Goal: Information Seeking & Learning: Learn about a topic

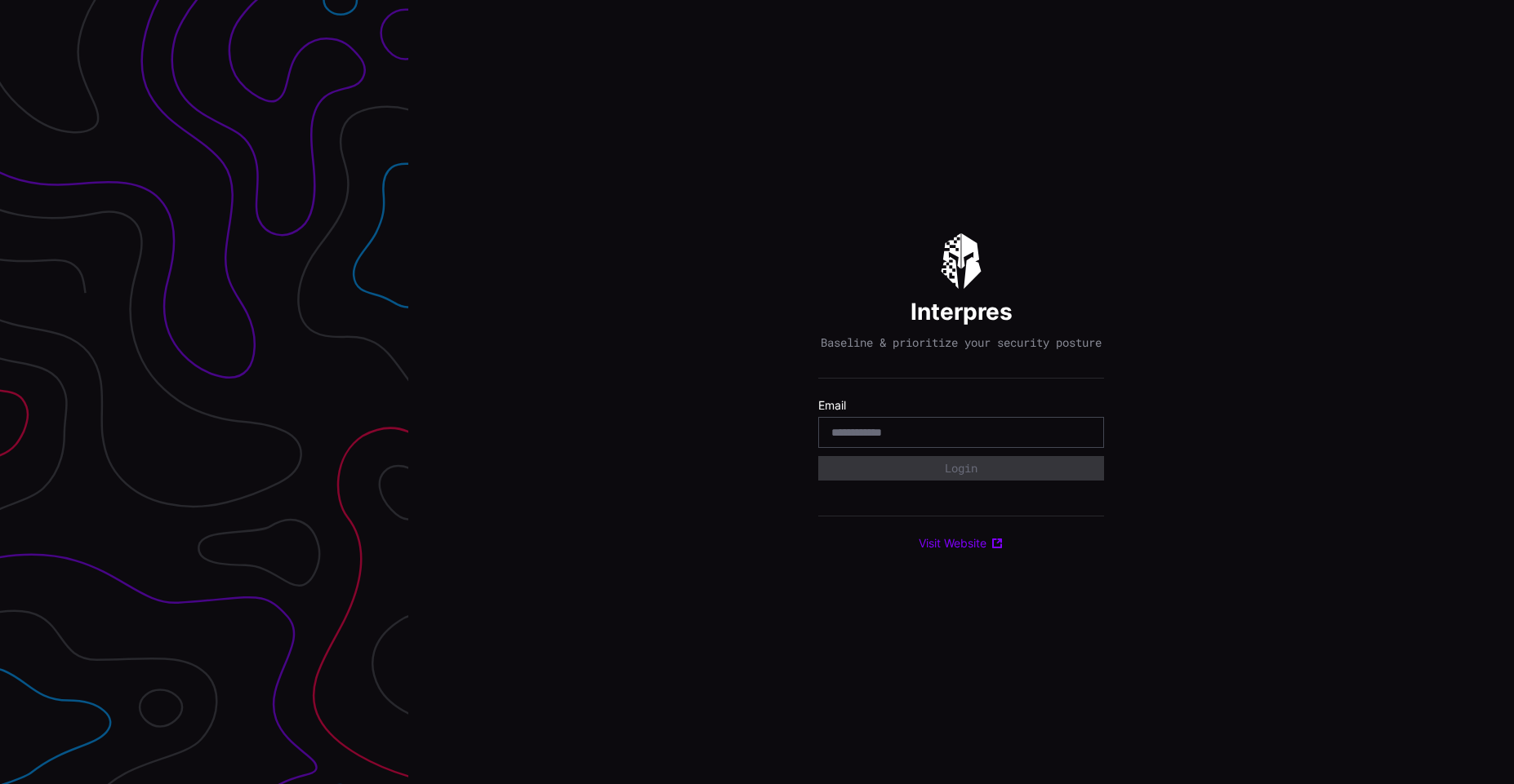
click at [930, 440] on input "email" at bounding box center [960, 432] width 259 height 14
paste input "**********"
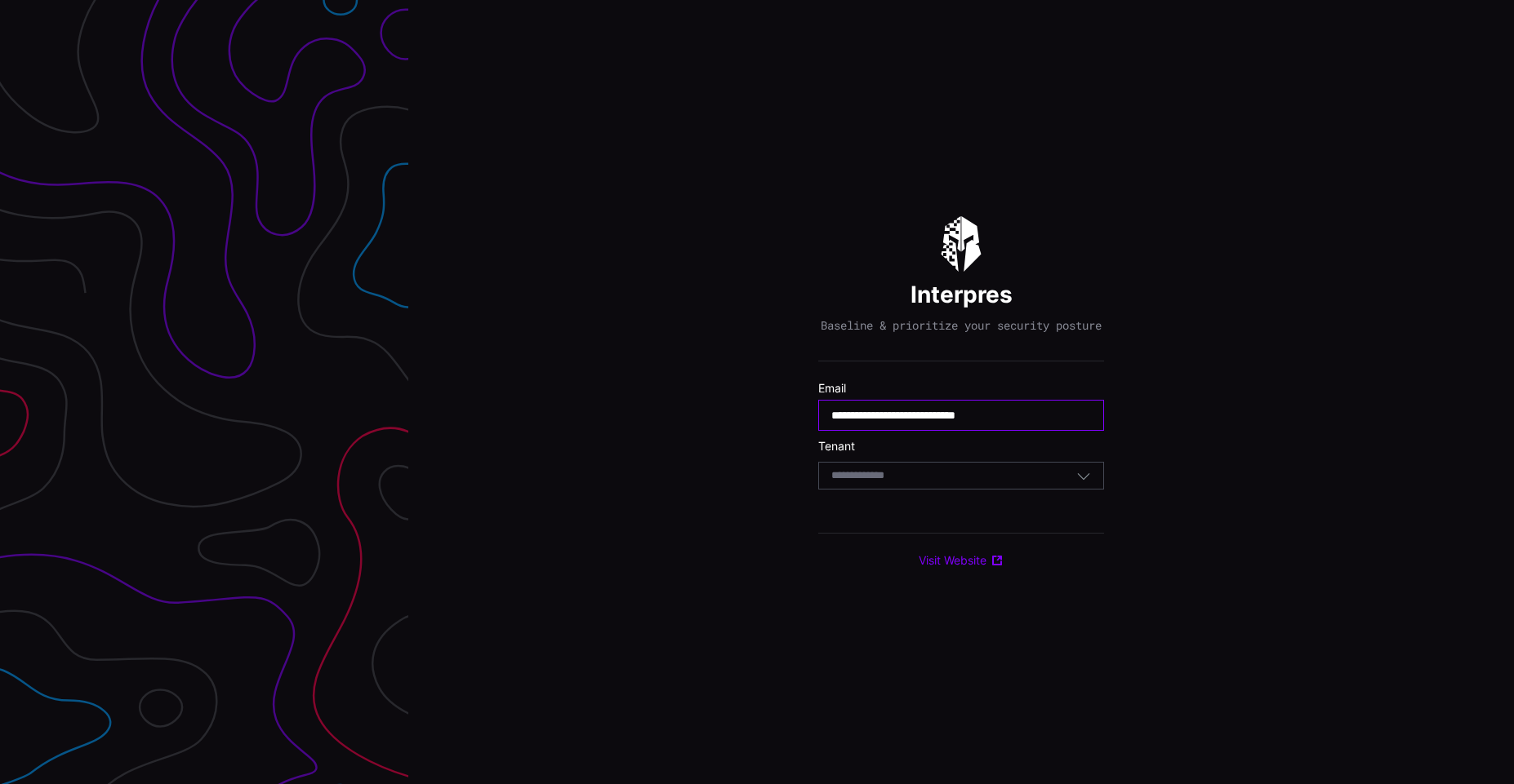
type input "**********"
click at [877, 475] on div "Select Tenant" at bounding box center [961, 475] width 285 height 28
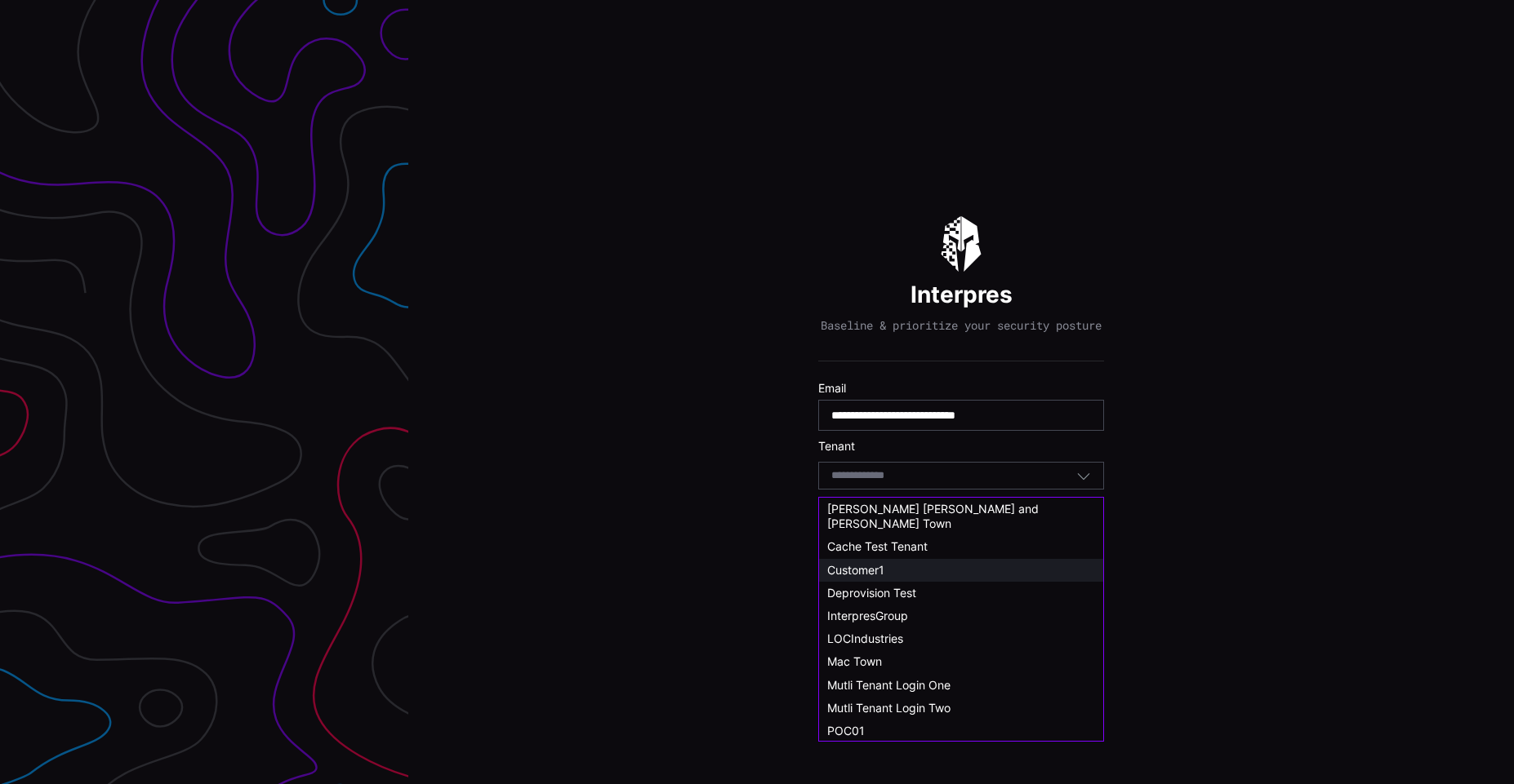
click at [888, 563] on div "Customer1" at bounding box center [961, 571] width 267 height 14
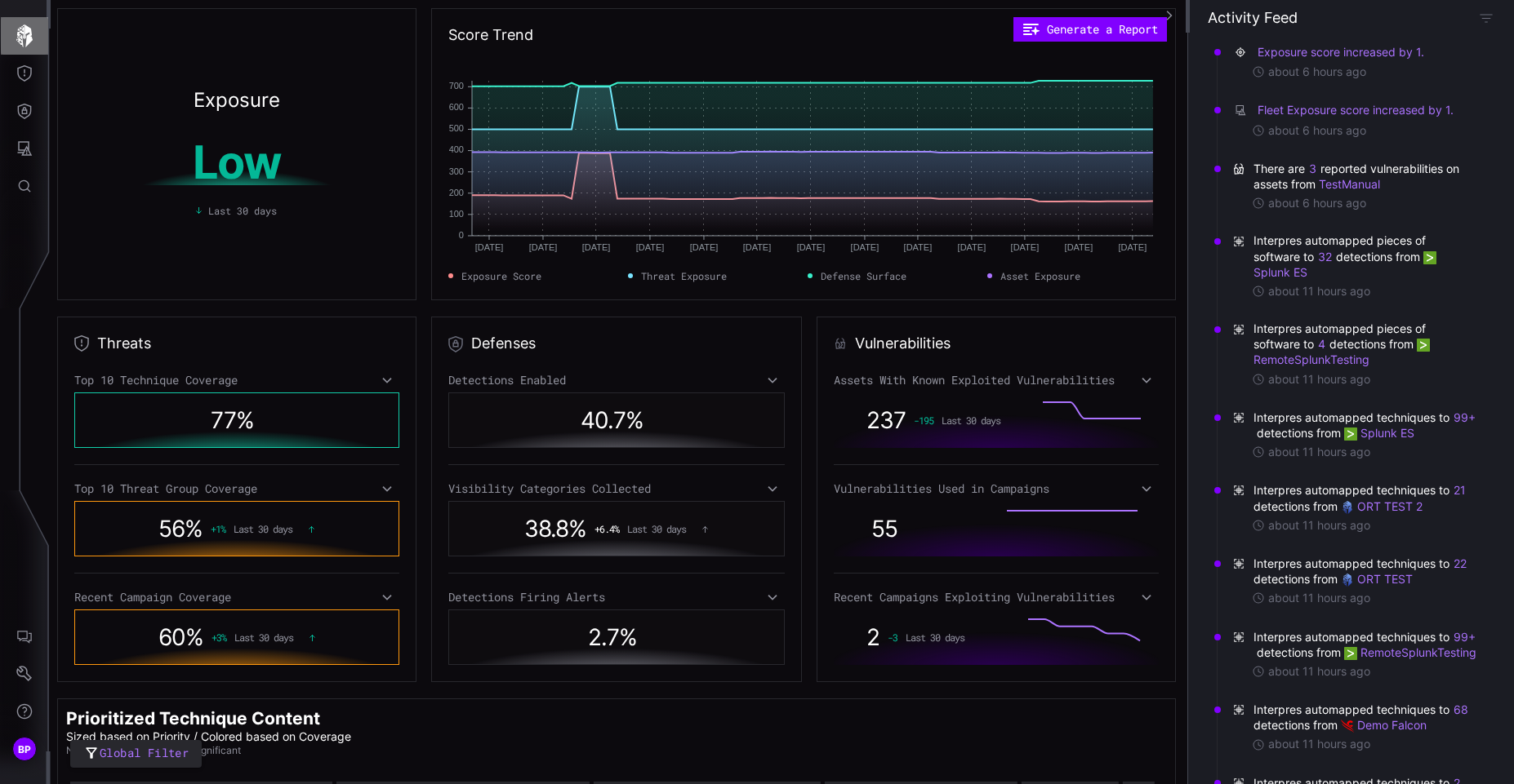
click at [32, 39] on icon "button" at bounding box center [24, 35] width 22 height 22
click at [1485, 15] on icon "button" at bounding box center [1486, 18] width 14 height 14
click at [21, 76] on icon "Threat Exposure" at bounding box center [24, 74] width 16 height 16
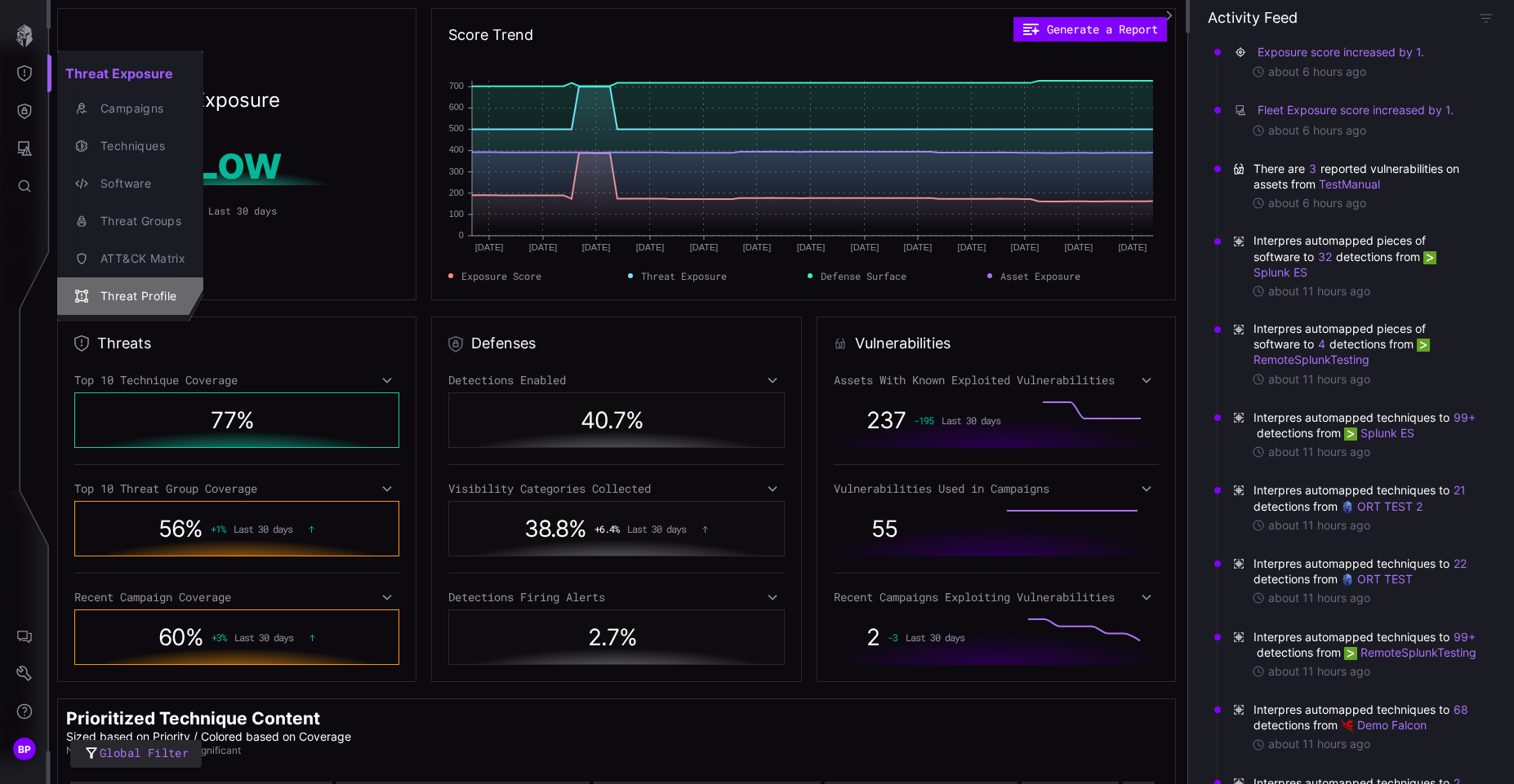
click at [133, 295] on div "Threat Profile" at bounding box center [139, 296] width 93 height 21
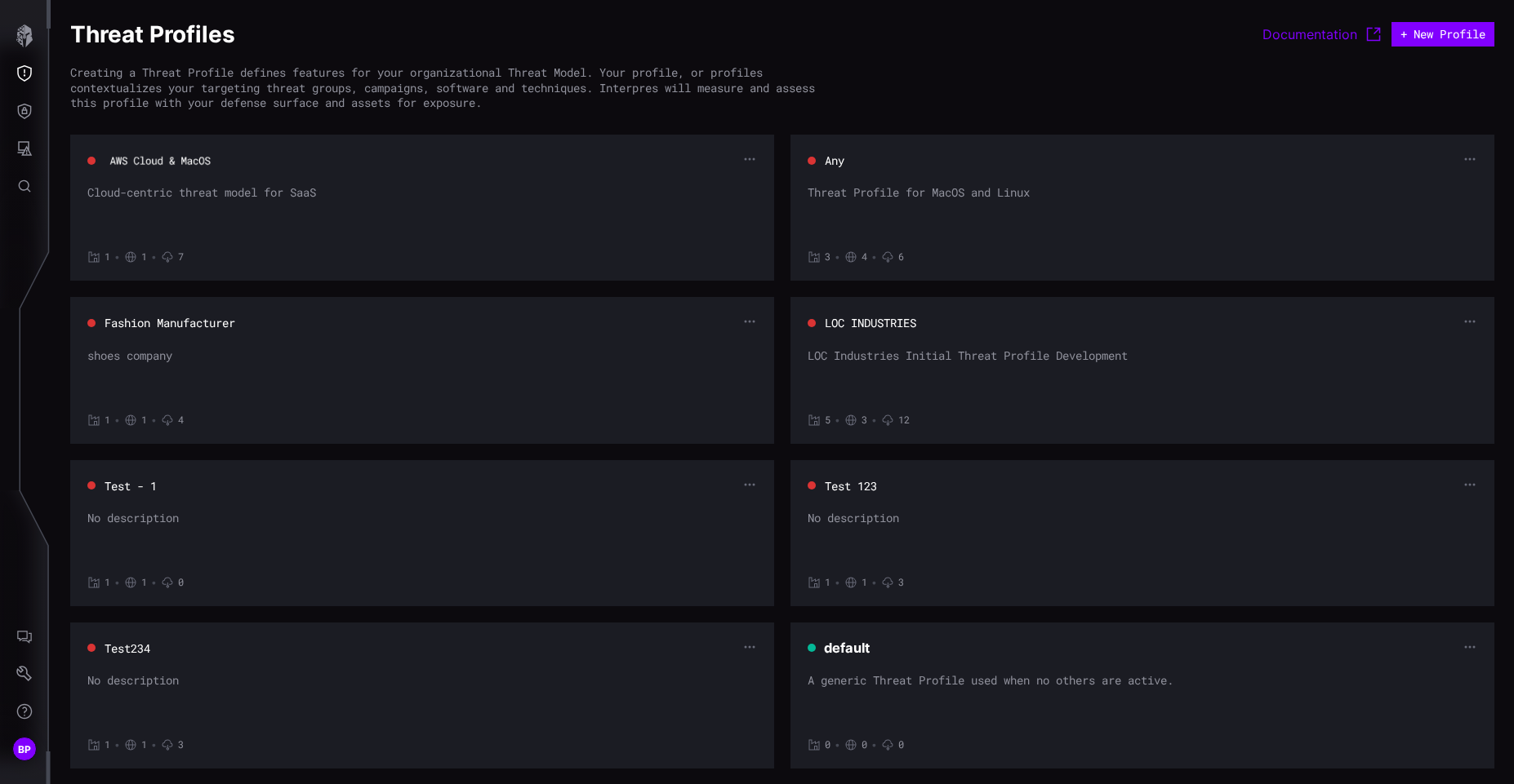
click at [179, 166] on button "AWS Cloud & MacOS" at bounding box center [160, 161] width 102 height 14
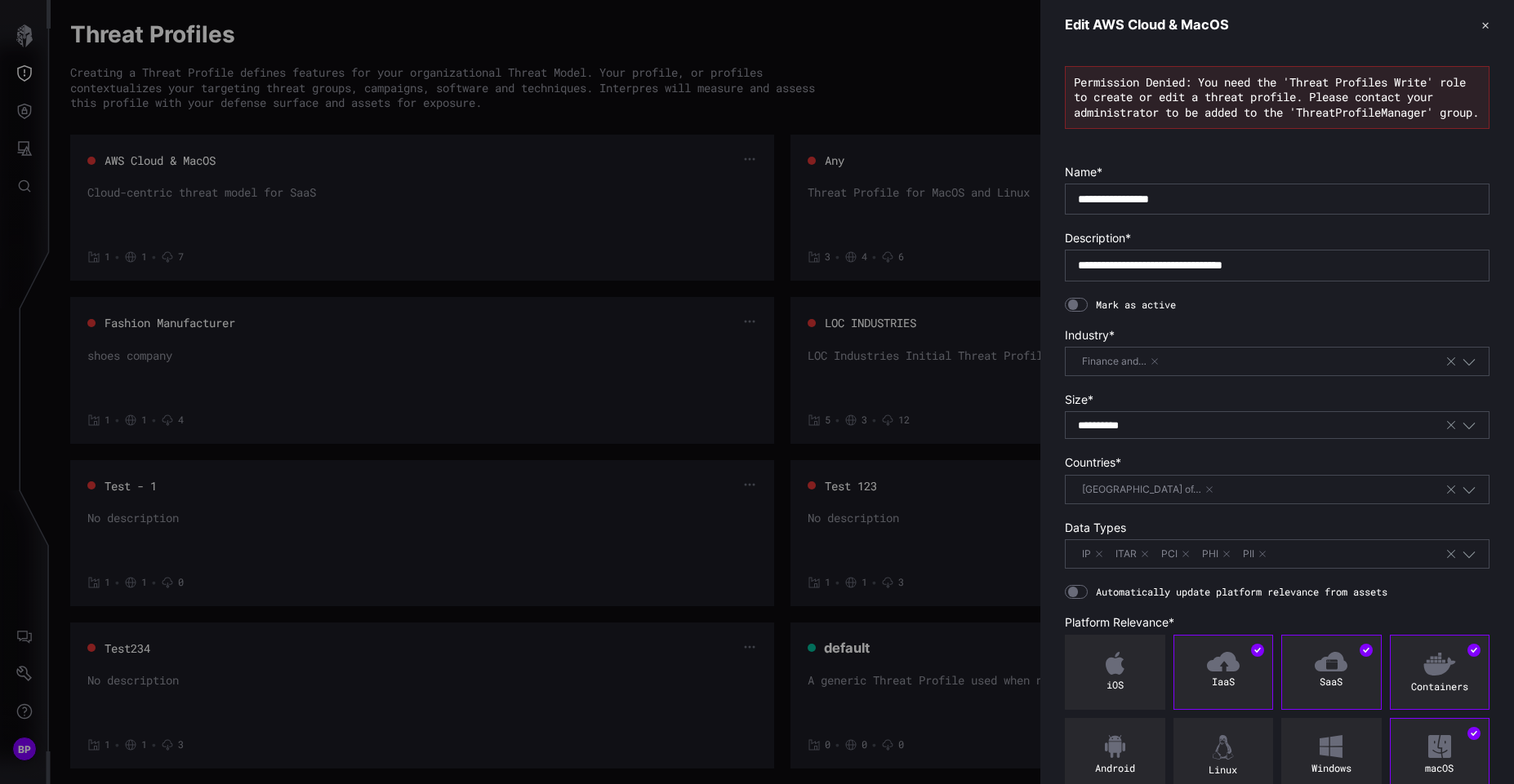
scroll to position [111, 0]
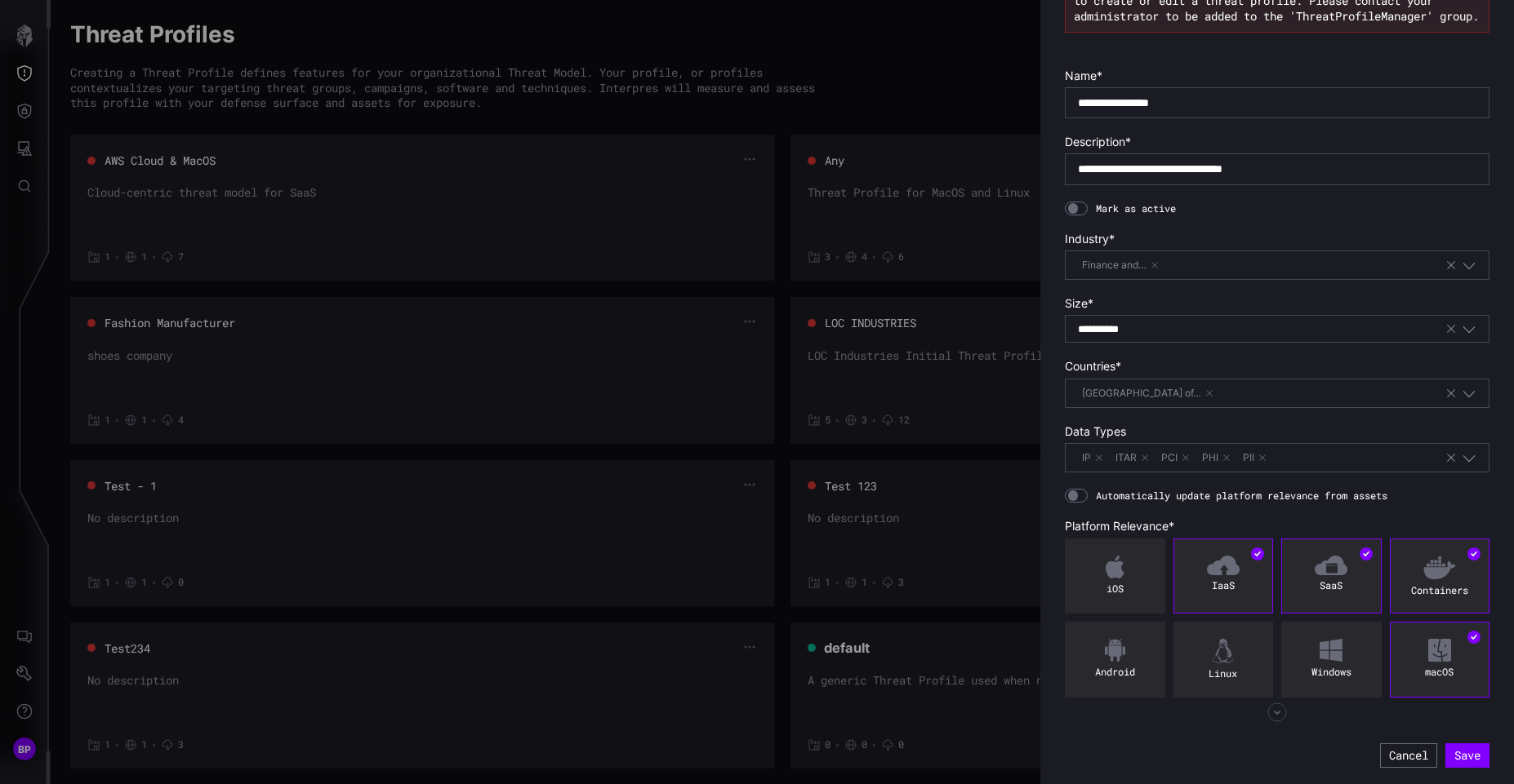
click at [1466, 457] on div "IP ITAR PCI PHI PII" at bounding box center [1277, 457] width 424 height 30
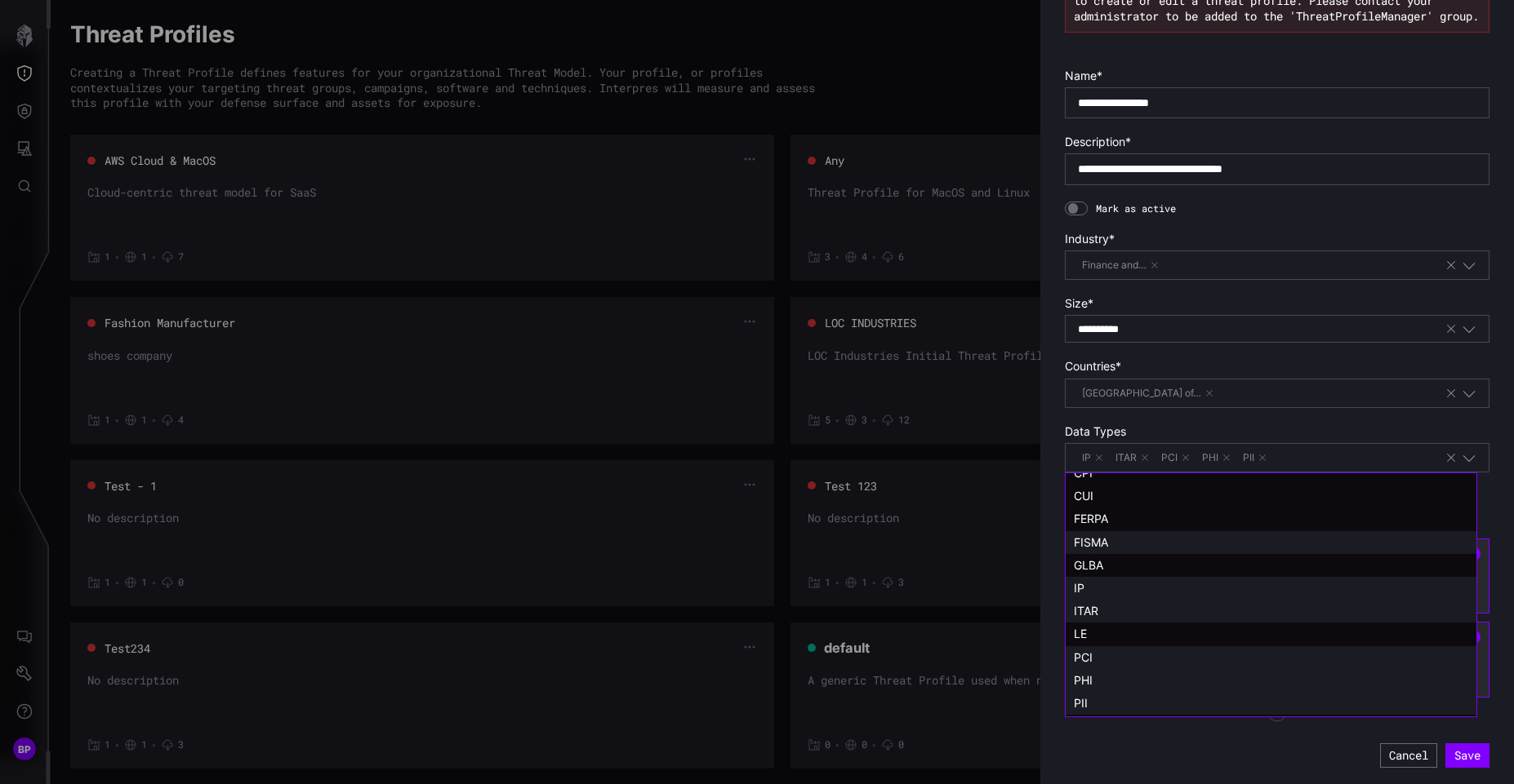
scroll to position [0, 0]
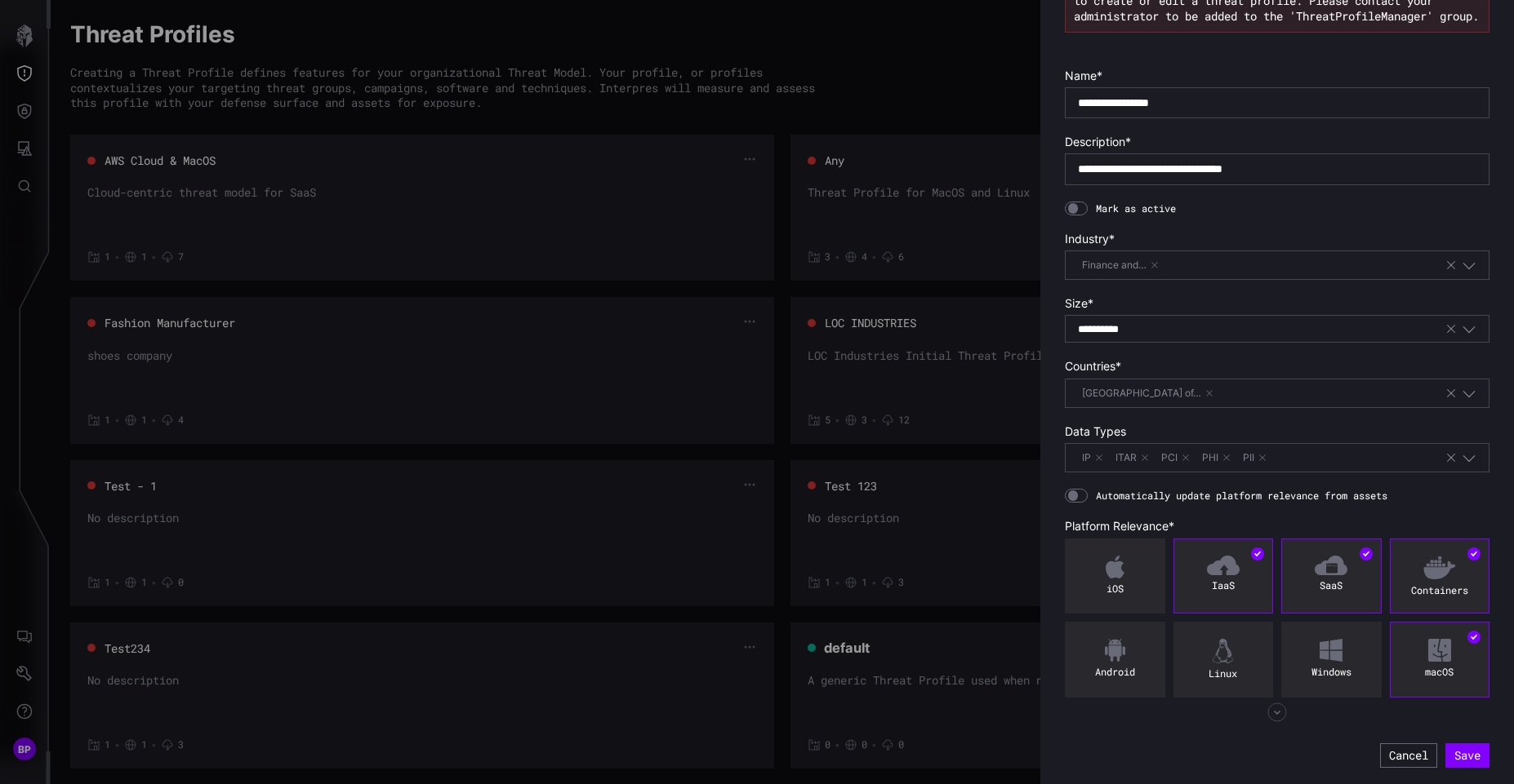
click at [1206, 428] on label "Data Types" at bounding box center [1277, 431] width 424 height 14
click at [1271, 710] on icon "button" at bounding box center [1277, 712] width 20 height 20
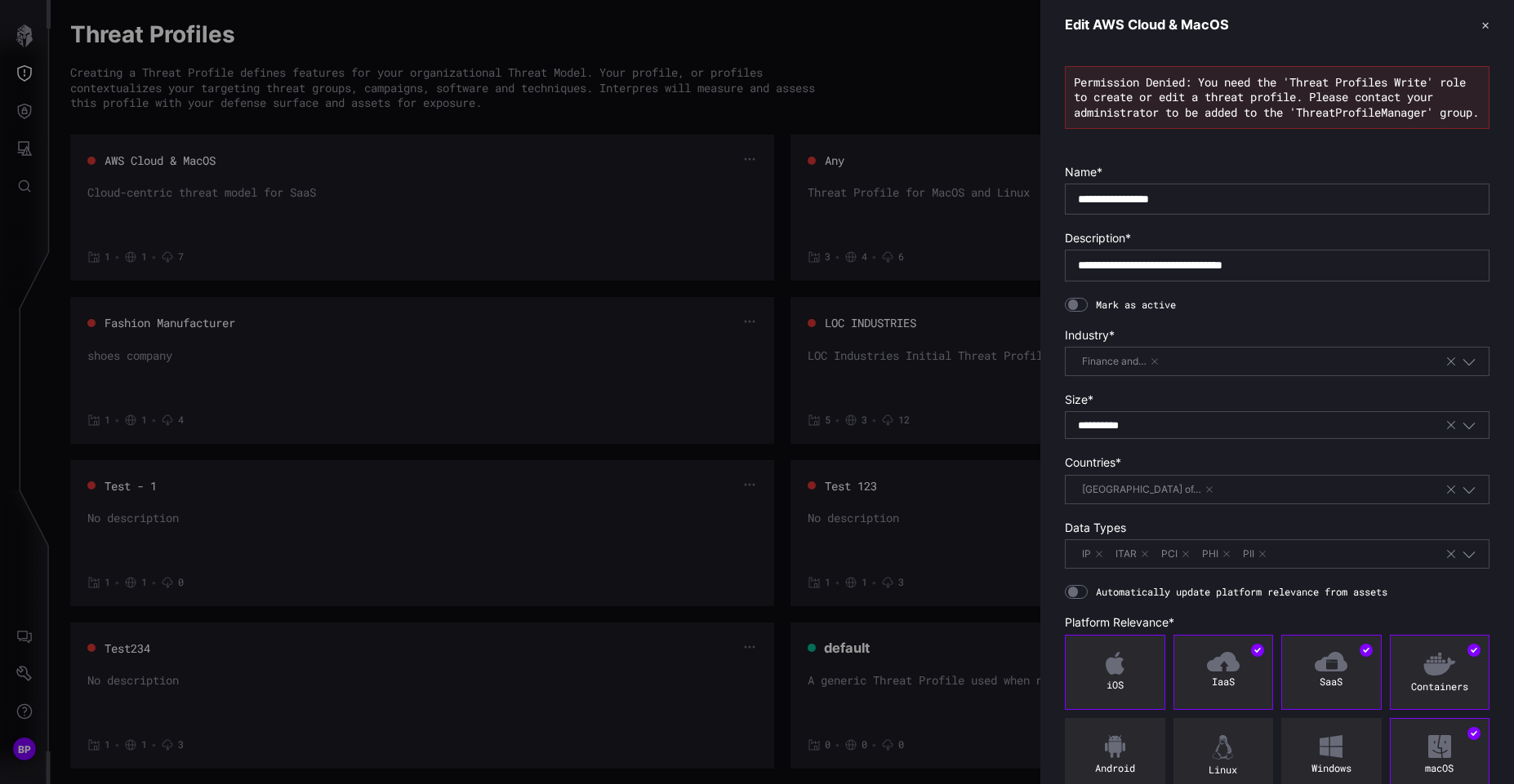
scroll to position [330, 0]
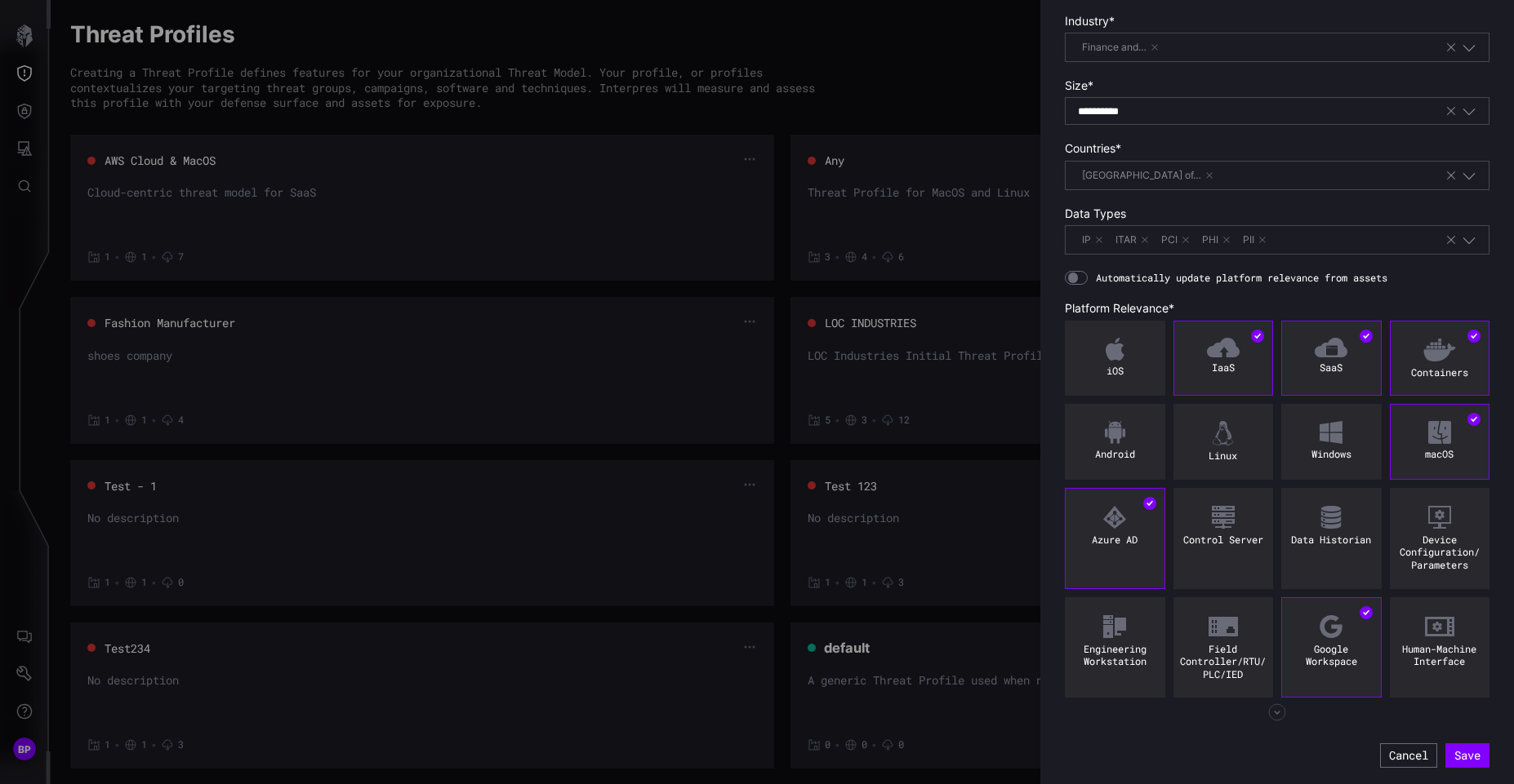
click at [1273, 718] on icon "button" at bounding box center [1277, 712] width 18 height 18
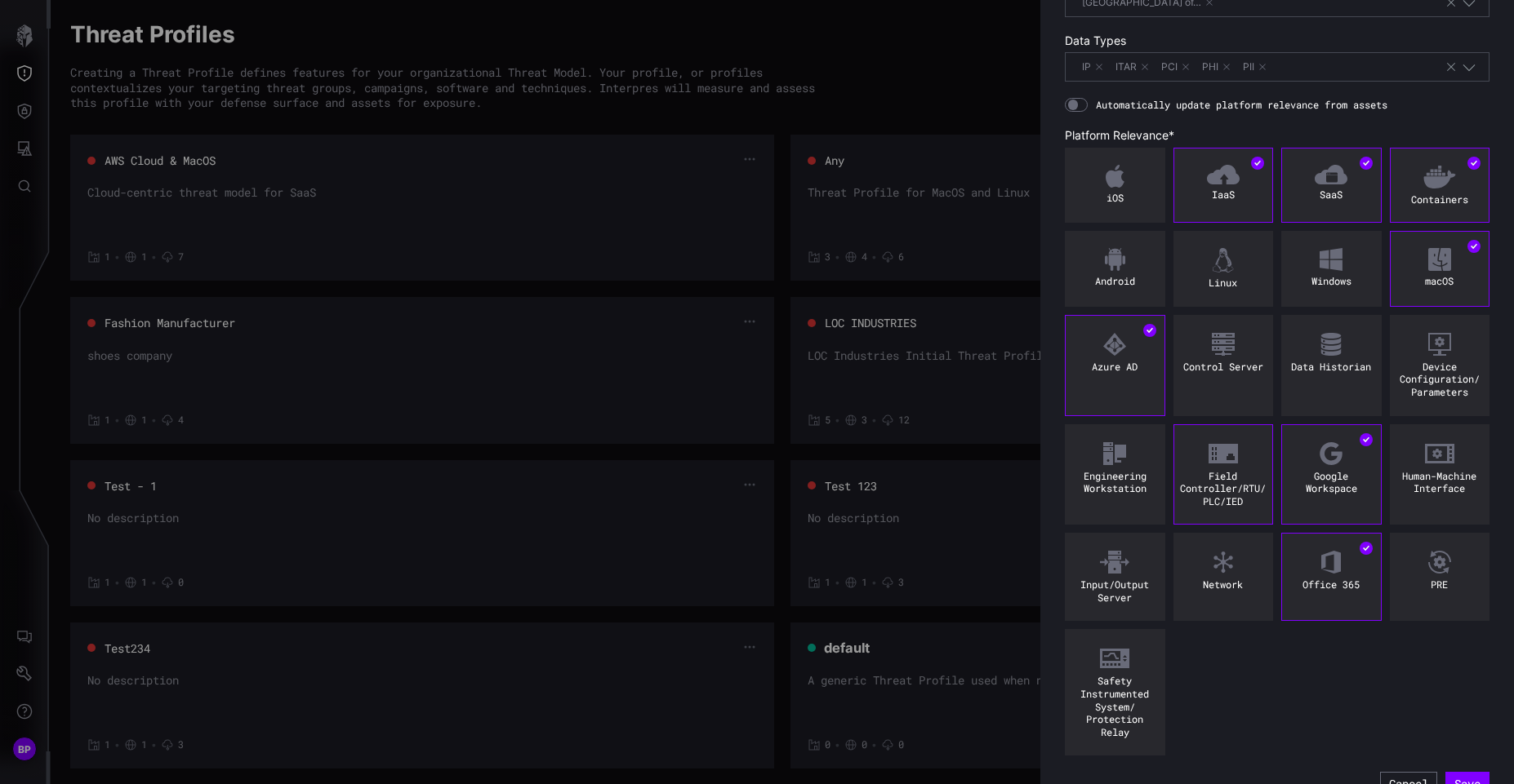
scroll to position [531, 0]
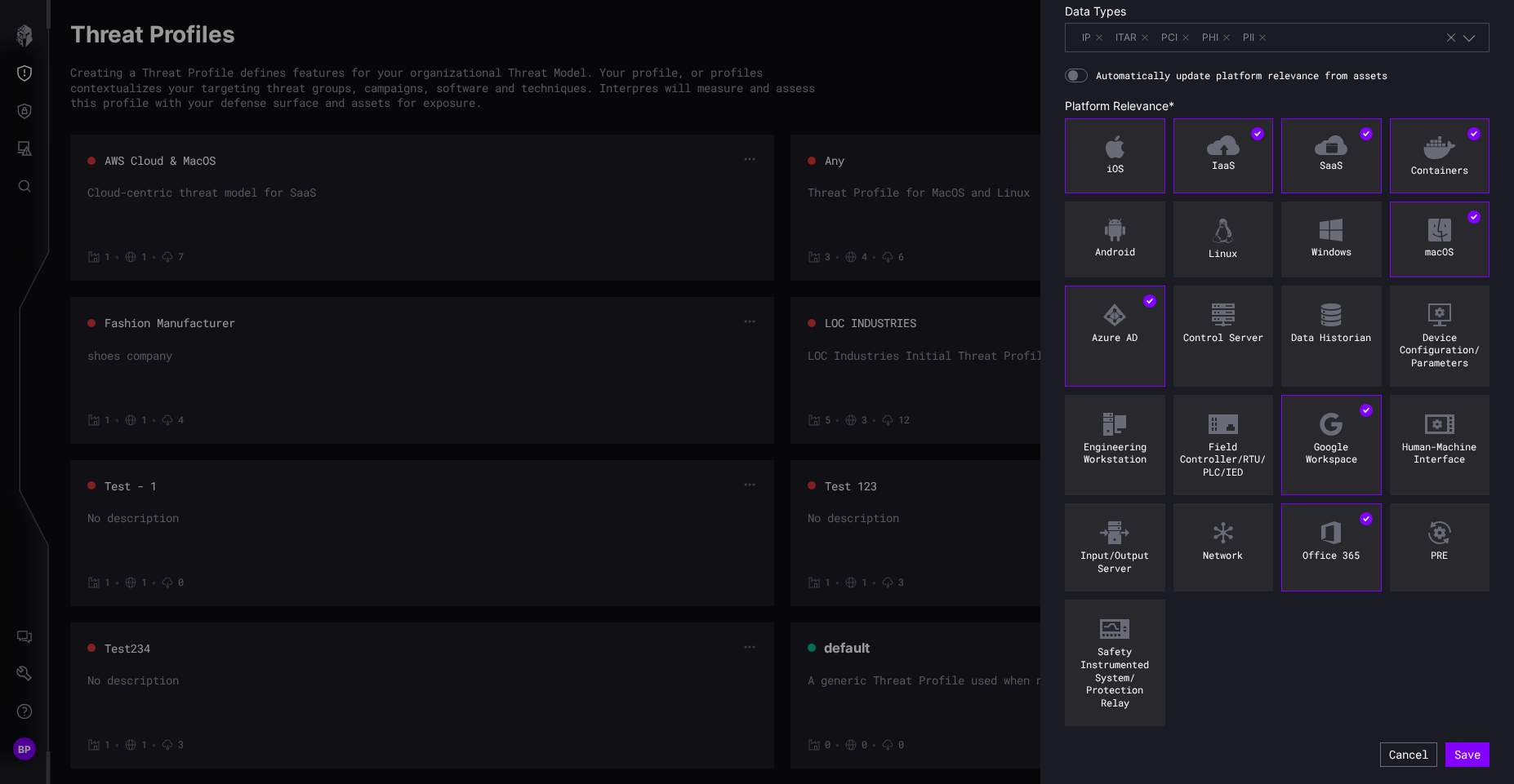
click at [1141, 164] on div "iOS" at bounding box center [1115, 169] width 91 height 13
click at [1212, 171] on div "IaaS" at bounding box center [1223, 165] width 91 height 13
click at [1402, 550] on div "PRE" at bounding box center [1440, 555] width 91 height 13
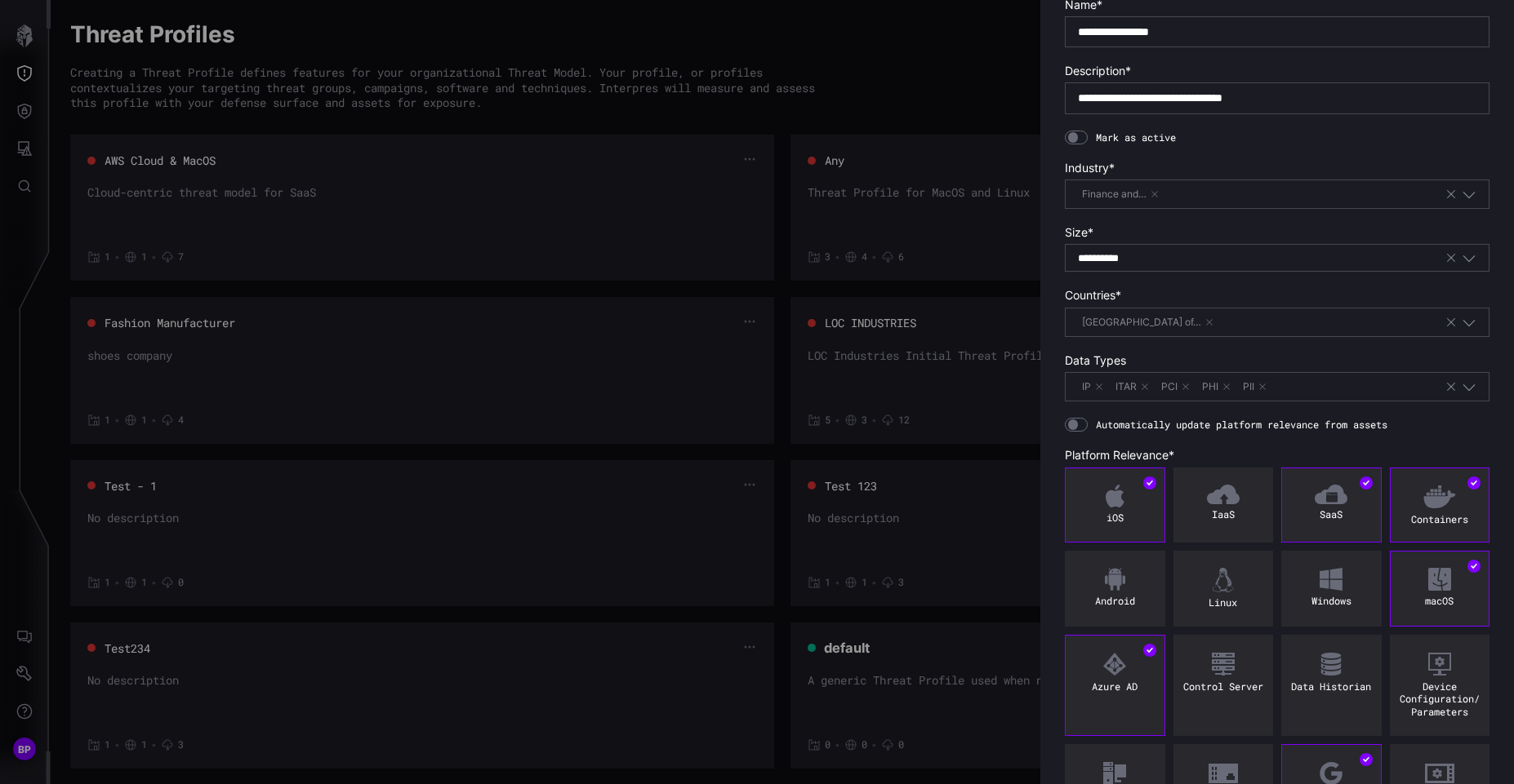
scroll to position [163, 0]
click at [1221, 509] on img at bounding box center [1223, 499] width 32 height 20
click at [1310, 540] on div "SaaS" at bounding box center [1332, 510] width 101 height 76
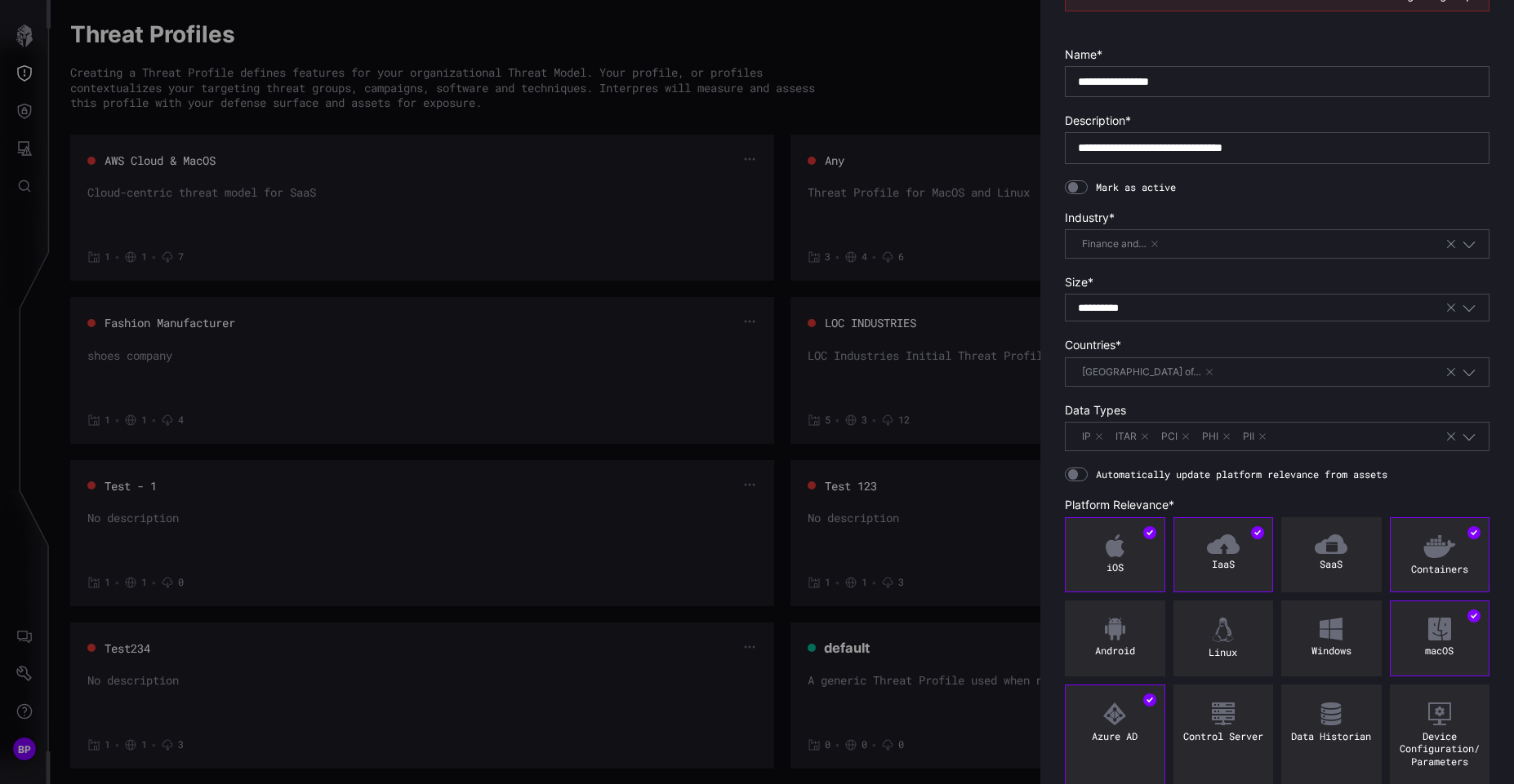
scroll to position [117, 0]
click at [1332, 444] on div "IP ITAR PCI PHI PII" at bounding box center [1261, 438] width 367 height 18
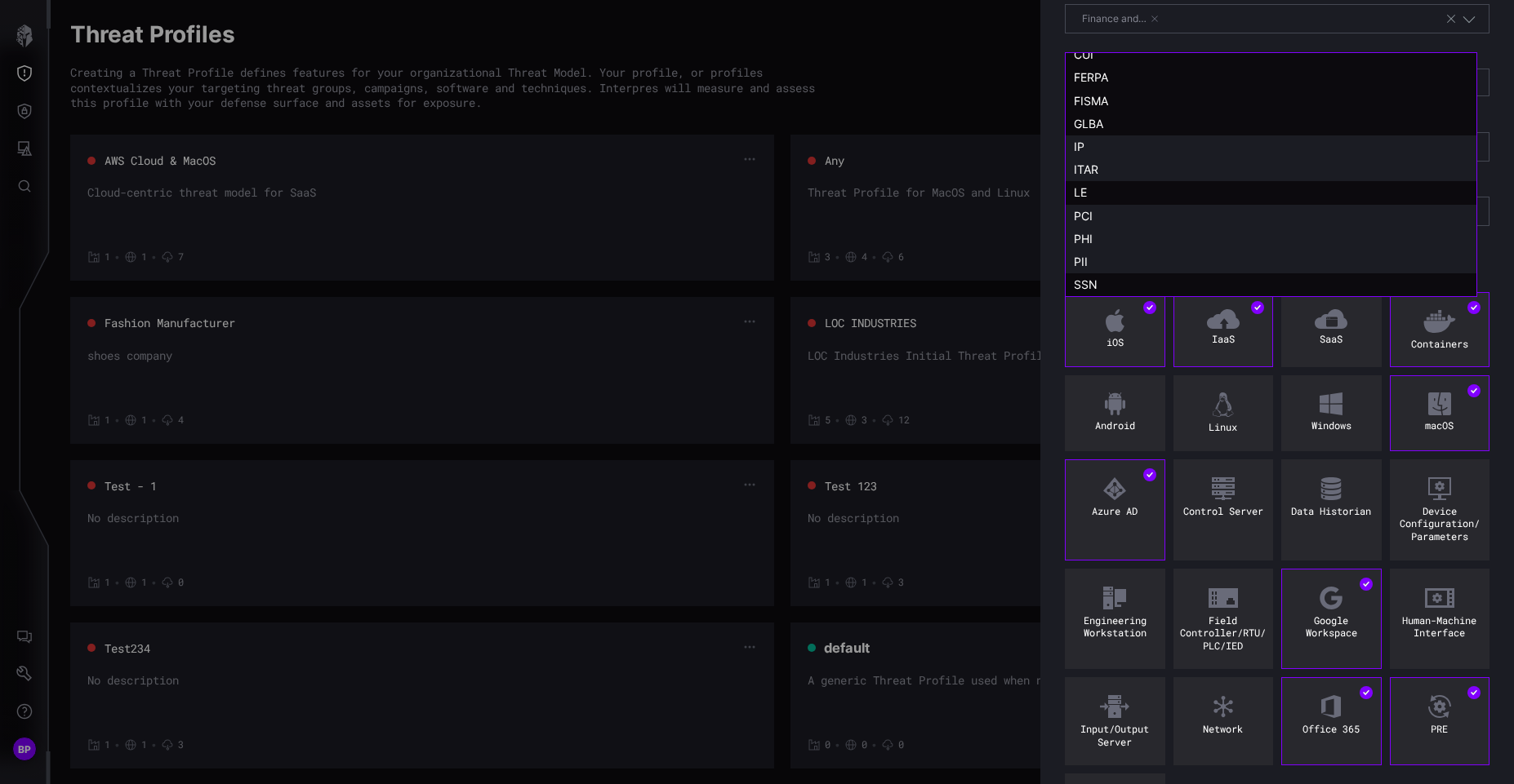
scroll to position [531, 0]
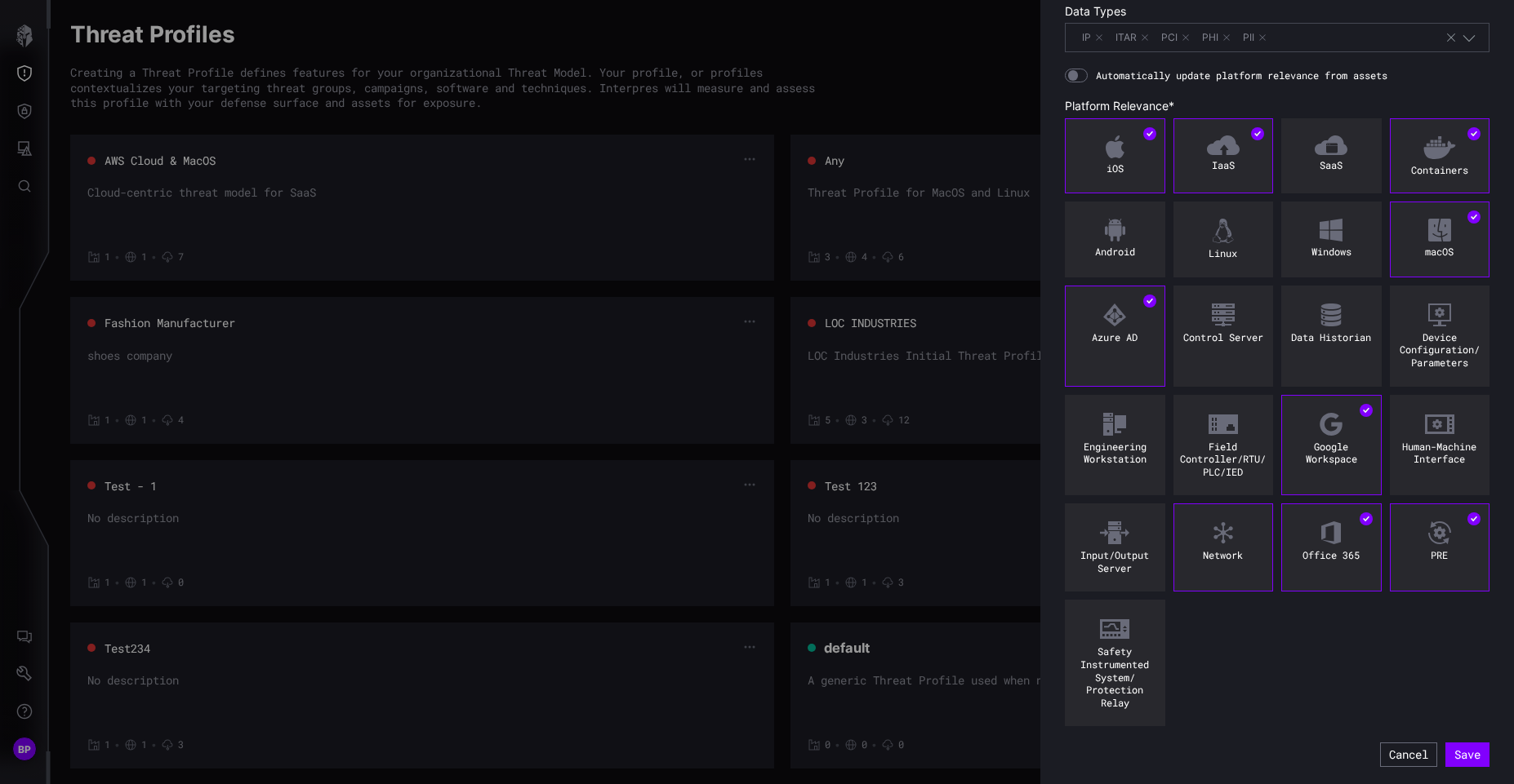
click at [1232, 563] on div "Network" at bounding box center [1224, 547] width 101 height 88
click at [1382, 761] on button "Cancel" at bounding box center [1409, 754] width 54 height 22
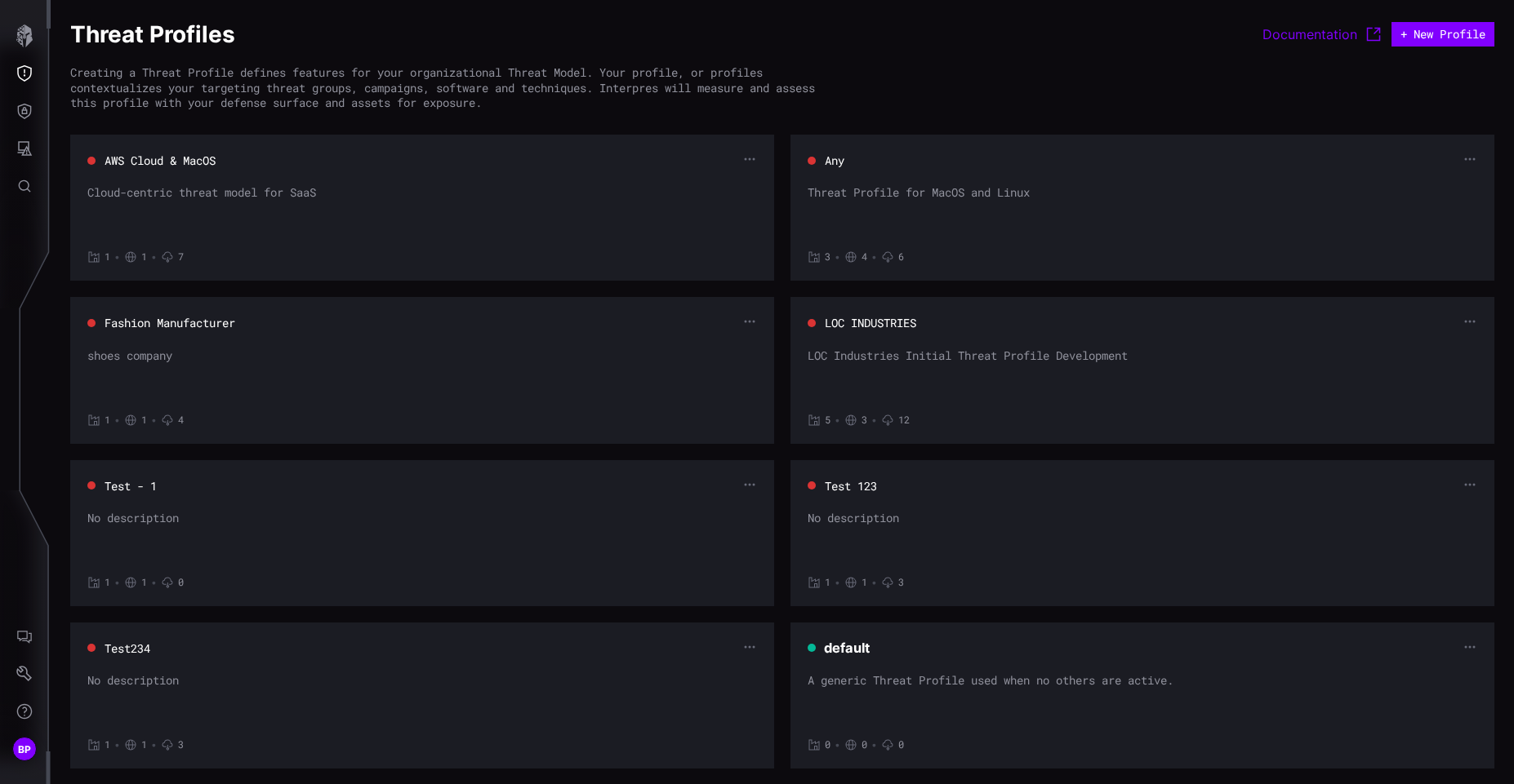
click at [1041, 86] on div "Threat Profiles Documentation + New Profile Creating a Threat Profile defines f…" at bounding box center [782, 487] width 1464 height 975
click at [1020, 368] on div "LOC Industries Initial Threat Profile Development" at bounding box center [1142, 373] width 669 height 49
click at [1028, 353] on div "LOC Industries Initial Threat Profile Development" at bounding box center [1142, 373] width 669 height 49
click at [892, 323] on button "LOC INDUSTRIES" at bounding box center [871, 323] width 93 height 16
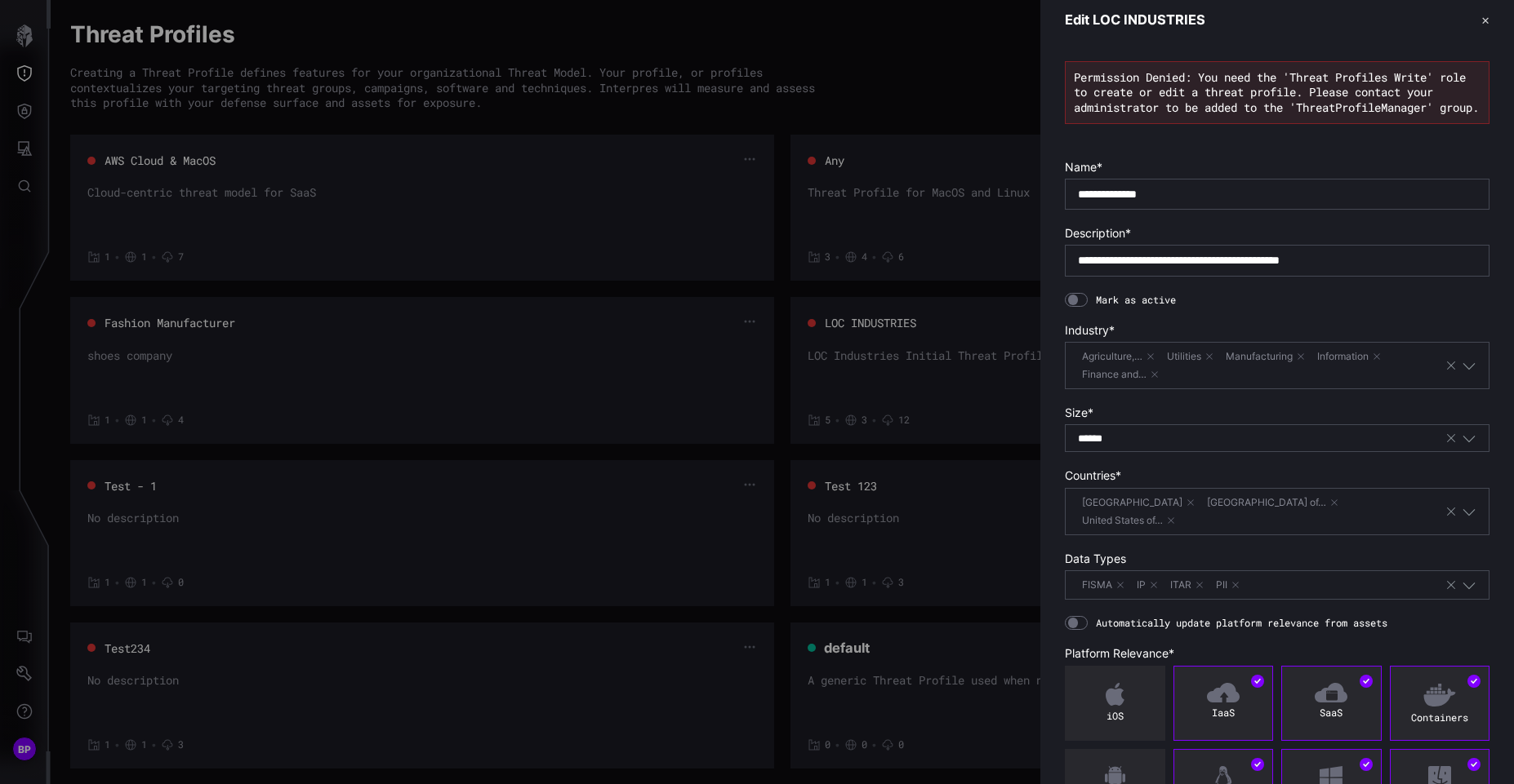
scroll to position [0, 0]
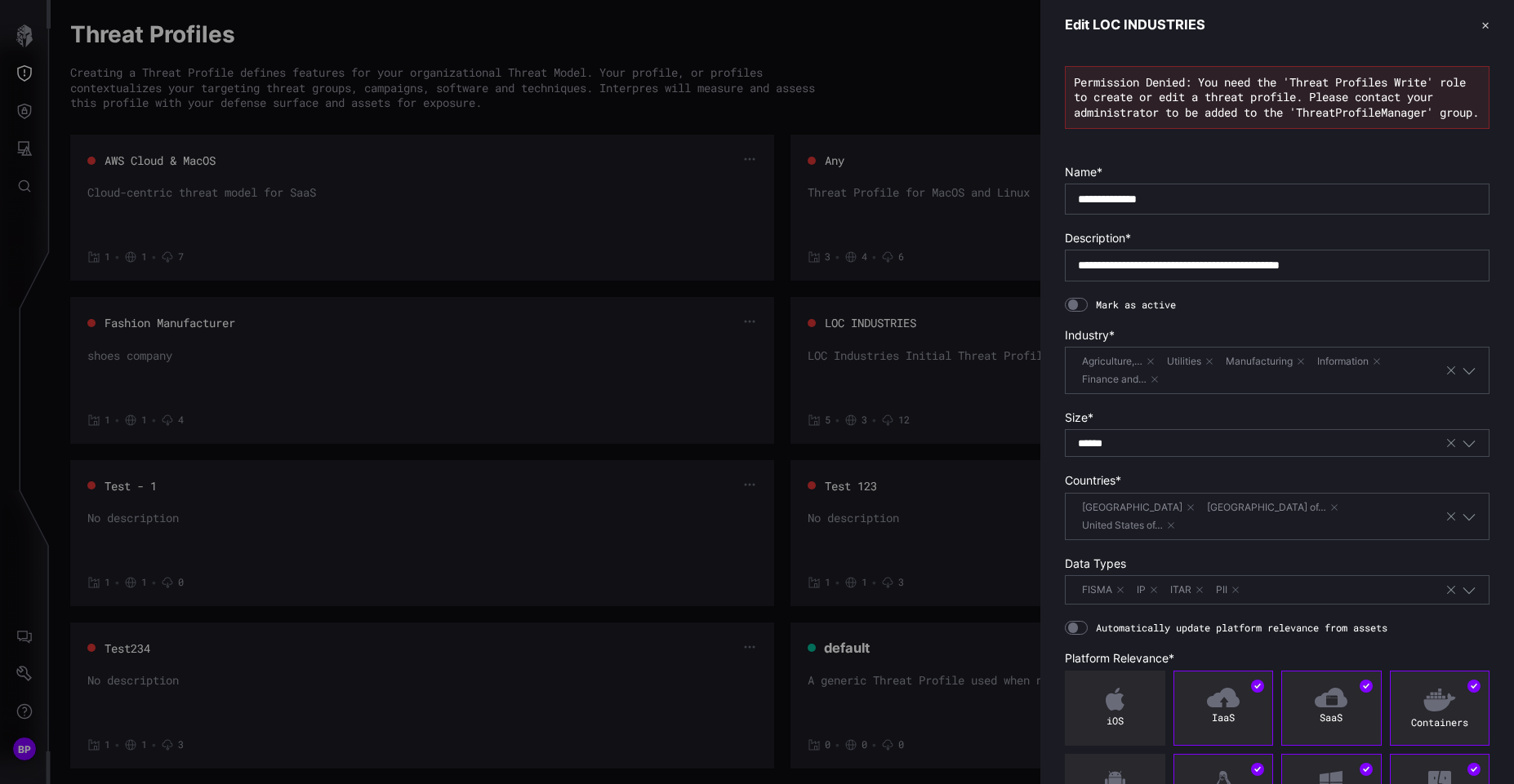
click at [1482, 30] on button "✕" at bounding box center [1485, 24] width 8 height 17
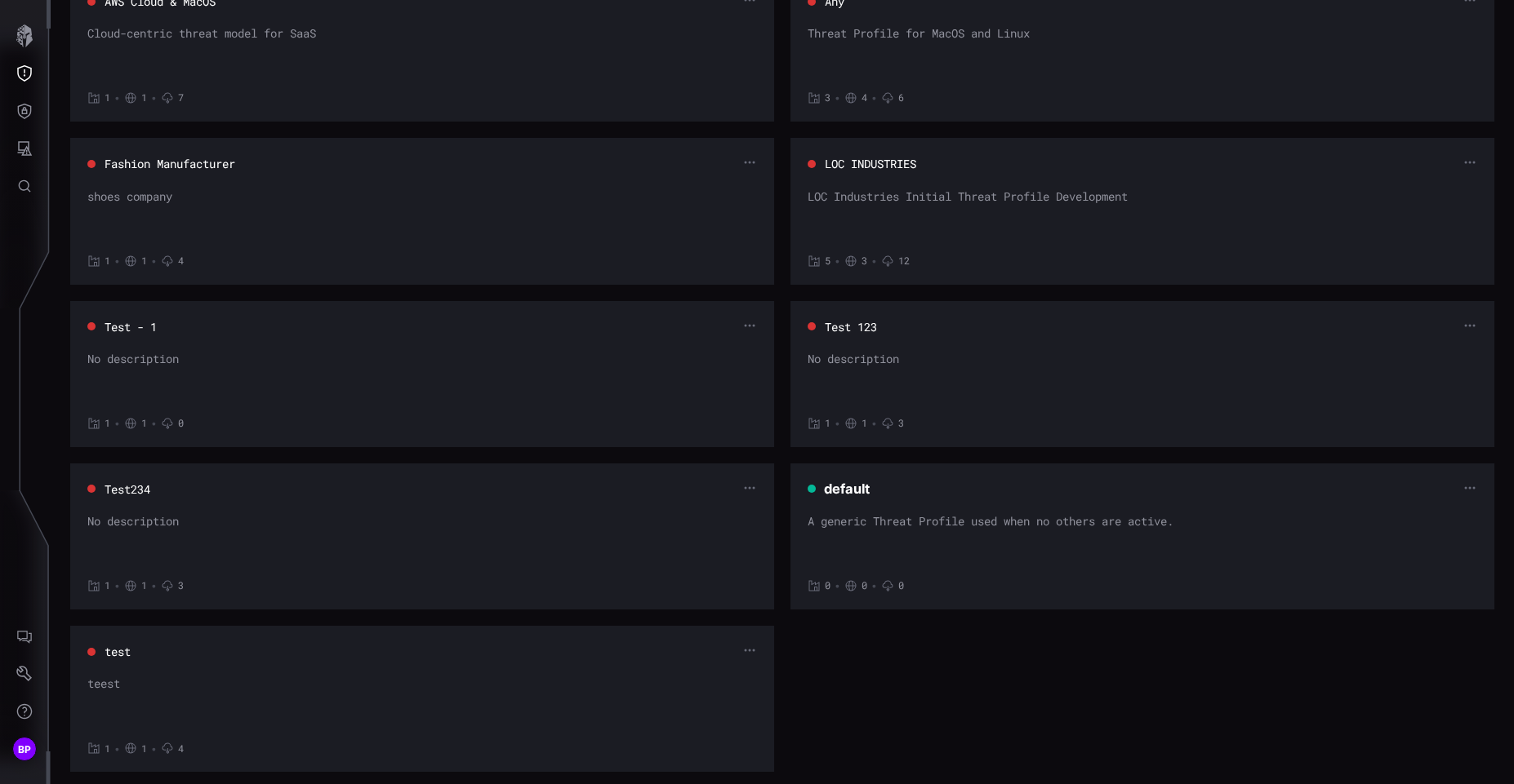
scroll to position [191, 0]
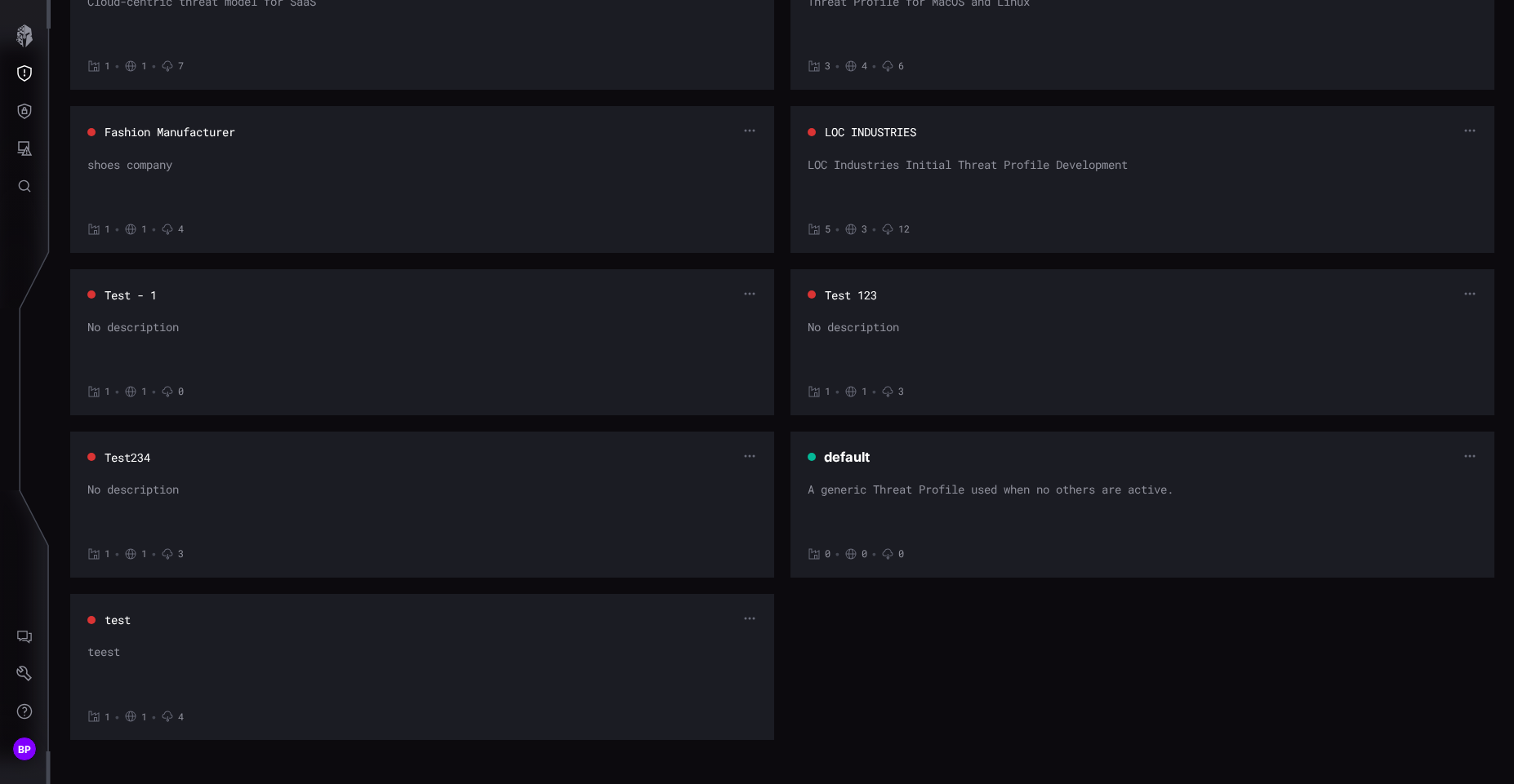
click at [973, 472] on div "default A generic Threat Profile used when no others are active. 0 • 0 • 0" at bounding box center [1142, 504] width 669 height 112
click at [857, 457] on span "default" at bounding box center [846, 457] width 46 height 16
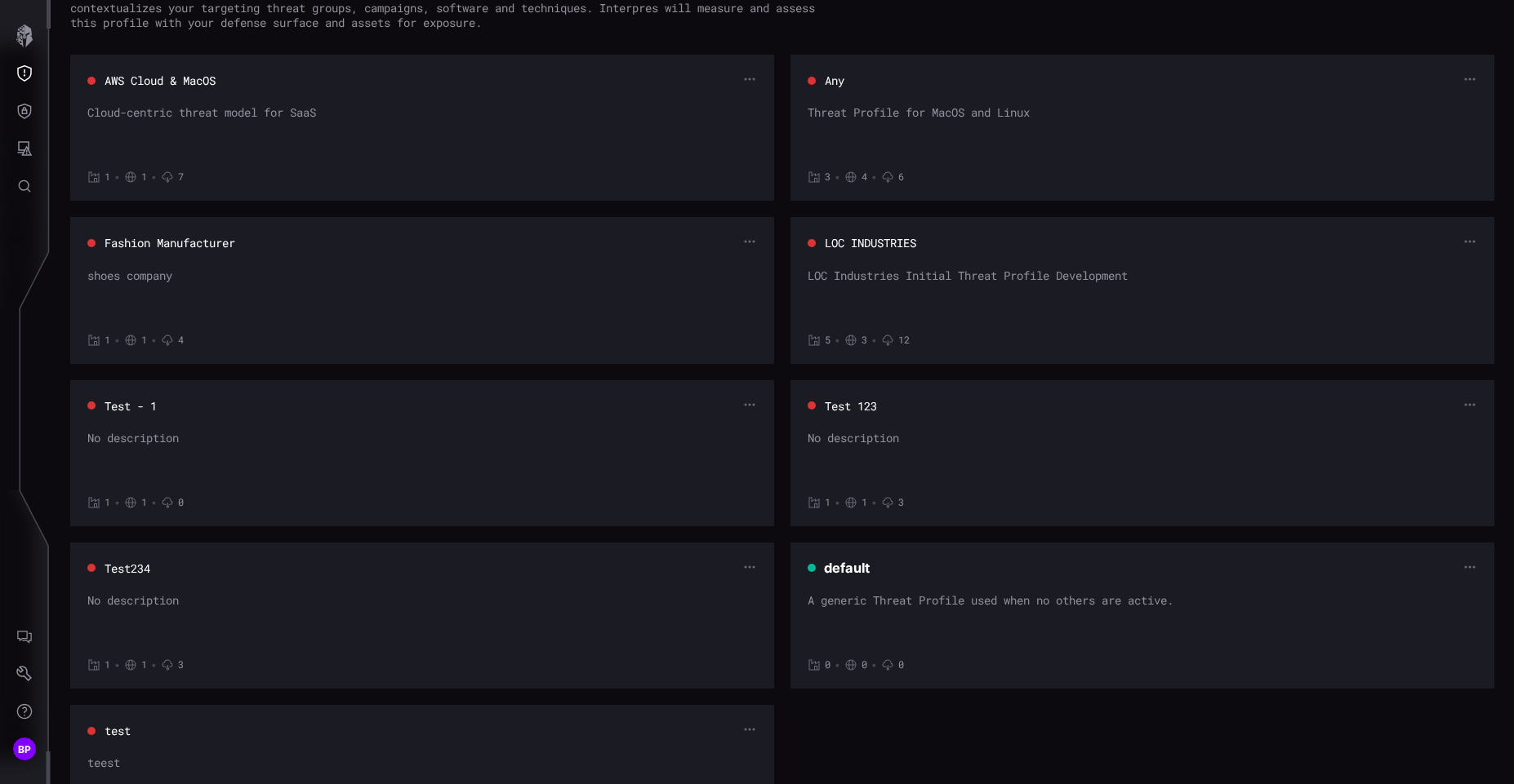
scroll to position [0, 0]
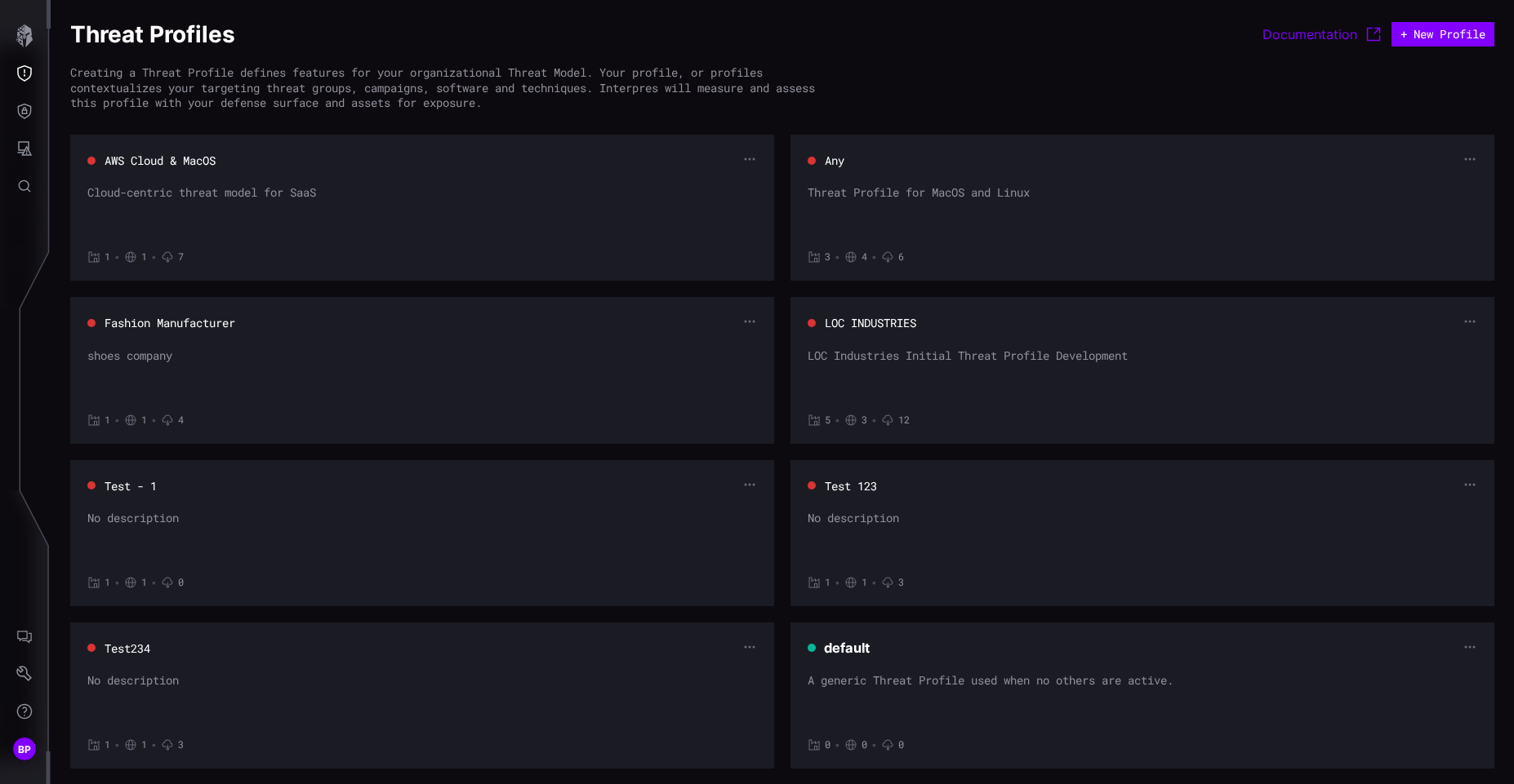
click at [831, 161] on button "Any" at bounding box center [835, 161] width 22 height 16
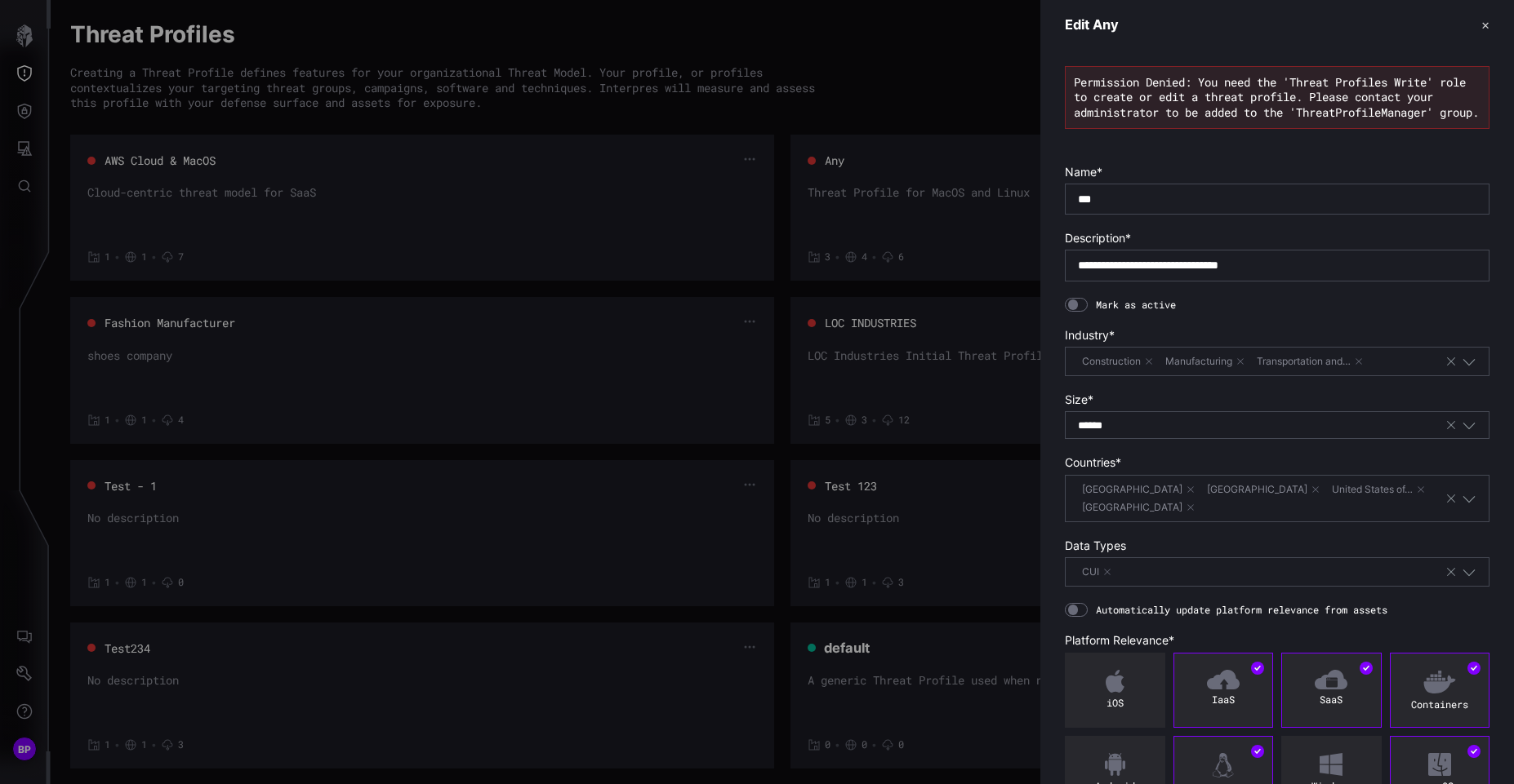
click at [1482, 22] on button "✕" at bounding box center [1485, 24] width 8 height 17
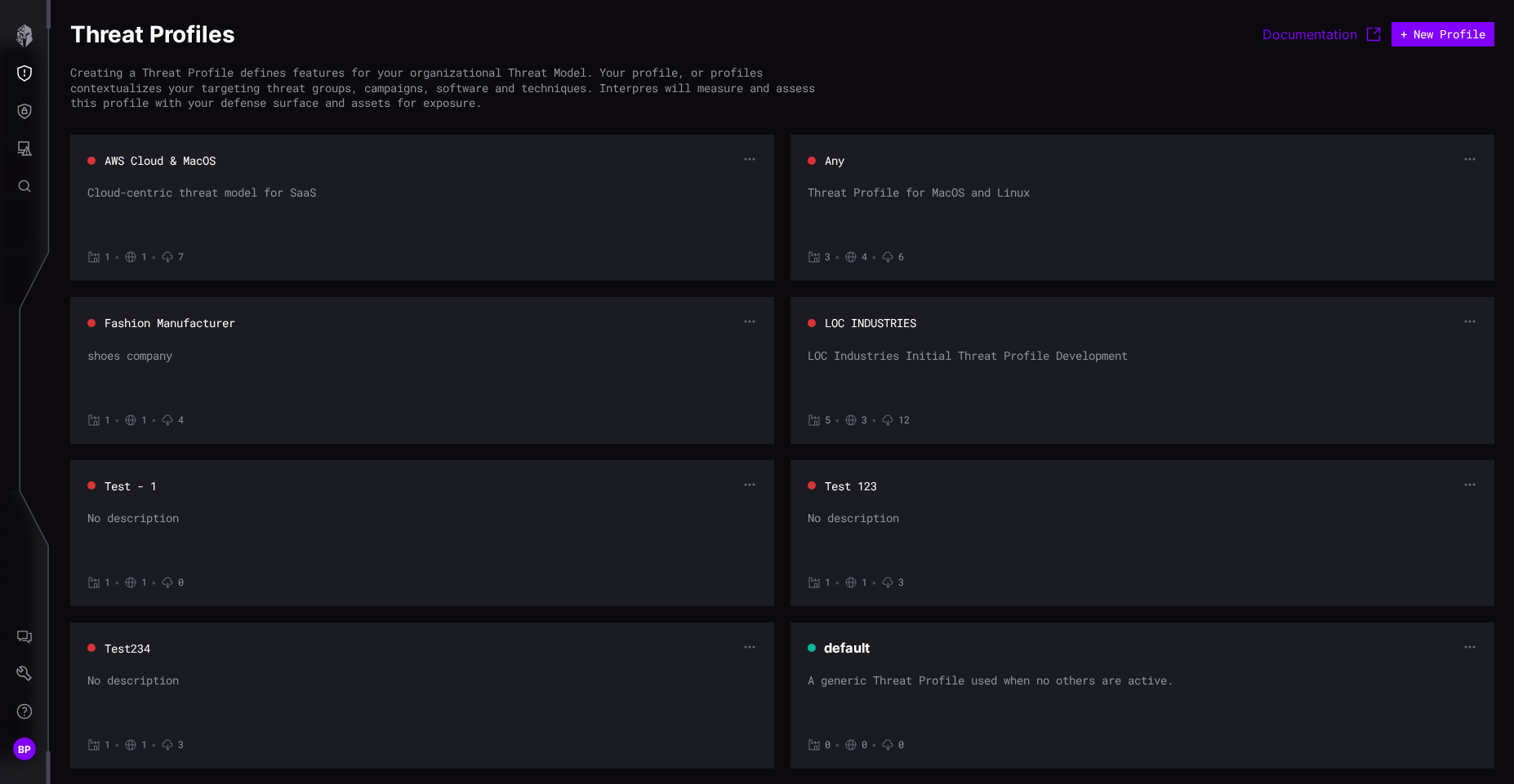
click at [847, 649] on span "default" at bounding box center [846, 648] width 46 height 16
click at [866, 687] on div "A generic Threat Profile used when no others are active." at bounding box center [1142, 698] width 669 height 49
click at [845, 649] on span "default" at bounding box center [846, 648] width 46 height 16
click at [871, 648] on div "default" at bounding box center [1142, 648] width 669 height 17
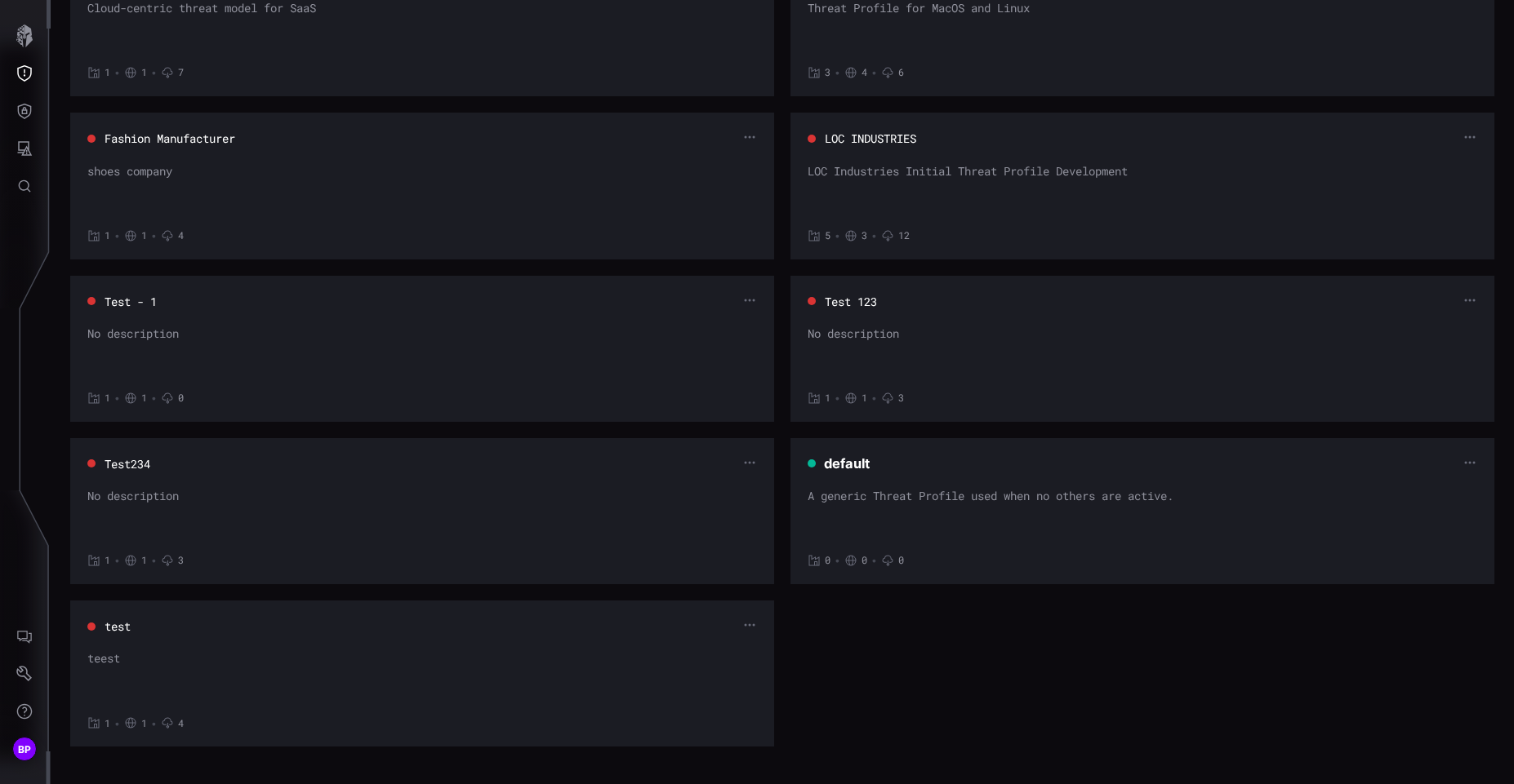
scroll to position [191, 0]
click at [872, 481] on div "default A generic Threat Profile used when no others are active. 0 • 0 • 0" at bounding box center [1142, 504] width 669 height 112
click at [857, 298] on button "Test 123" at bounding box center [851, 295] width 52 height 16
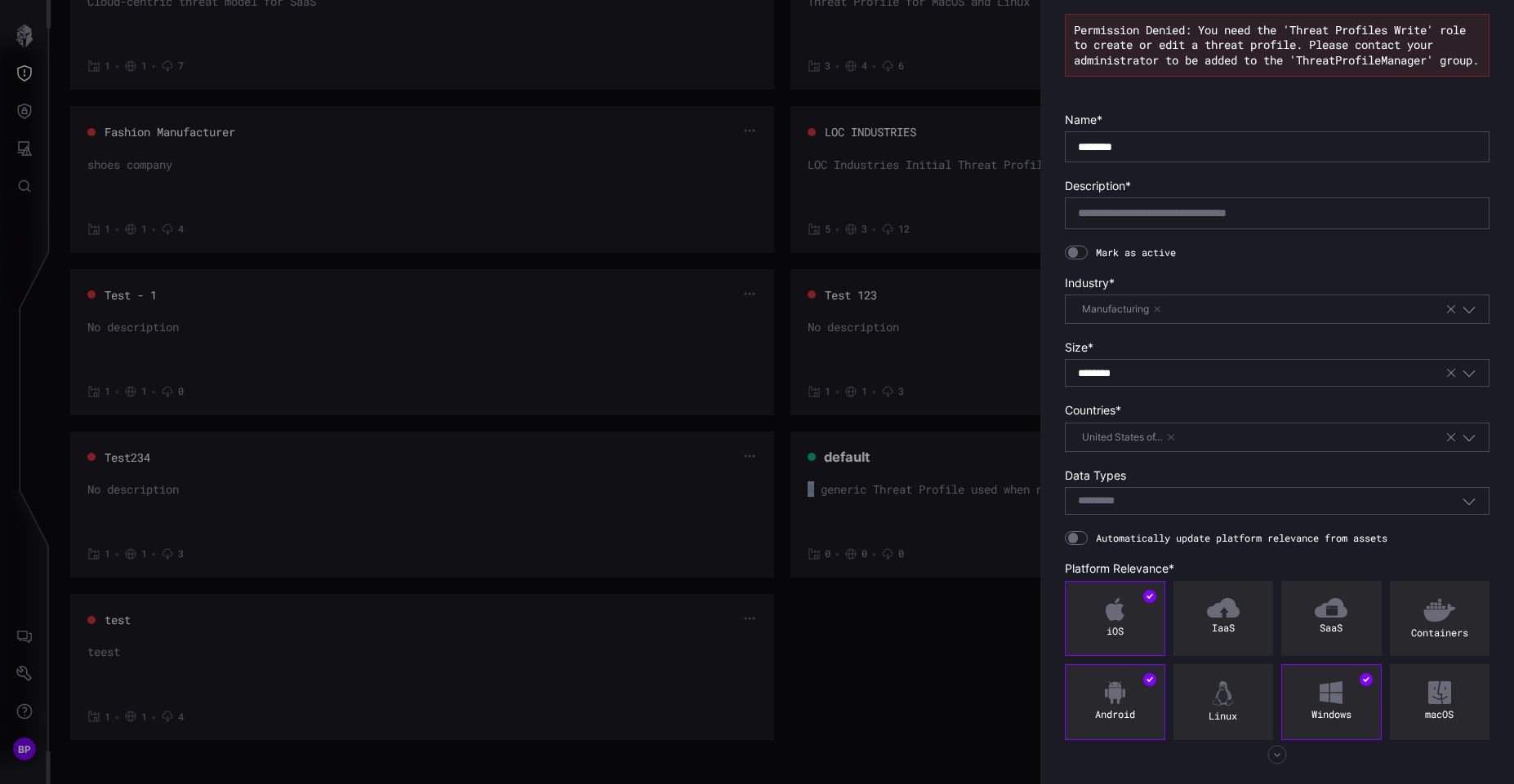
scroll to position [109, 0]
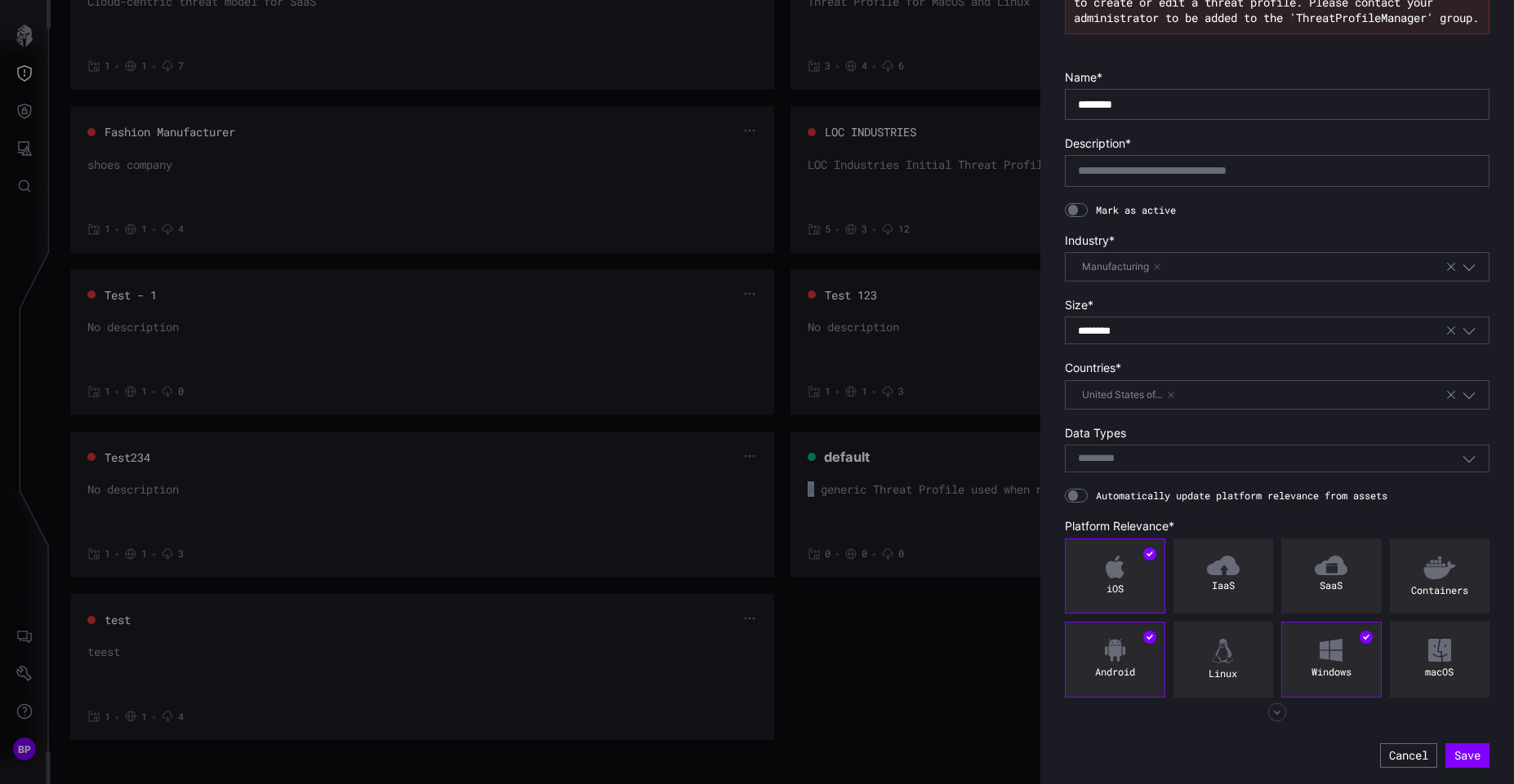
click at [1279, 717] on icon "button" at bounding box center [1277, 712] width 20 height 20
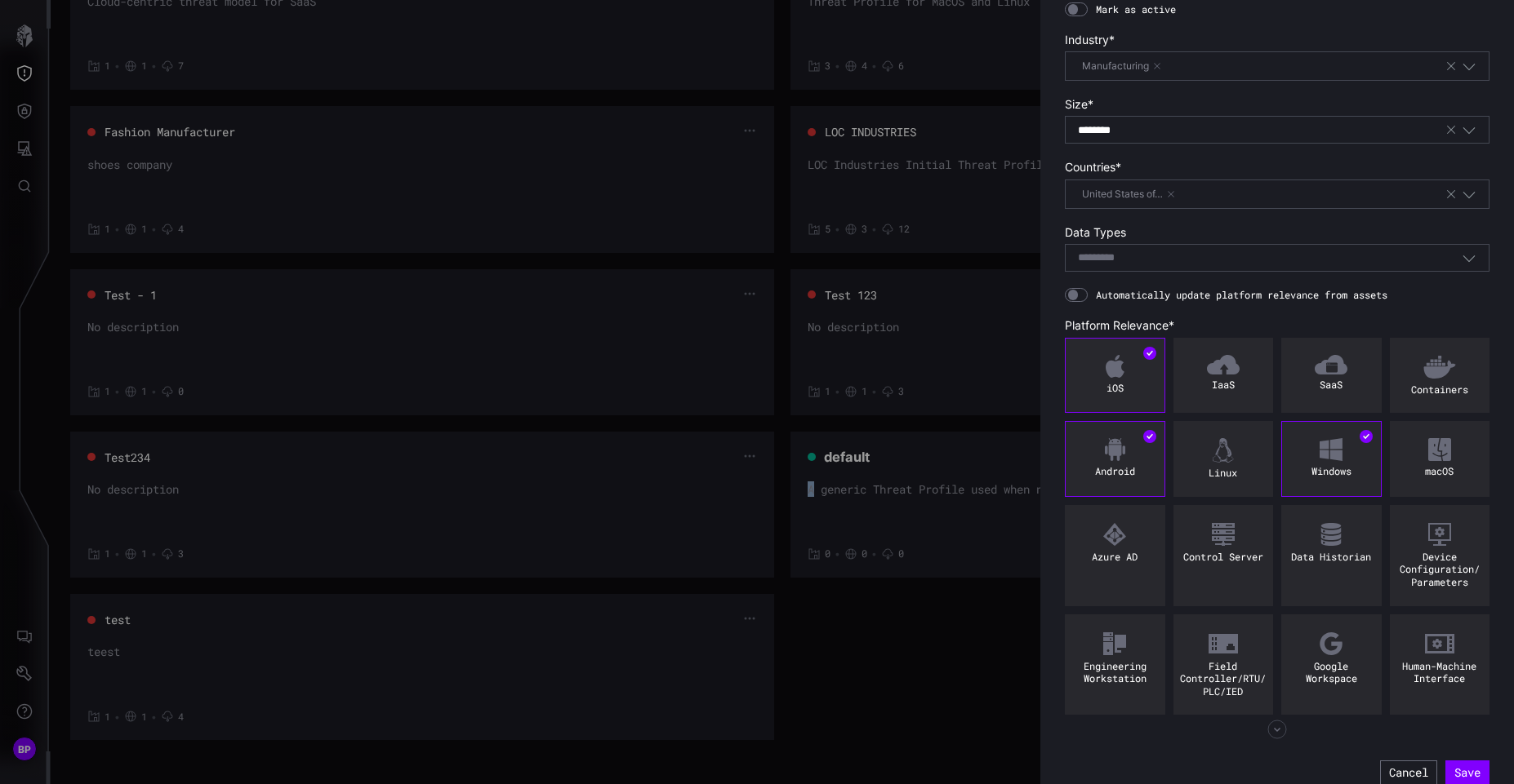
scroll to position [328, 0]
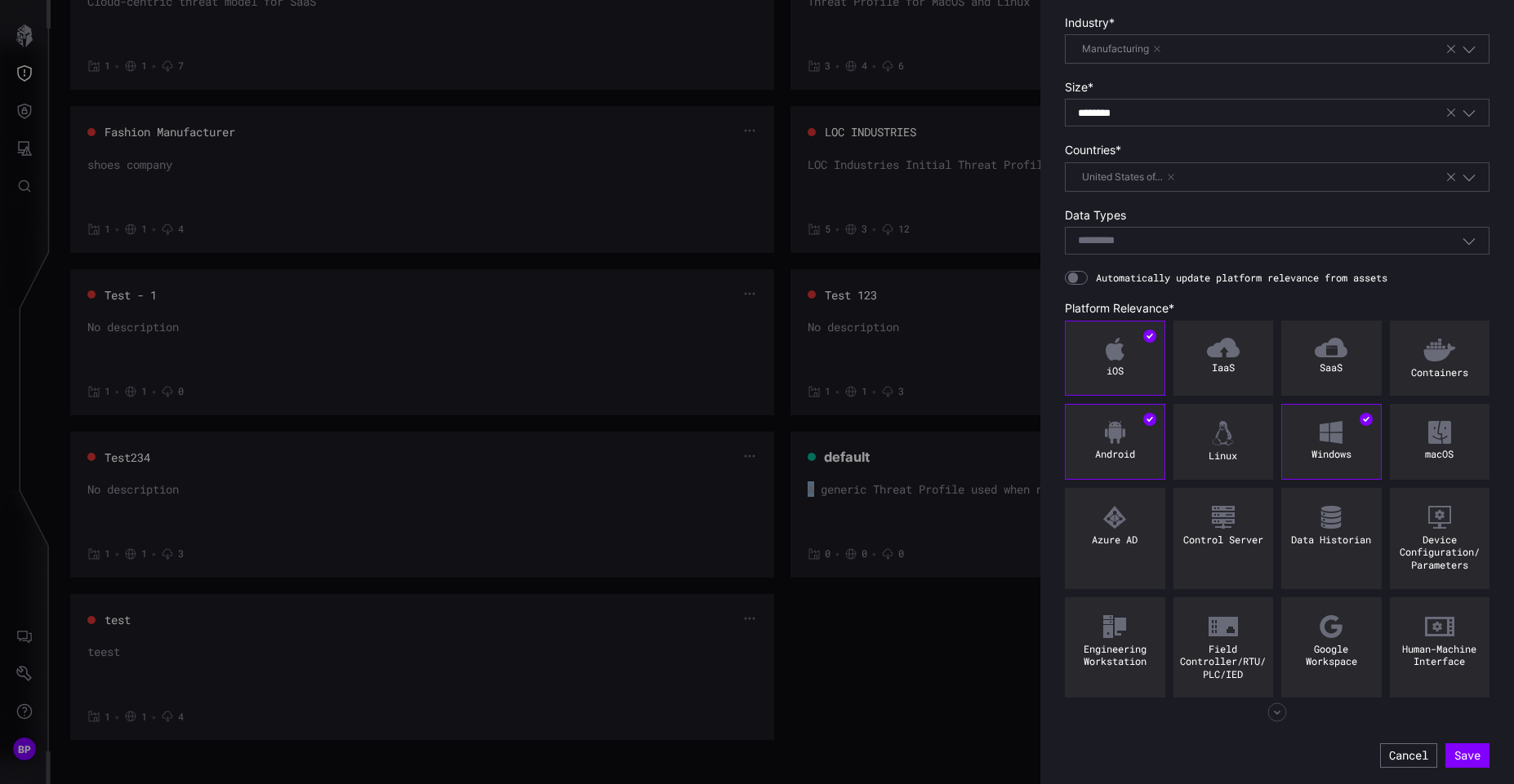
click at [672, 478] on div at bounding box center [757, 392] width 1514 height 784
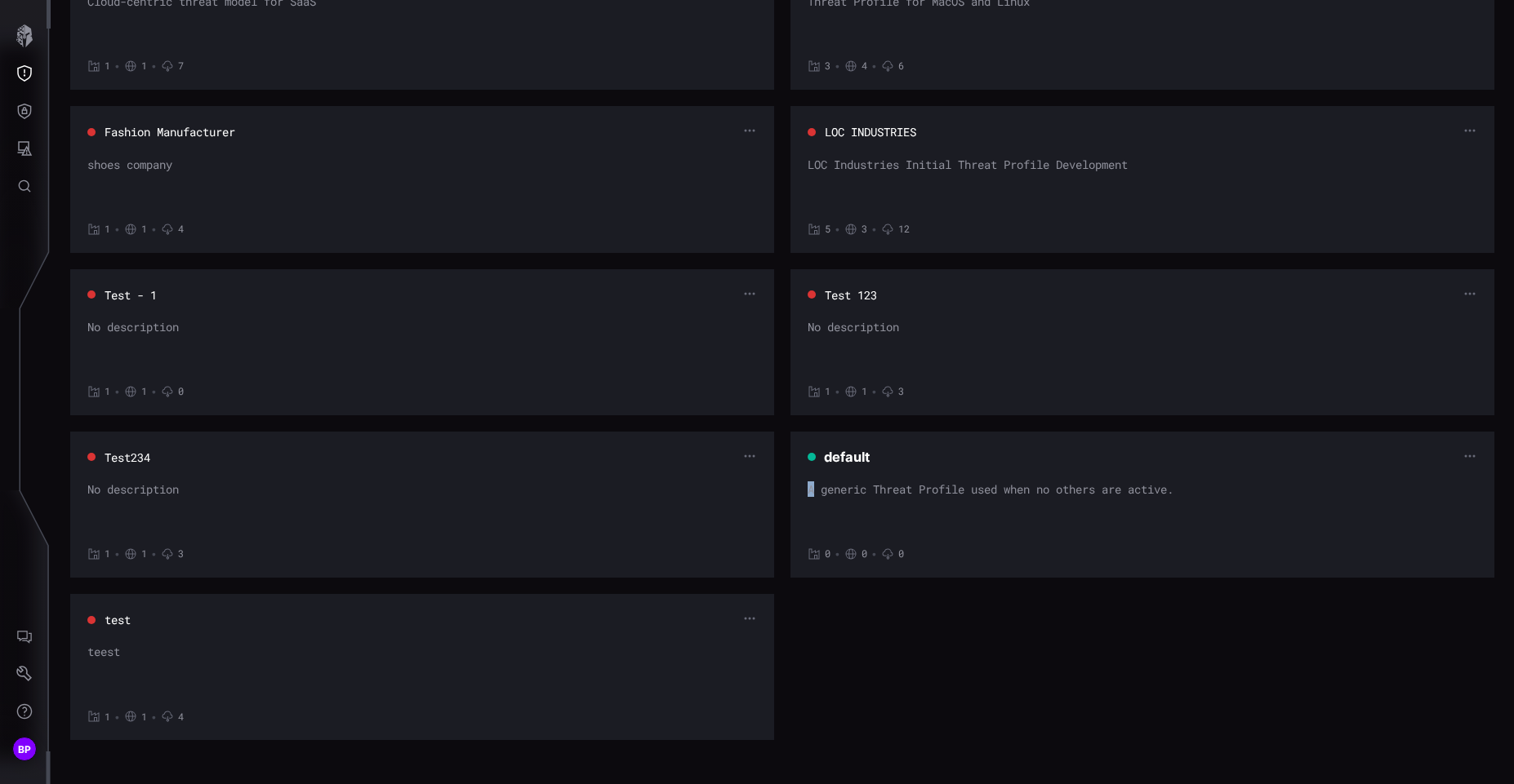
scroll to position [0, 0]
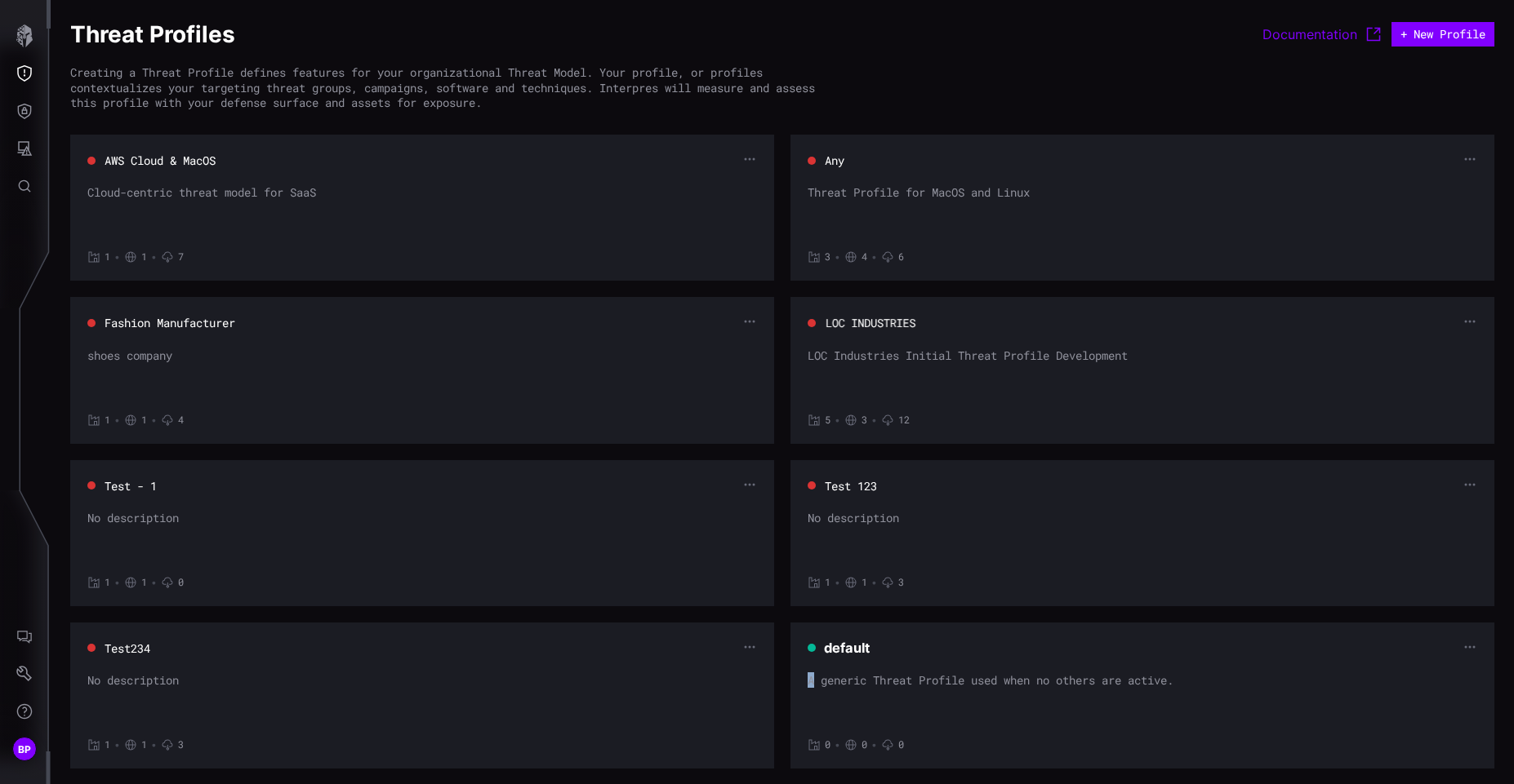
click at [882, 320] on button "LOC INDUSTRIES" at bounding box center [871, 323] width 92 height 16
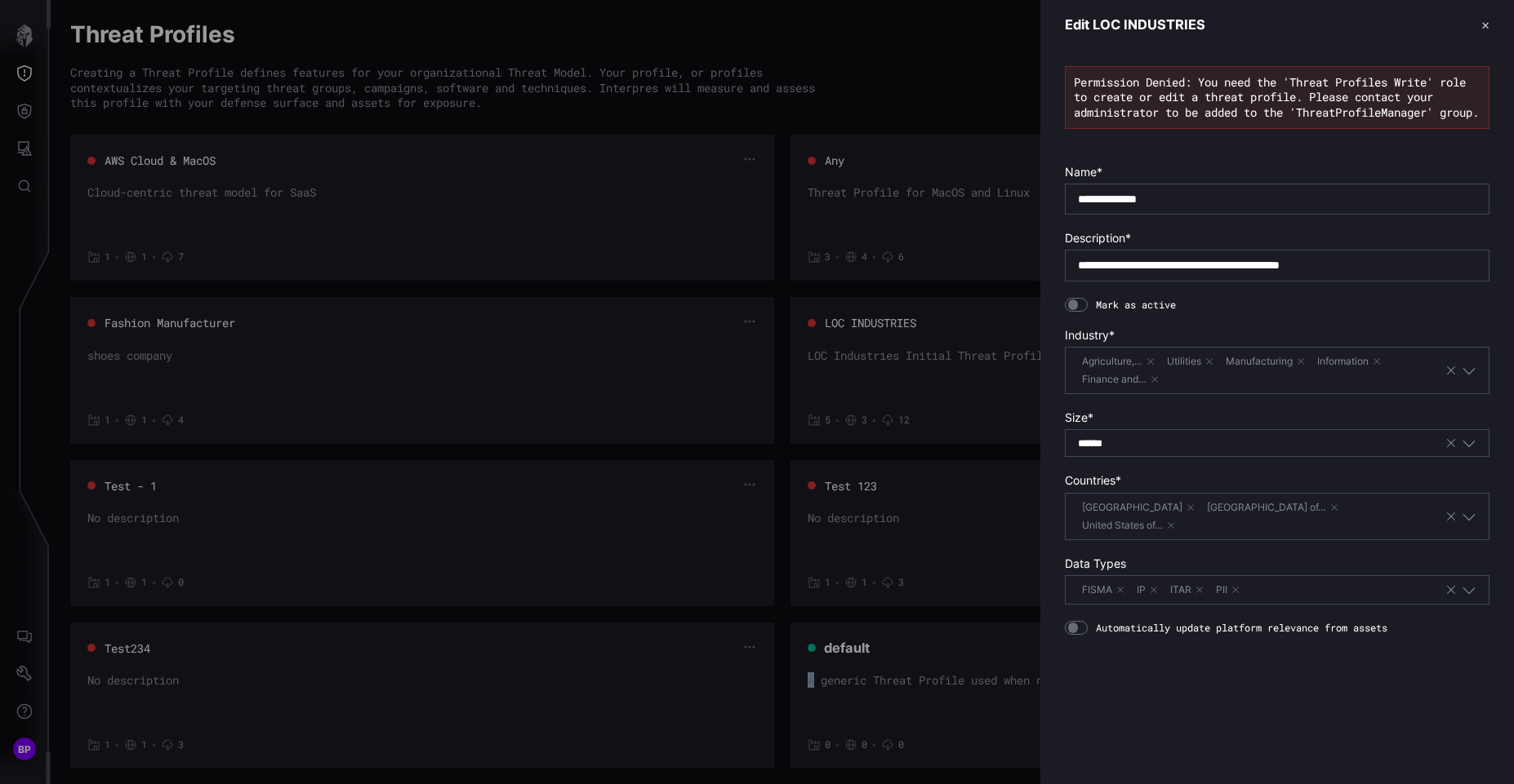
scroll to position [129, 0]
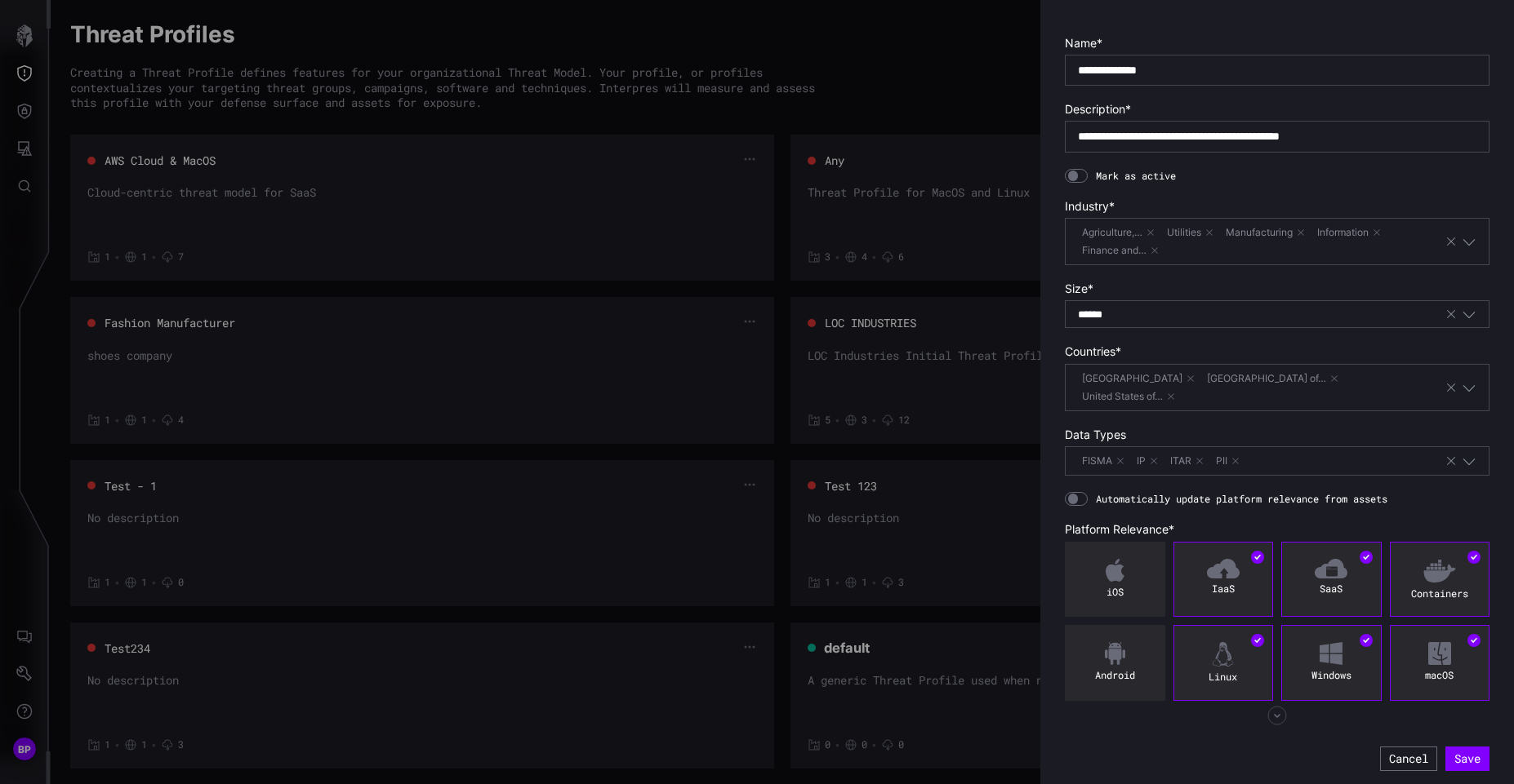
click at [1078, 494] on div at bounding box center [1076, 500] width 22 height 14
click at [1063, 503] on div "**********" at bounding box center [1277, 354] width 474 height 867
click at [1074, 492] on div at bounding box center [1076, 500] width 22 height 14
click at [1386, 761] on button "Cancel" at bounding box center [1409, 759] width 57 height 24
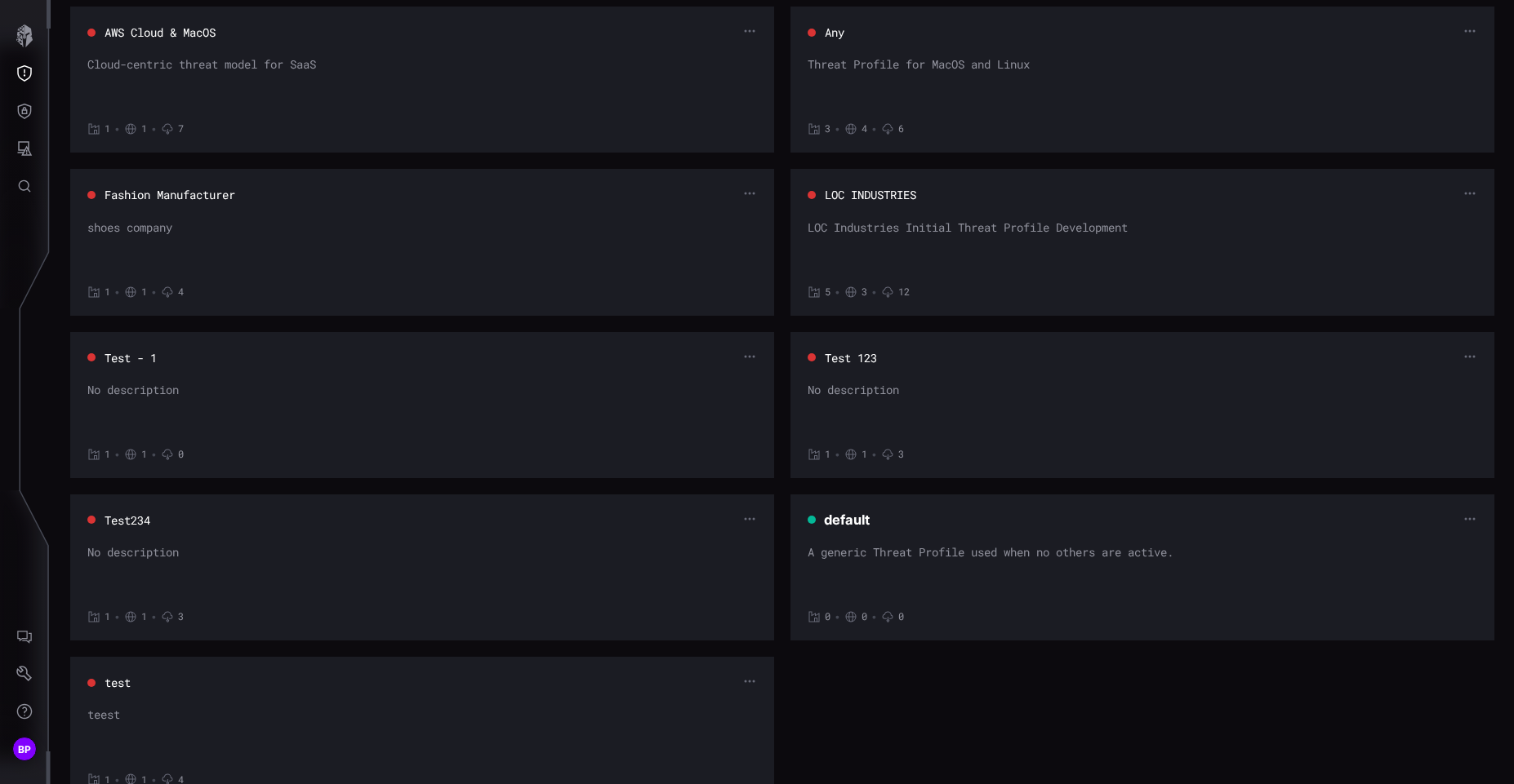
scroll to position [191, 0]
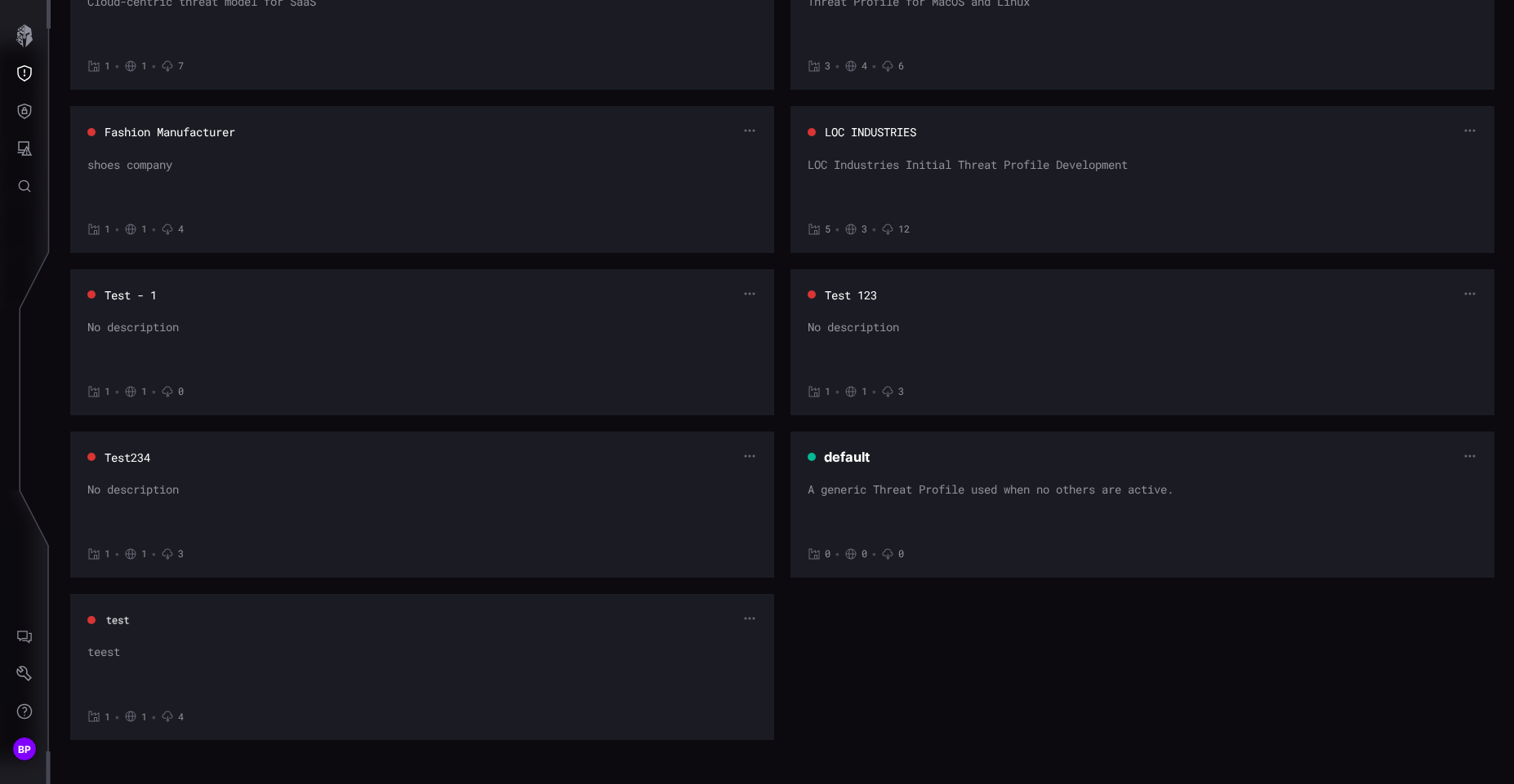
click at [114, 622] on button "test" at bounding box center [118, 620] width 25 height 14
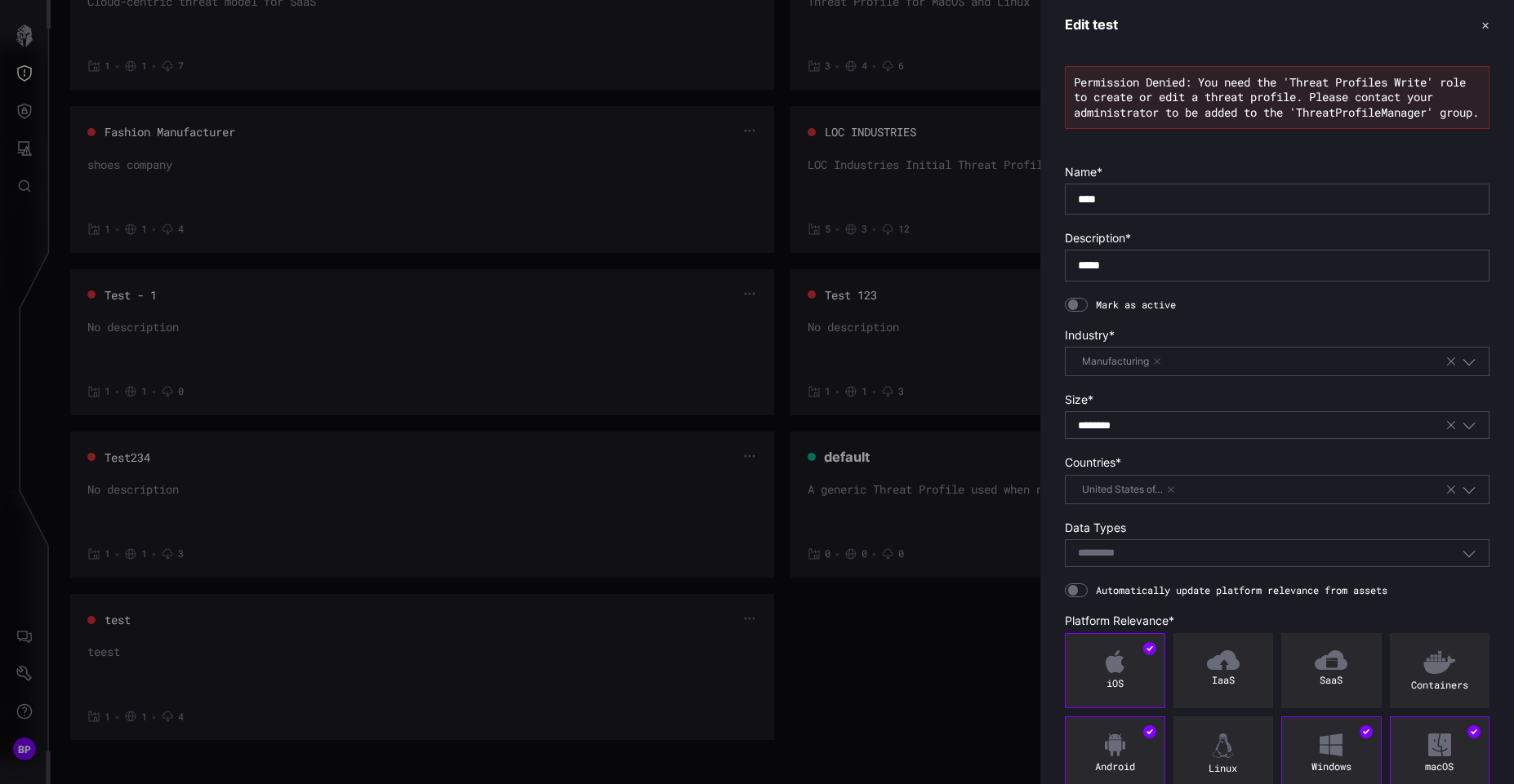
scroll to position [109, 0]
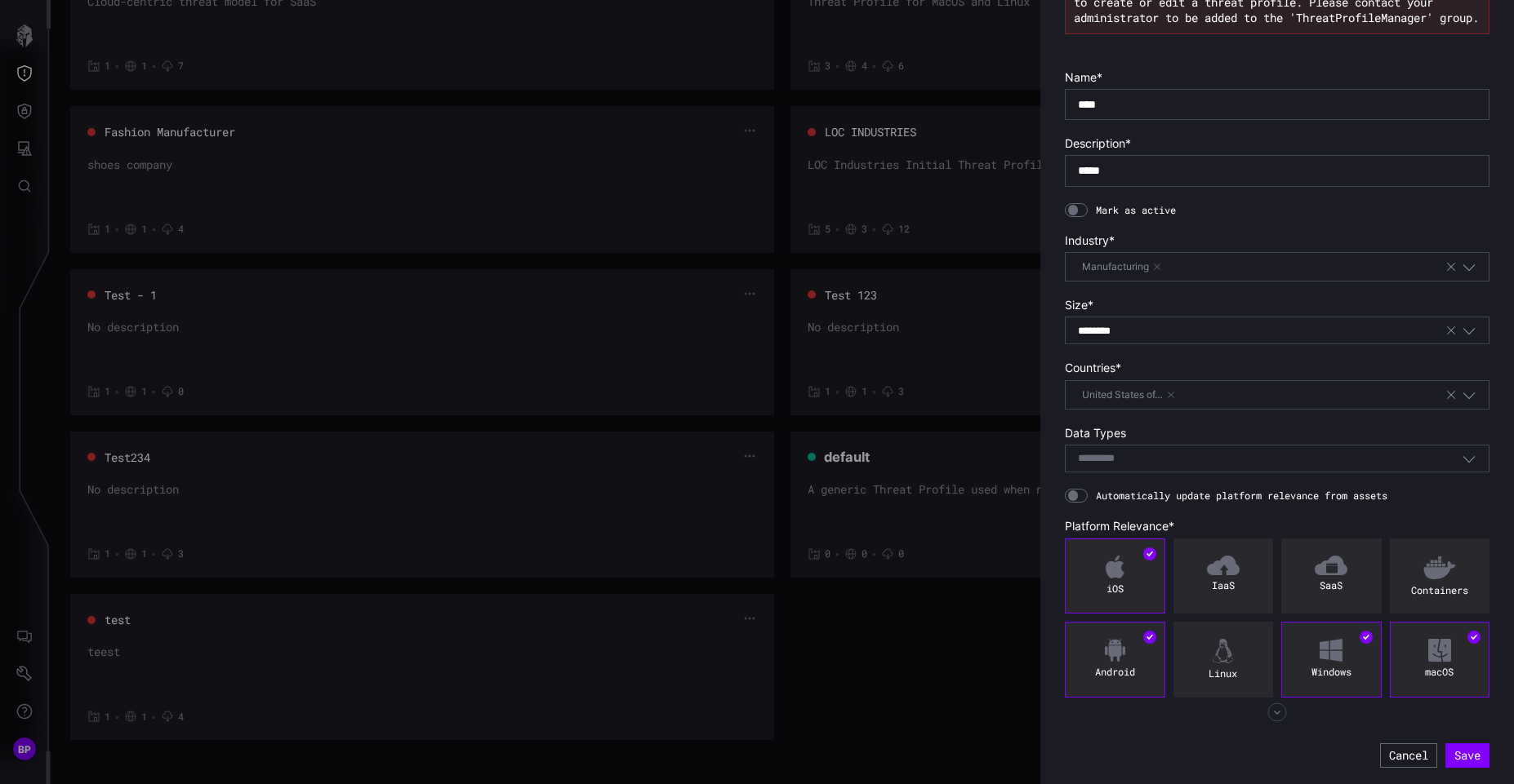
click at [594, 276] on div at bounding box center [757, 392] width 1514 height 784
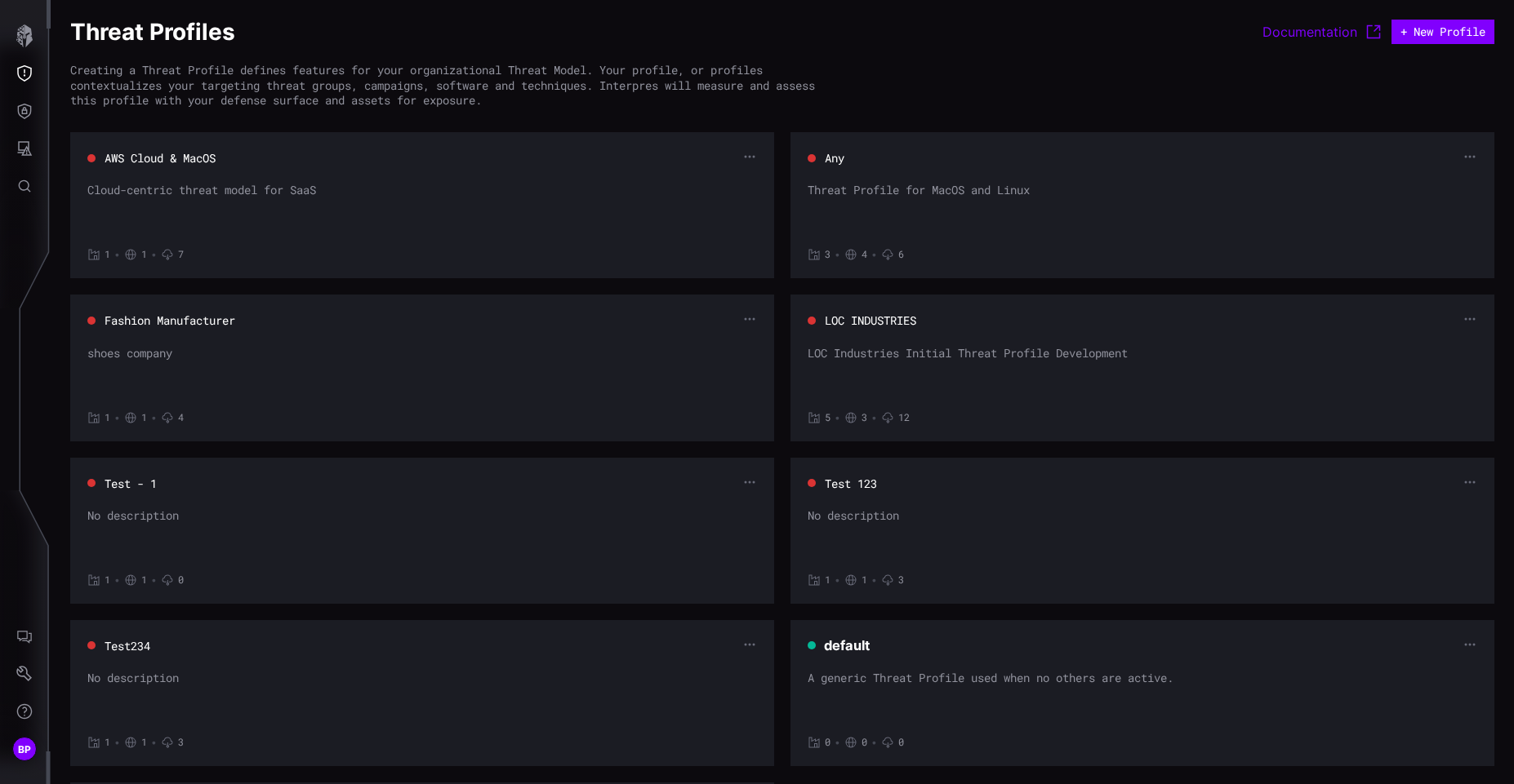
scroll to position [0, 0]
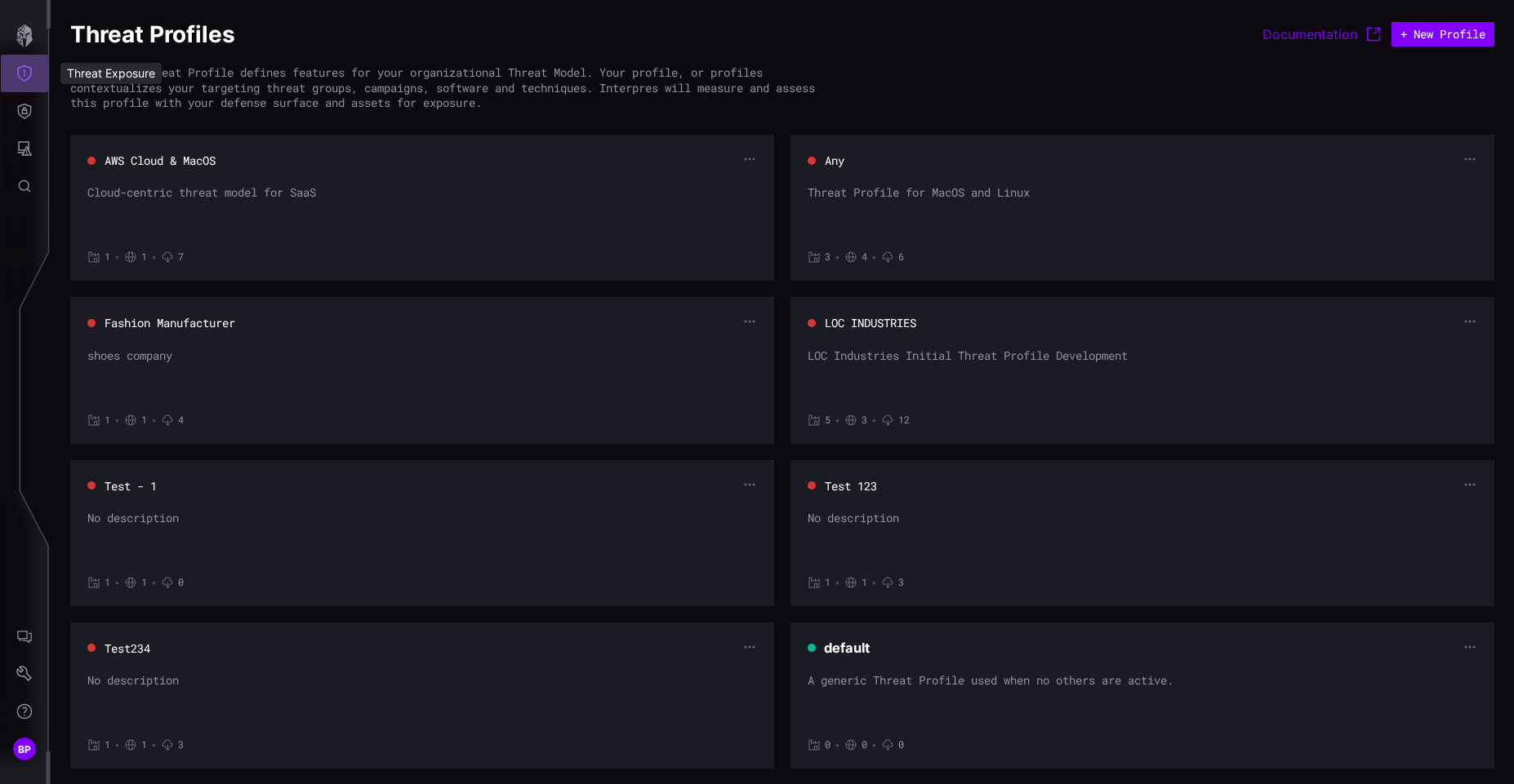
click at [24, 68] on icon "Threat Exposure" at bounding box center [24, 74] width 16 height 16
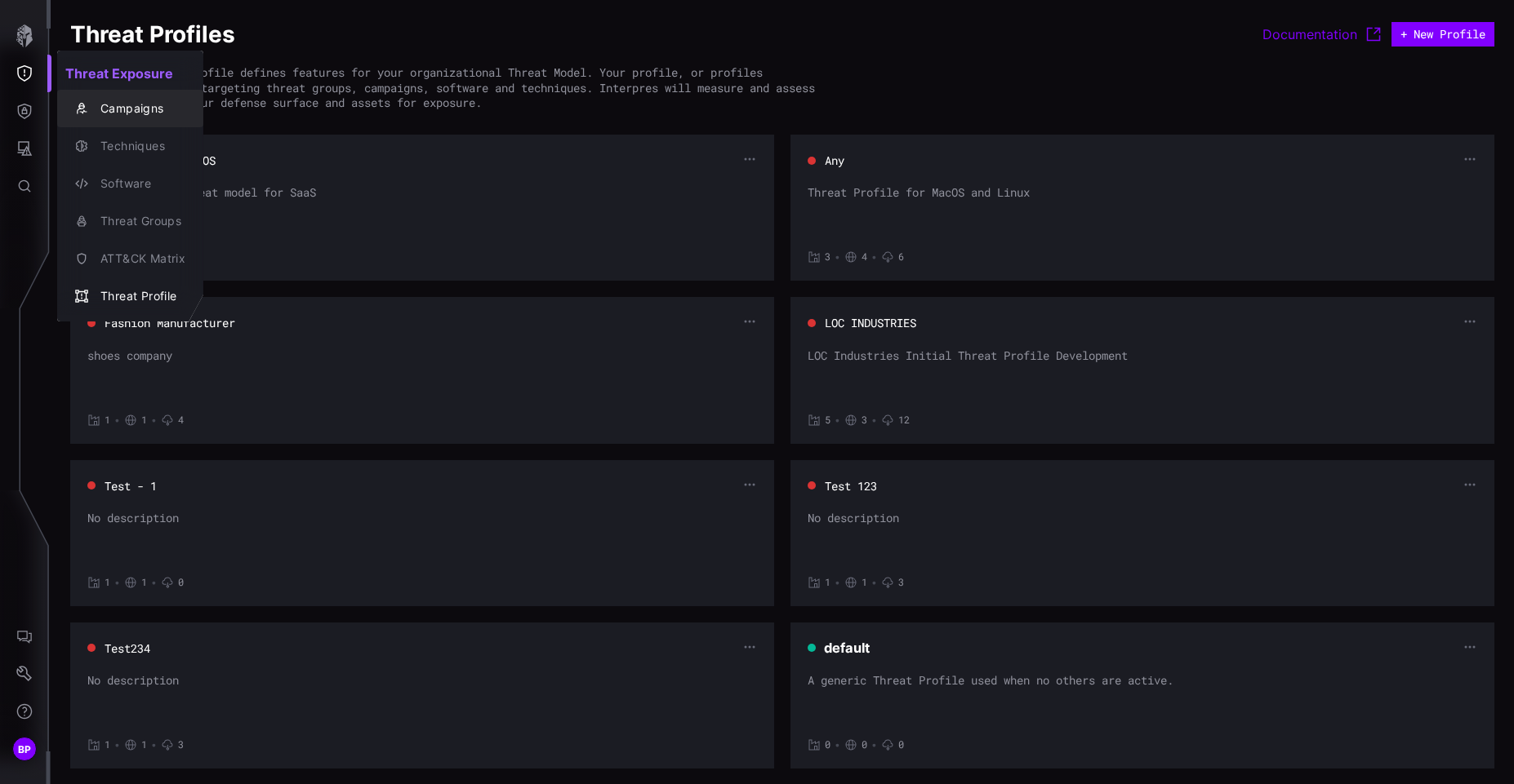
click at [147, 111] on div "Campaigns" at bounding box center [139, 109] width 93 height 21
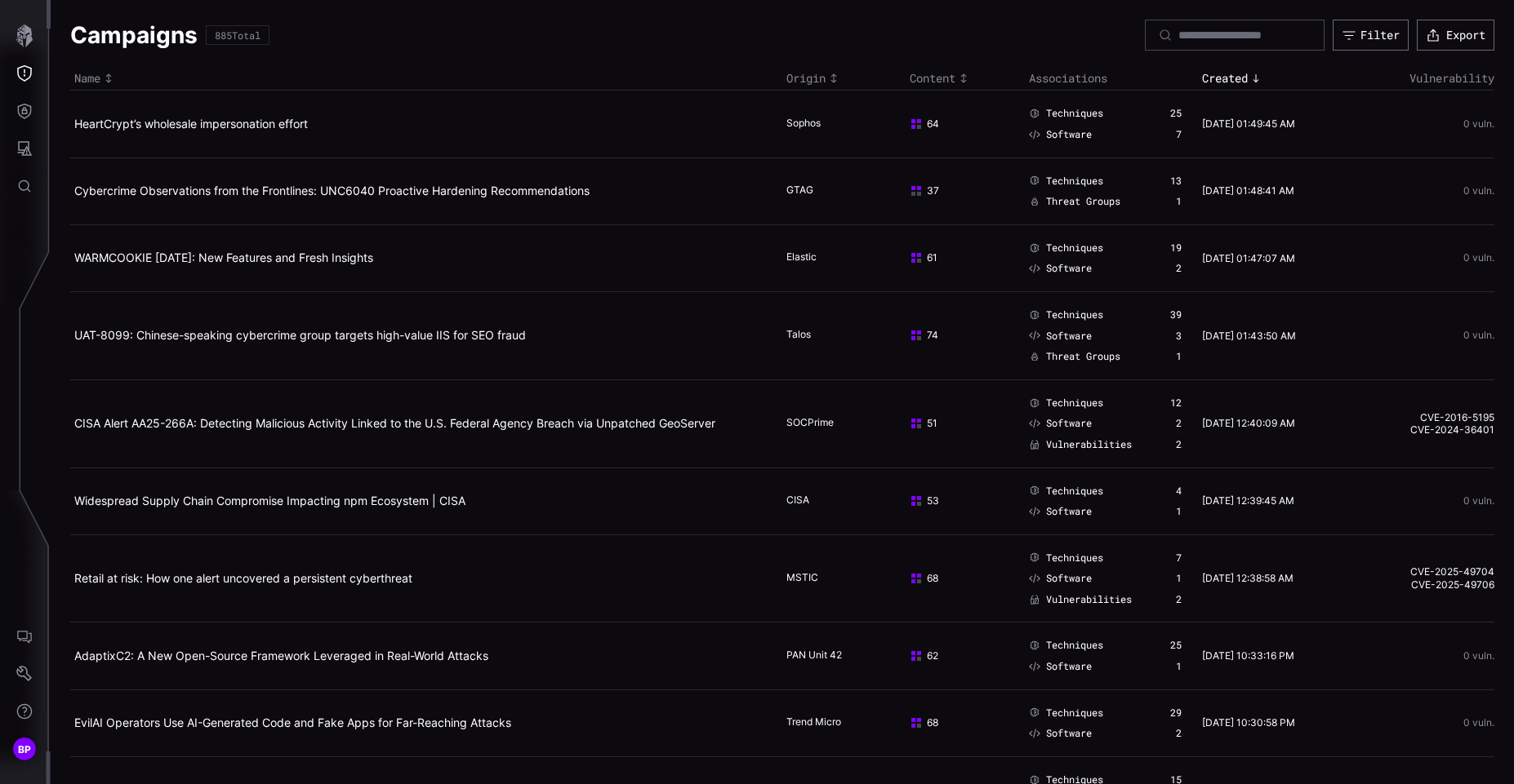
click at [232, 131] on h2 "HeartCrypt’s wholesale impersonation effort" at bounding box center [420, 124] width 692 height 14
click at [246, 126] on link "HeartCrypt’s wholesale impersonation effort" at bounding box center [191, 123] width 233 height 13
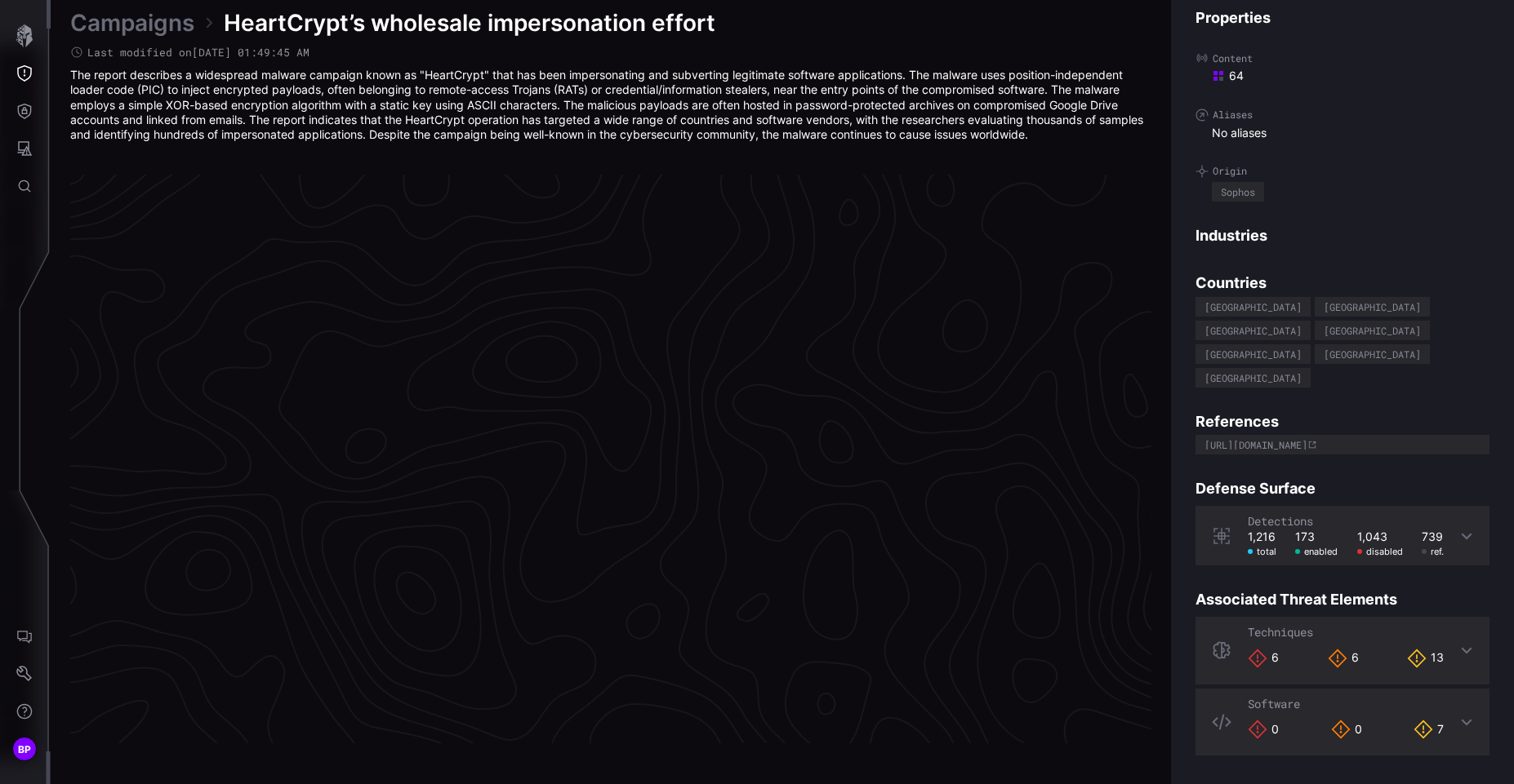
scroll to position [3394, 691]
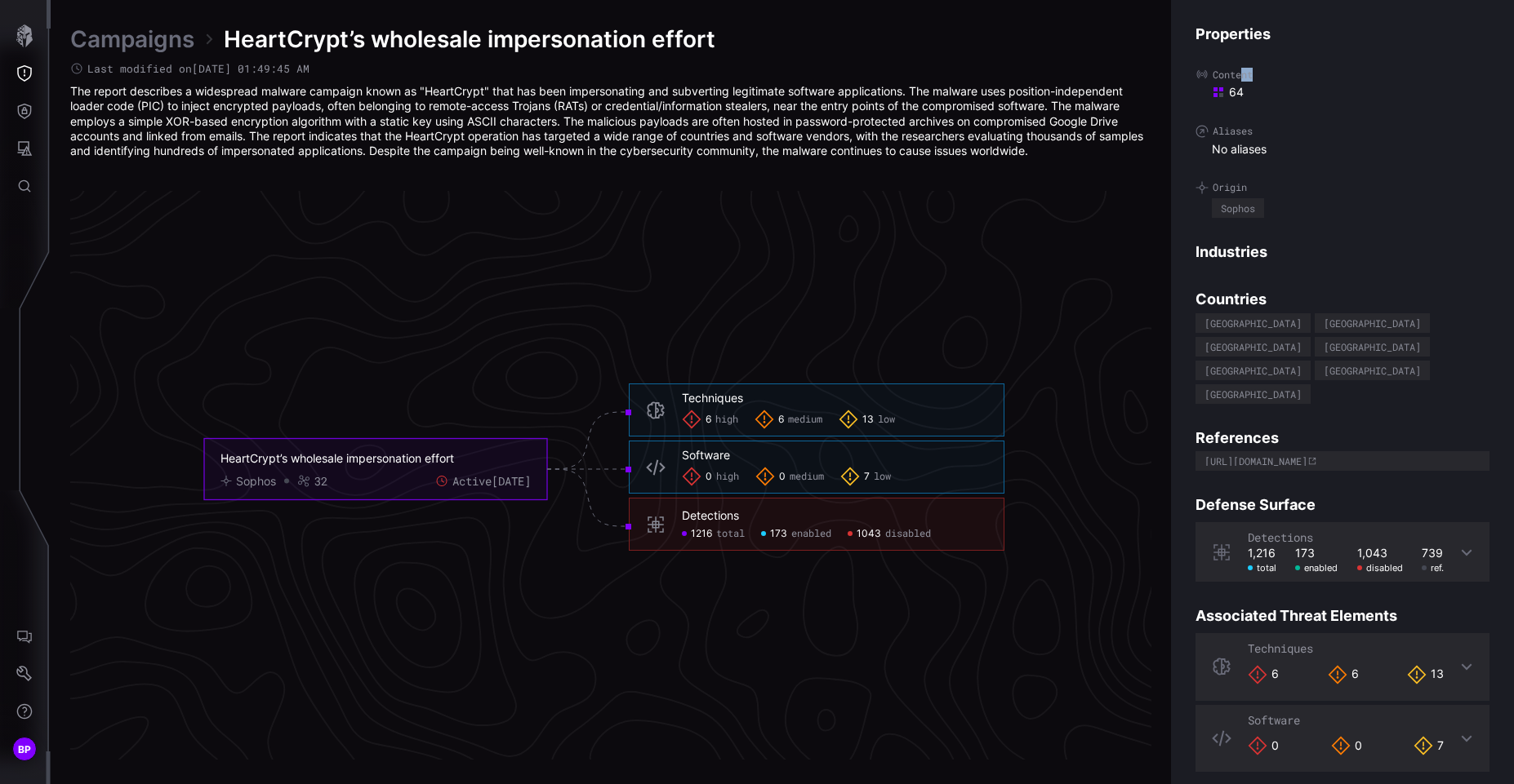
drag, startPoint x: 1235, startPoint y: 77, endPoint x: 1241, endPoint y: 95, distance: 19.0
click at [1241, 95] on div "Content 64" at bounding box center [1343, 83] width 294 height 31
click at [1241, 95] on div "64" at bounding box center [1350, 92] width 277 height 14
click at [1222, 95] on rect at bounding box center [1221, 95] width 4 height 4
click at [1211, 88] on div "Content 64" at bounding box center [1343, 83] width 294 height 31
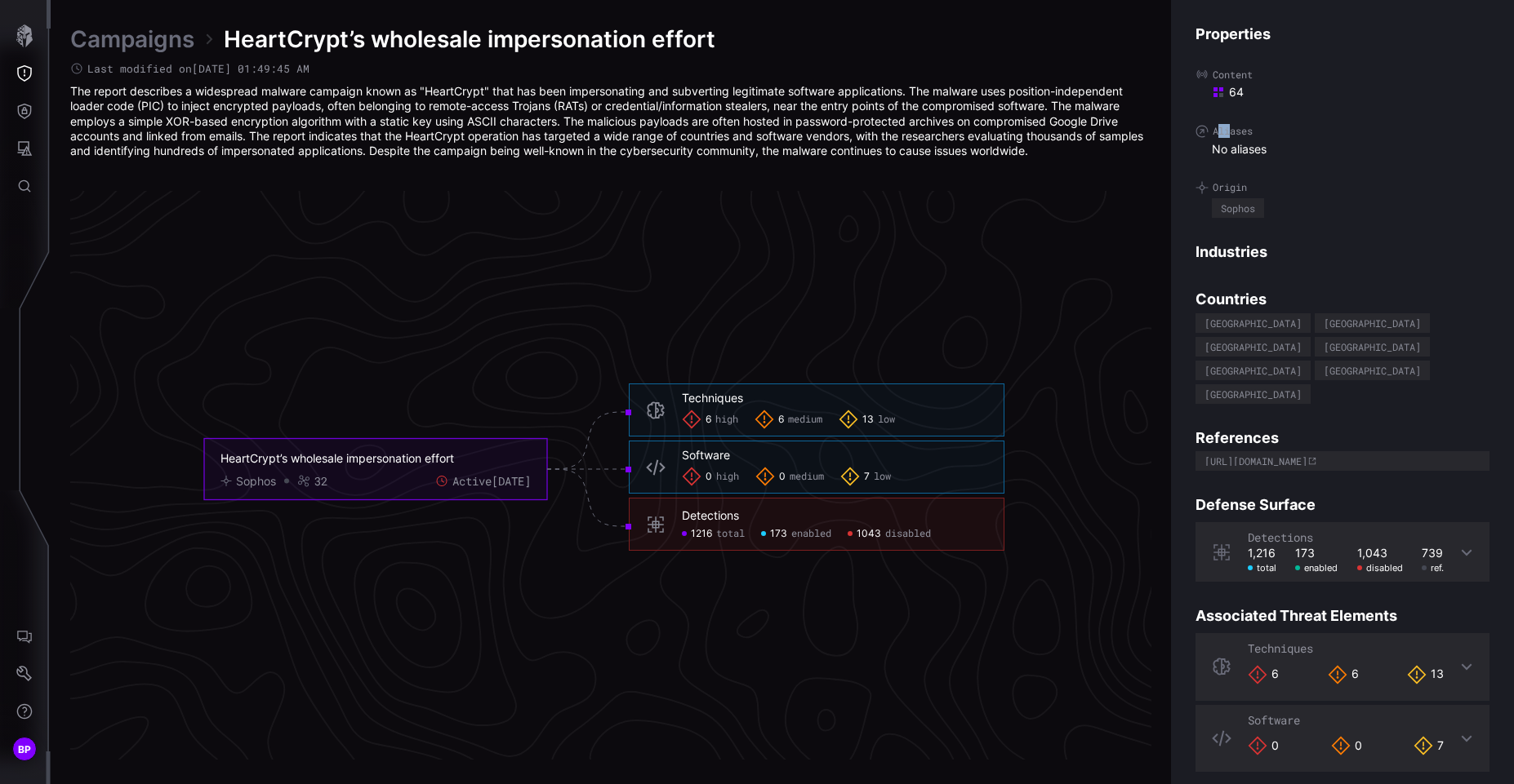
drag, startPoint x: 1203, startPoint y: 131, endPoint x: 1223, endPoint y: 134, distance: 20.2
click at [1223, 134] on label "Aliases" at bounding box center [1343, 131] width 294 height 13
click at [1256, 144] on span "No aliases" at bounding box center [1238, 149] width 55 height 14
click at [1251, 209] on div "Sophos" at bounding box center [1238, 208] width 34 height 10
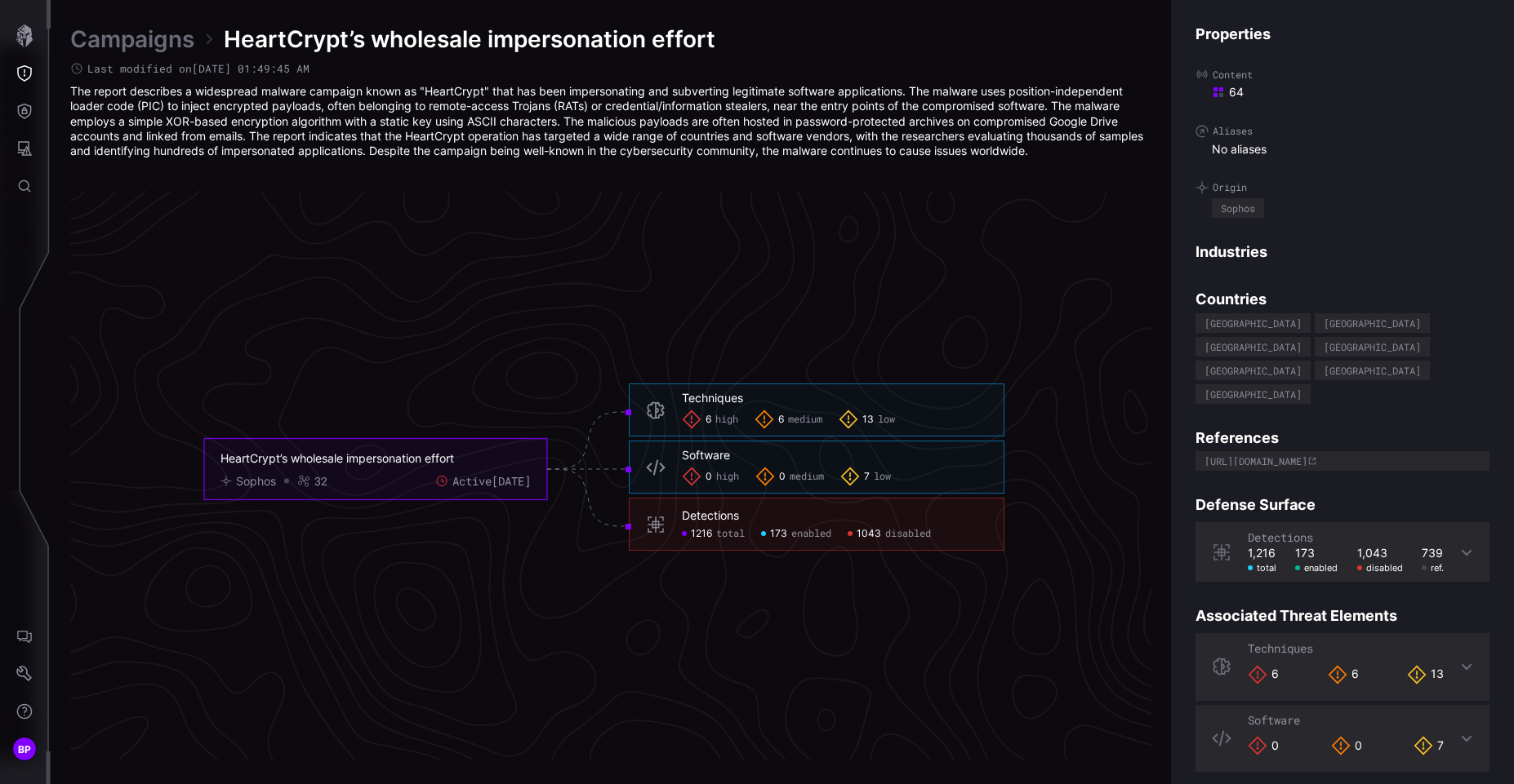
click at [1251, 205] on div "Sophos" at bounding box center [1238, 208] width 34 height 10
click at [708, 403] on div "Techniques" at bounding box center [713, 398] width 61 height 14
click at [730, 420] on span "high" at bounding box center [726, 420] width 22 height 13
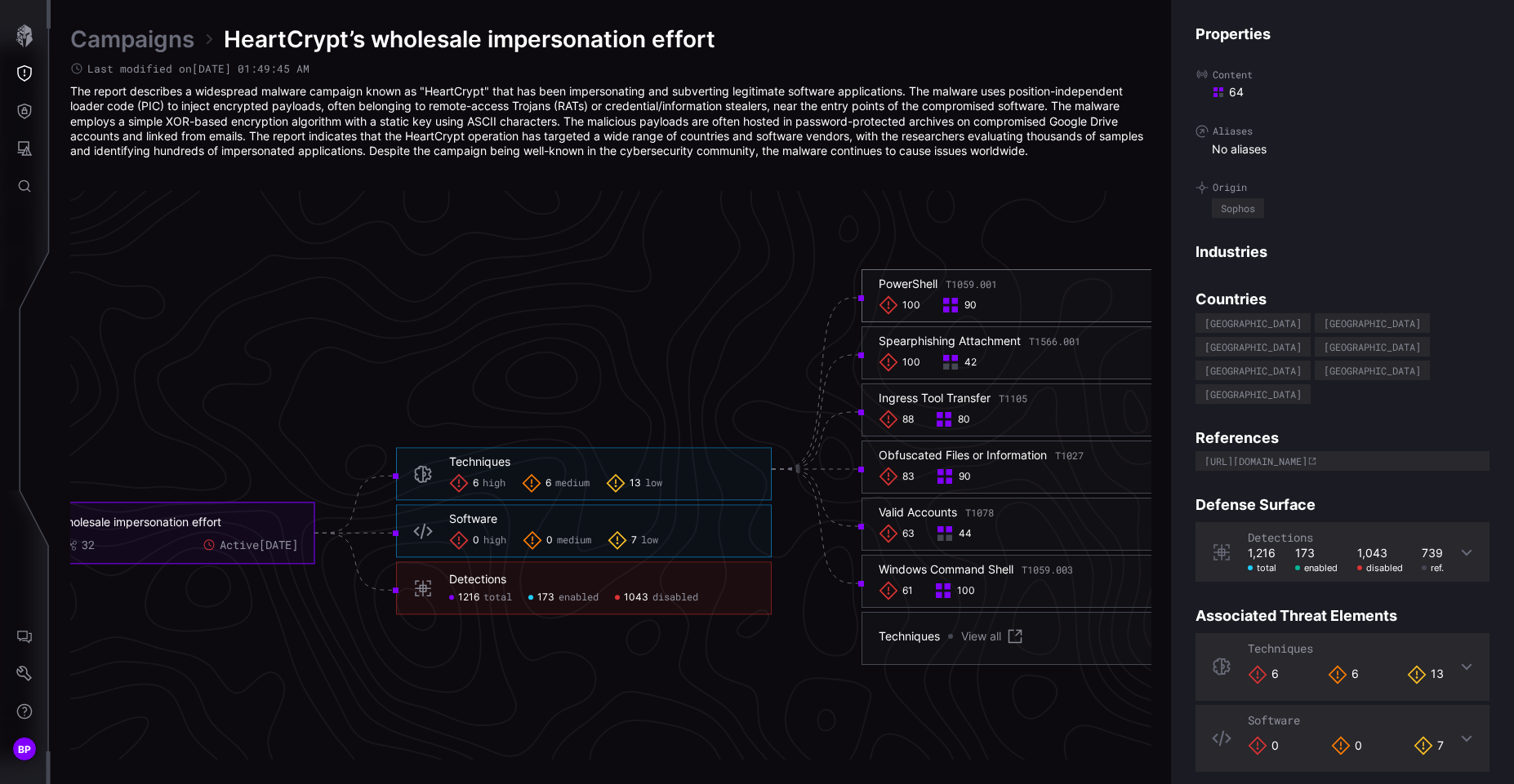
click at [905, 283] on div "PowerShell T1059.001" at bounding box center [938, 283] width 118 height 14
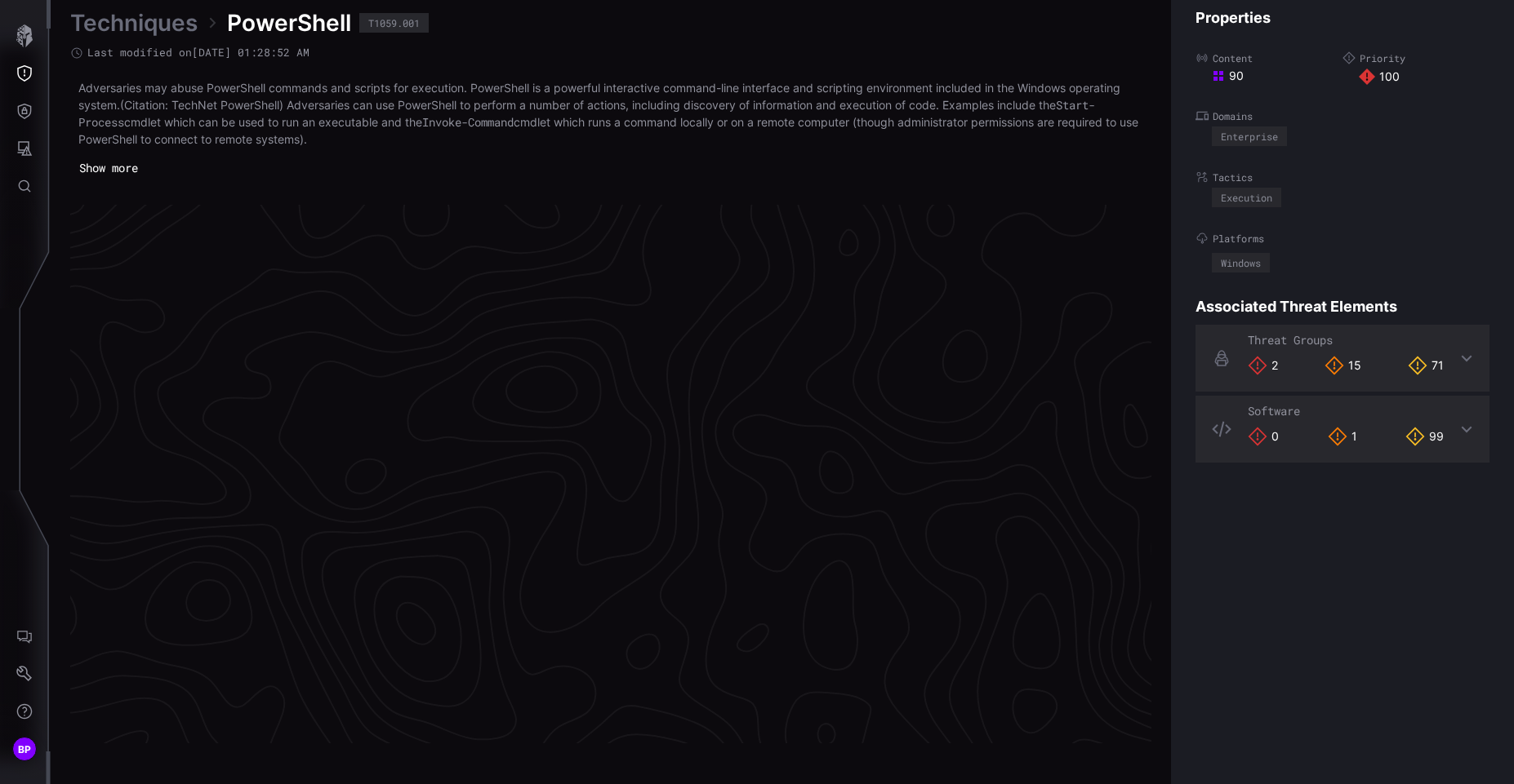
scroll to position [3410, 691]
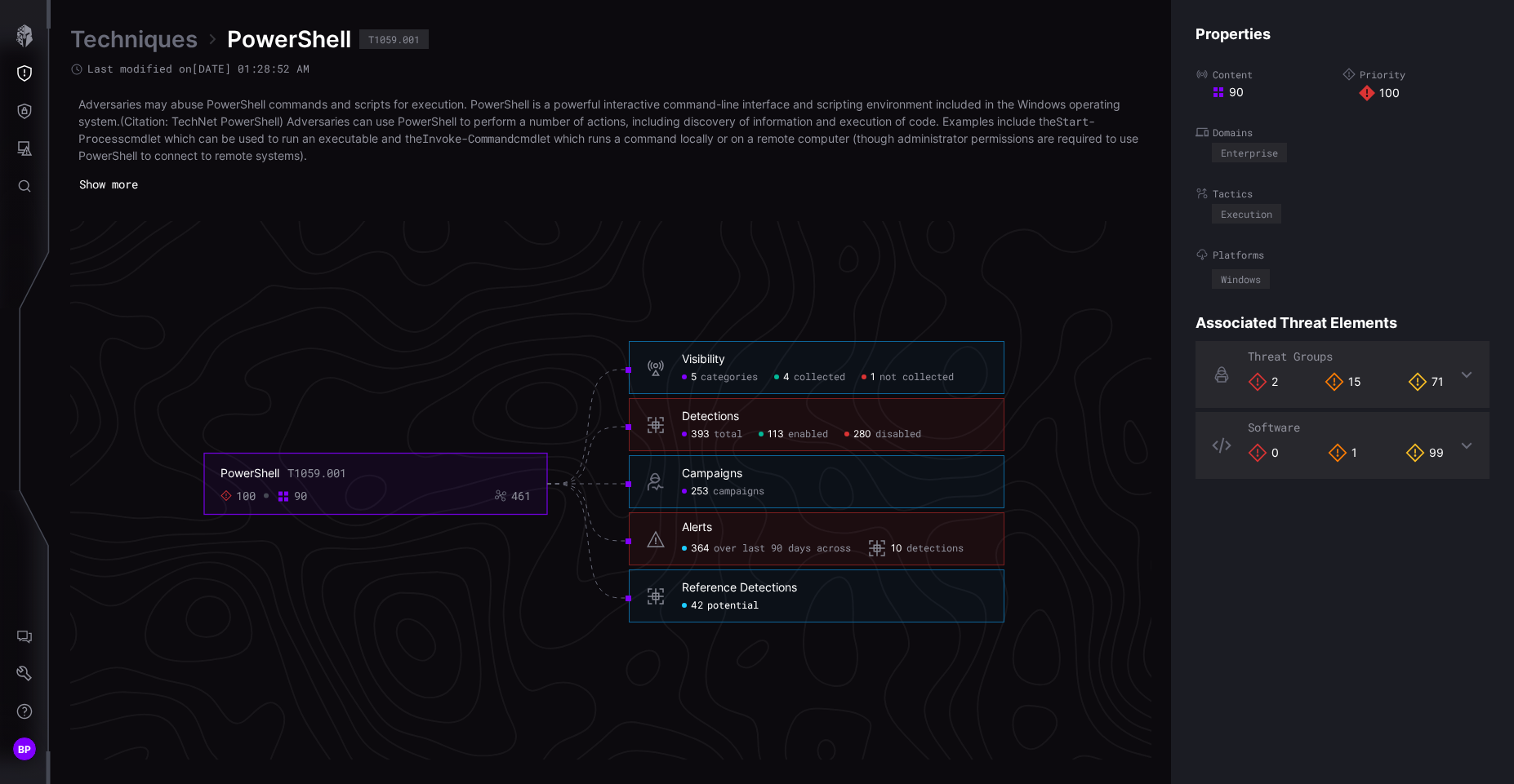
click at [740, 603] on span "potential" at bounding box center [732, 606] width 51 height 13
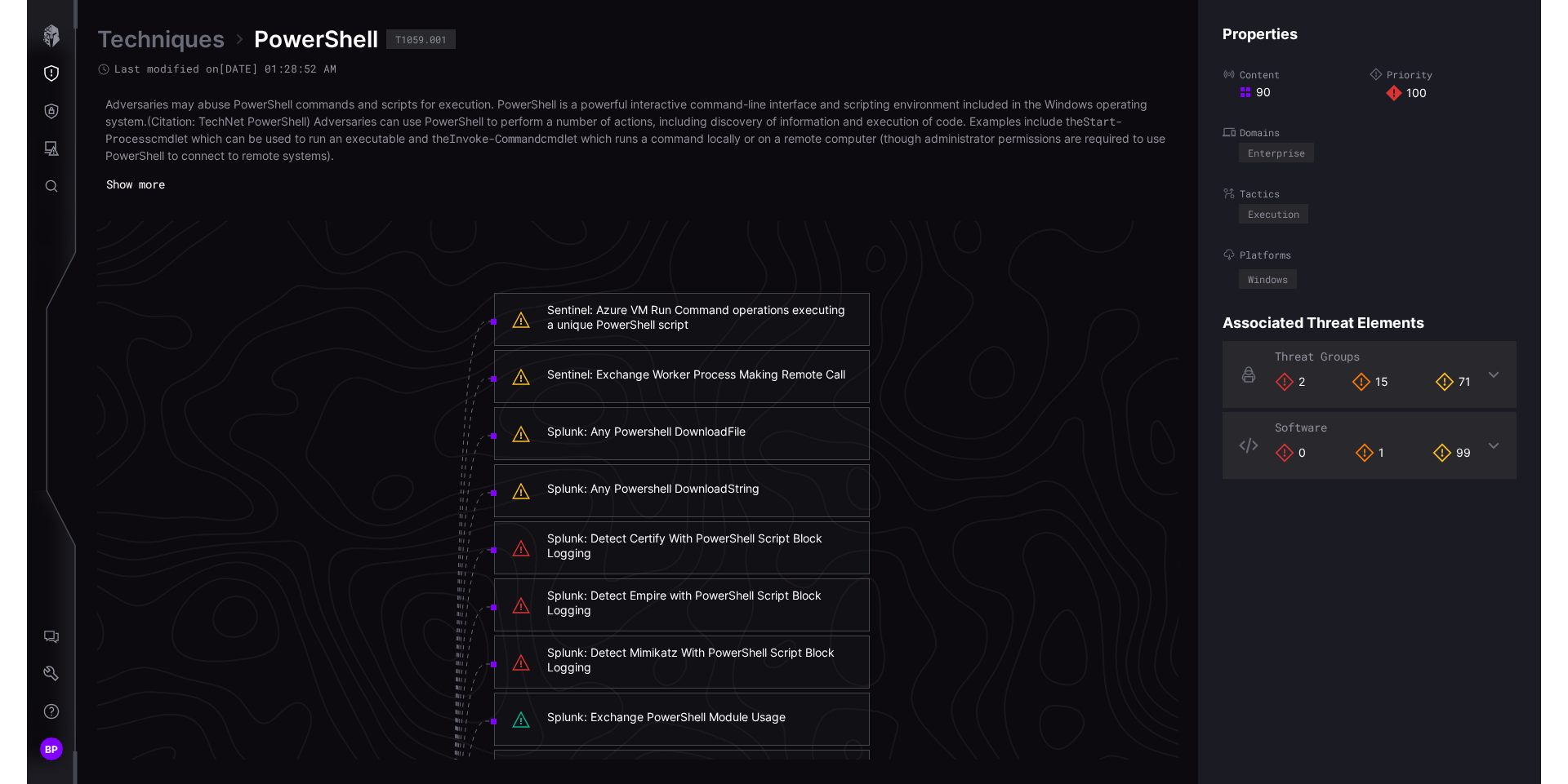
scroll to position [2401, 1079]
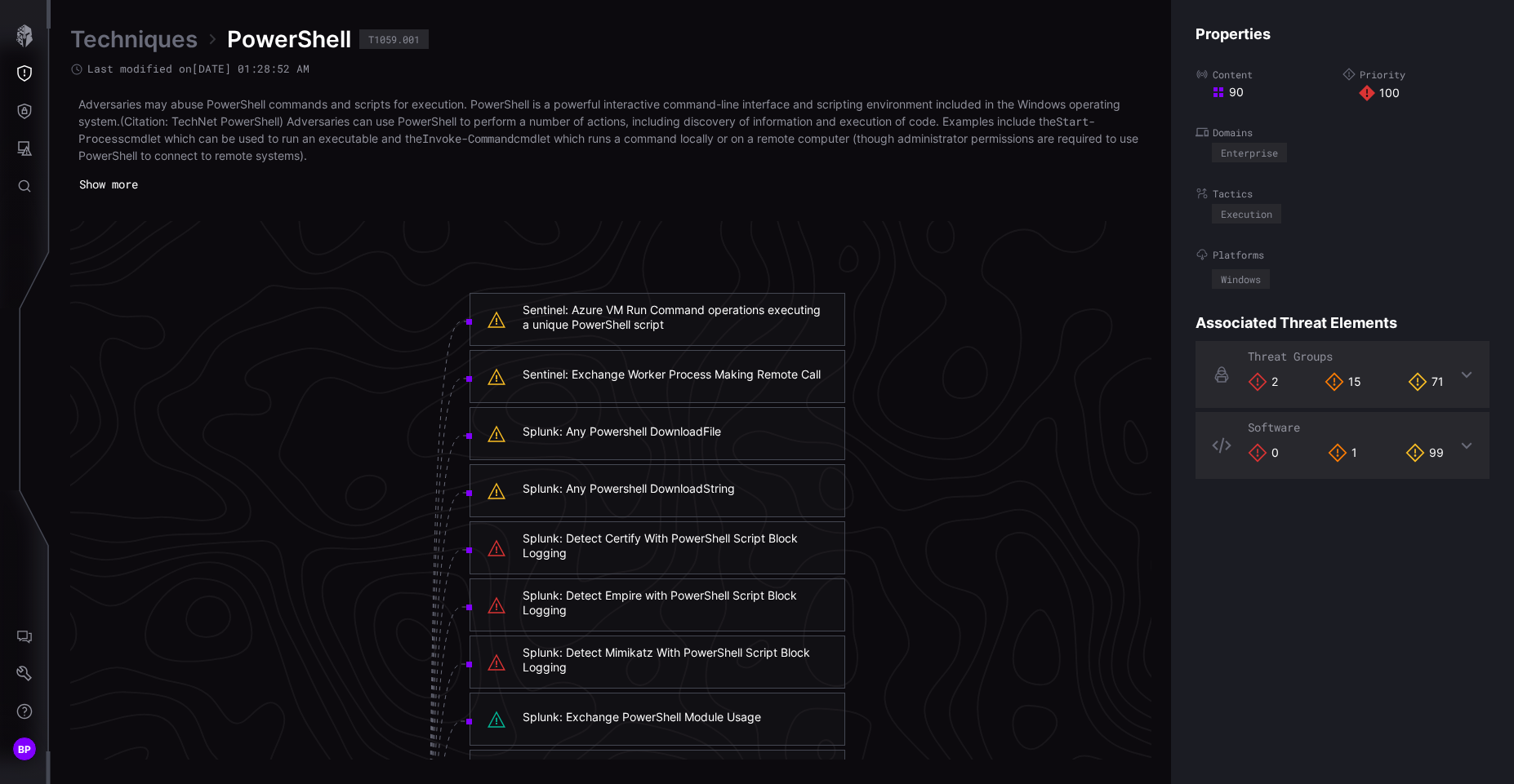
click at [773, 315] on div "Sentinel: Azure VM Run Command operations executing a unique PowerShell script" at bounding box center [675, 318] width 305 height 30
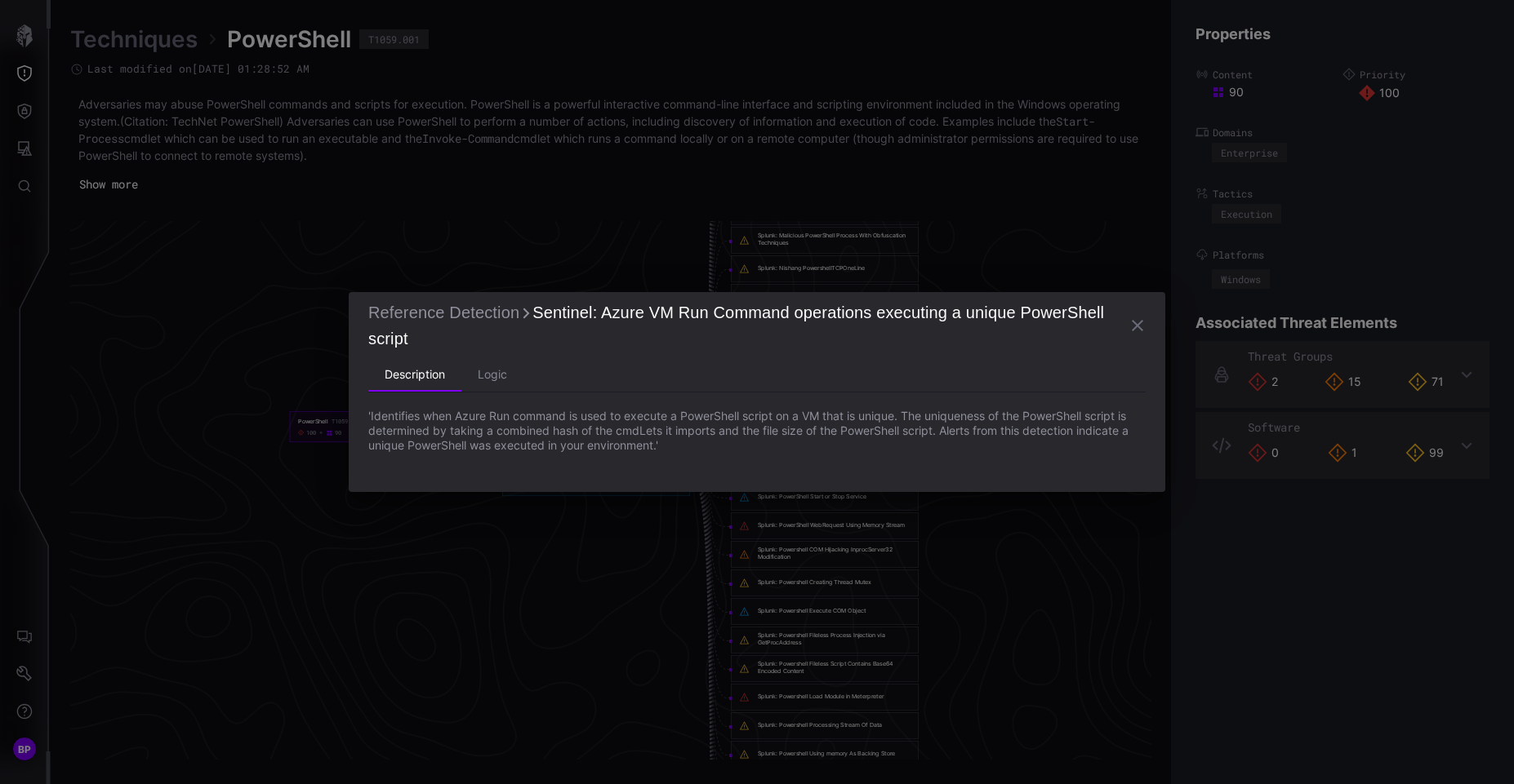
scroll to position [3410, 664]
click at [1144, 330] on icon "button" at bounding box center [1138, 326] width 20 height 20
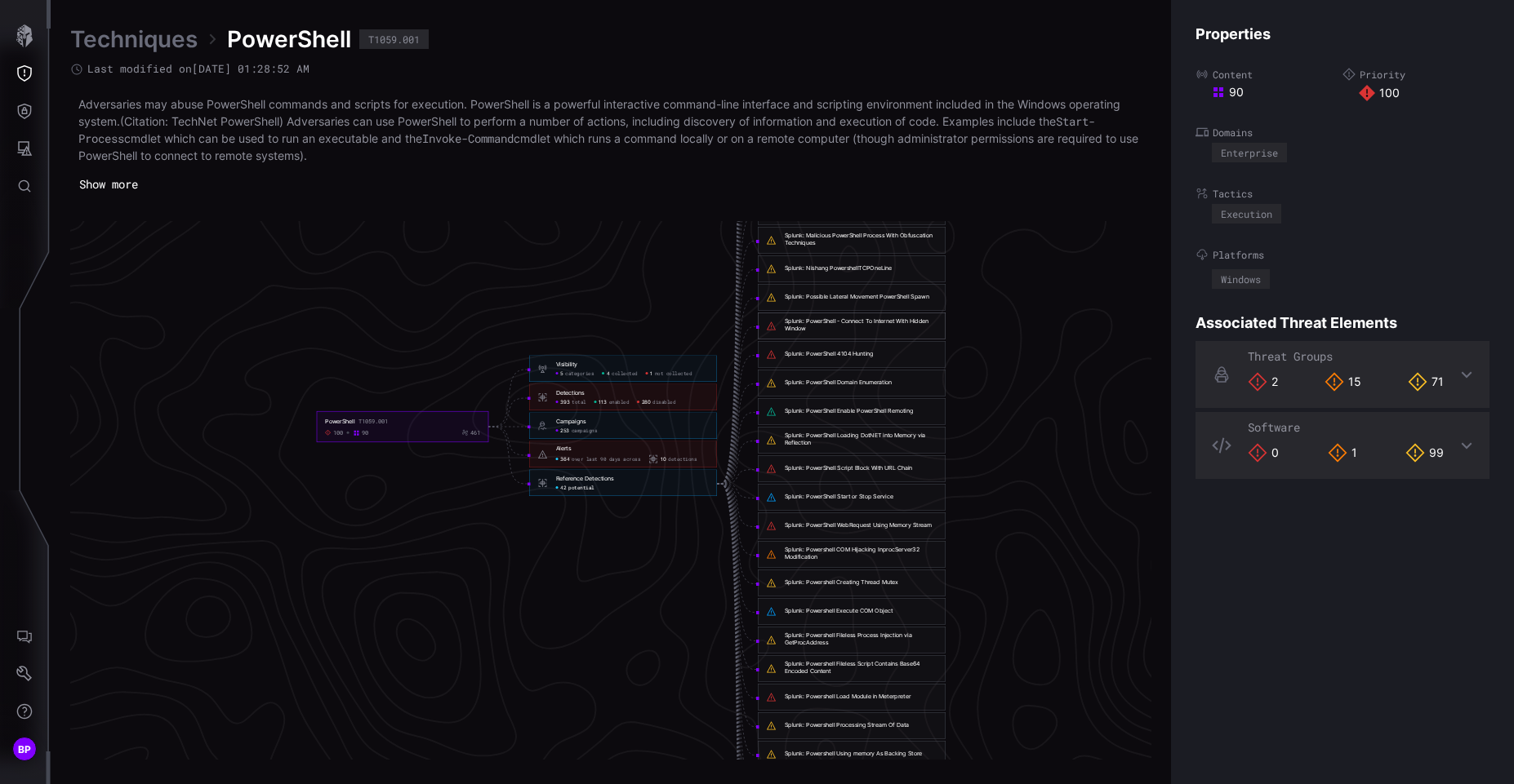
click at [404, 431] on div "100 90 461" at bounding box center [402, 433] width 155 height 7
click at [571, 396] on div "Detections" at bounding box center [571, 394] width 29 height 7
click at [574, 404] on span "total" at bounding box center [579, 402] width 14 height 6
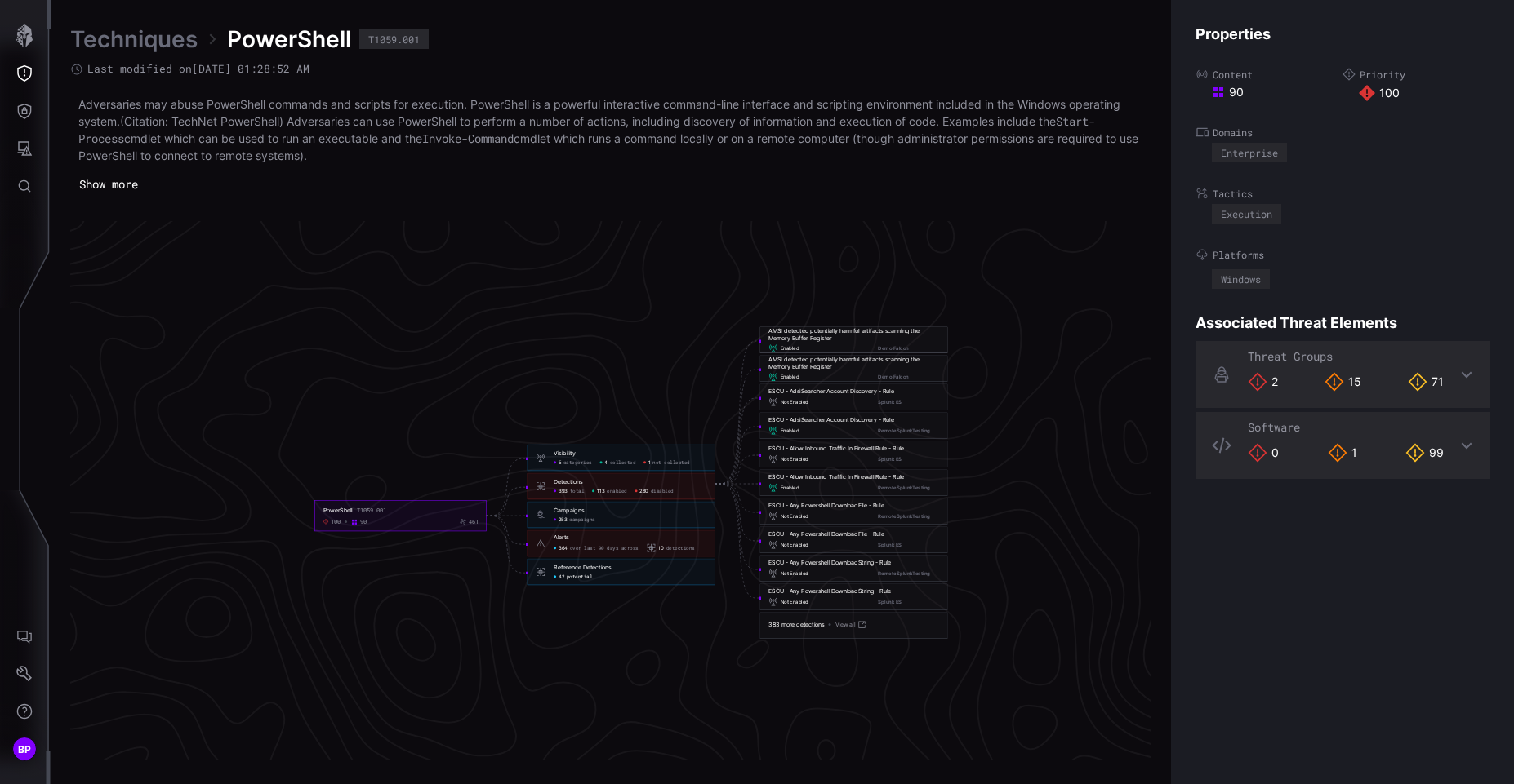
click at [822, 333] on div "AMSI detected potentially harmful artifacts scanning the Memory Buffer Register" at bounding box center [853, 335] width 171 height 14
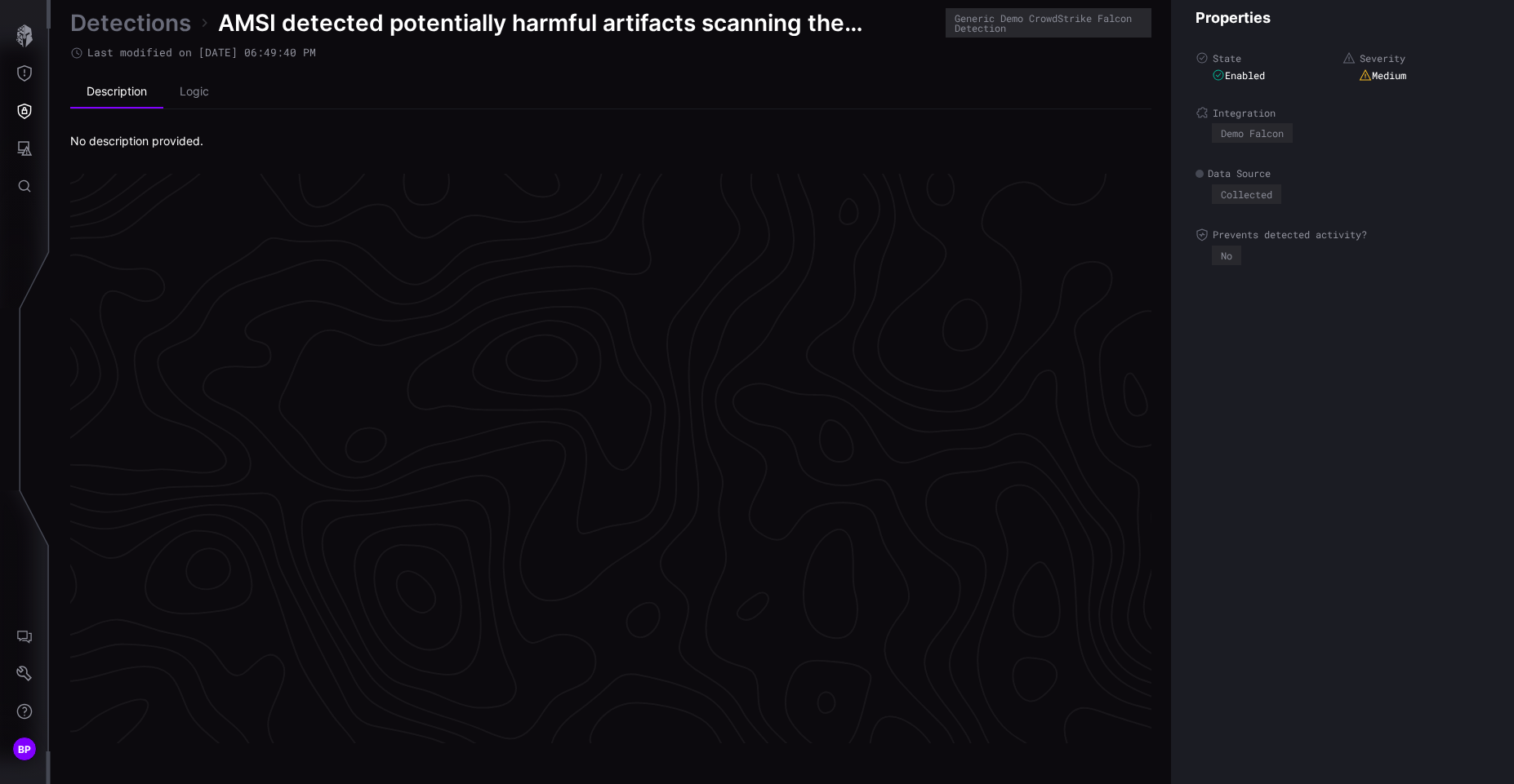
scroll to position [3394, 691]
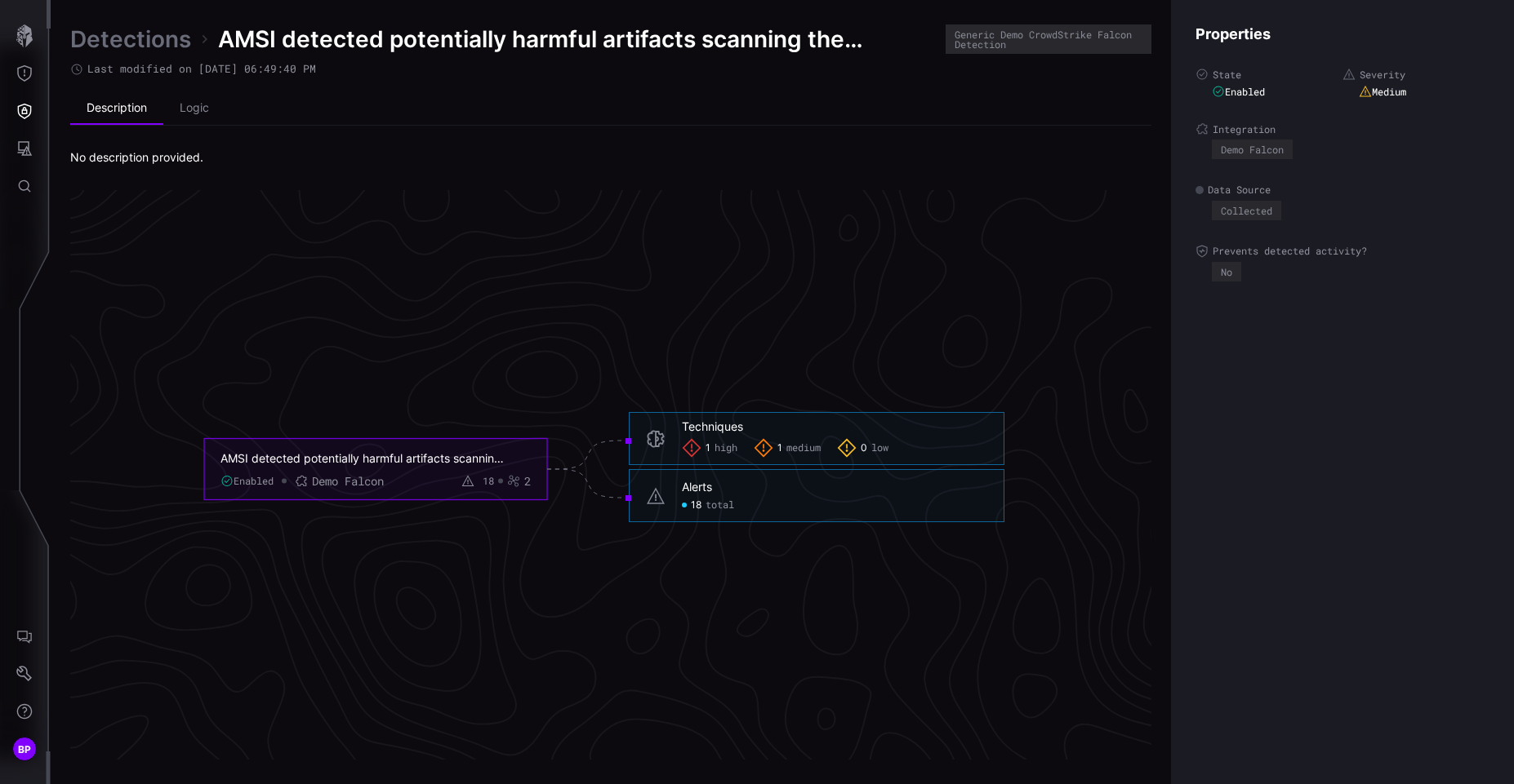
click at [363, 457] on div "AMSI detected potentially harmful artifacts scanning the Memory Buffer Register" at bounding box center [363, 457] width 285 height 14
click at [704, 428] on div "Techniques" at bounding box center [713, 427] width 61 height 14
click at [707, 449] on span "1" at bounding box center [707, 448] width 4 height 13
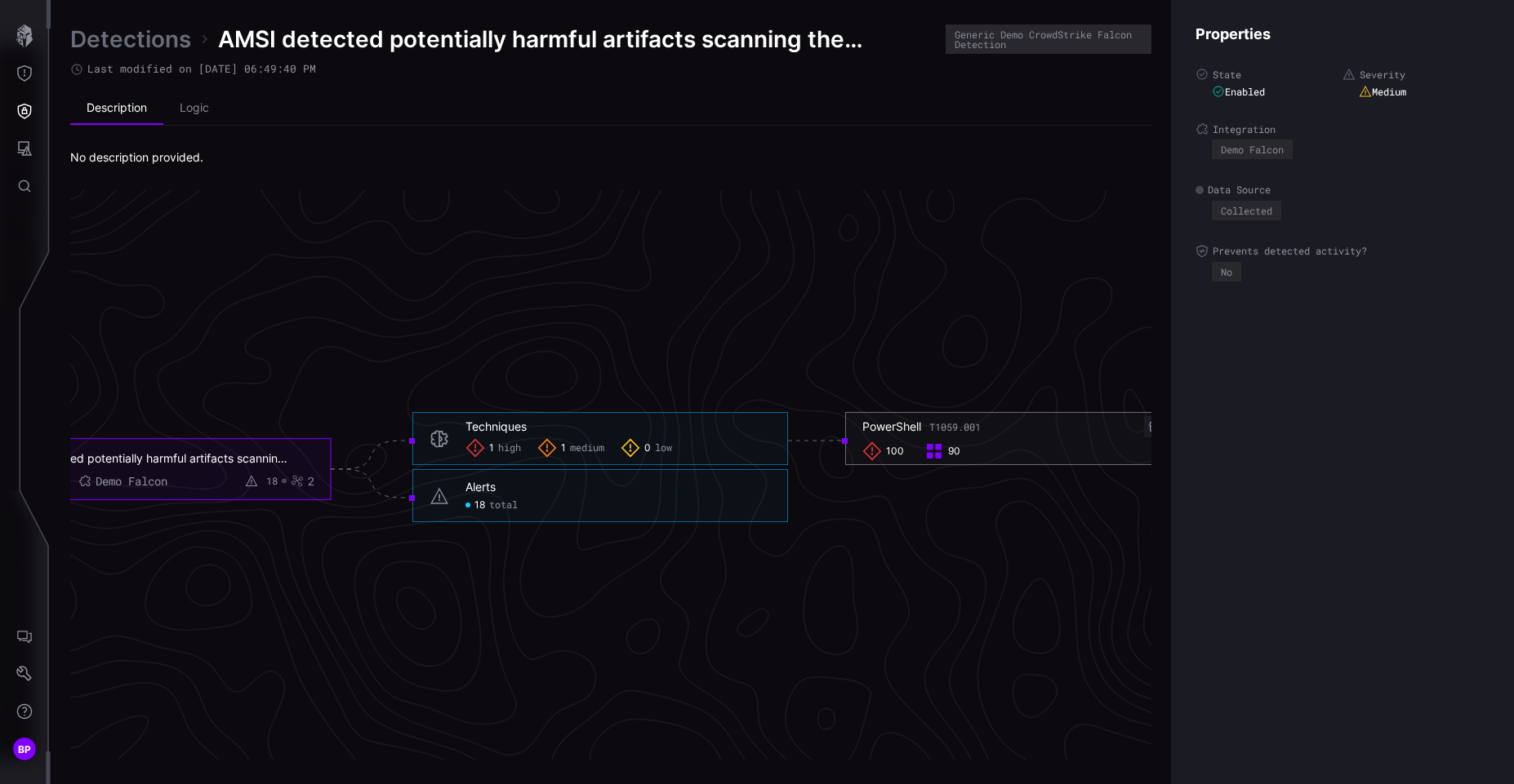
click at [898, 424] on div "PowerShell T1059.001" at bounding box center [922, 427] width 118 height 14
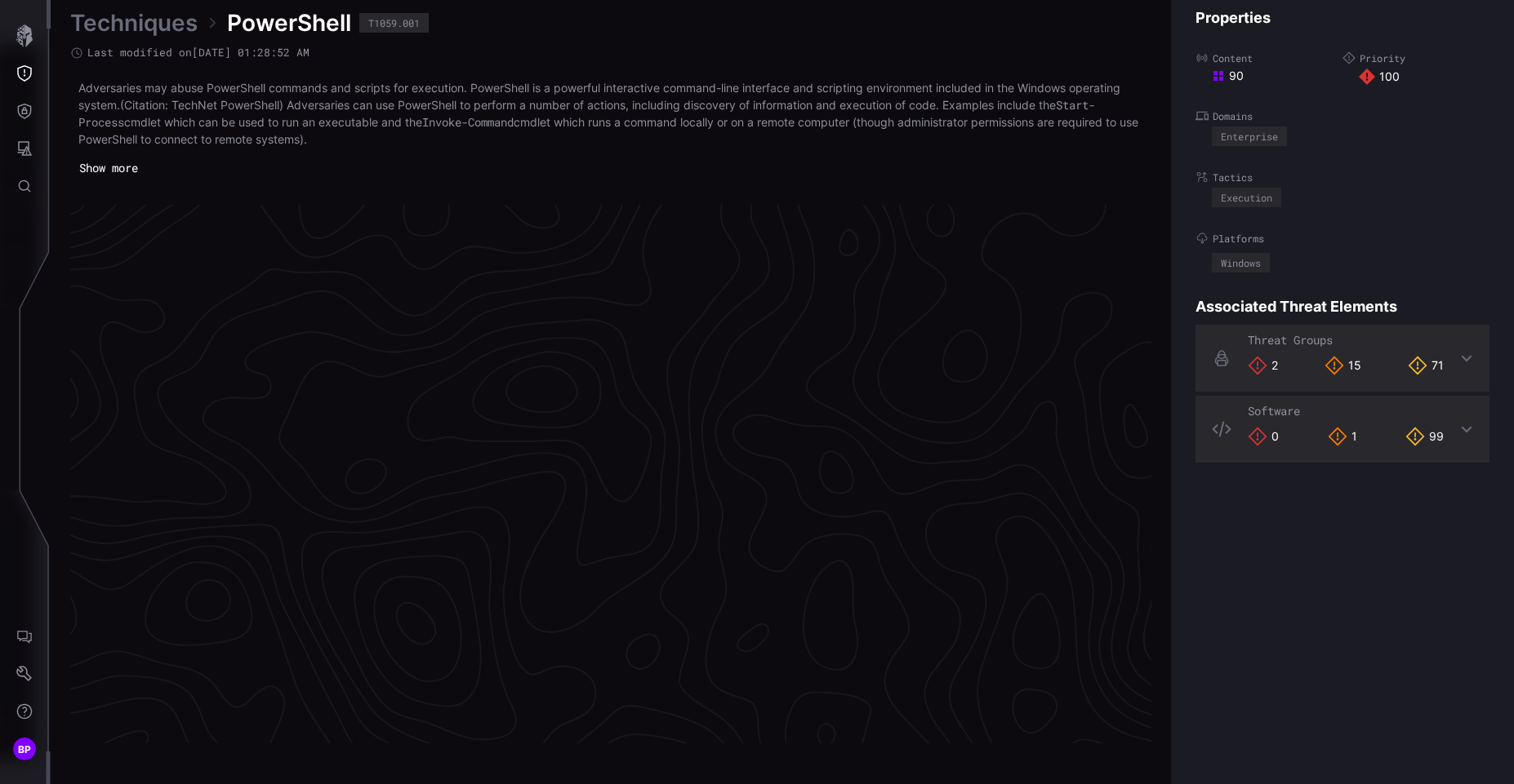
scroll to position [3410, 691]
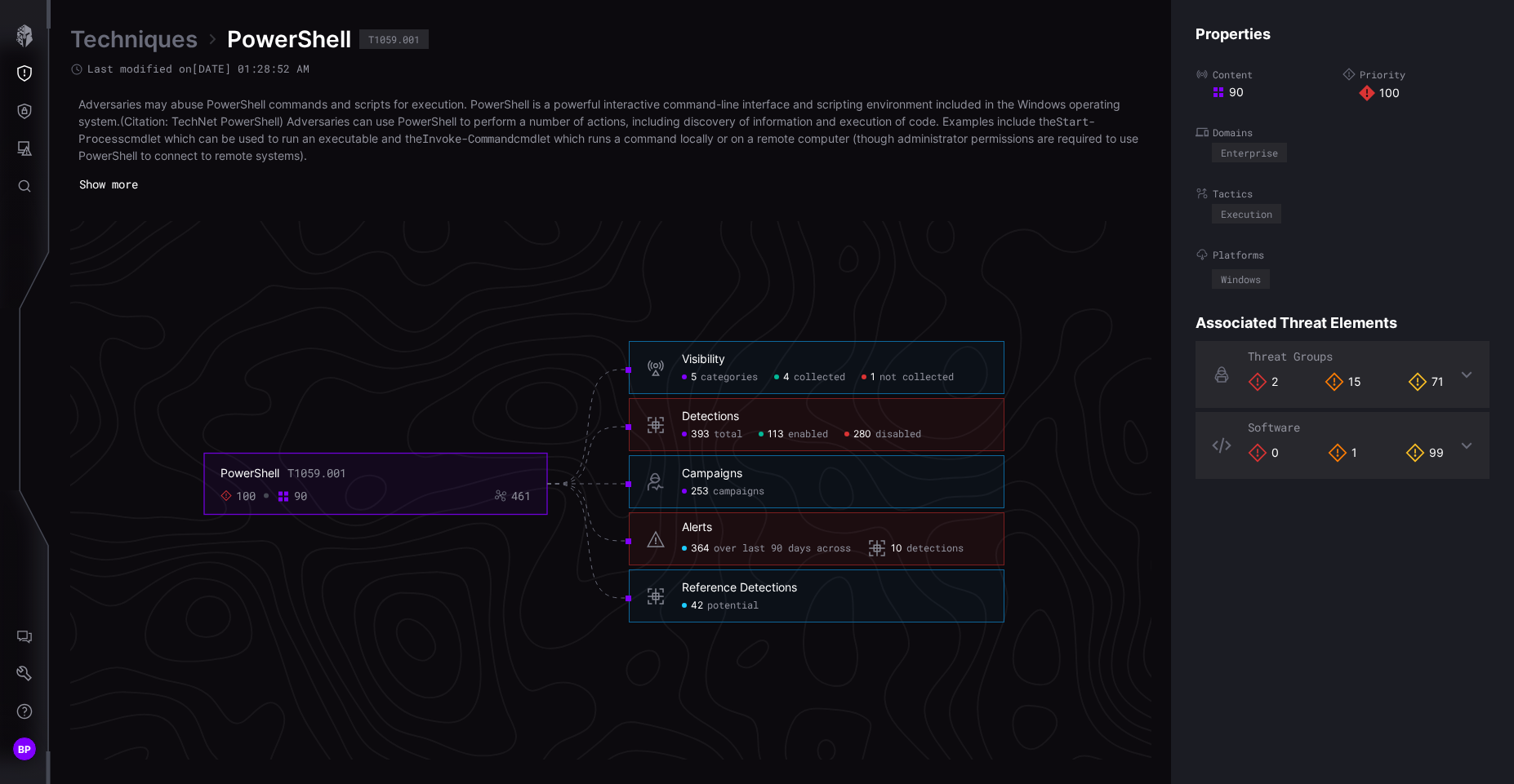
click at [1337, 377] on icon at bounding box center [1335, 382] width 20 height 20
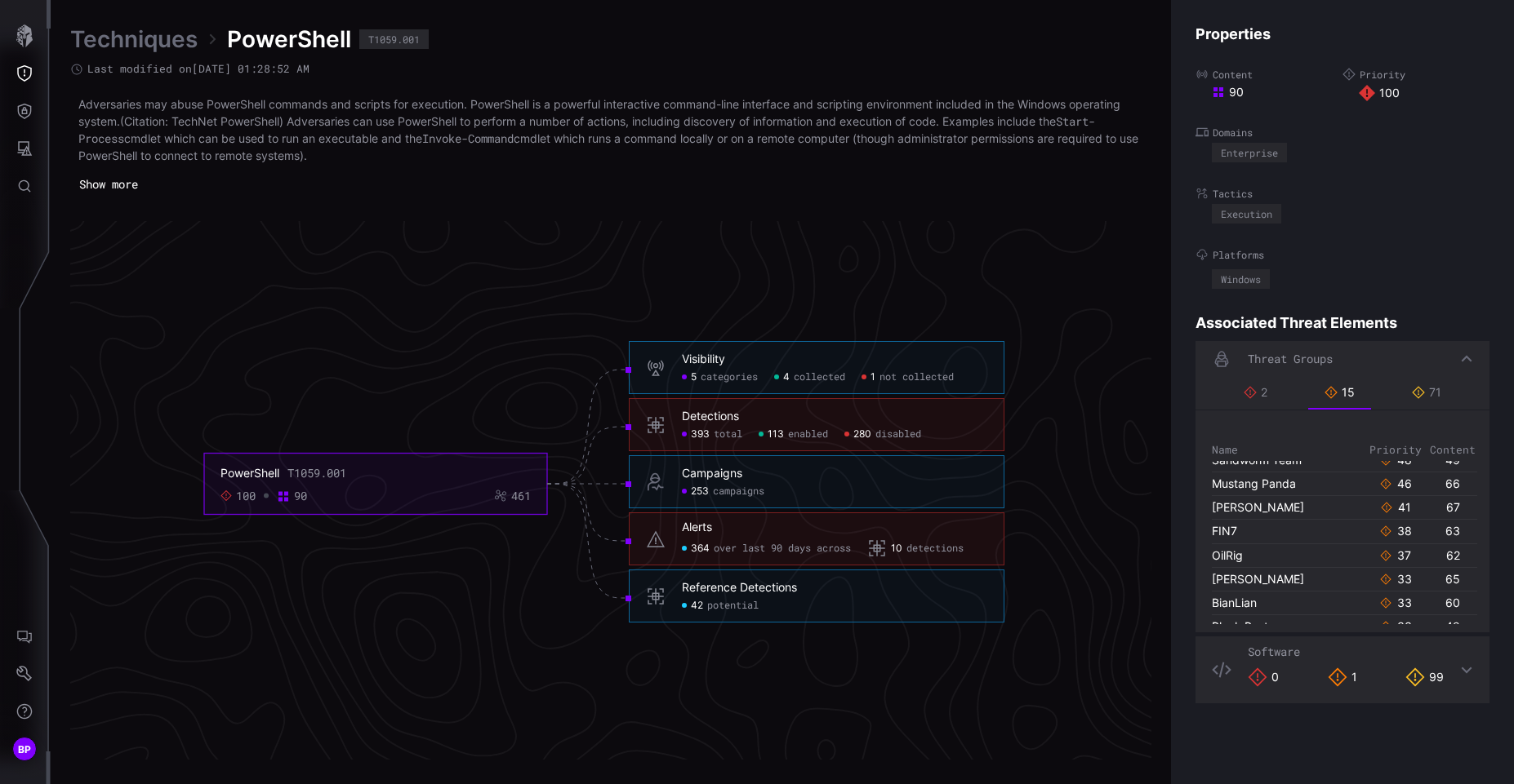
scroll to position [195, 0]
click at [1255, 395] on div "2" at bounding box center [1256, 392] width 23 height 14
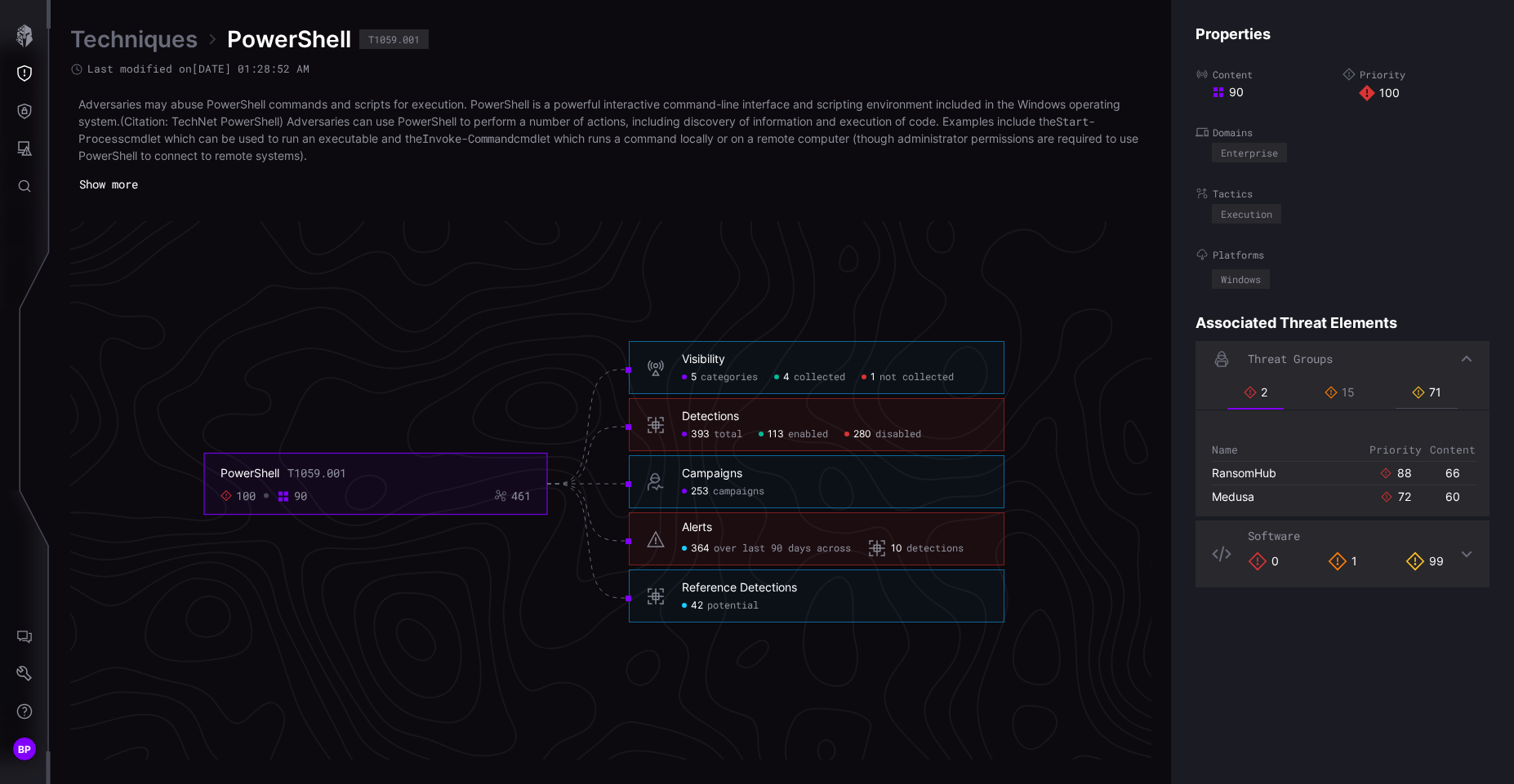
click at [1422, 390] on div "71" at bounding box center [1426, 392] width 30 height 14
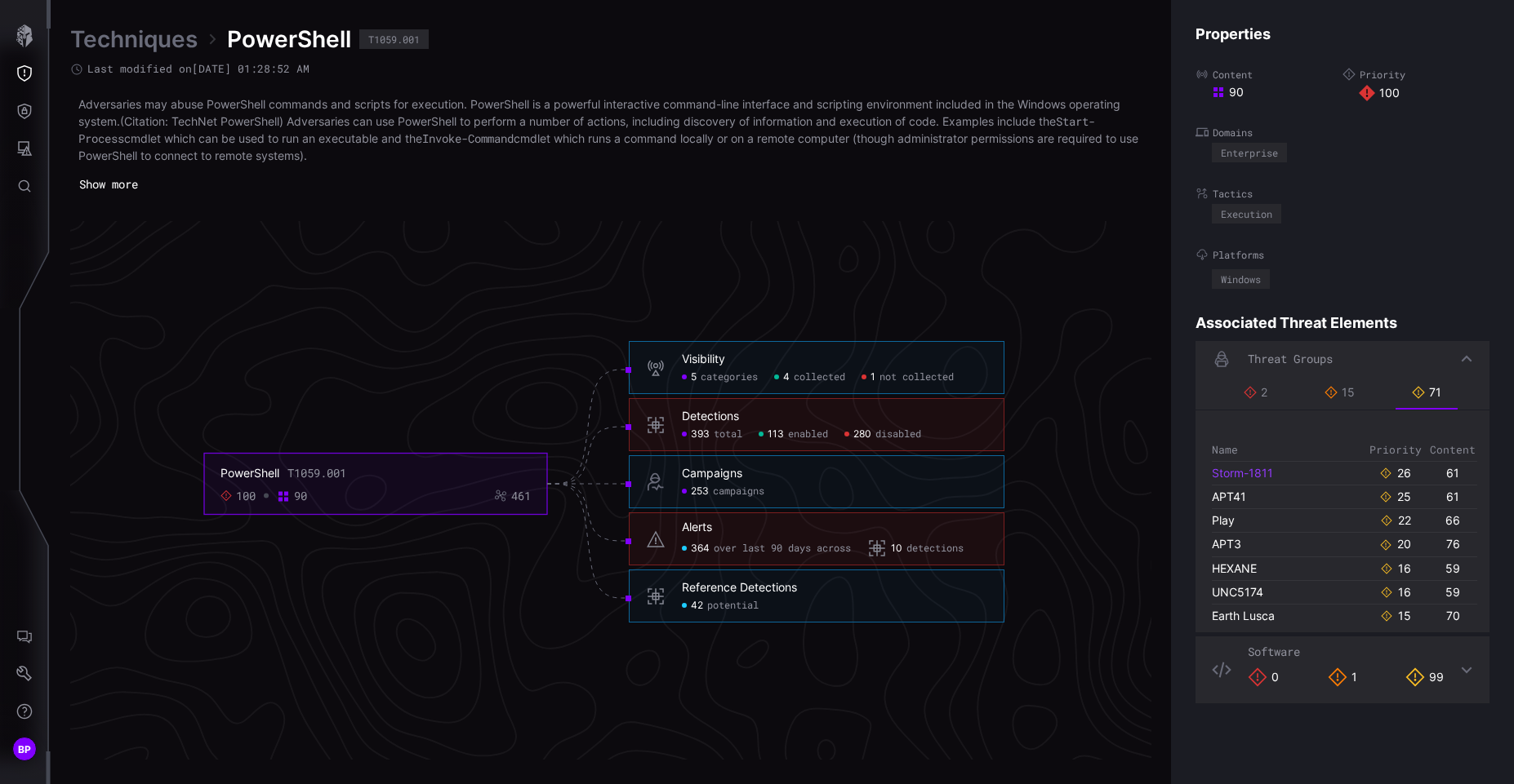
click at [1250, 475] on link "Storm-1811" at bounding box center [1242, 473] width 61 height 13
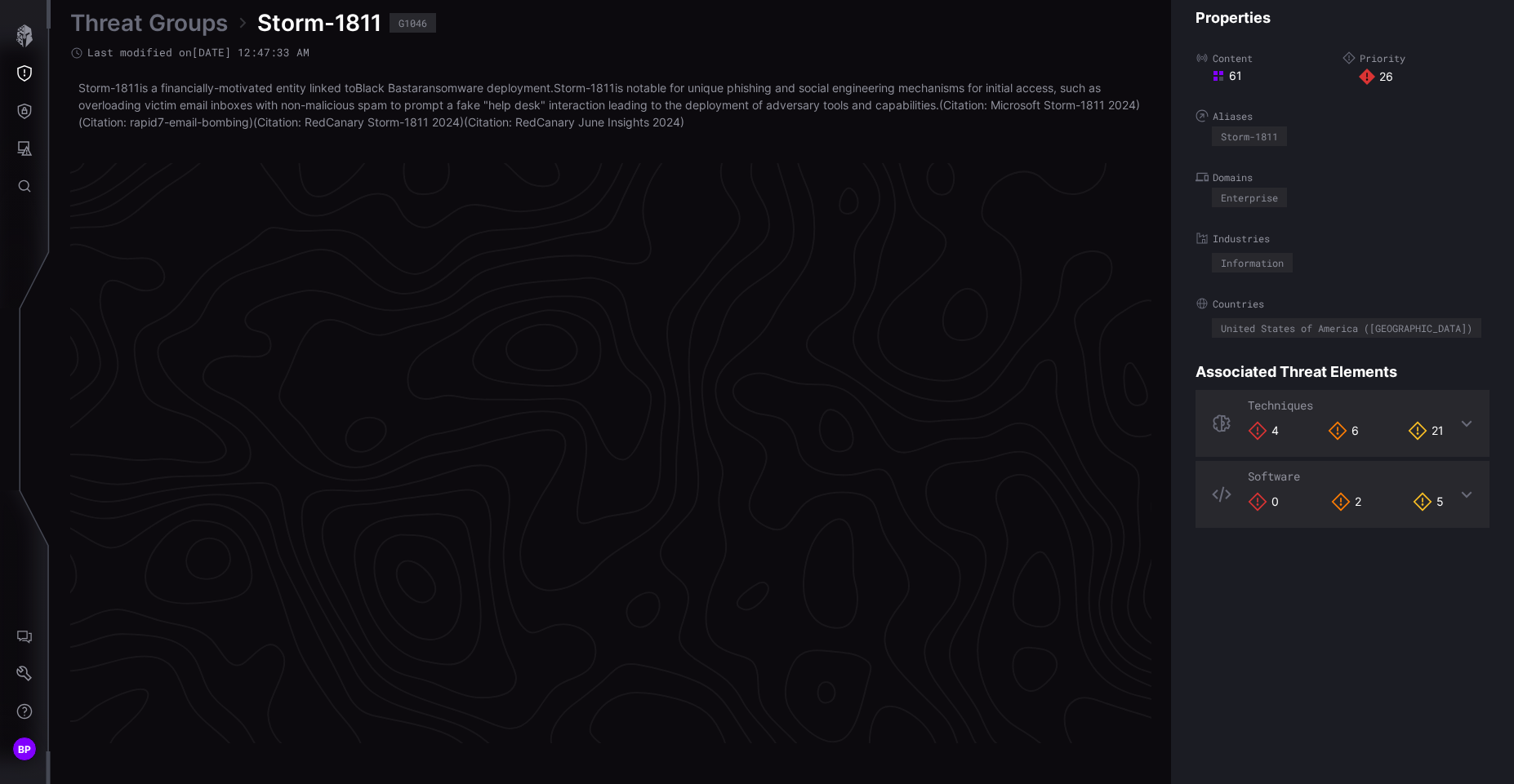
scroll to position [3389, 691]
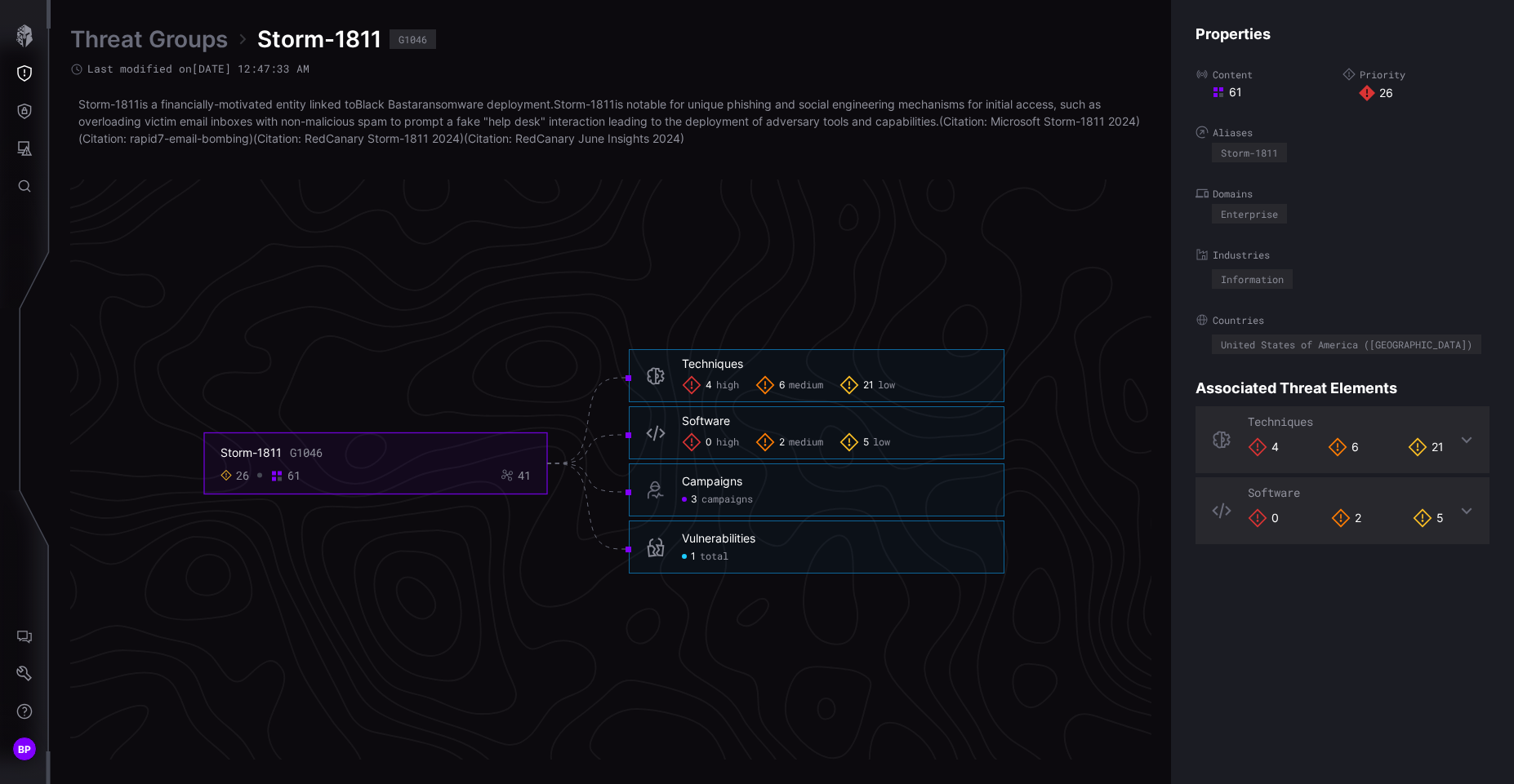
click at [715, 557] on span "total" at bounding box center [714, 557] width 29 height 13
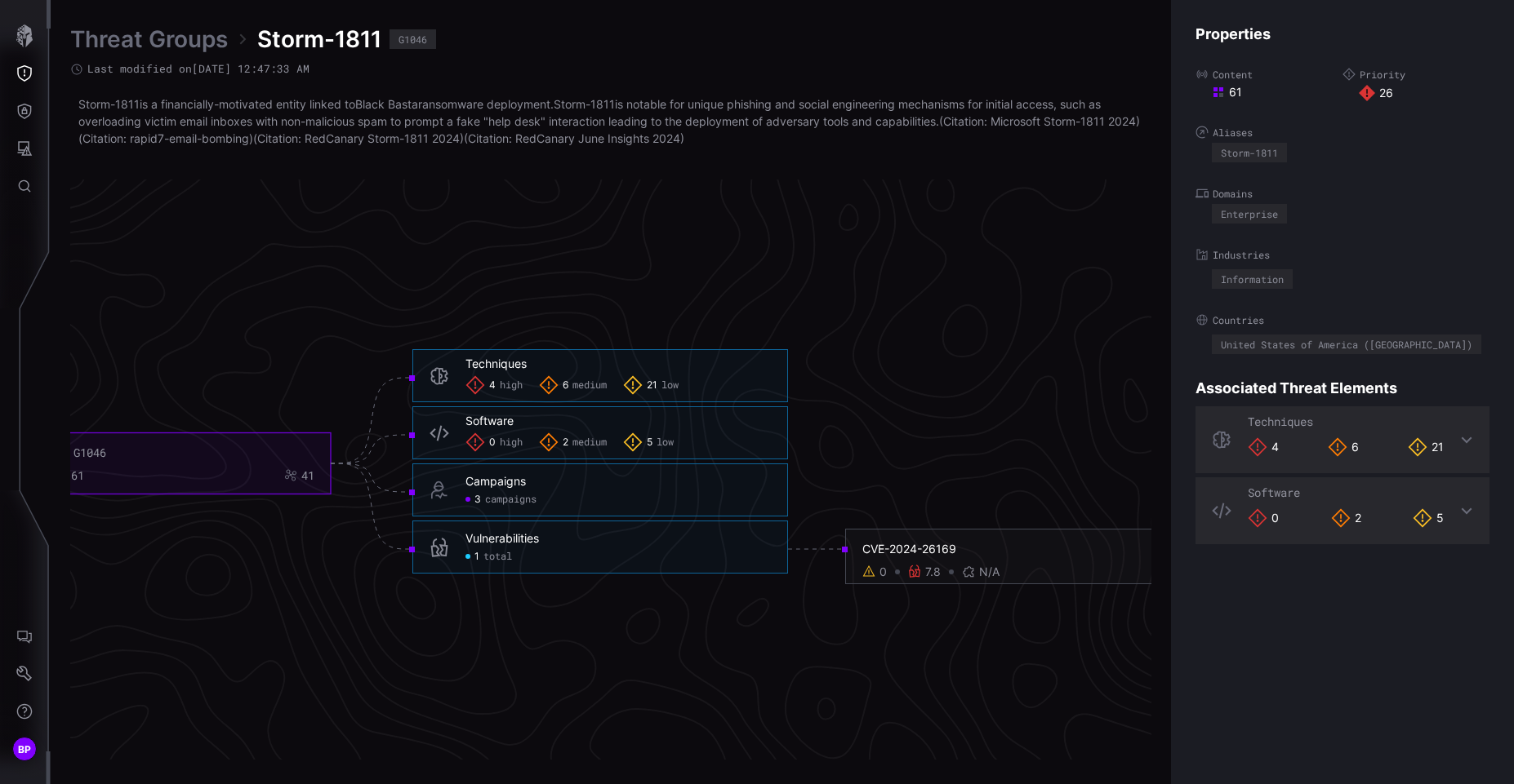
click at [899, 545] on div "CVE-2024-26169" at bounding box center [1017, 549] width 309 height 14
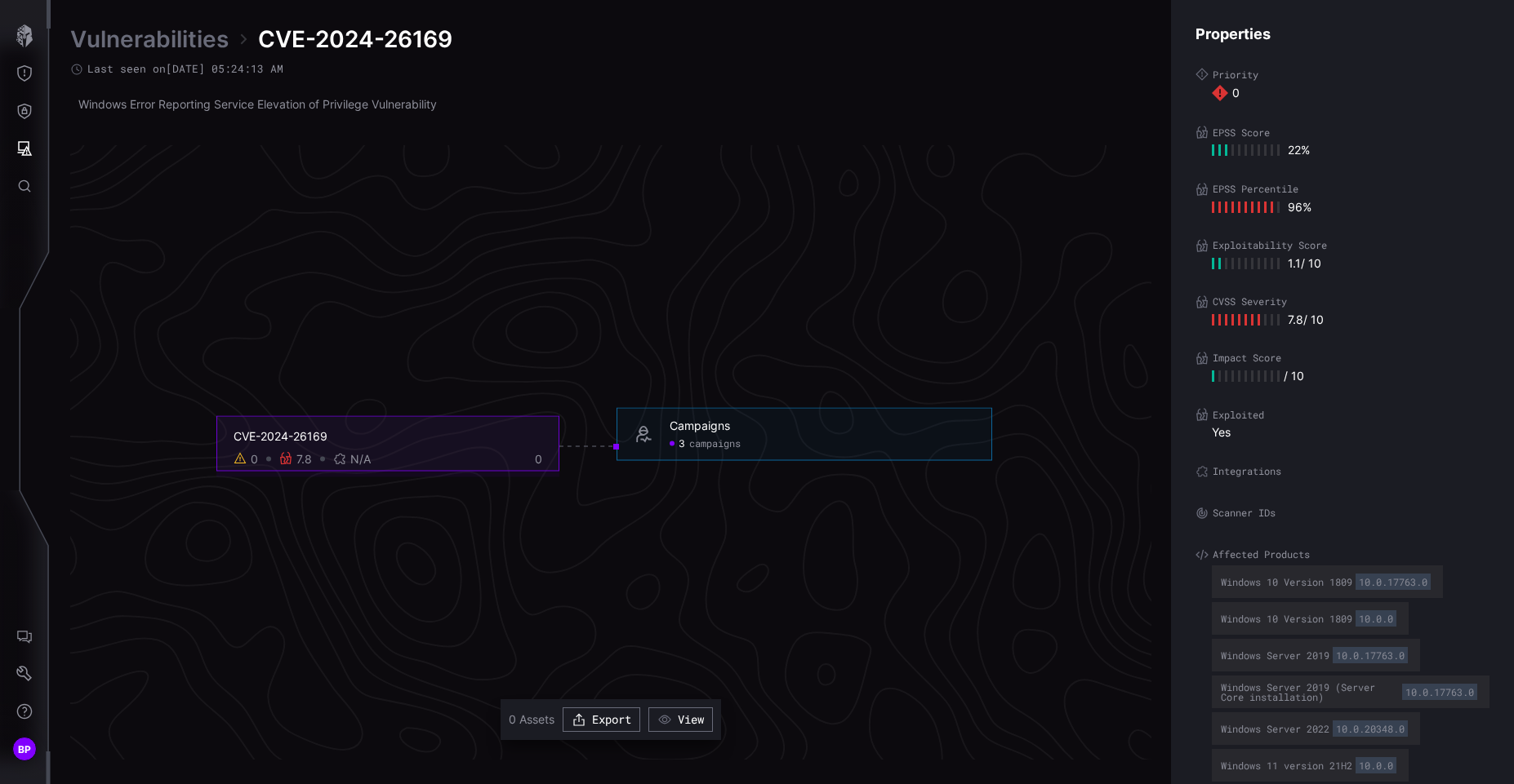
scroll to position [3372, 664]
click at [695, 562] on icon "CVE-2024-26169 0 7.8 N/A 0 Campaigns 3 campaigns Campaigns - 3 campaigns" at bounding box center [631, 447] width 2450 height 7347
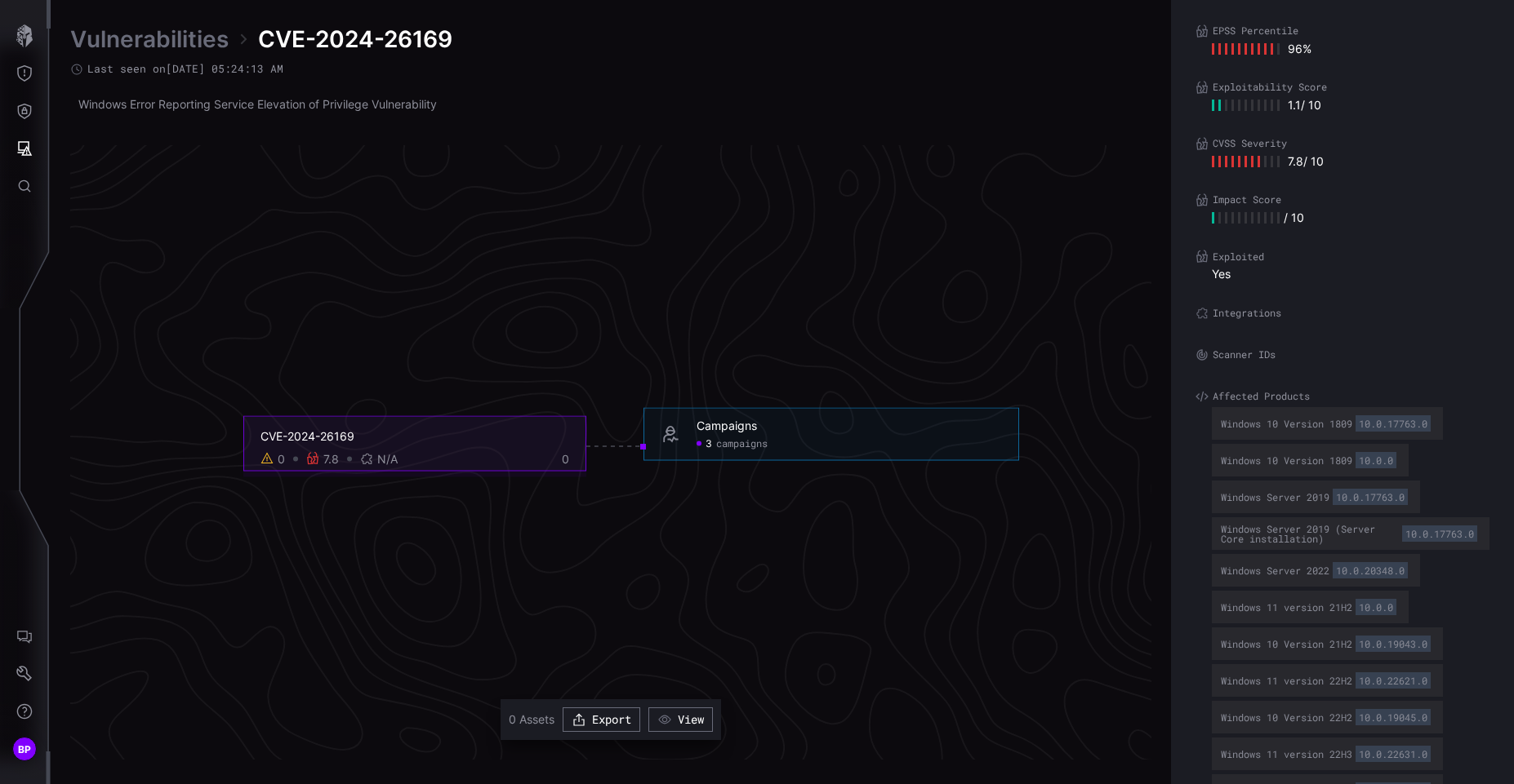
scroll to position [177, 0]
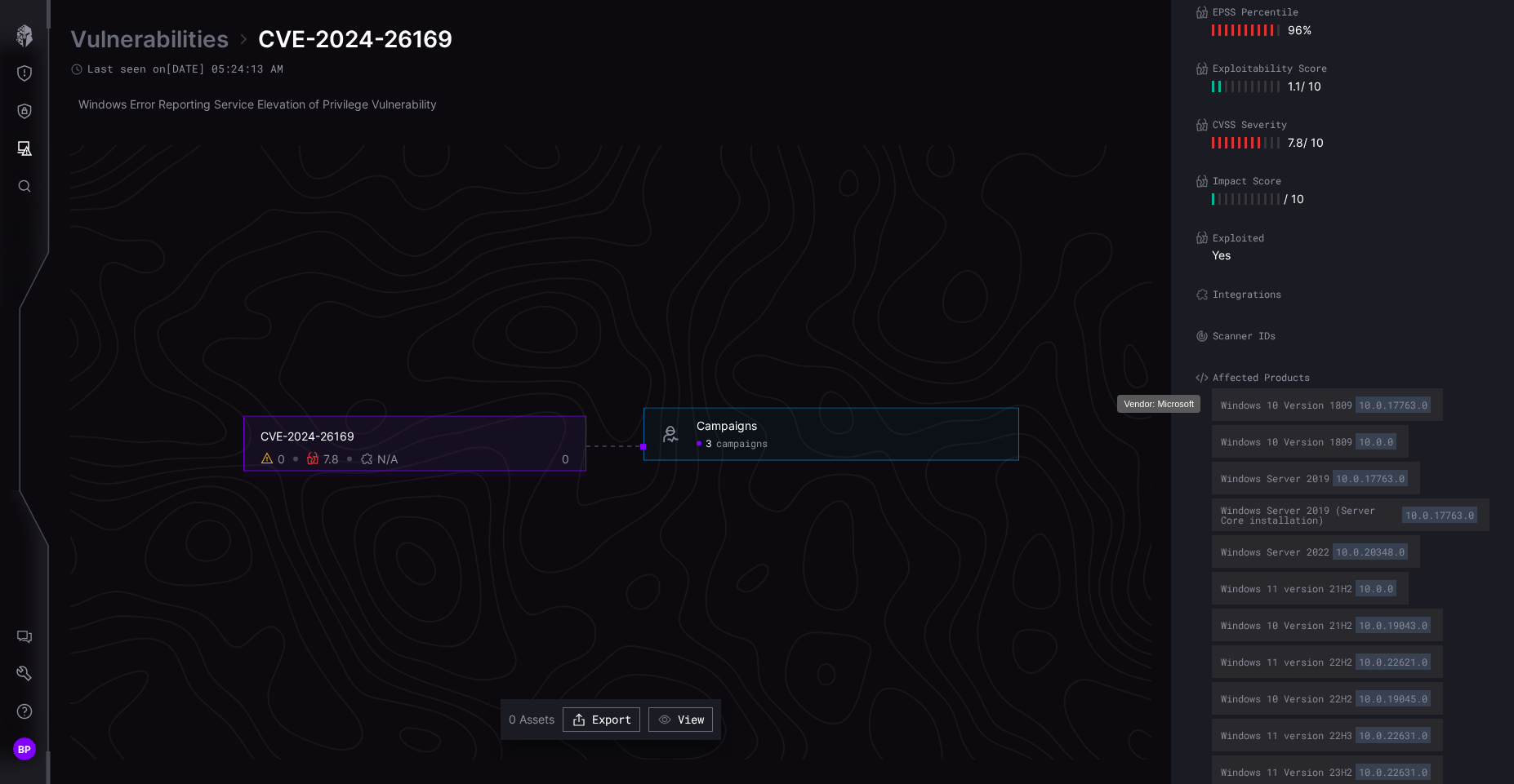
click at [1402, 405] on div "10.0.17763.0" at bounding box center [1394, 405] width 75 height 16
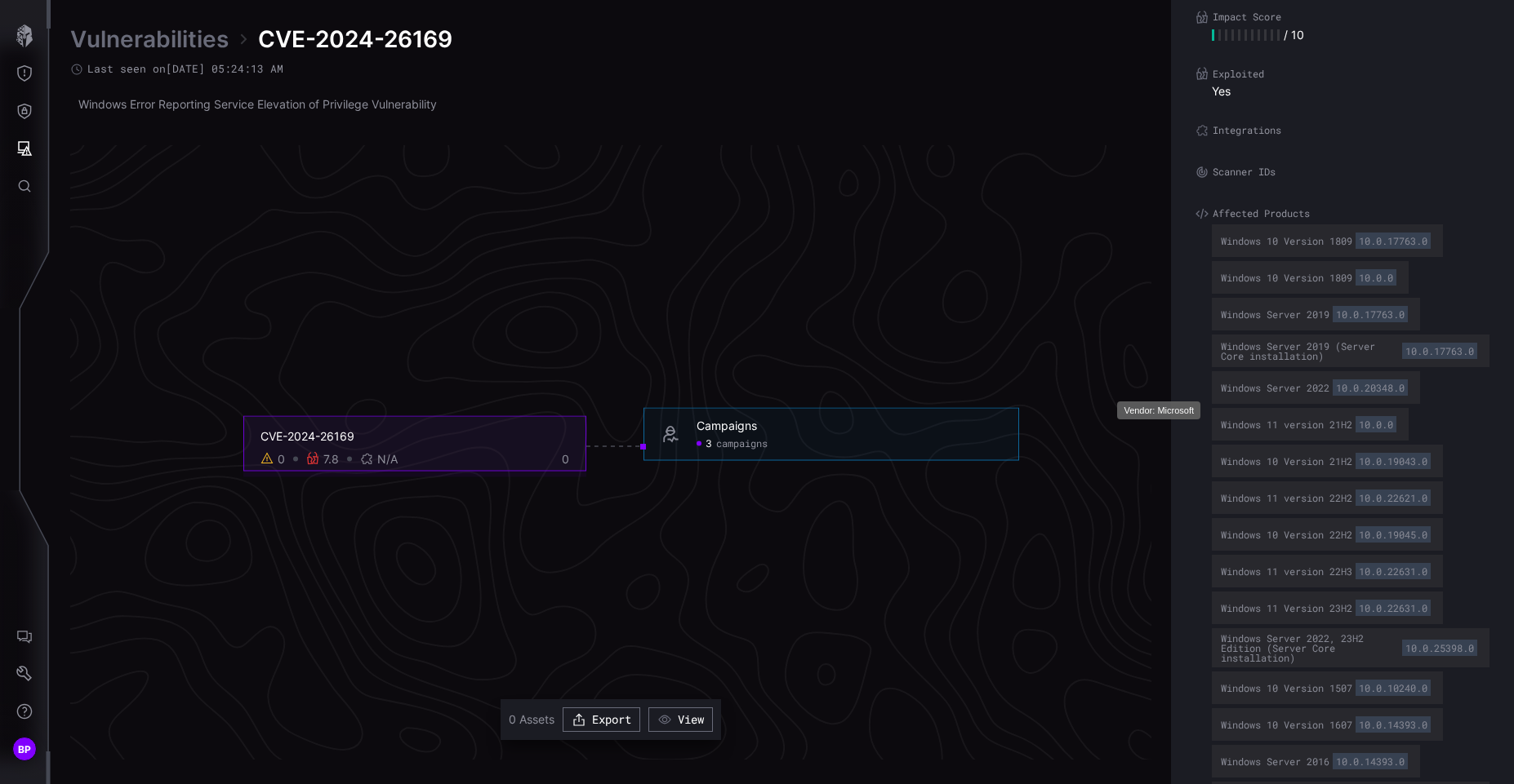
scroll to position [469, 0]
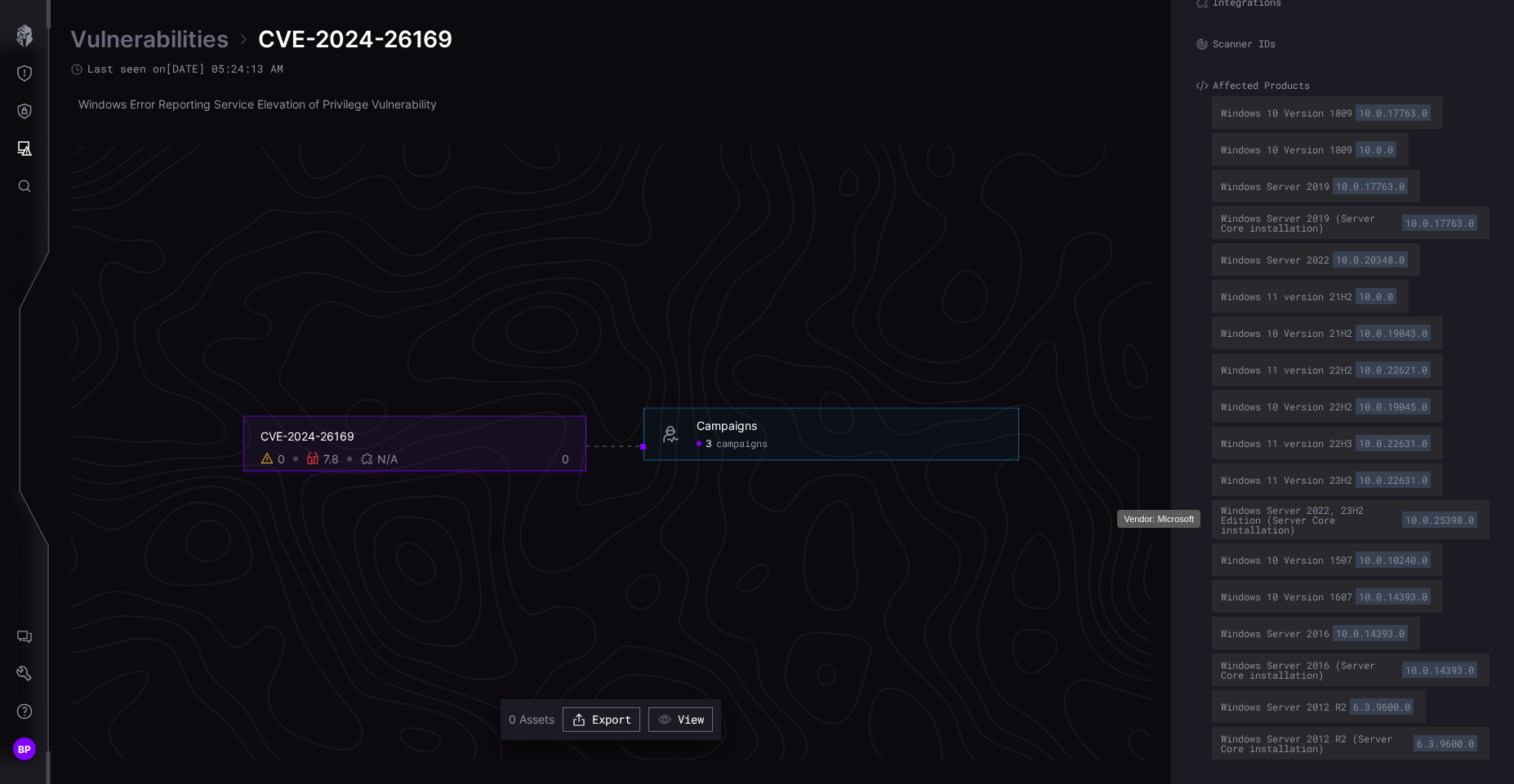
click at [1299, 518] on div "Windows Server 2022, 23H2 Edition (Server Core installation) 10.0.25398.0" at bounding box center [1350, 519] width 259 height 30
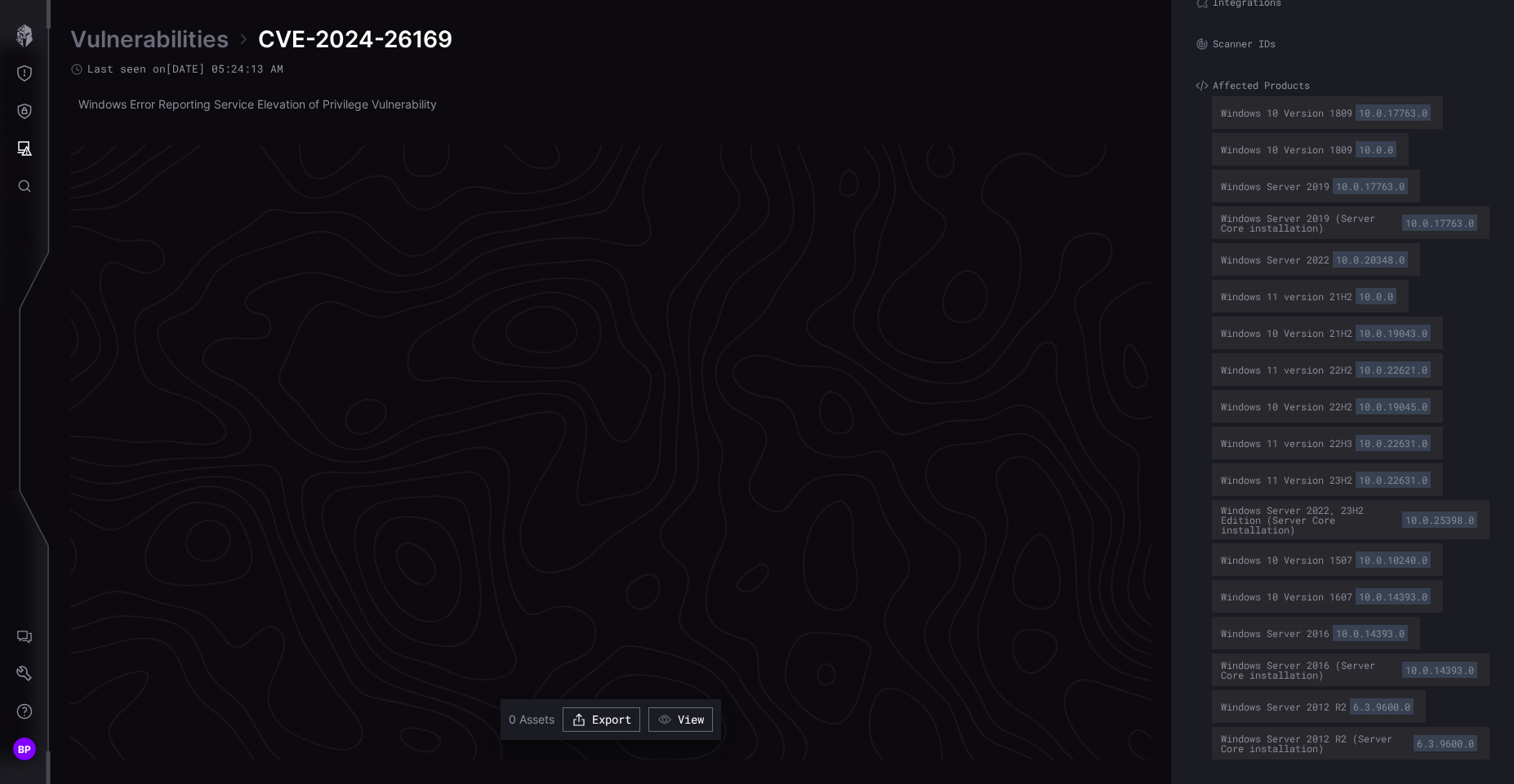
scroll to position [0, 0]
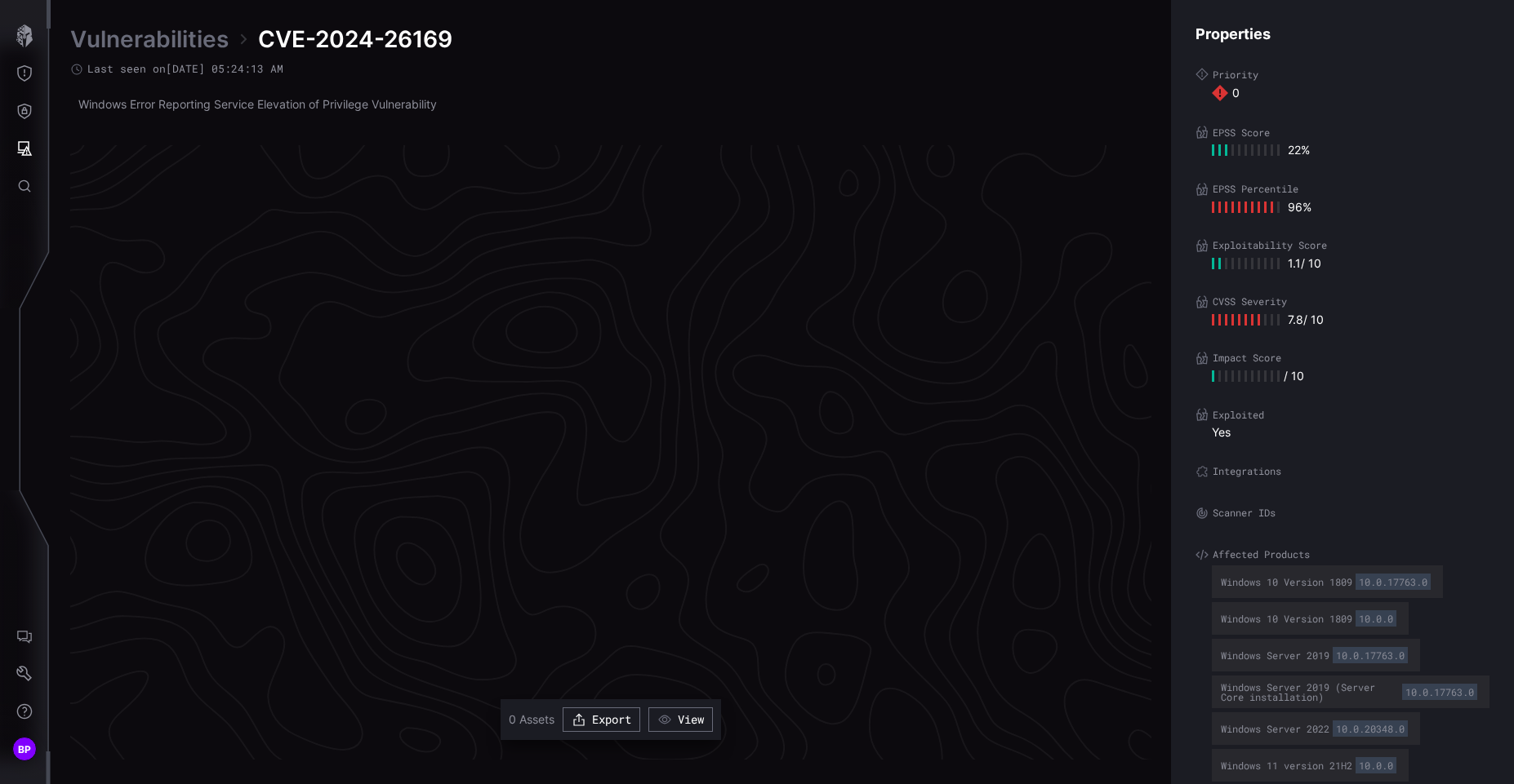
click at [1244, 147] on div at bounding box center [1246, 150] width 68 height 14
click at [25, 65] on icon "Threat Exposure" at bounding box center [24, 74] width 16 height 16
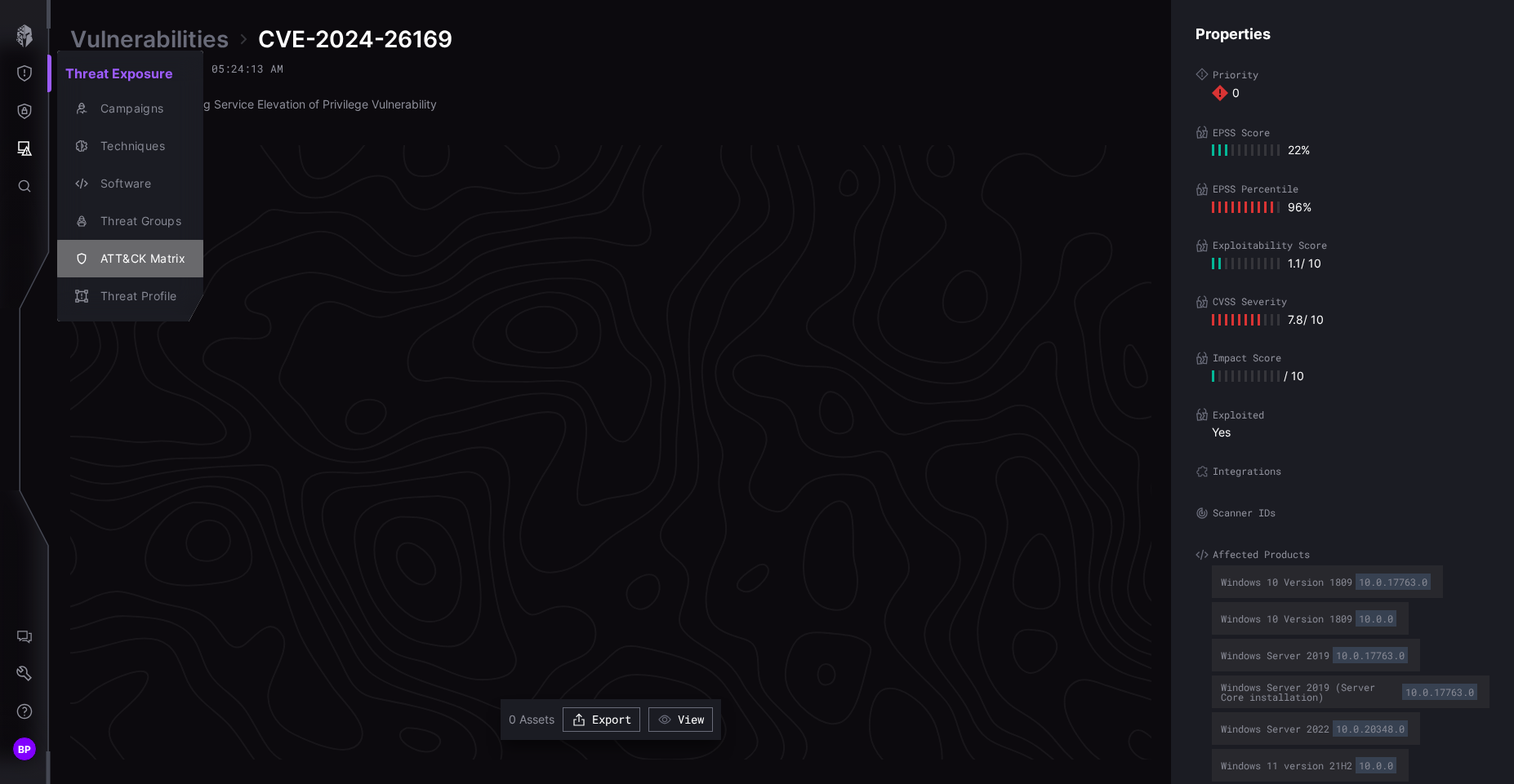
click at [157, 255] on div "ATT&CK Matrix" at bounding box center [139, 259] width 93 height 21
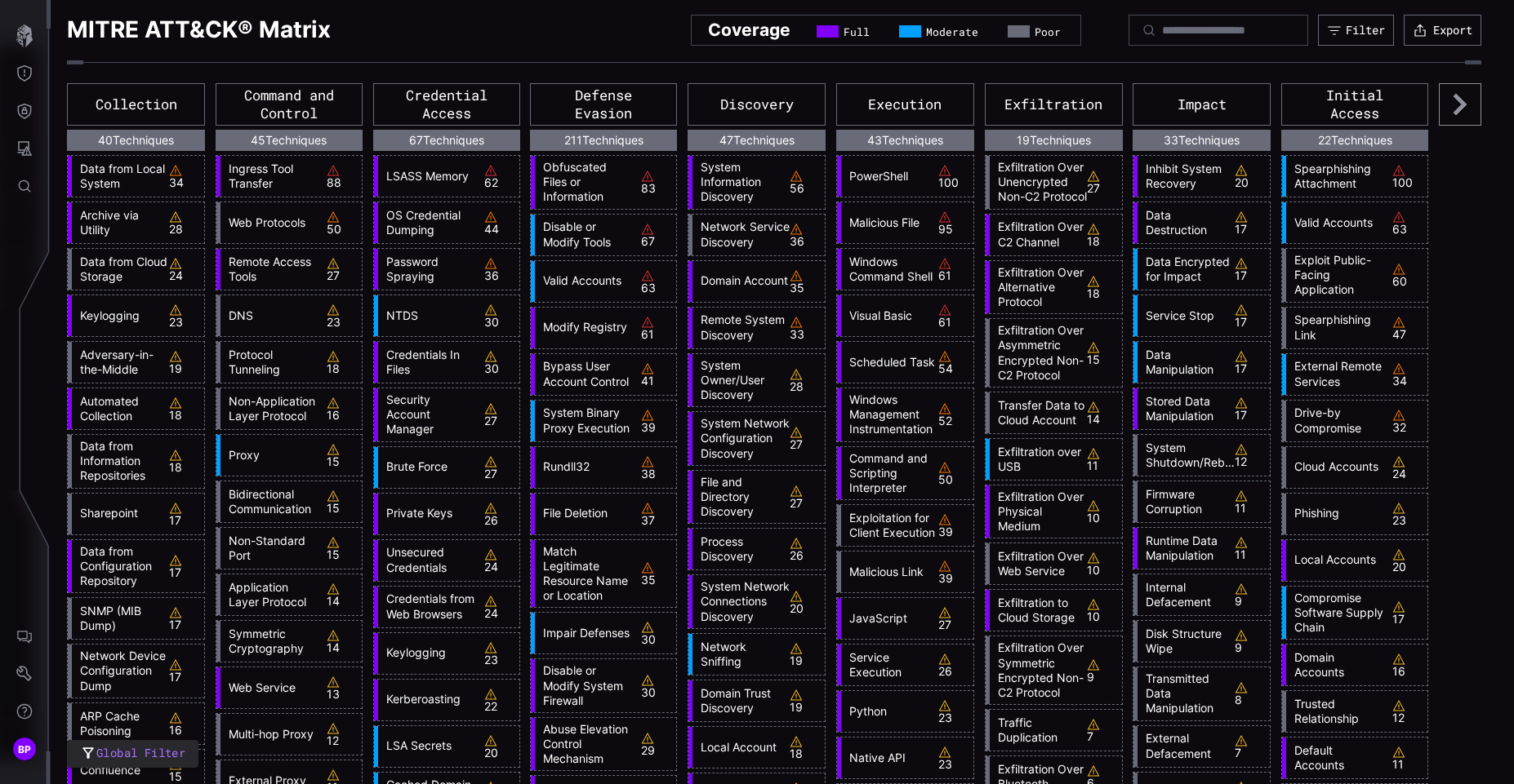
click at [1440, 109] on icon at bounding box center [1459, 104] width 42 height 42
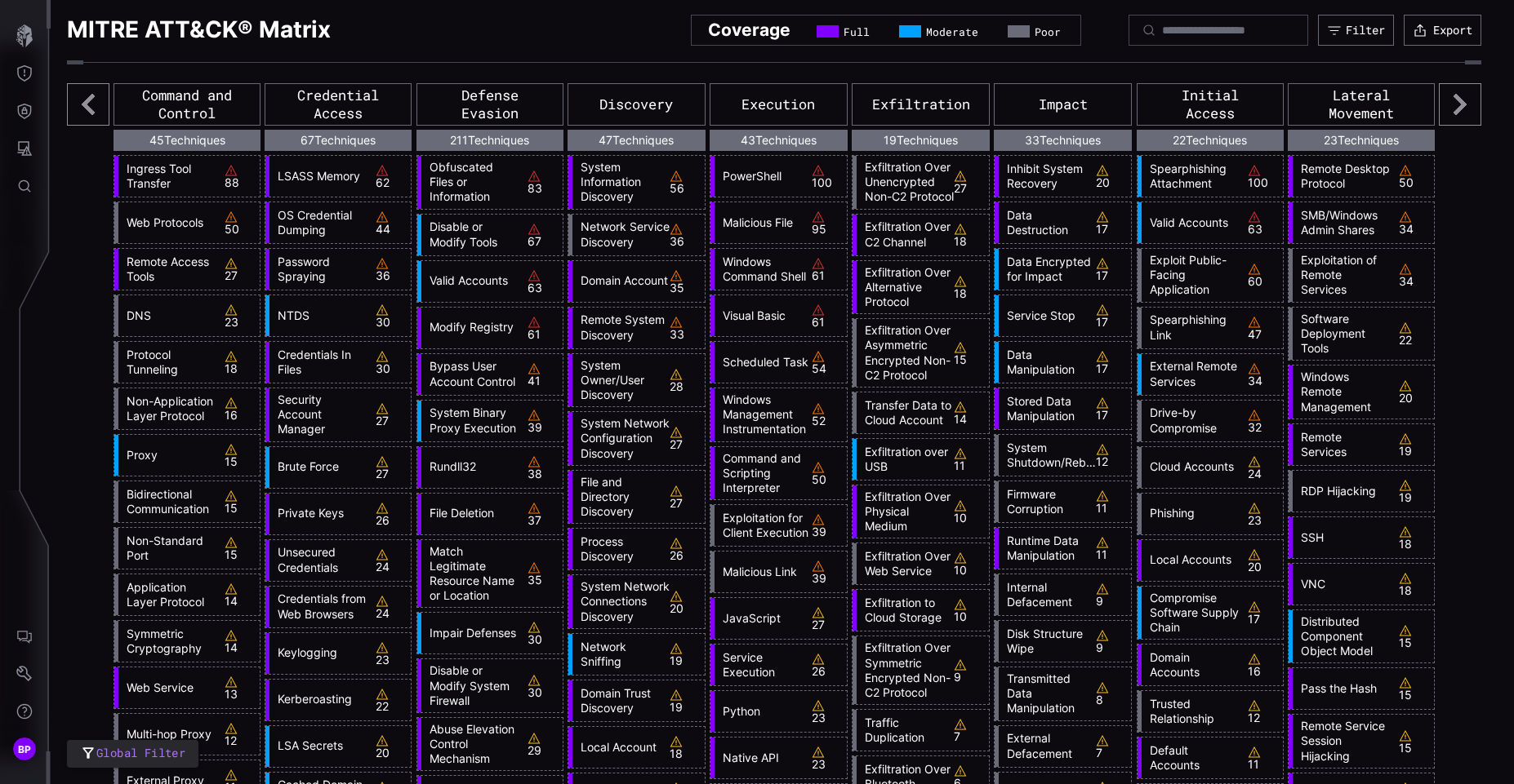
click at [1463, 107] on icon at bounding box center [1459, 104] width 42 height 42
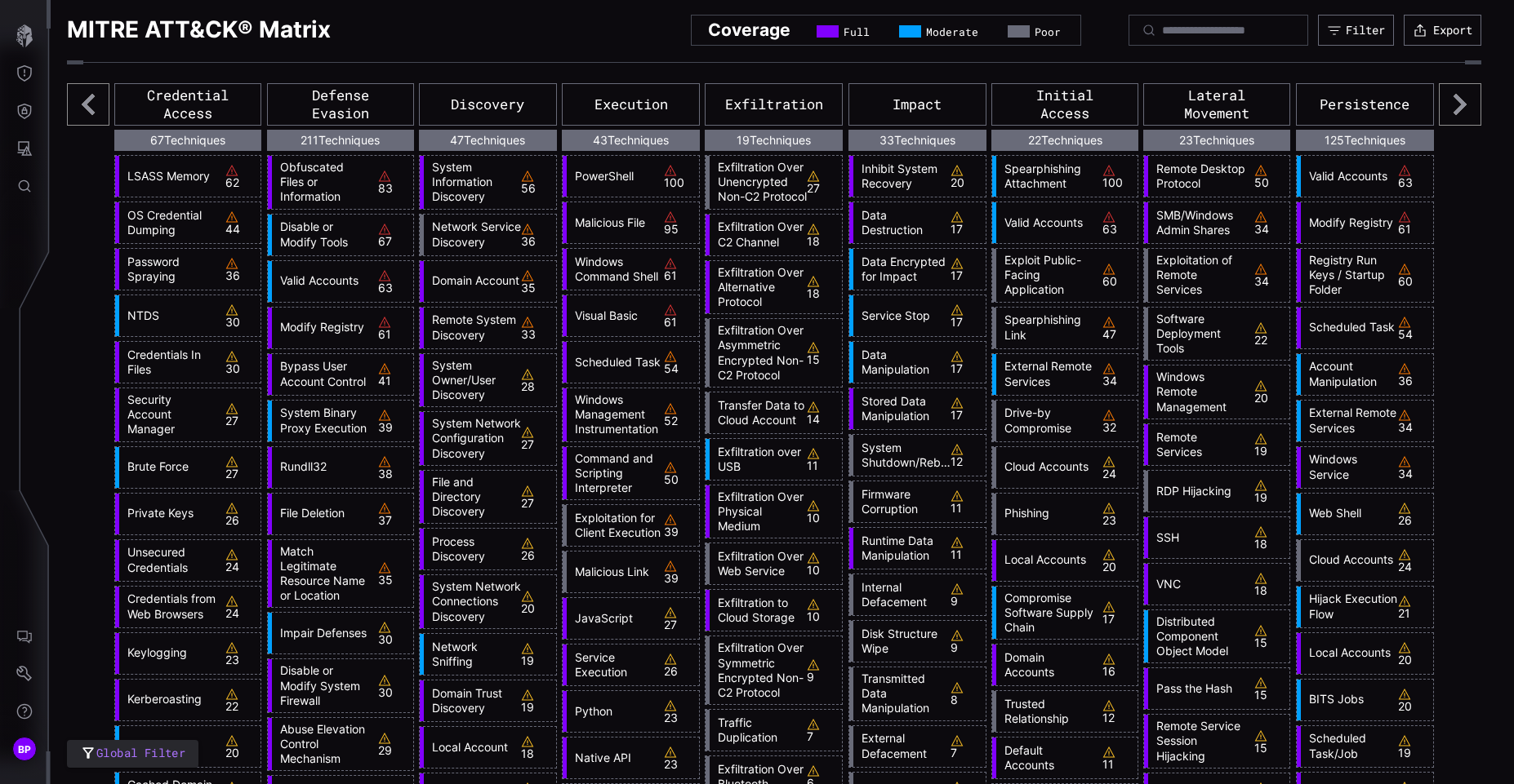
click at [1463, 107] on icon at bounding box center [1459, 104] width 42 height 42
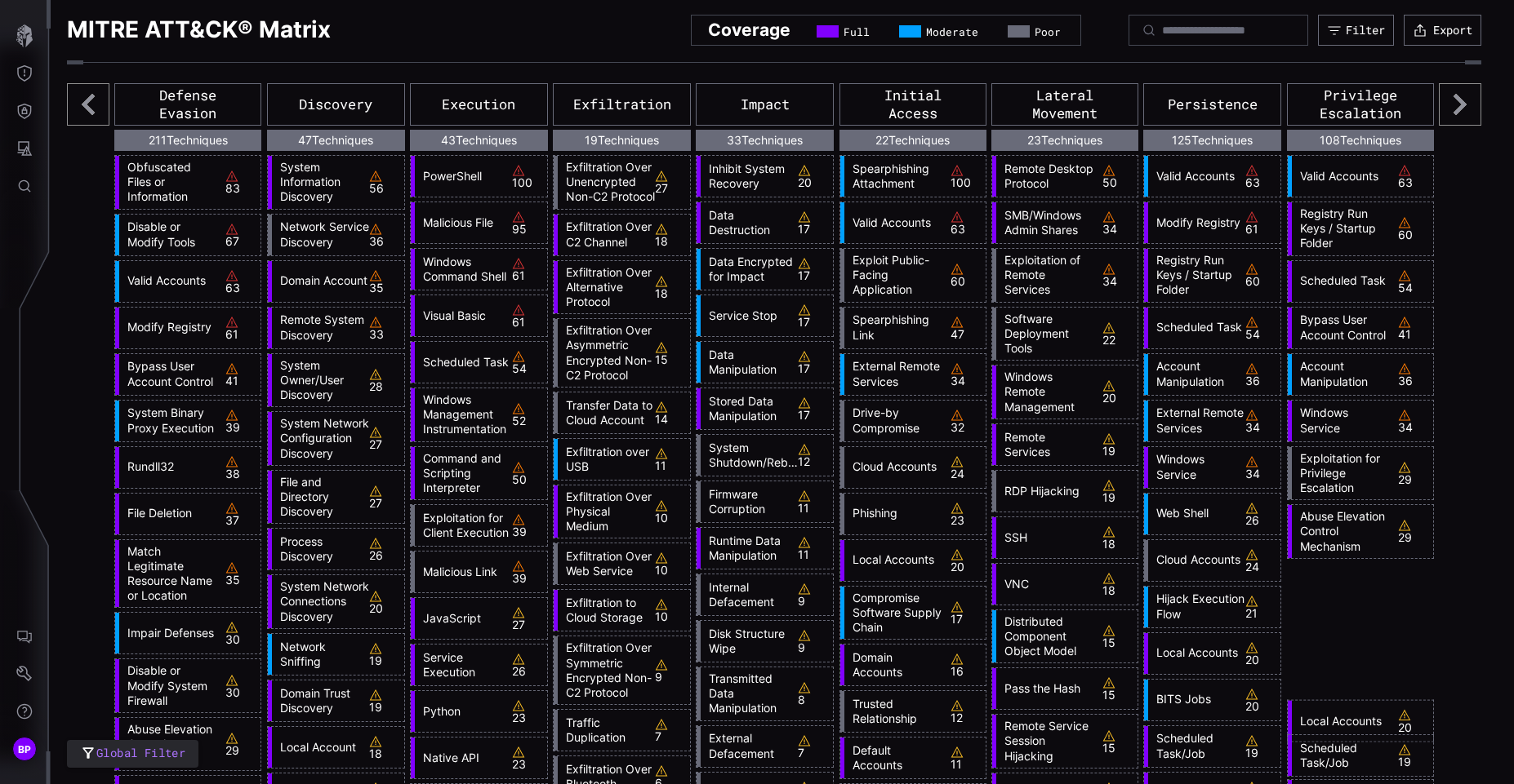
click at [1463, 107] on icon at bounding box center [1459, 104] width 42 height 42
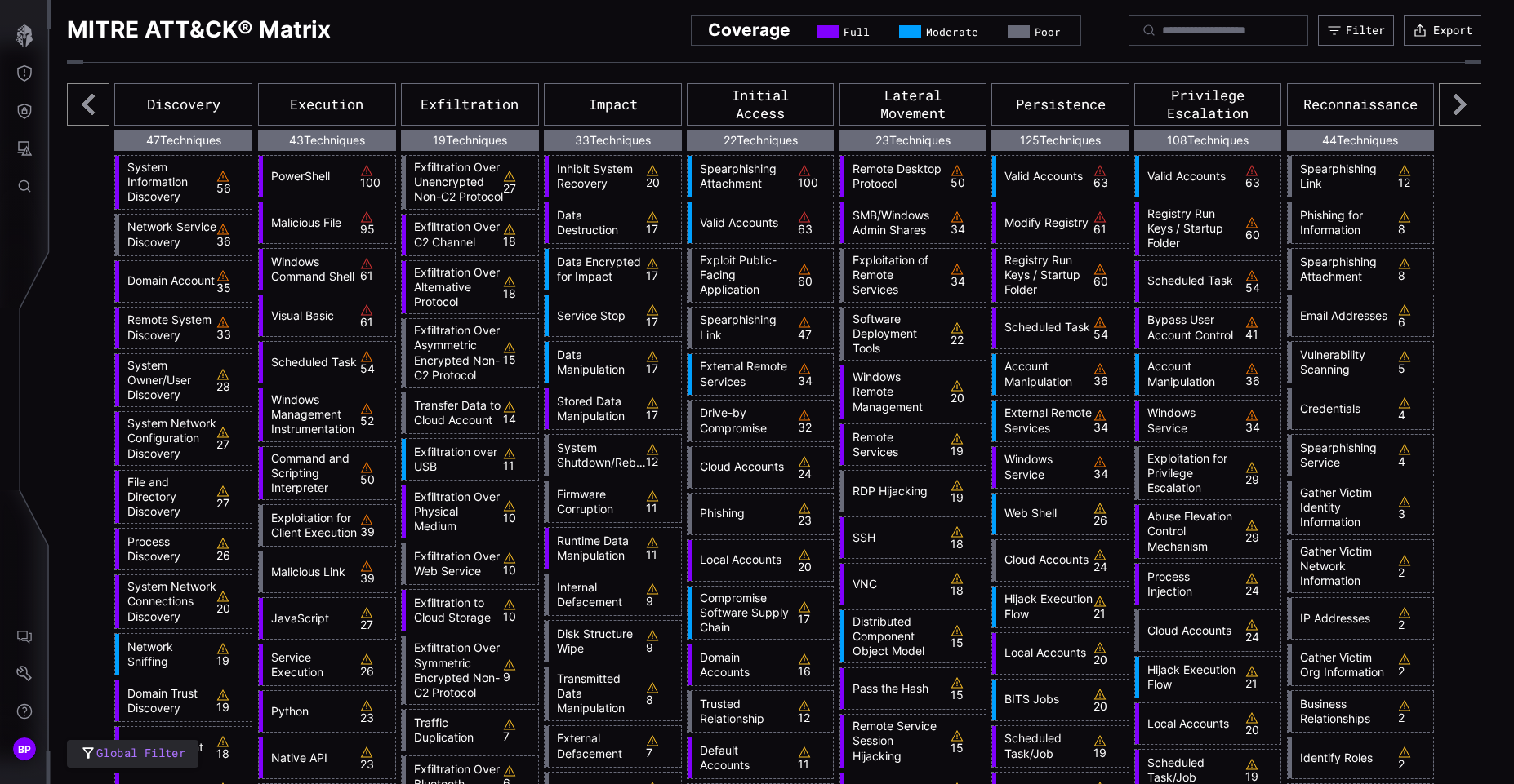
click at [1463, 107] on icon at bounding box center [1459, 104] width 42 height 42
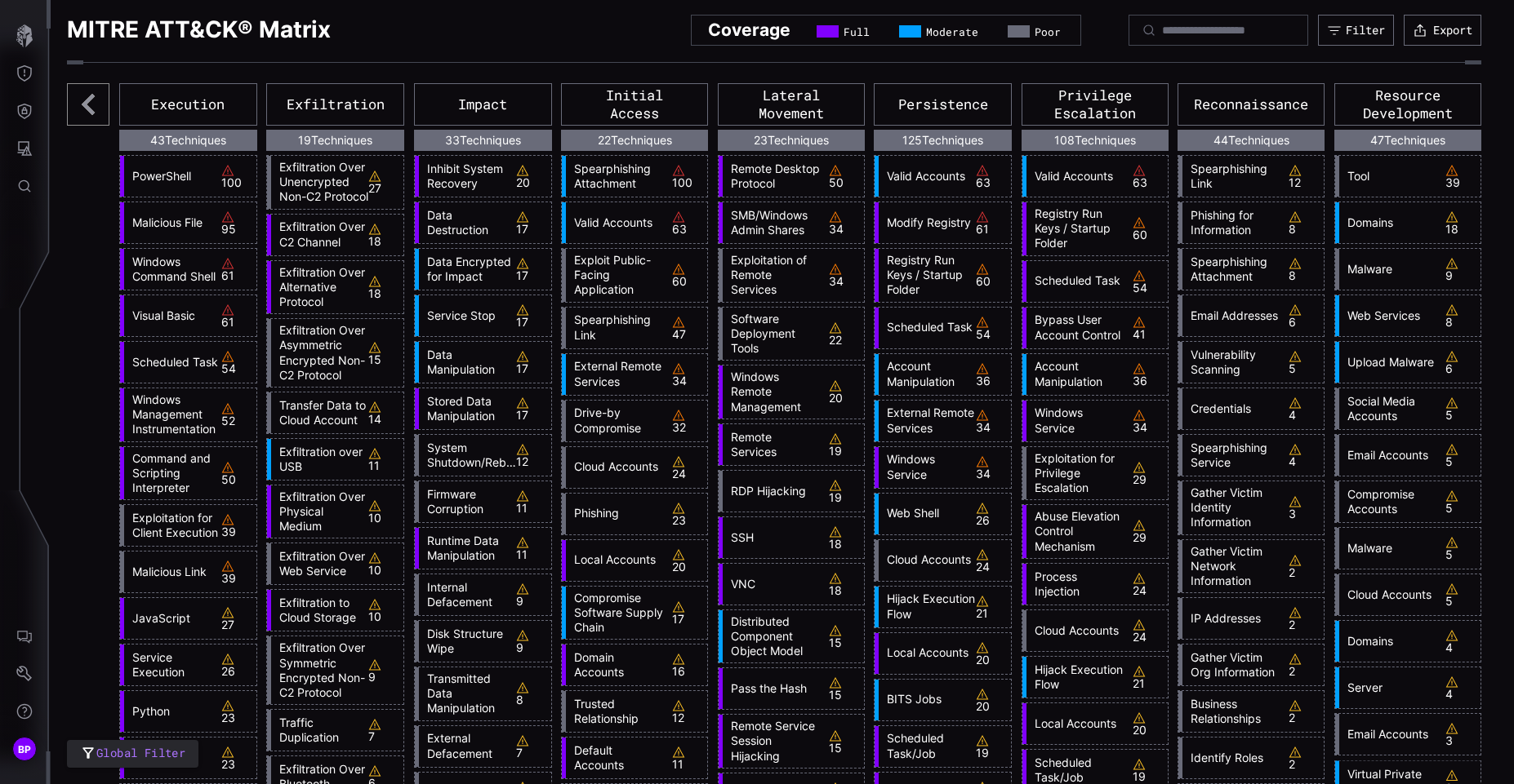
click at [1463, 107] on div "Resource Development" at bounding box center [1408, 104] width 147 height 42
click at [757, 268] on link "Exploitation of Remote Services" at bounding box center [771, 275] width 97 height 45
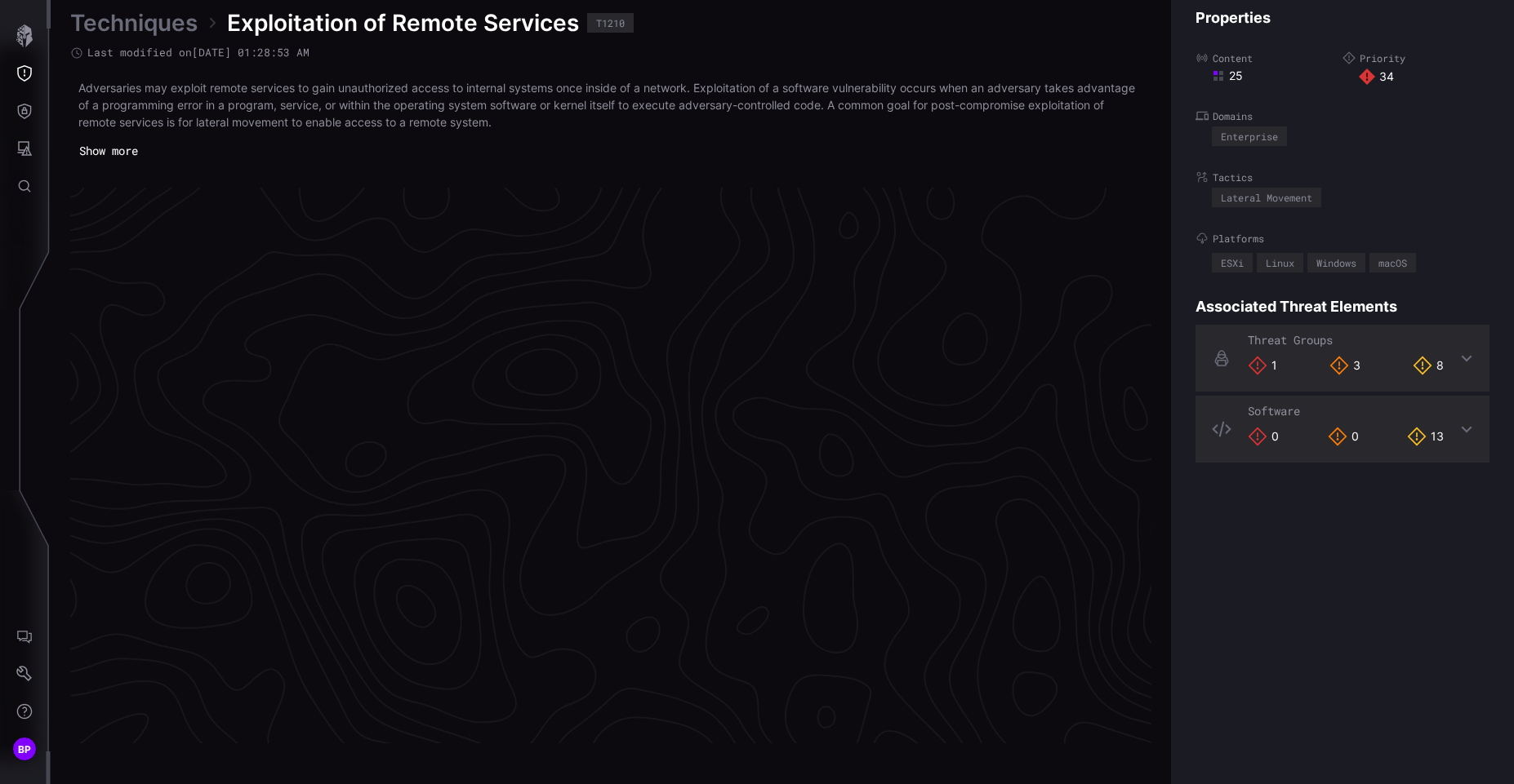
scroll to position [3402, 691]
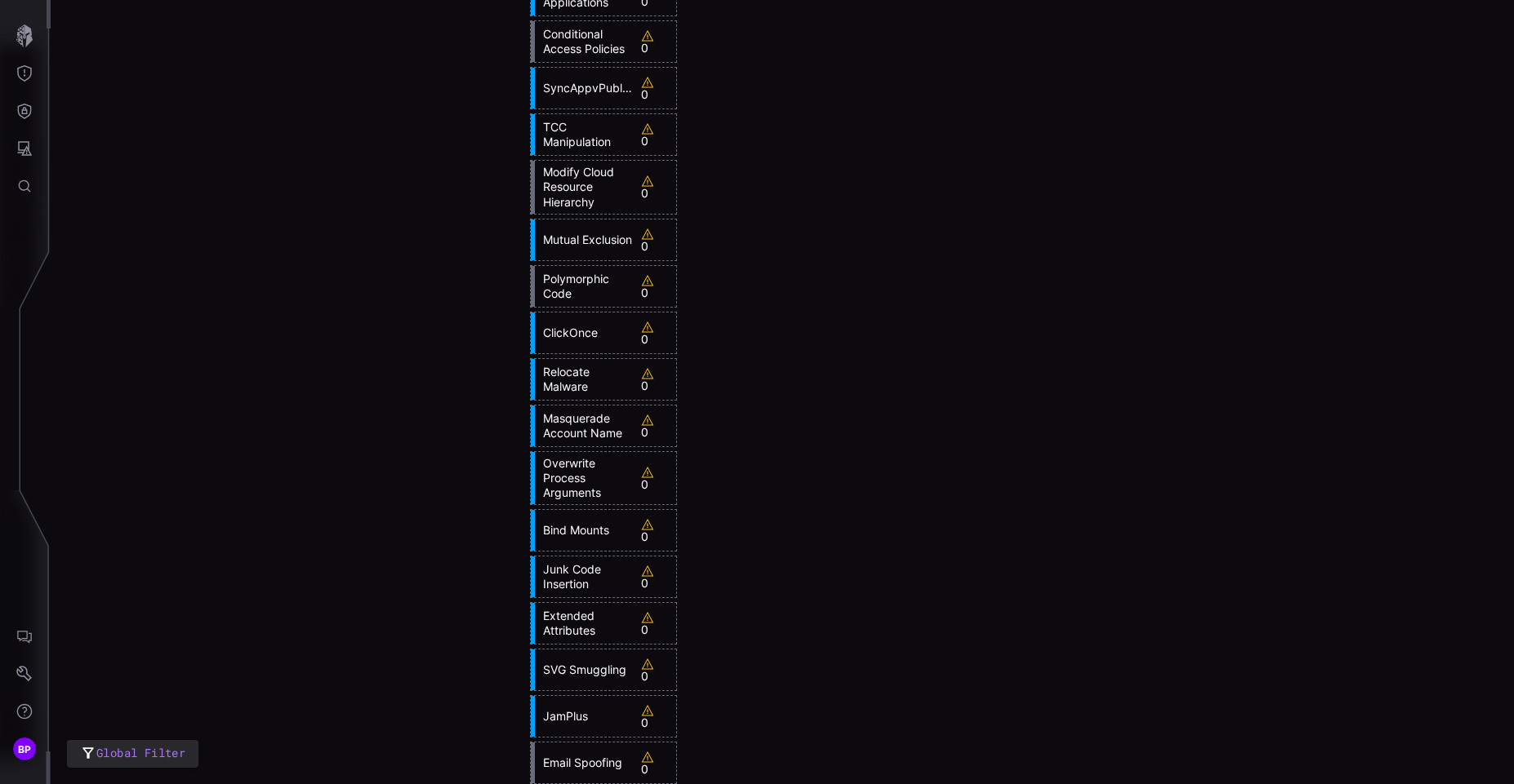
scroll to position [9939, 0]
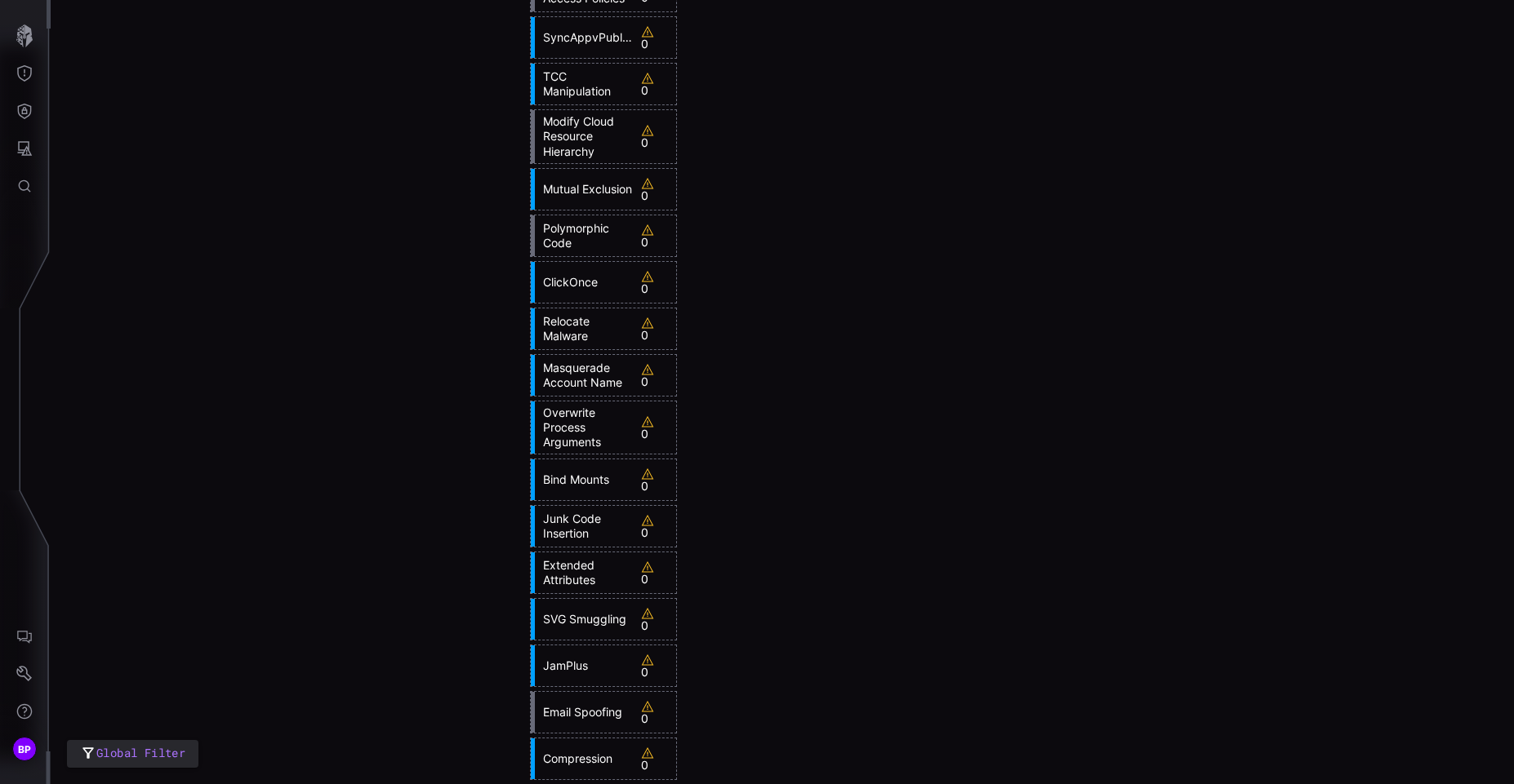
click at [565, 616] on link "SVG Smuggling" at bounding box center [583, 619] width 97 height 14
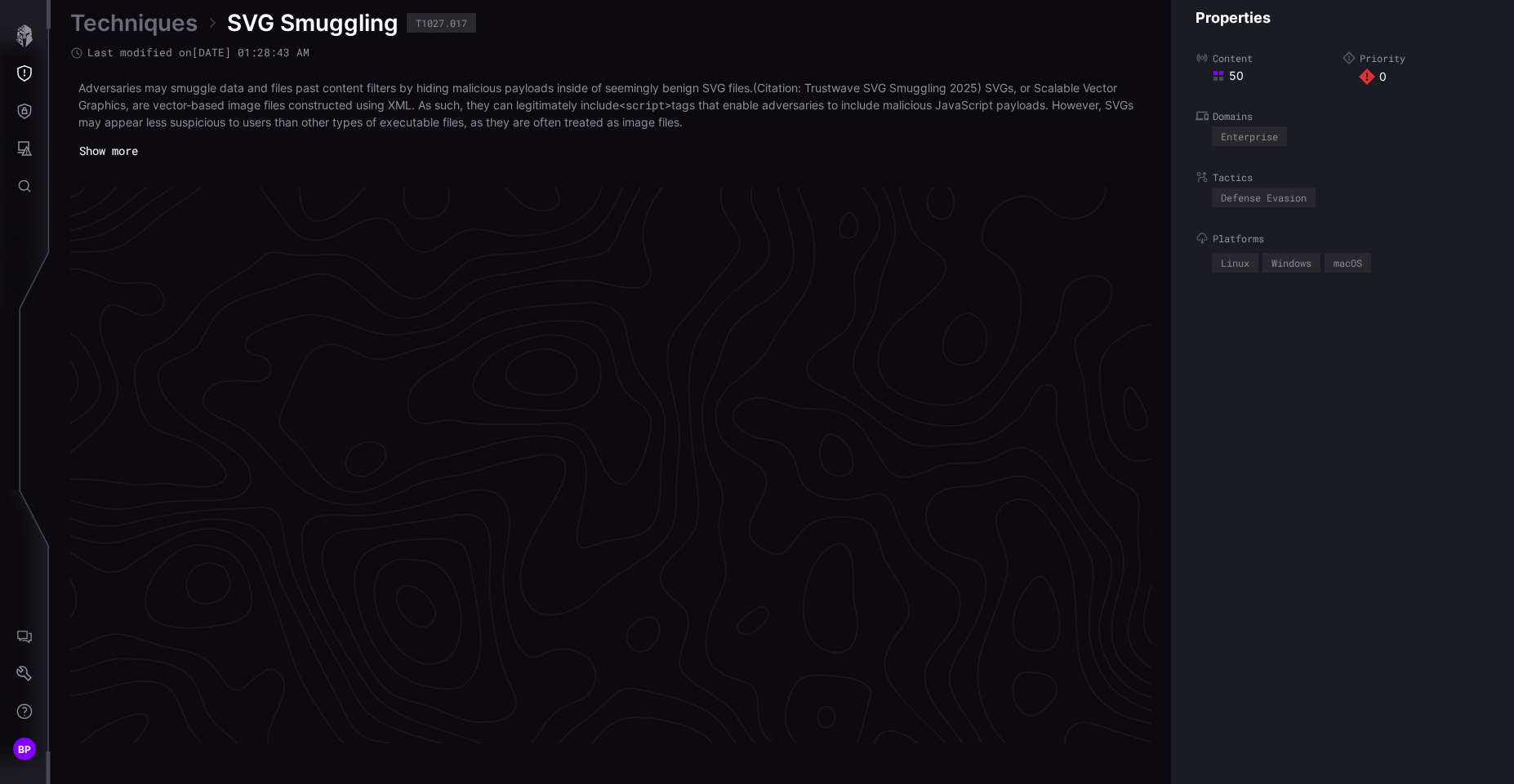
scroll to position [3402, 691]
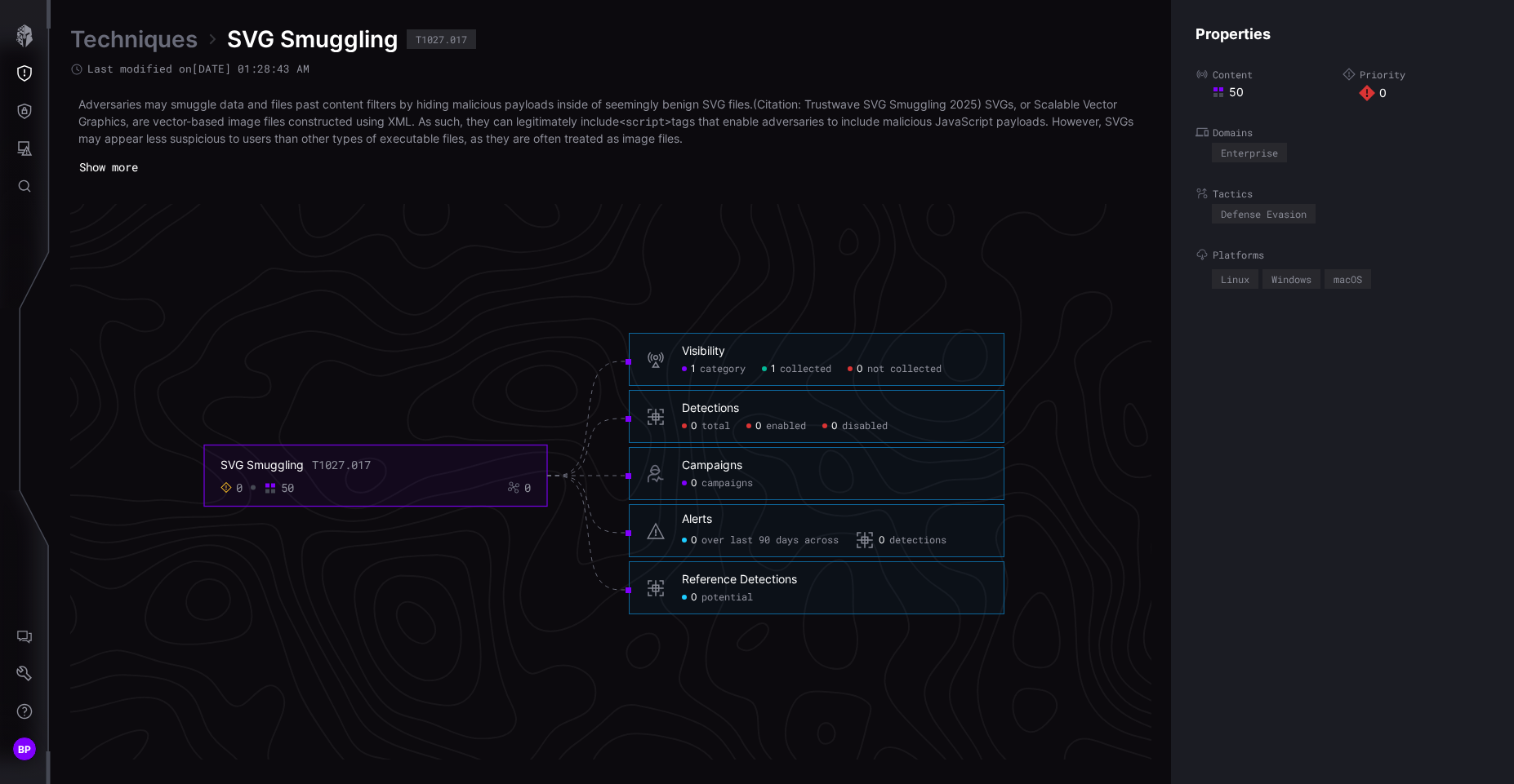
click at [711, 367] on span "category" at bounding box center [722, 370] width 46 height 13
click span "category"
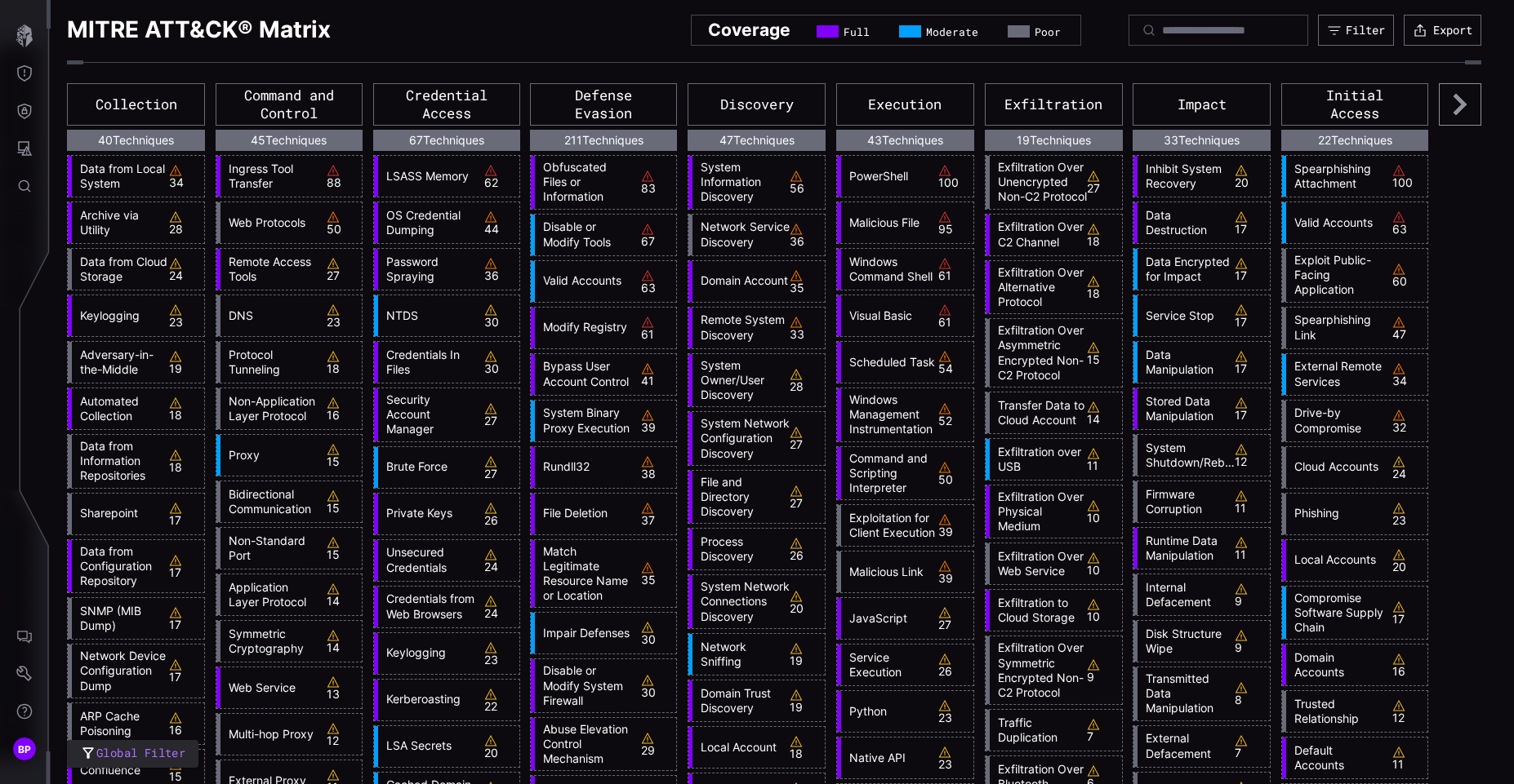
click at [576, 163] on link "Obfuscated Files or Information" at bounding box center [583, 182] width 97 height 45
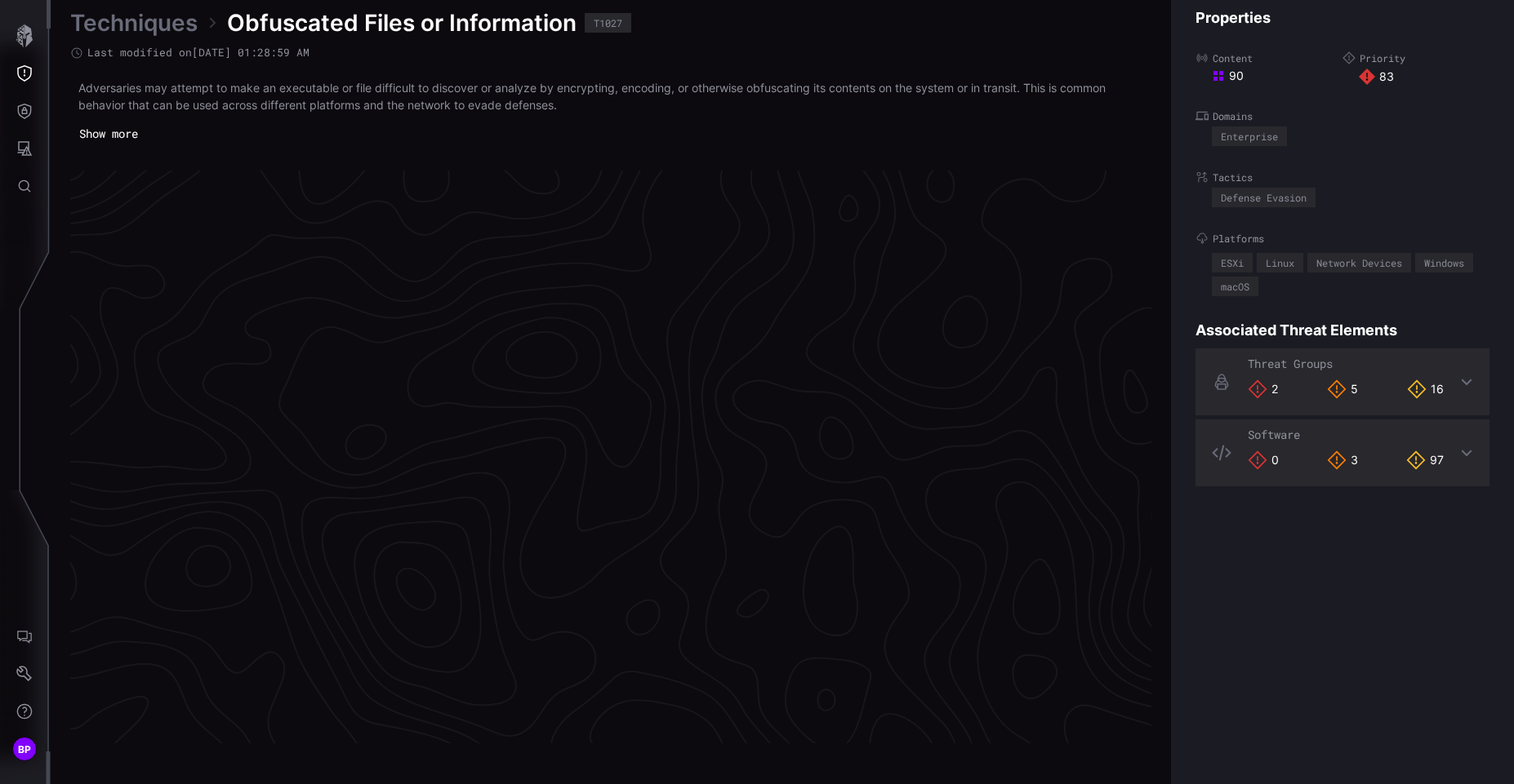
scroll to position [3393, 691]
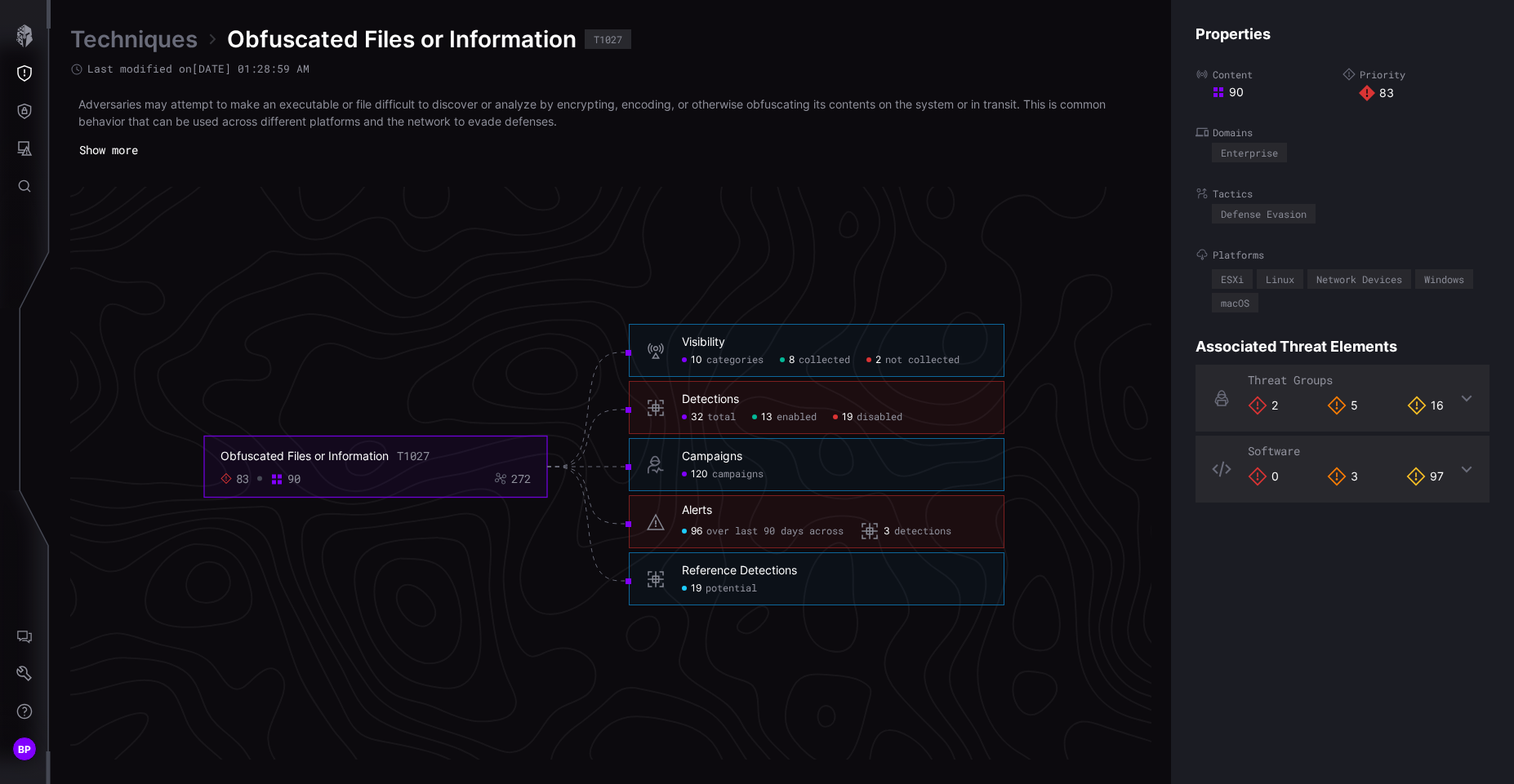
click at [736, 571] on div "Reference Detections" at bounding box center [739, 571] width 115 height 14
click at [735, 588] on span "potential" at bounding box center [731, 589] width 51 height 13
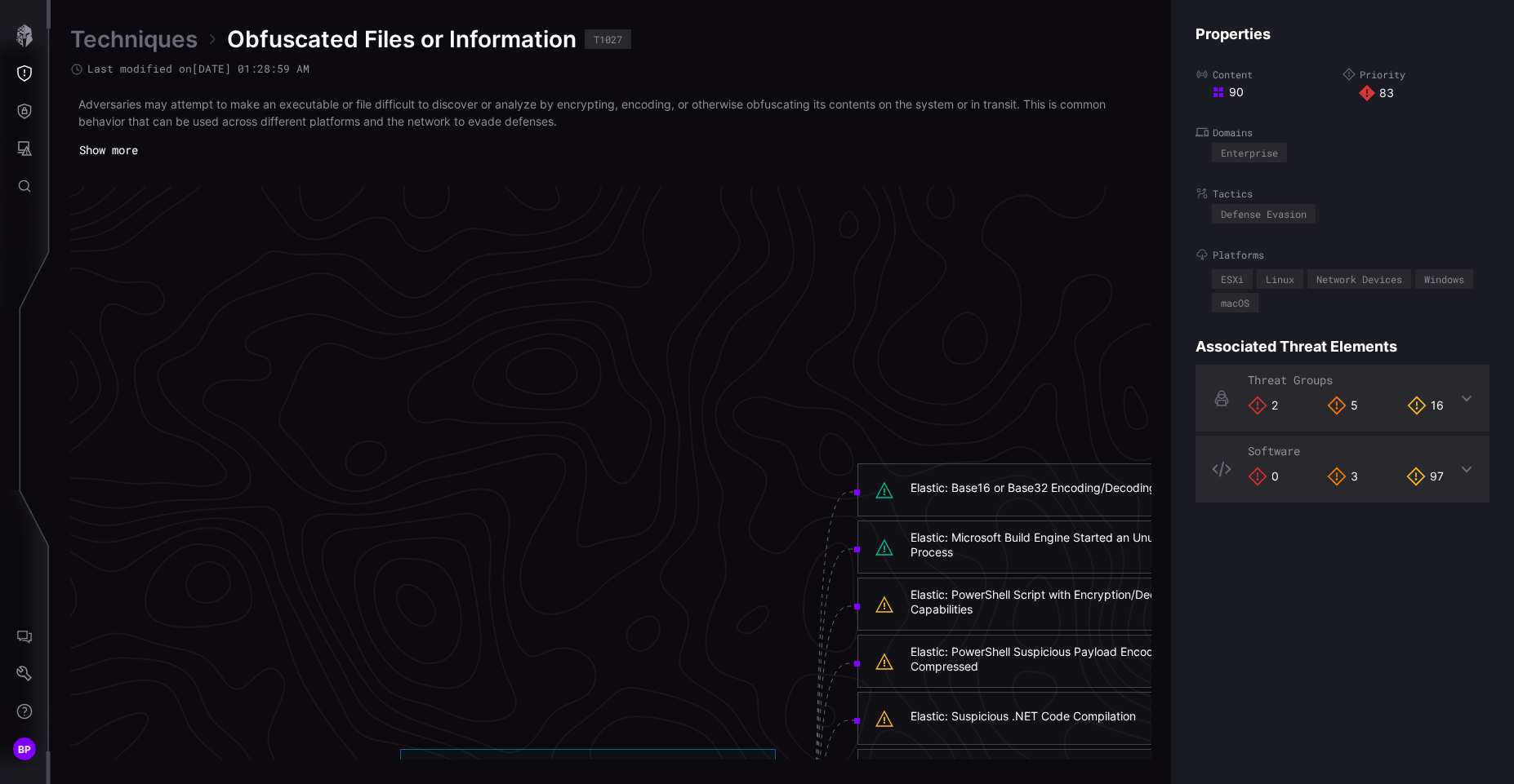
scroll to position [3173, 691]
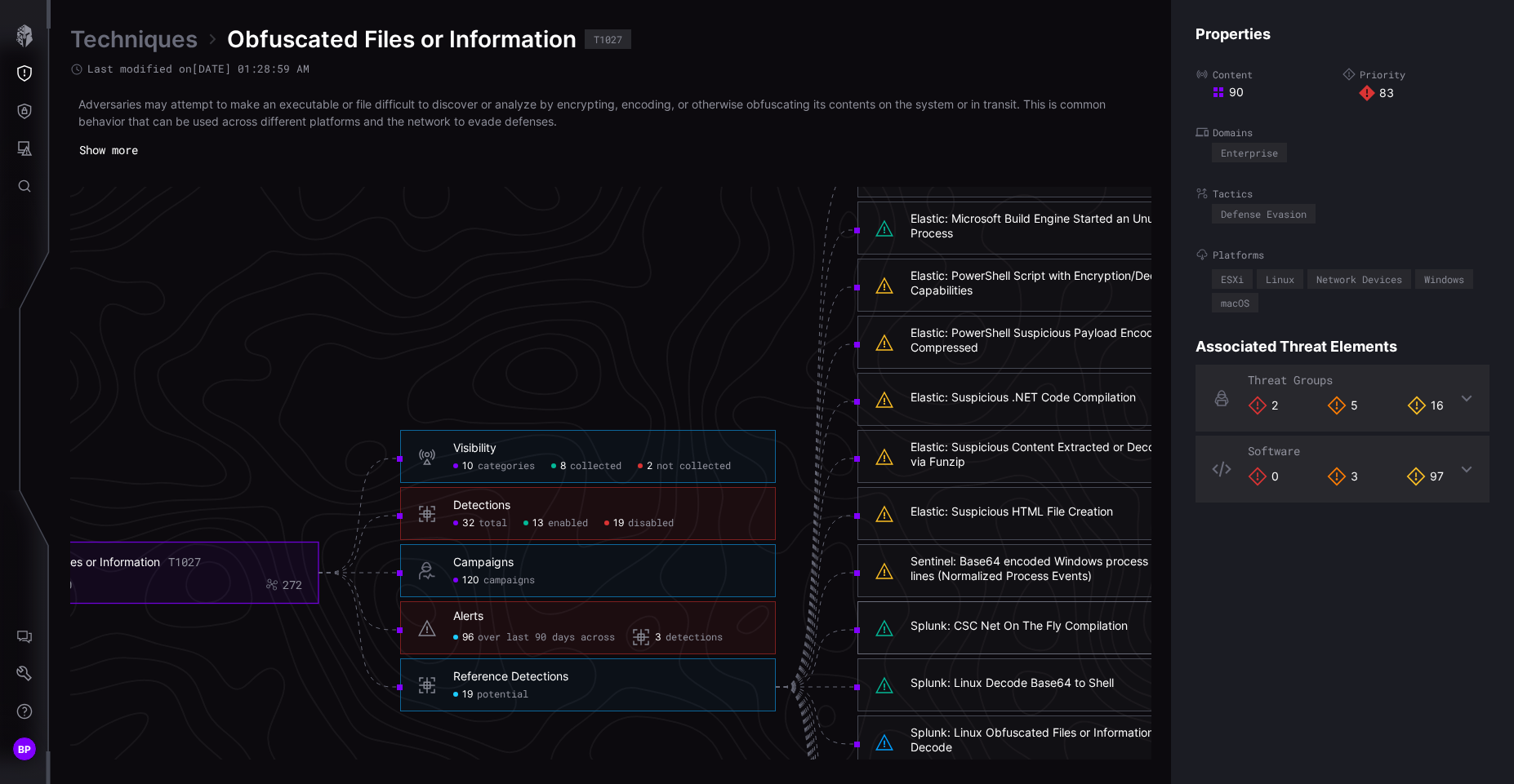
click at [995, 214] on div "Elastic: Microsoft Build Engine Started an Unusual Process" at bounding box center [1063, 226] width 305 height 30
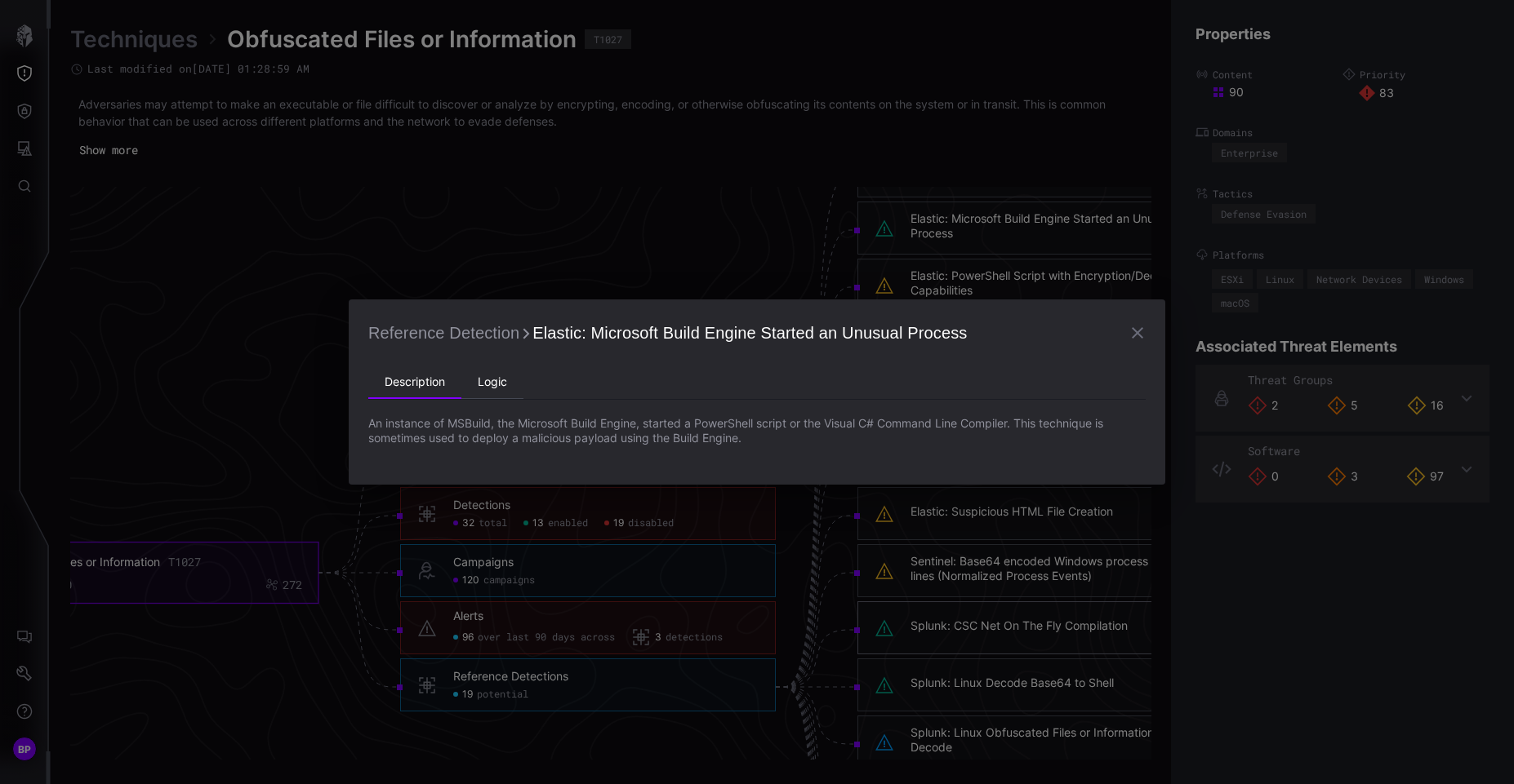
click at [495, 375] on li "Logic" at bounding box center [492, 383] width 62 height 32
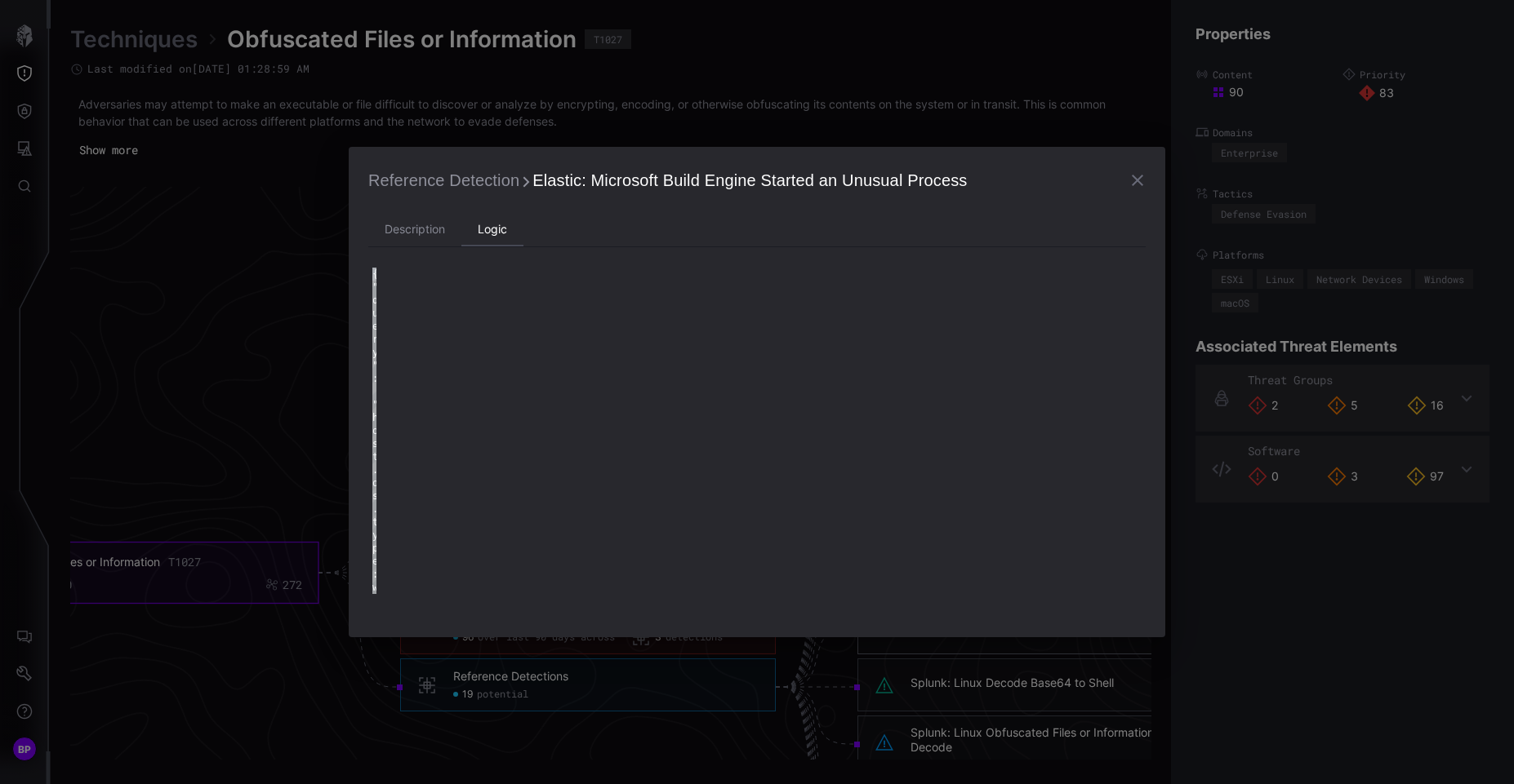
type textarea "**********"
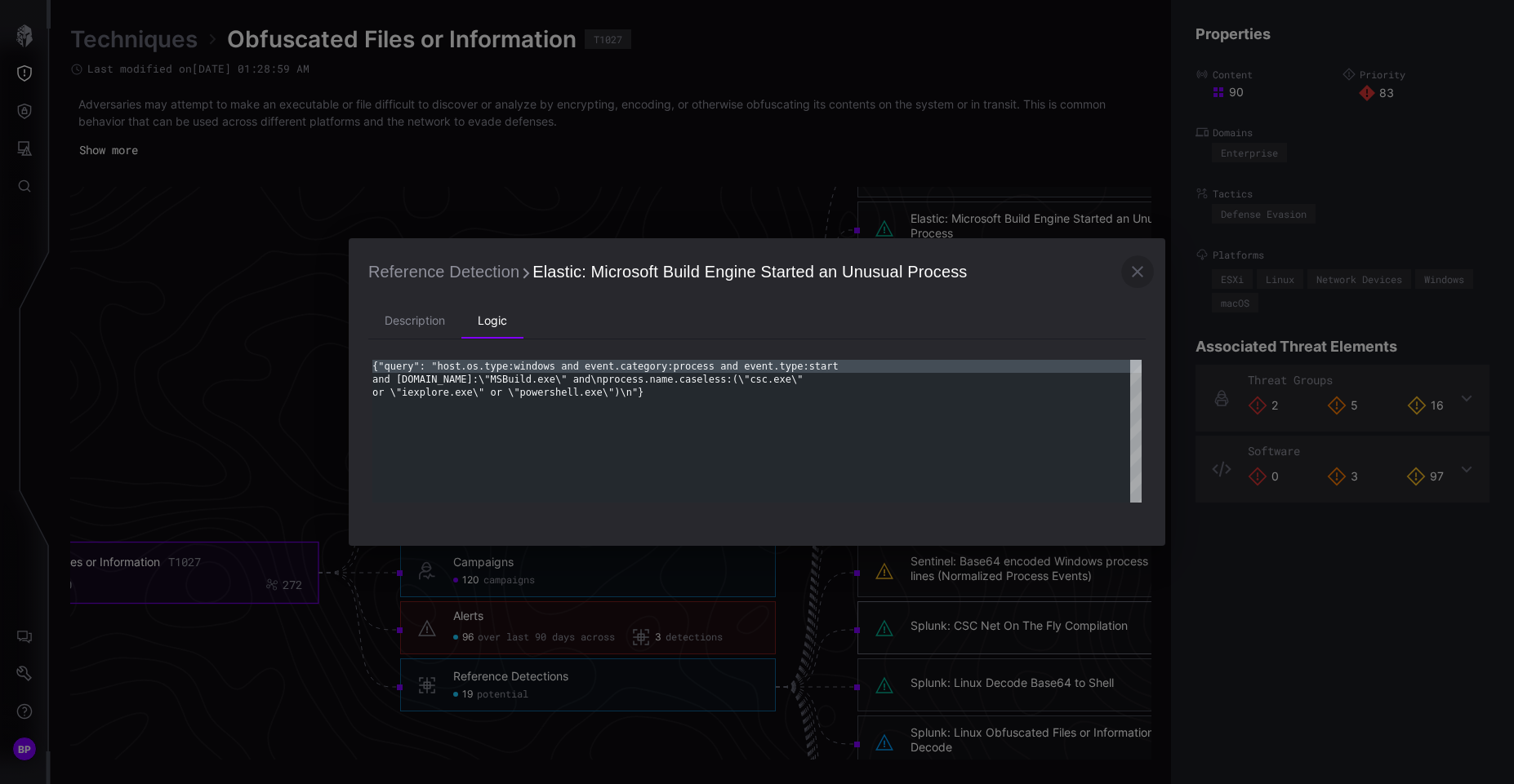
click at [1137, 276] on icon "button" at bounding box center [1138, 272] width 20 height 20
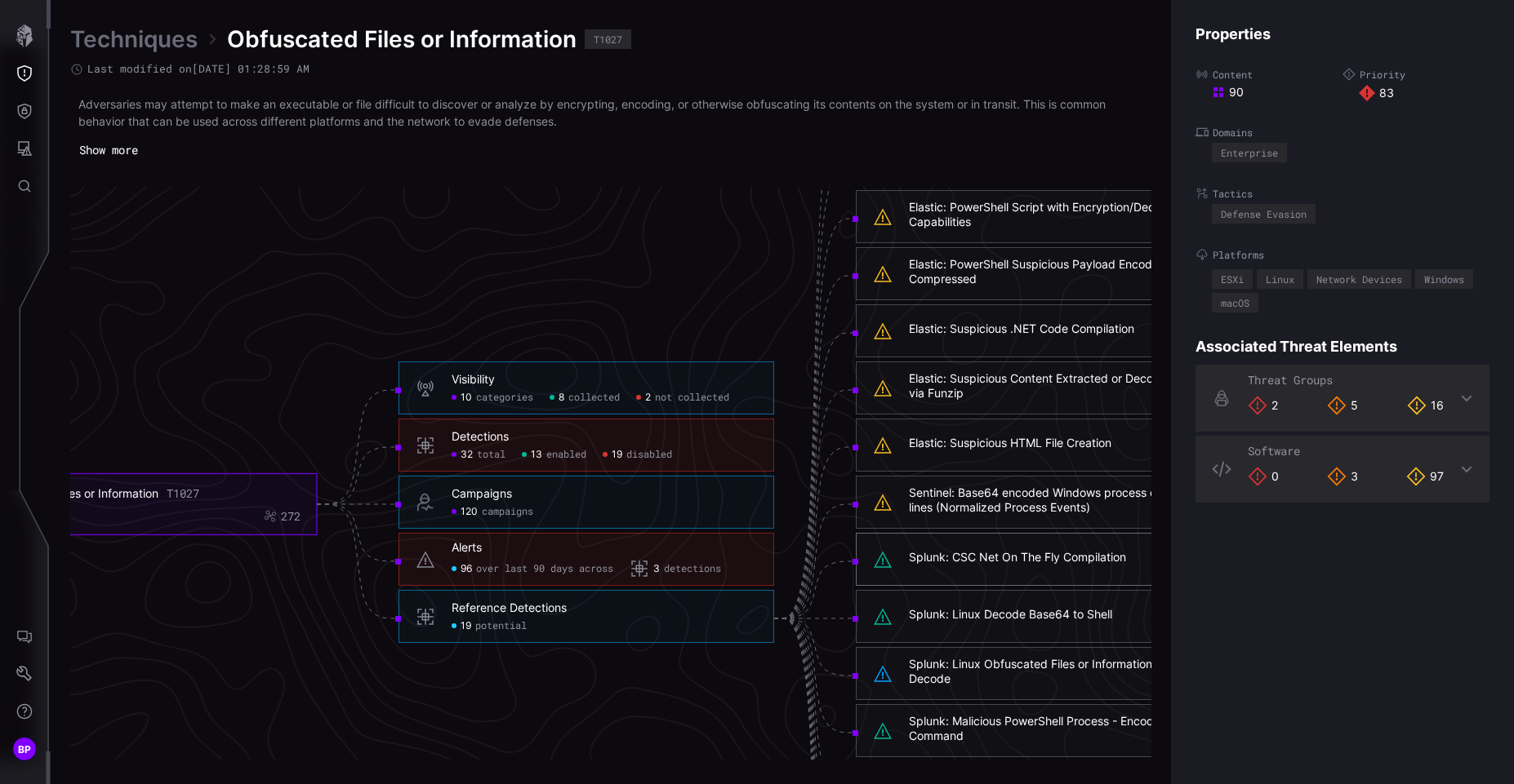
scroll to position [3241, 694]
click span "potential"
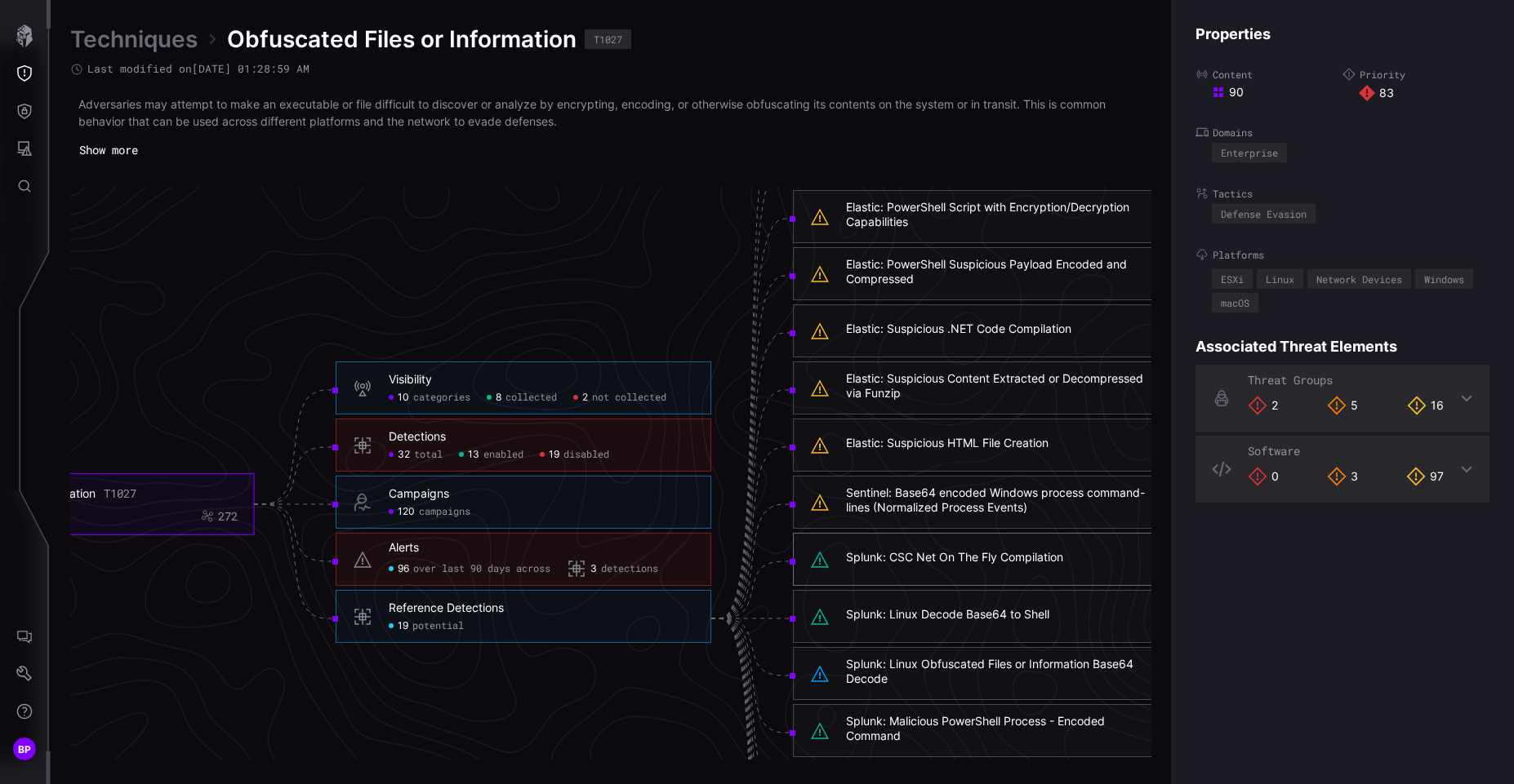
scroll to position [3241, 815]
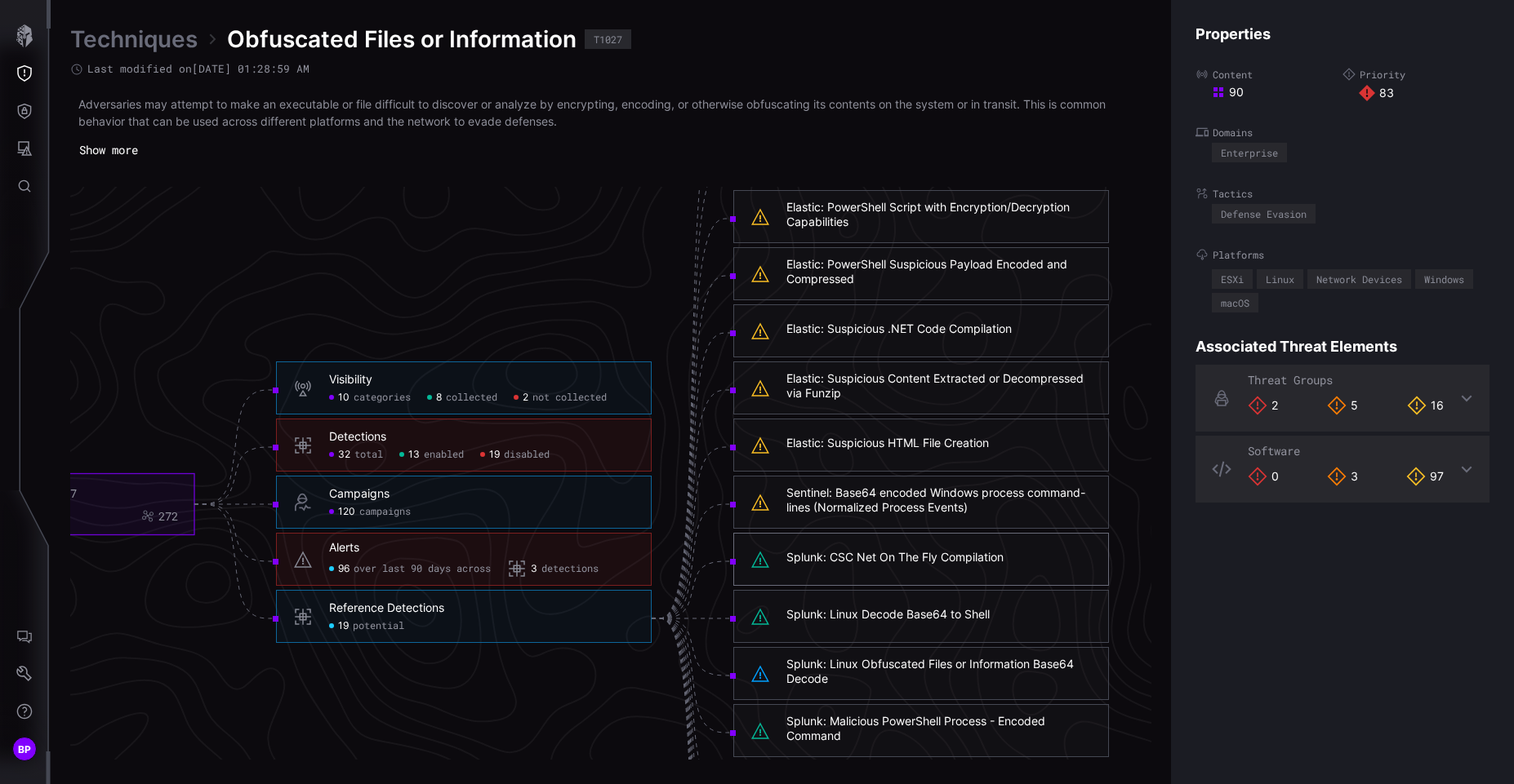
click at [948, 452] on div "Elastic: Suspicious HTML File Creation" at bounding box center [939, 445] width 305 height 19
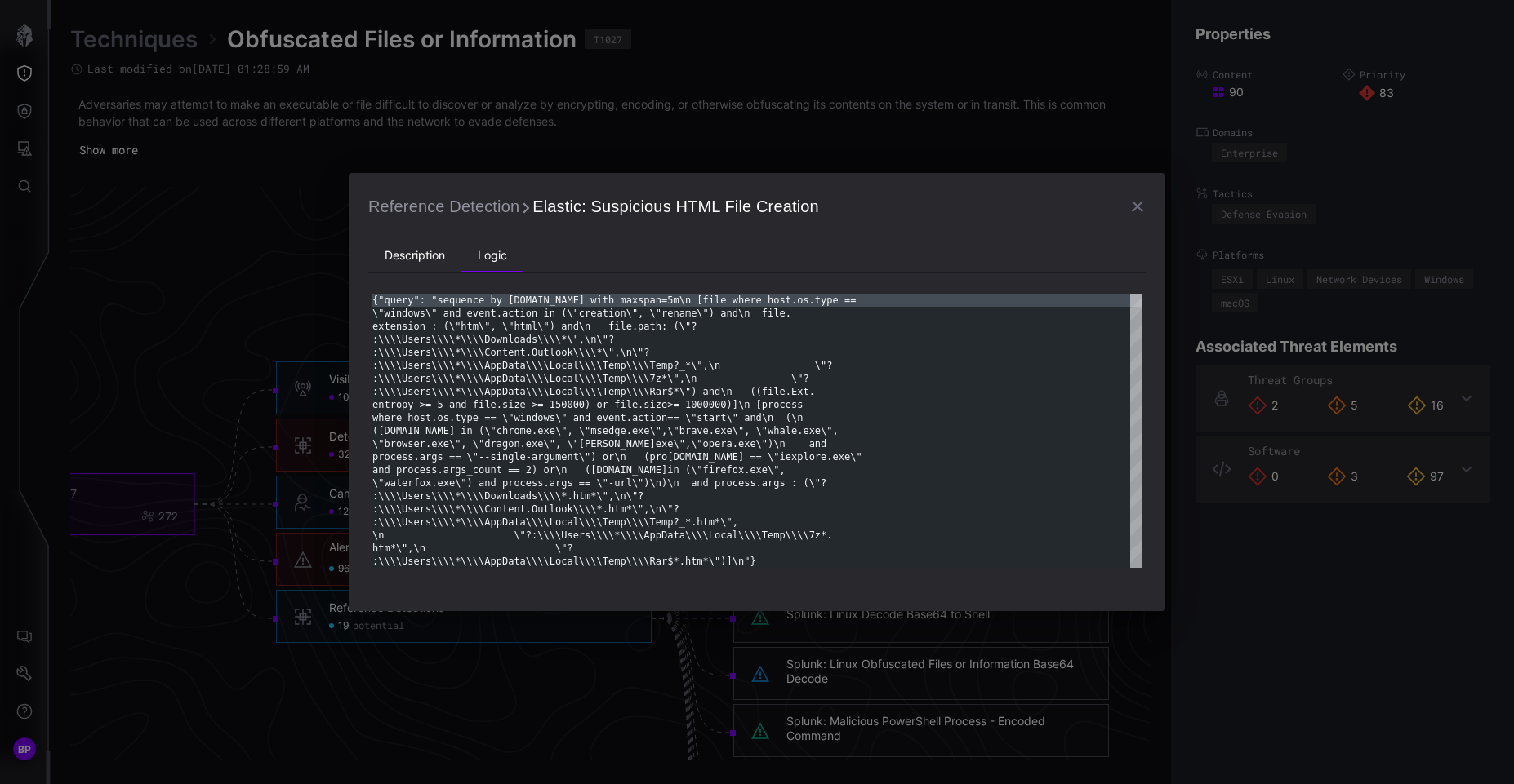
click at [434, 249] on li "Description" at bounding box center [415, 257] width 93 height 32
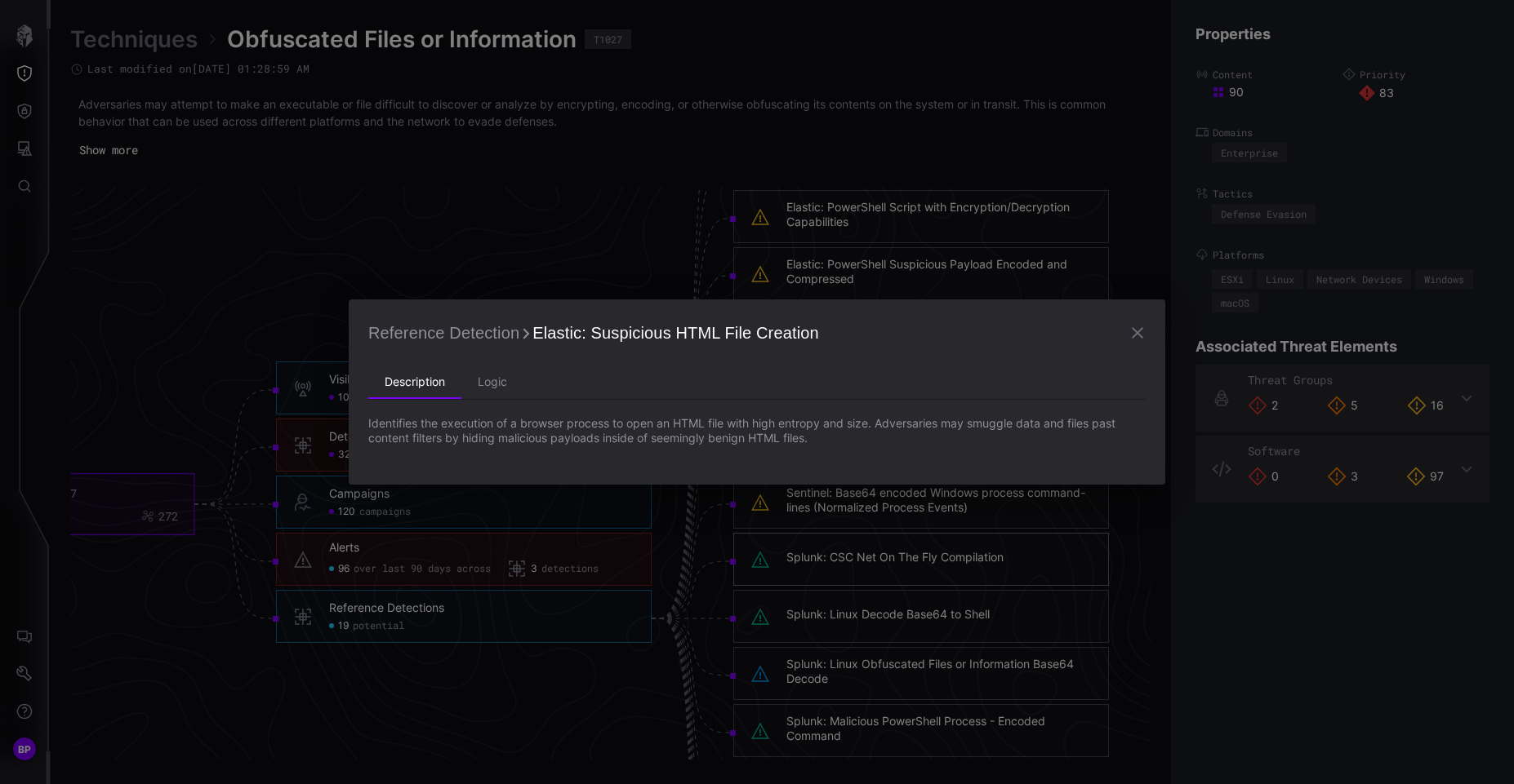
click at [249, 413] on div "Reference Detection Elastic: Suspicious HTML File Creation Description Logic Id…" at bounding box center [757, 392] width 1514 height 784
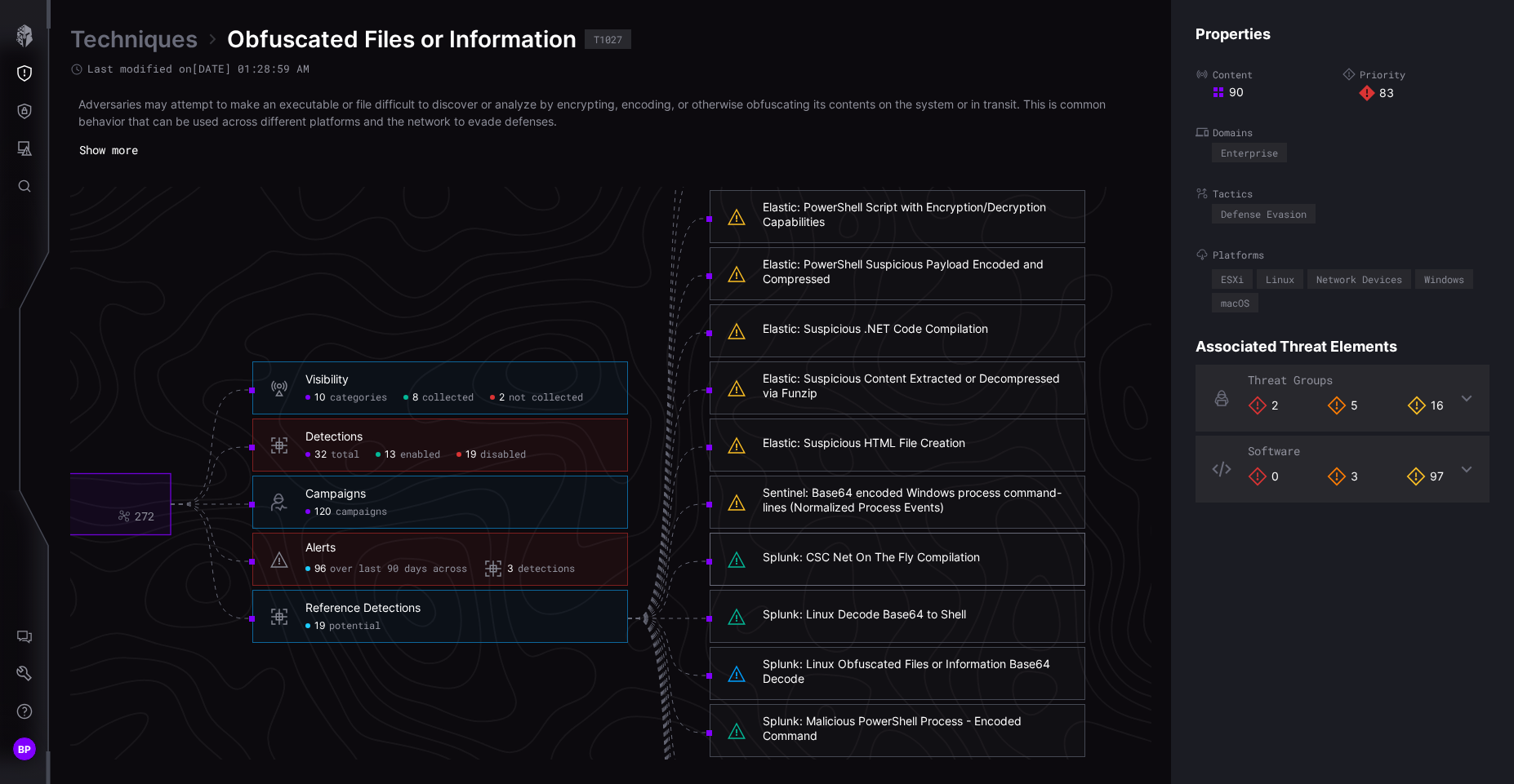
scroll to position [3241, 847]
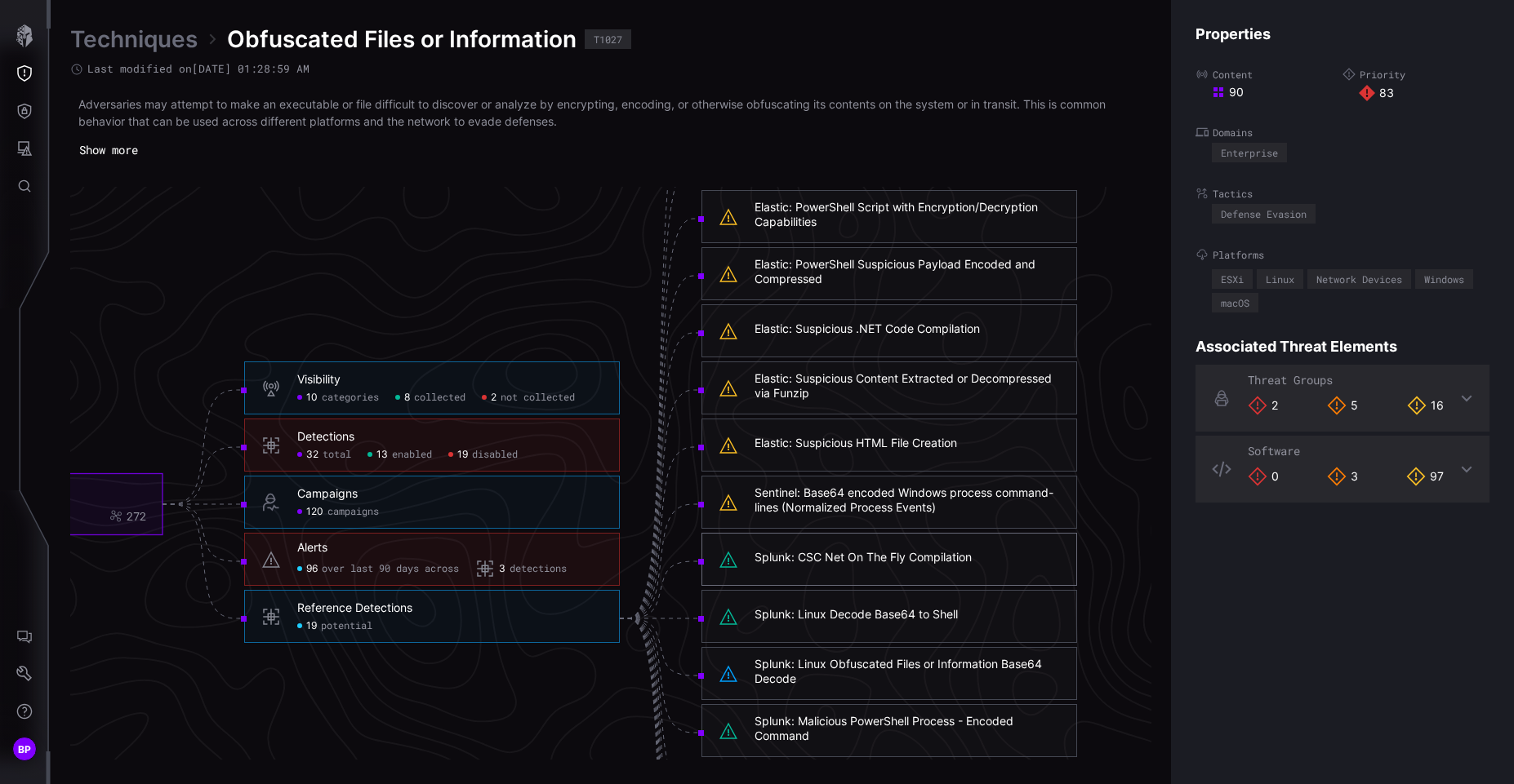
click at [325, 544] on div "Alerts" at bounding box center [312, 547] width 31 height 14
click at [416, 563] on span "over last 90 days across" at bounding box center [390, 570] width 137 height 13
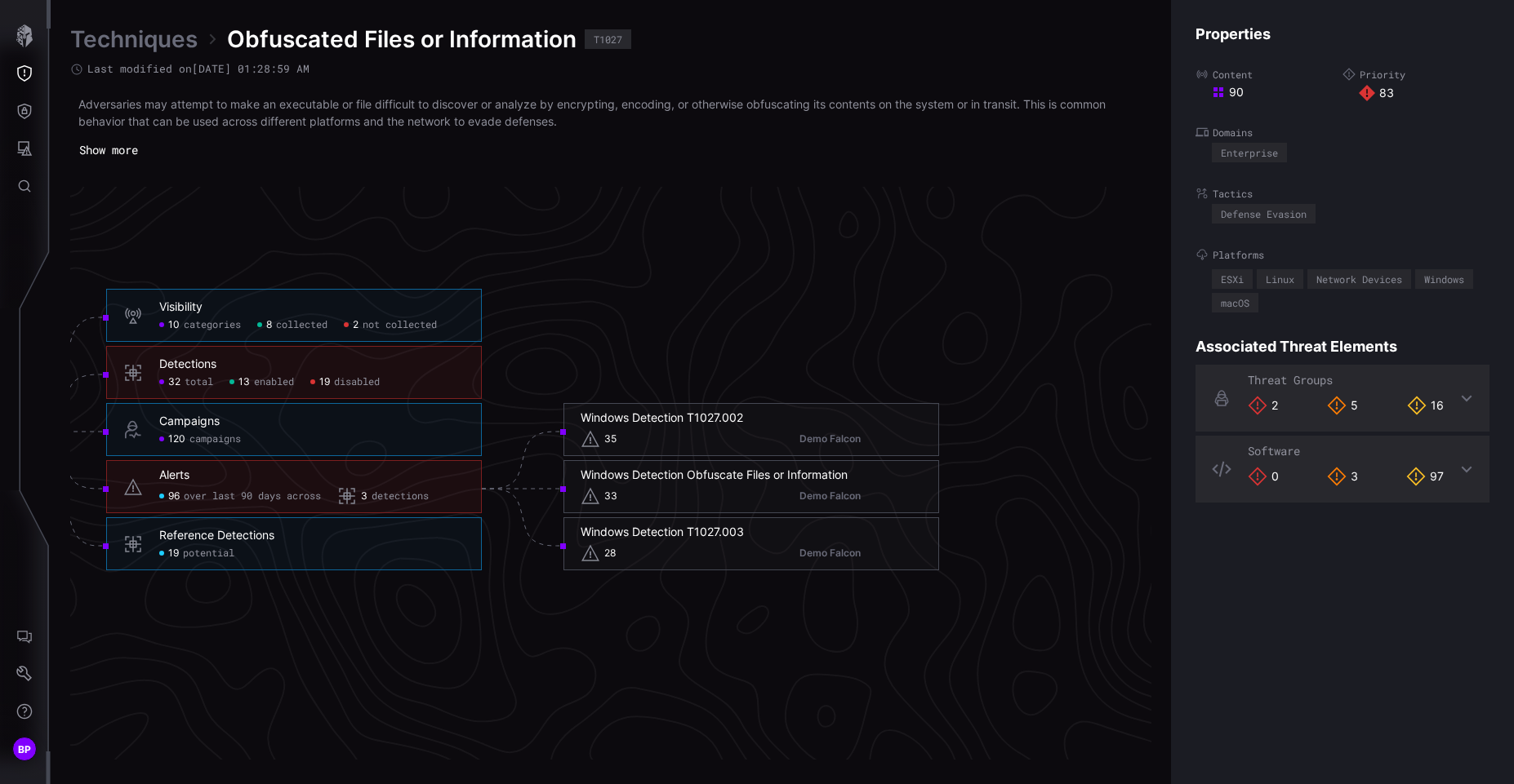
scroll to position [3428, 960]
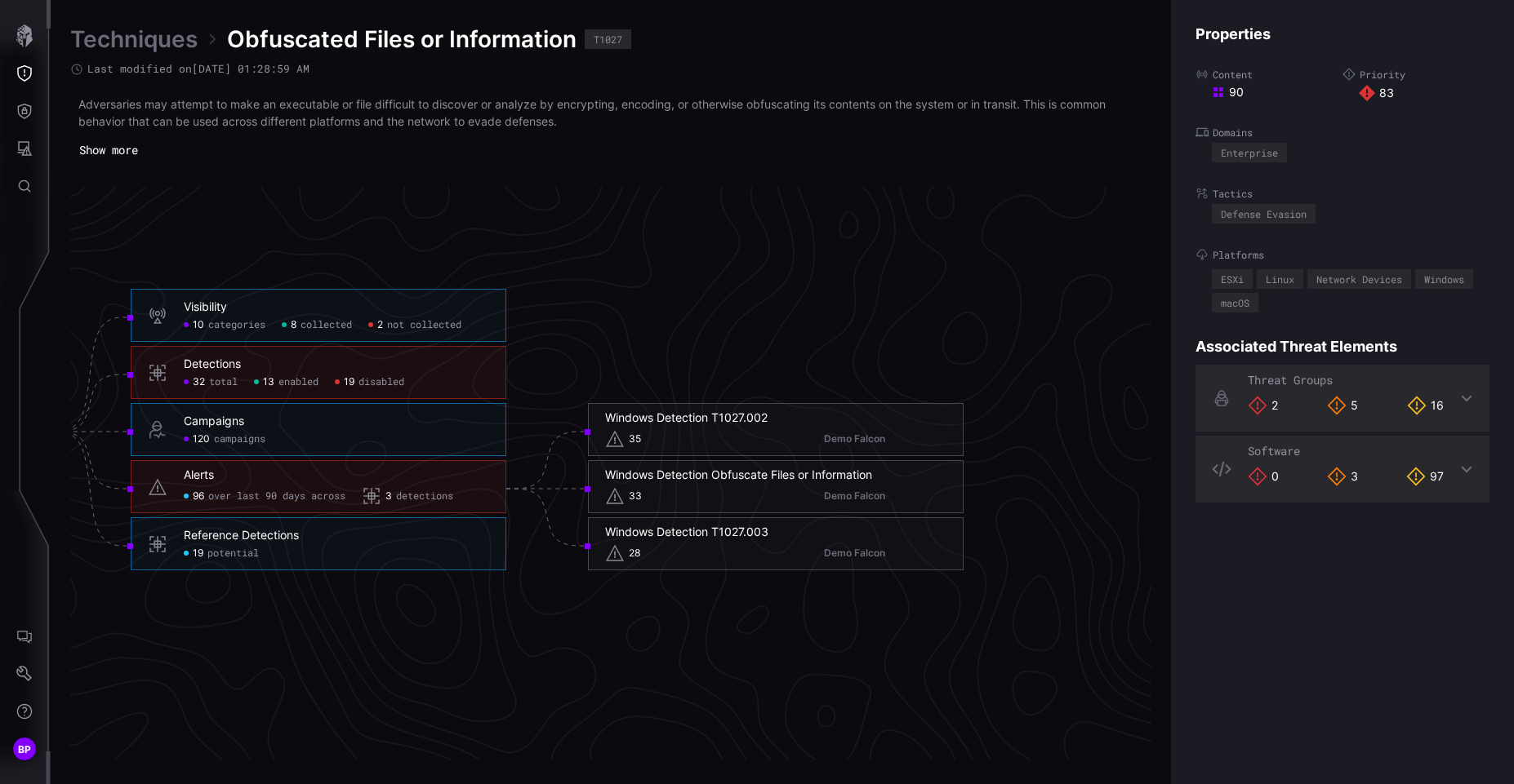
click at [708, 421] on div "Windows Detection T1027.002" at bounding box center [686, 418] width 162 height 14
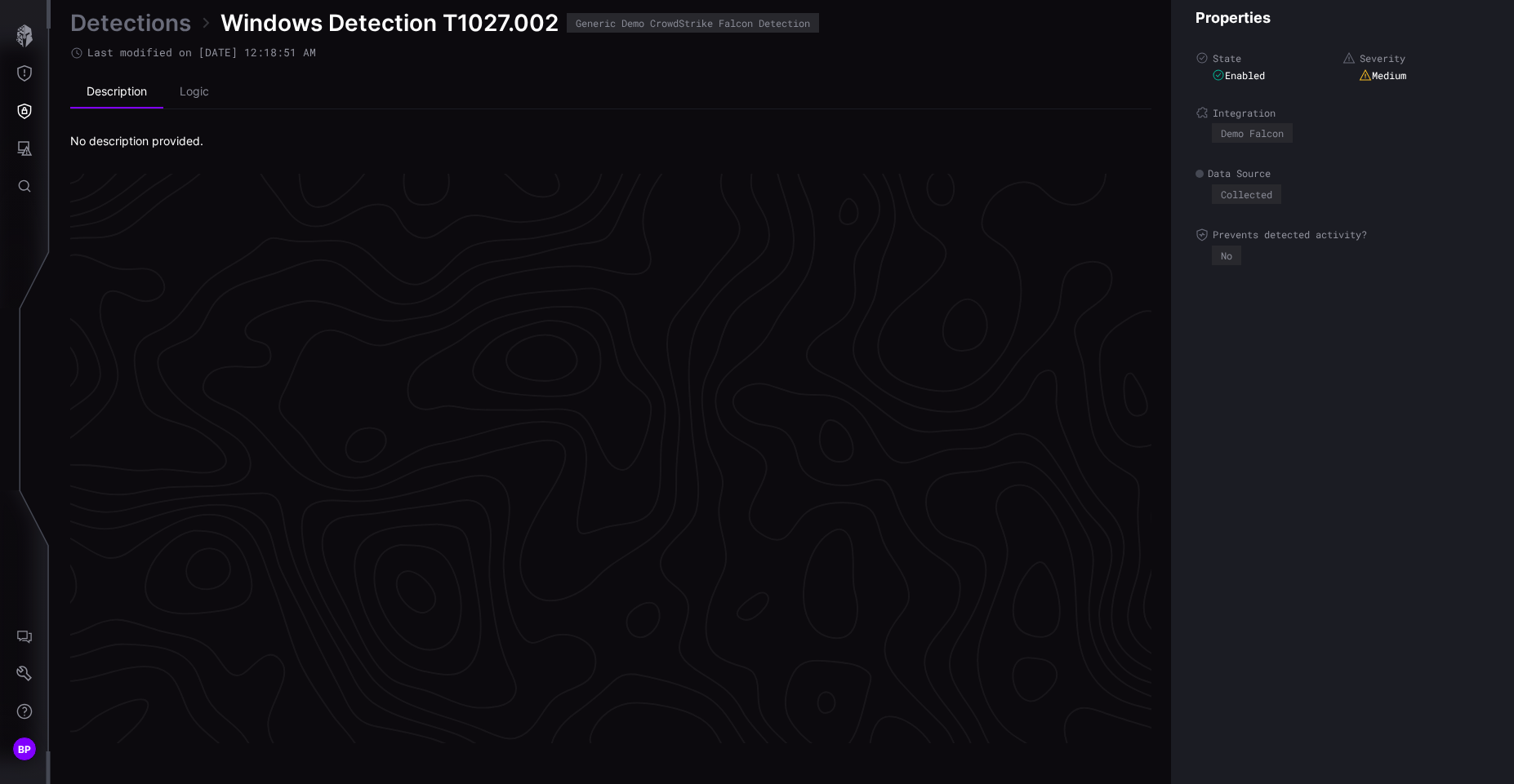
scroll to position [3394, 691]
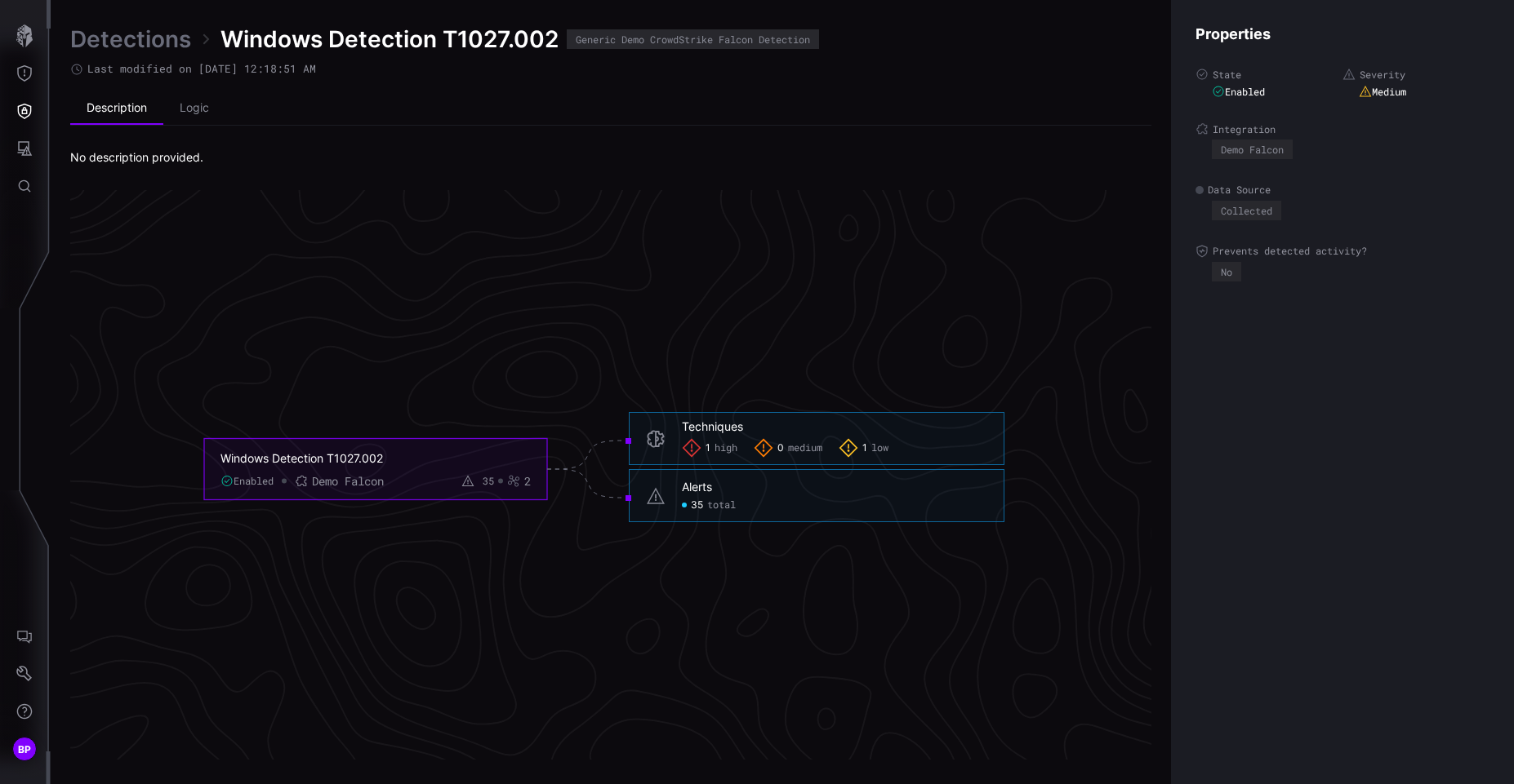
click at [719, 453] on span "high" at bounding box center [725, 448] width 22 height 13
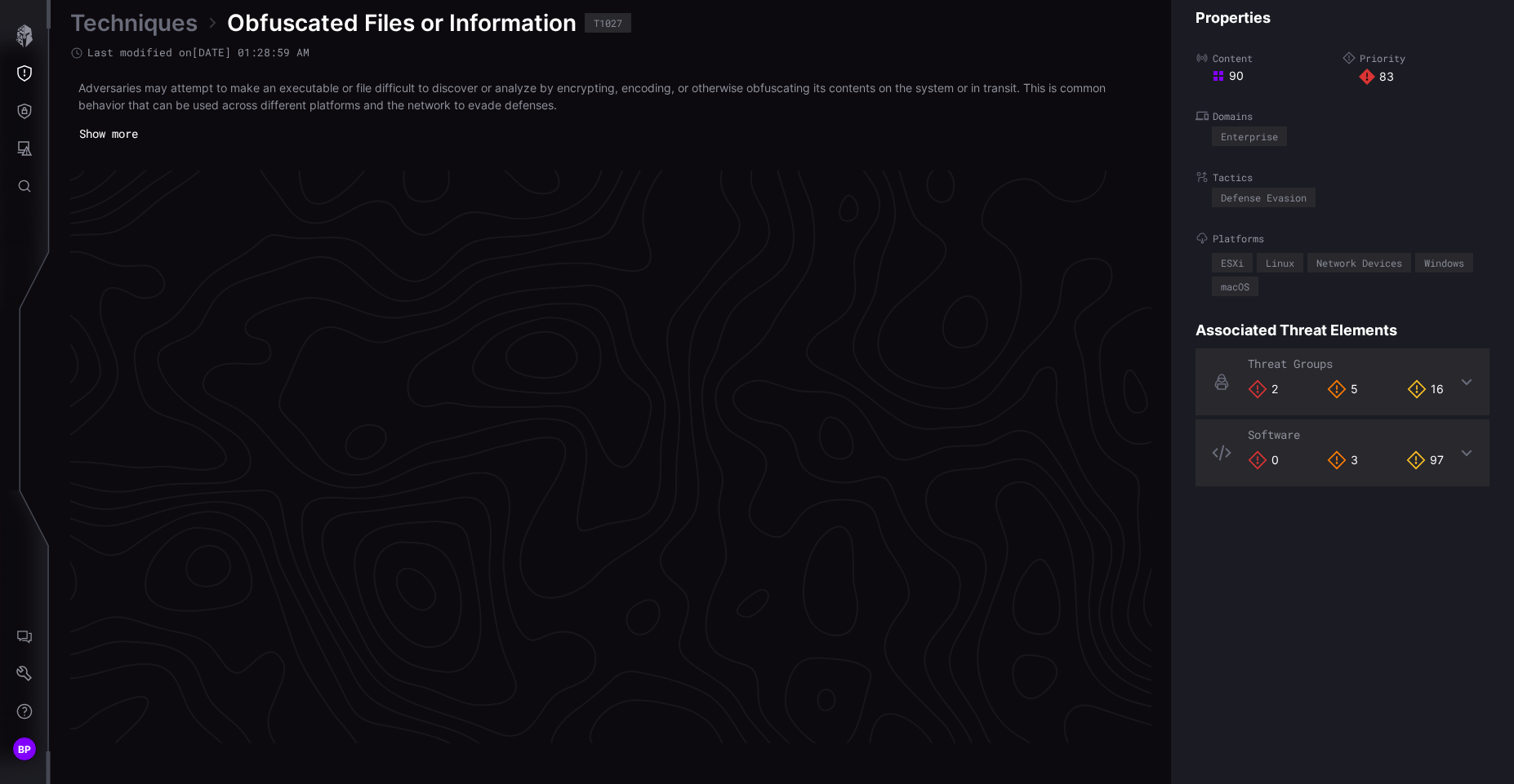
scroll to position [3393, 691]
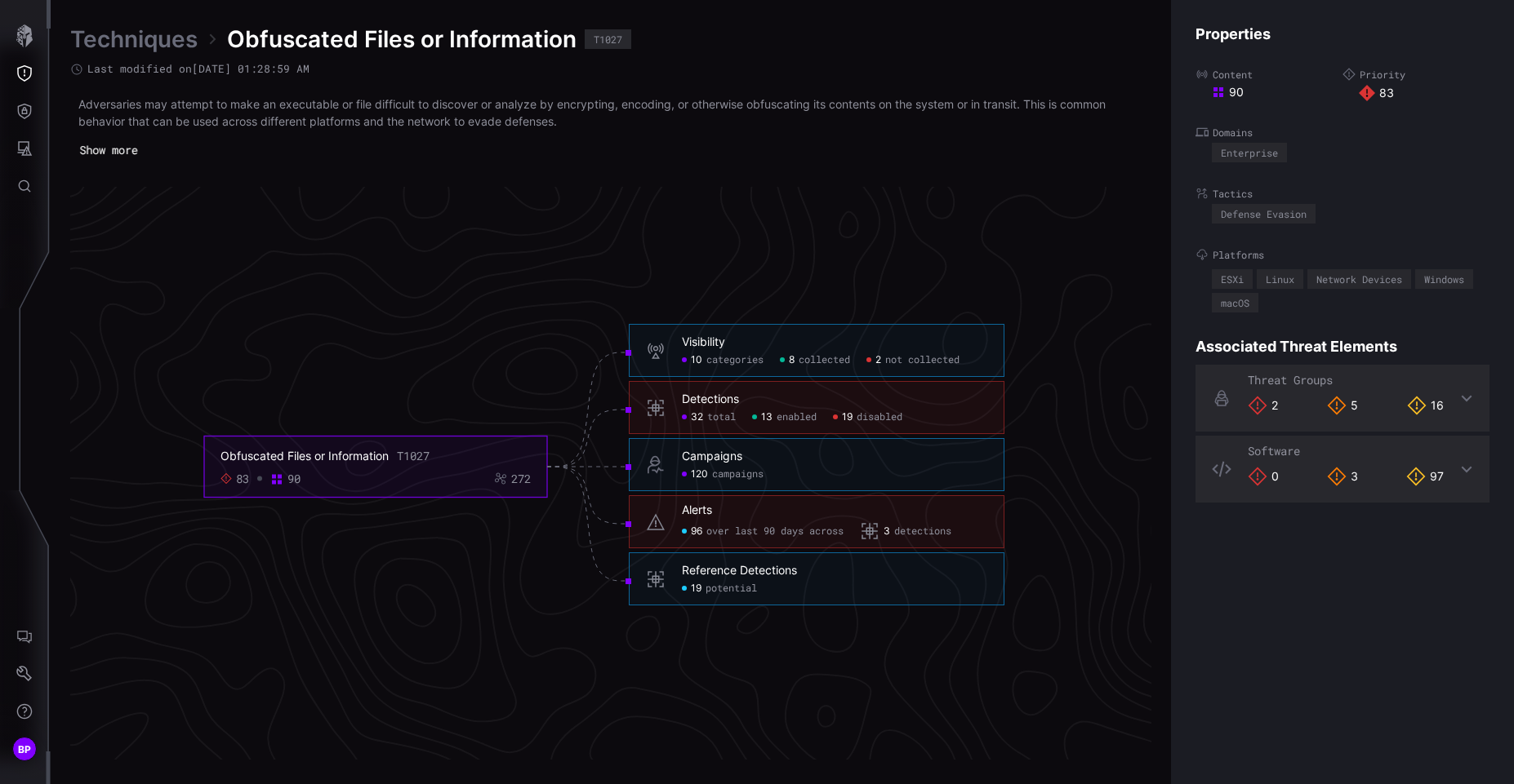
click at [119, 145] on button "Show more" at bounding box center [108, 150] width 76 height 24
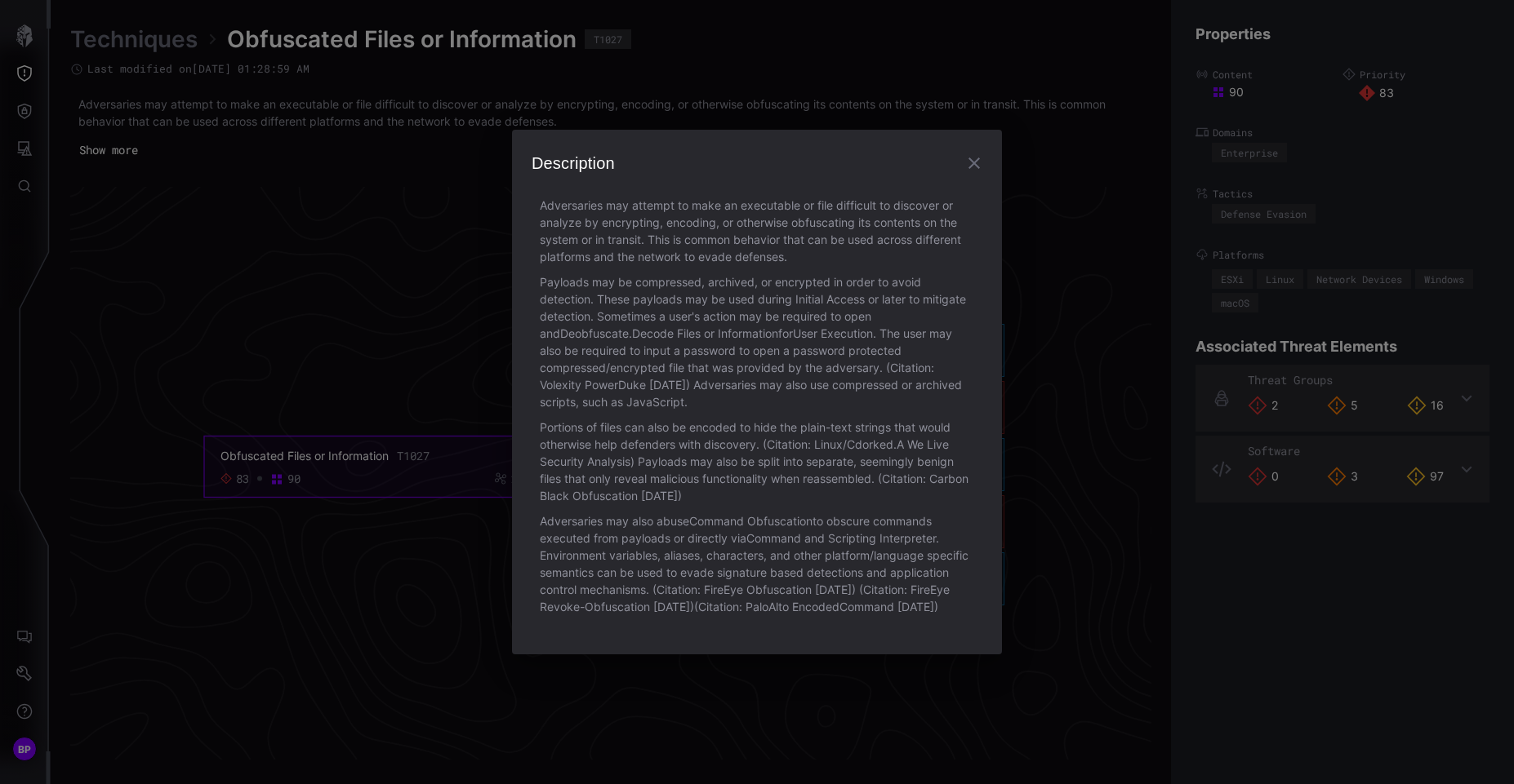
click at [978, 158] on icon "button" at bounding box center [975, 163] width 20 height 20
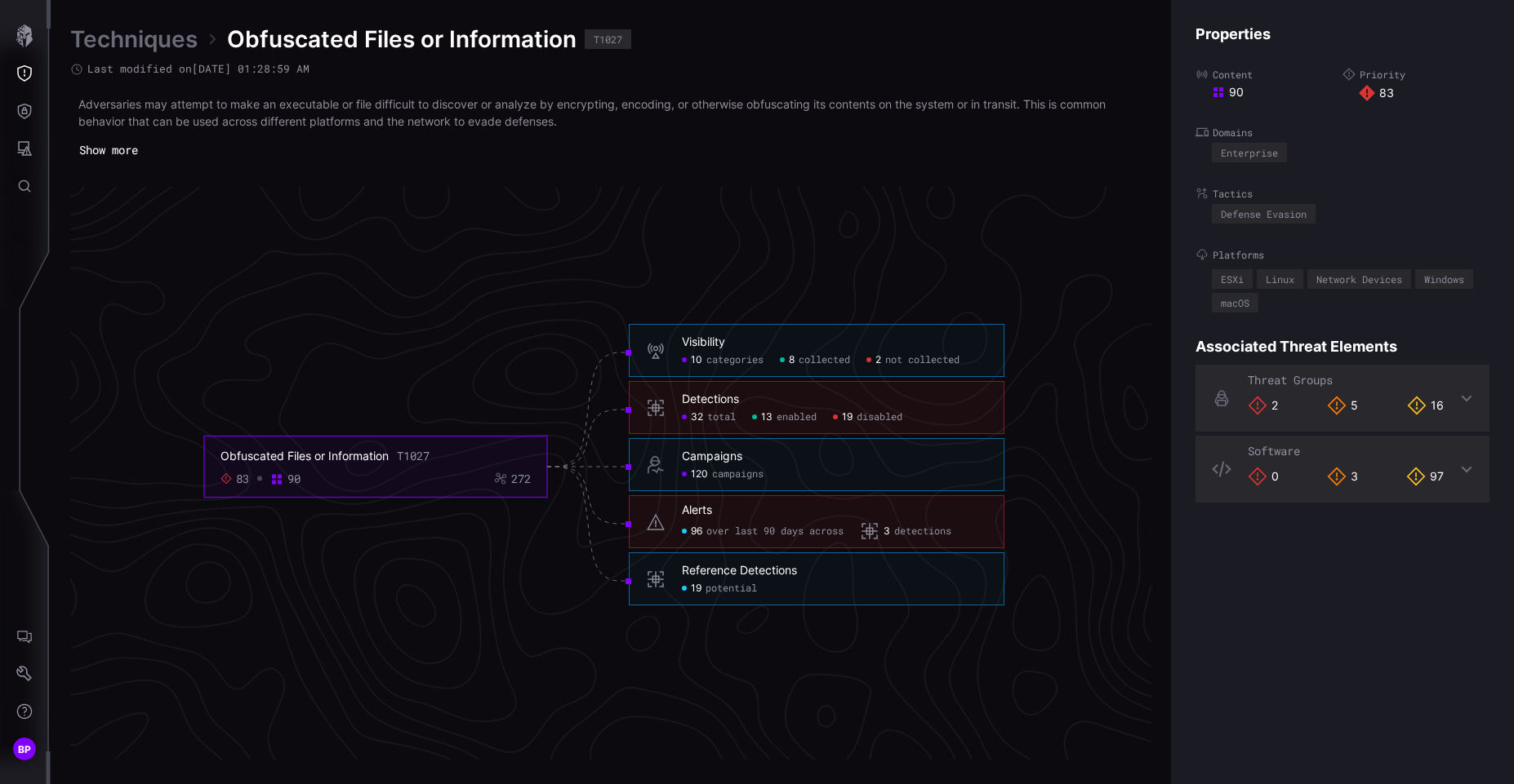
click at [1419, 405] on div "16" at bounding box center [1425, 405] width 37 height 20
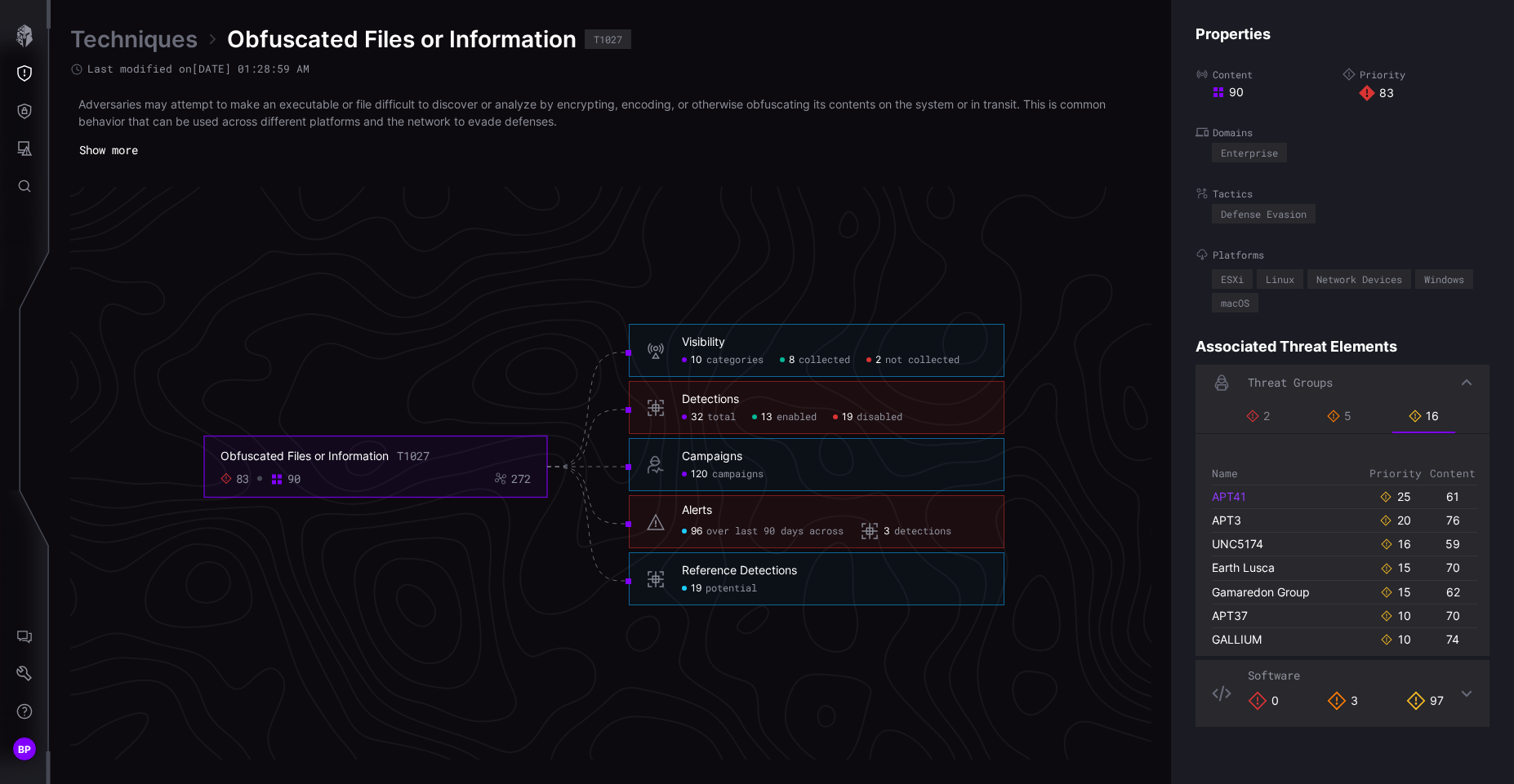
click at [1232, 501] on link "APT41" at bounding box center [1229, 496] width 34 height 13
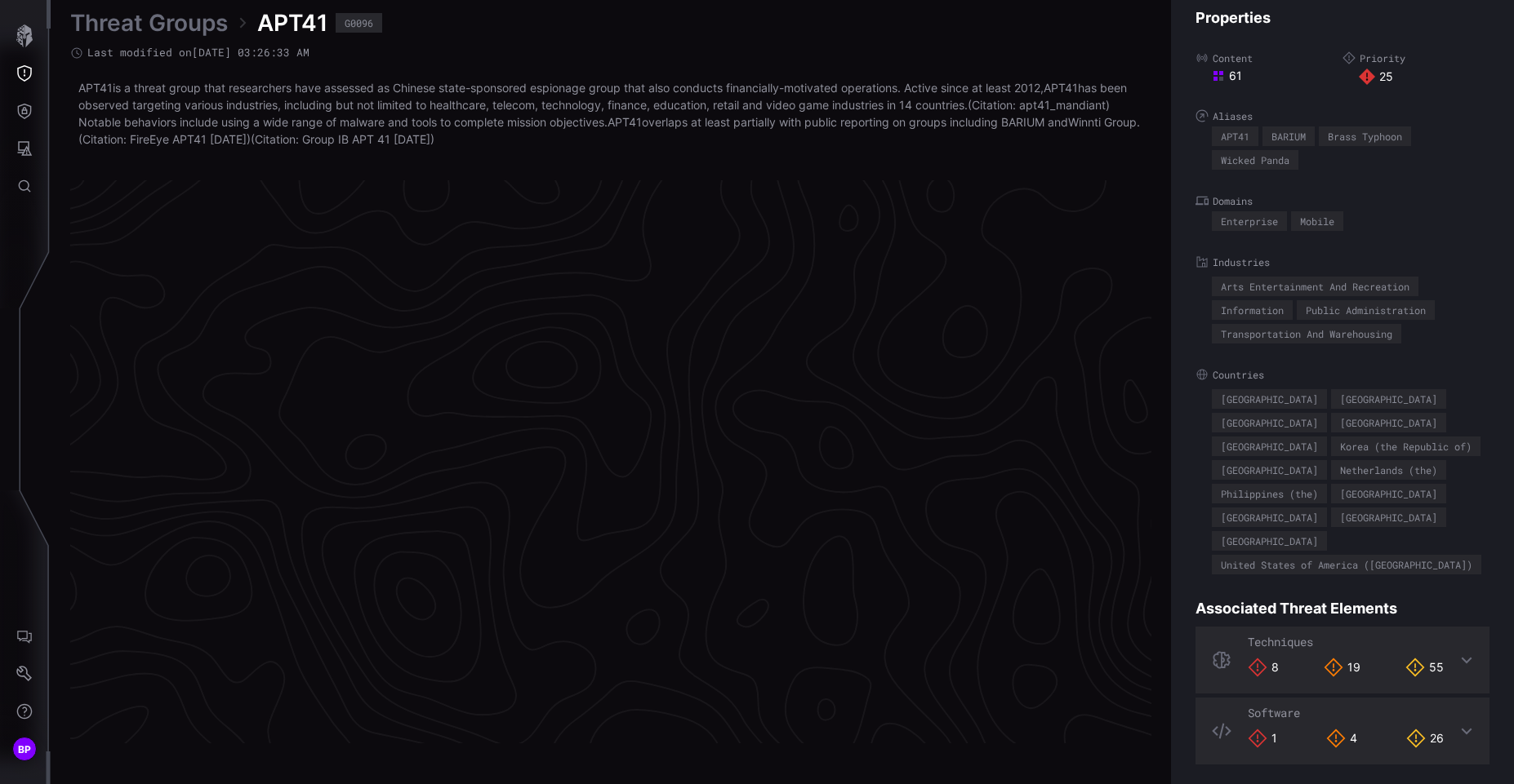
scroll to position [3398, 691]
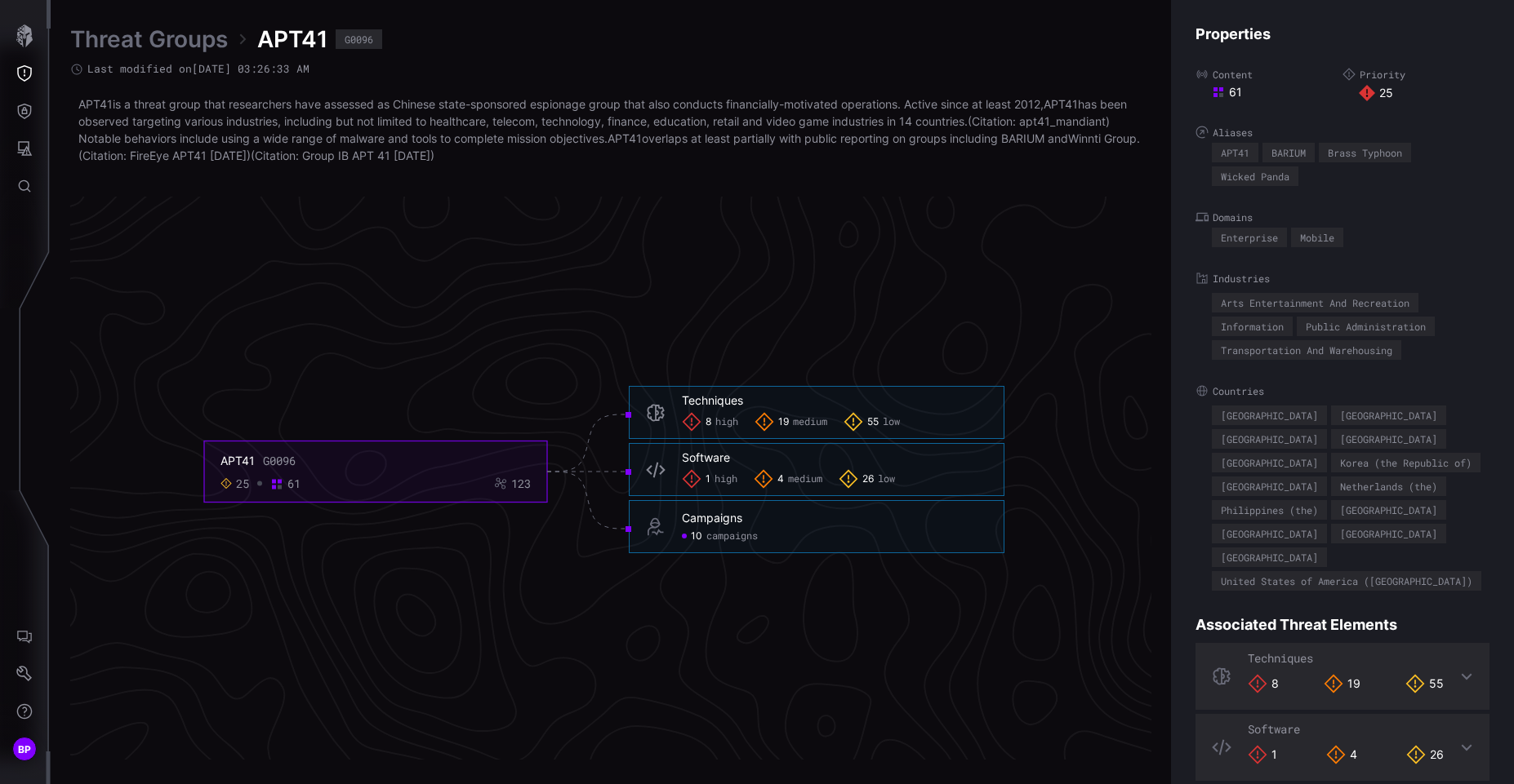
click at [1223, 97] on rect at bounding box center [1221, 95] width 4 height 4
drag, startPoint x: 1215, startPoint y: 90, endPoint x: 1233, endPoint y: 95, distance: 18.7
click at [1233, 95] on div "61" at bounding box center [1277, 92] width 131 height 14
click at [1462, 674] on icon at bounding box center [1467, 676] width 11 height 6
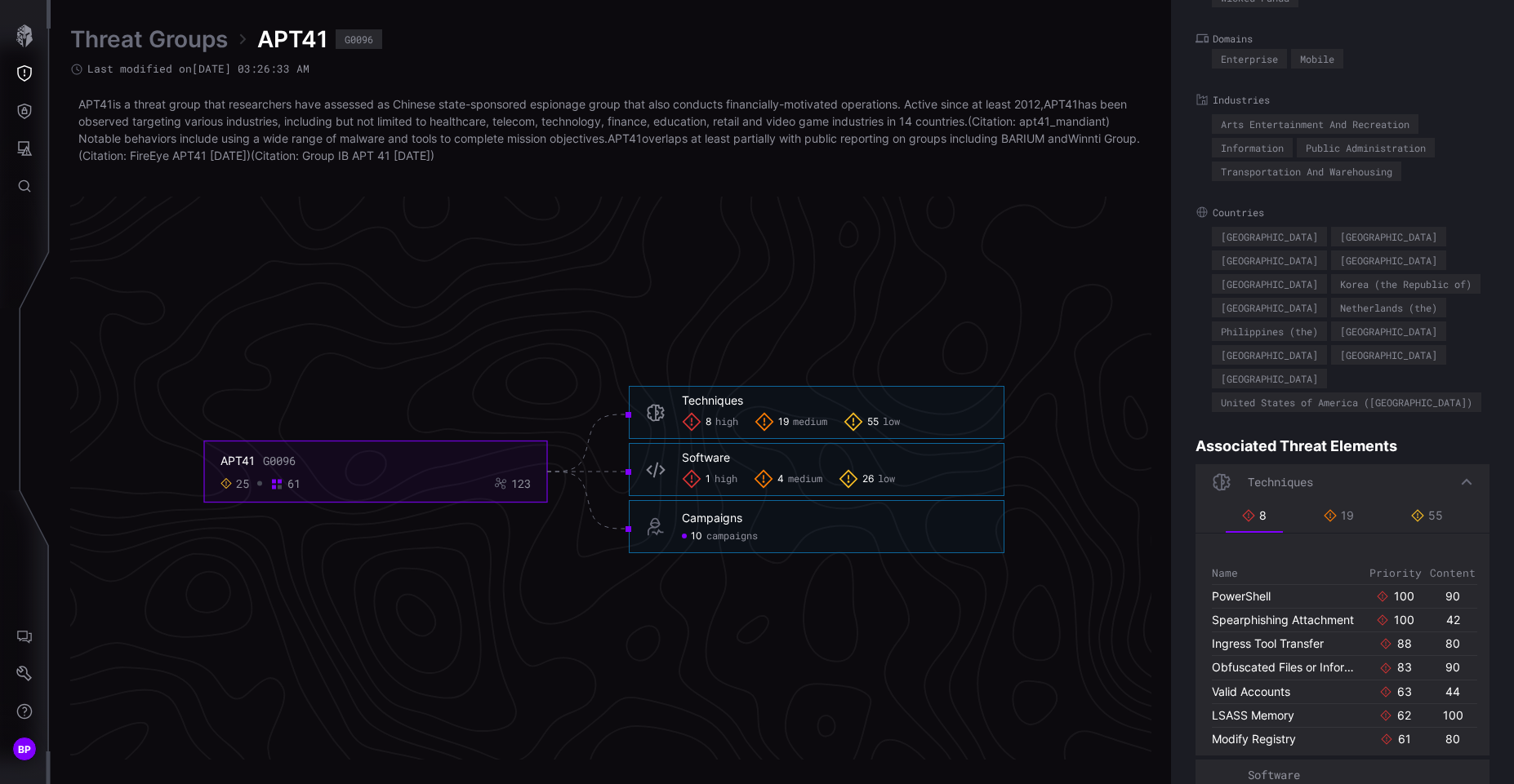
scroll to position [198, 0]
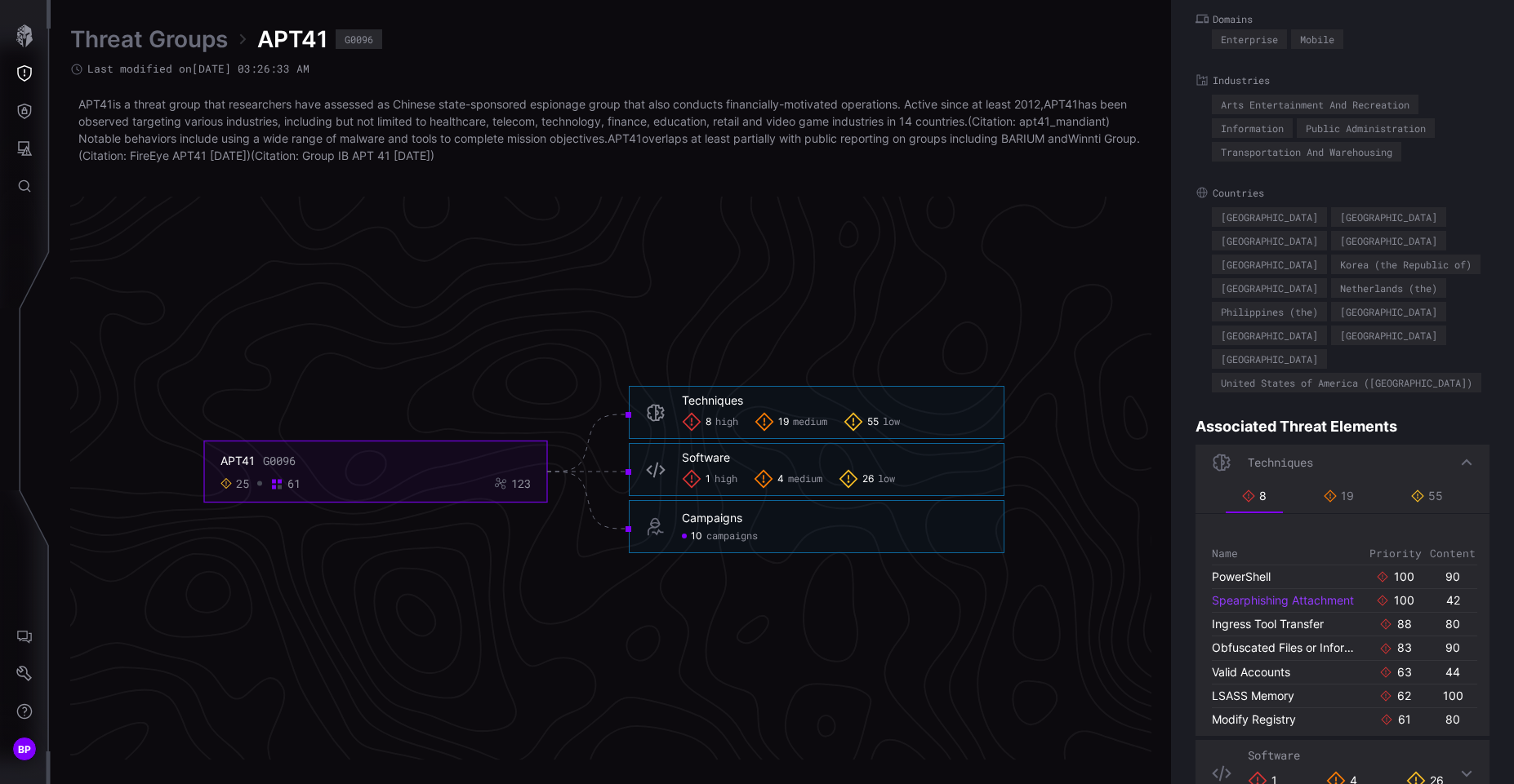
click at [1267, 594] on link "Spearphishing Attachment" at bounding box center [1282, 600] width 142 height 13
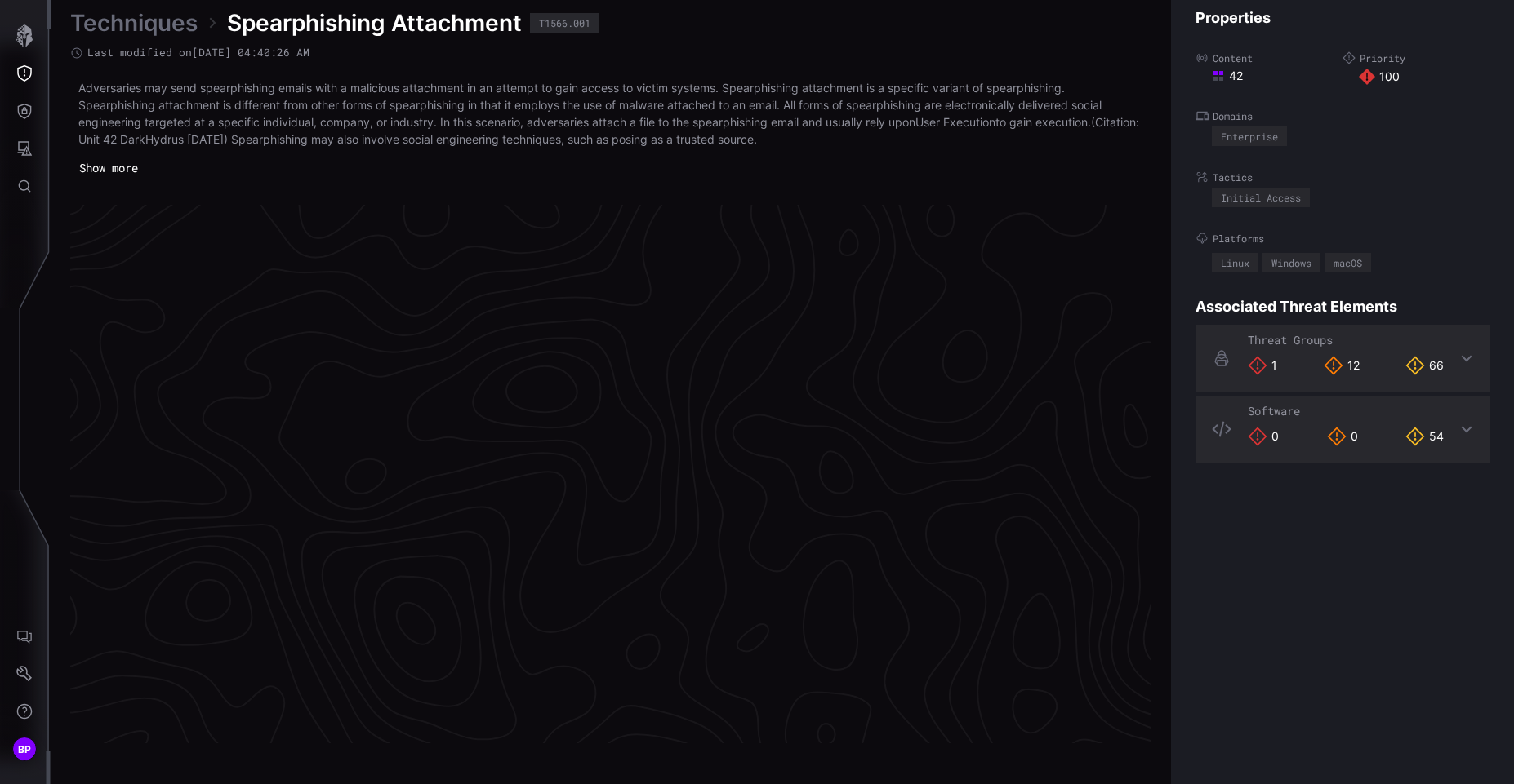
scroll to position [3410, 691]
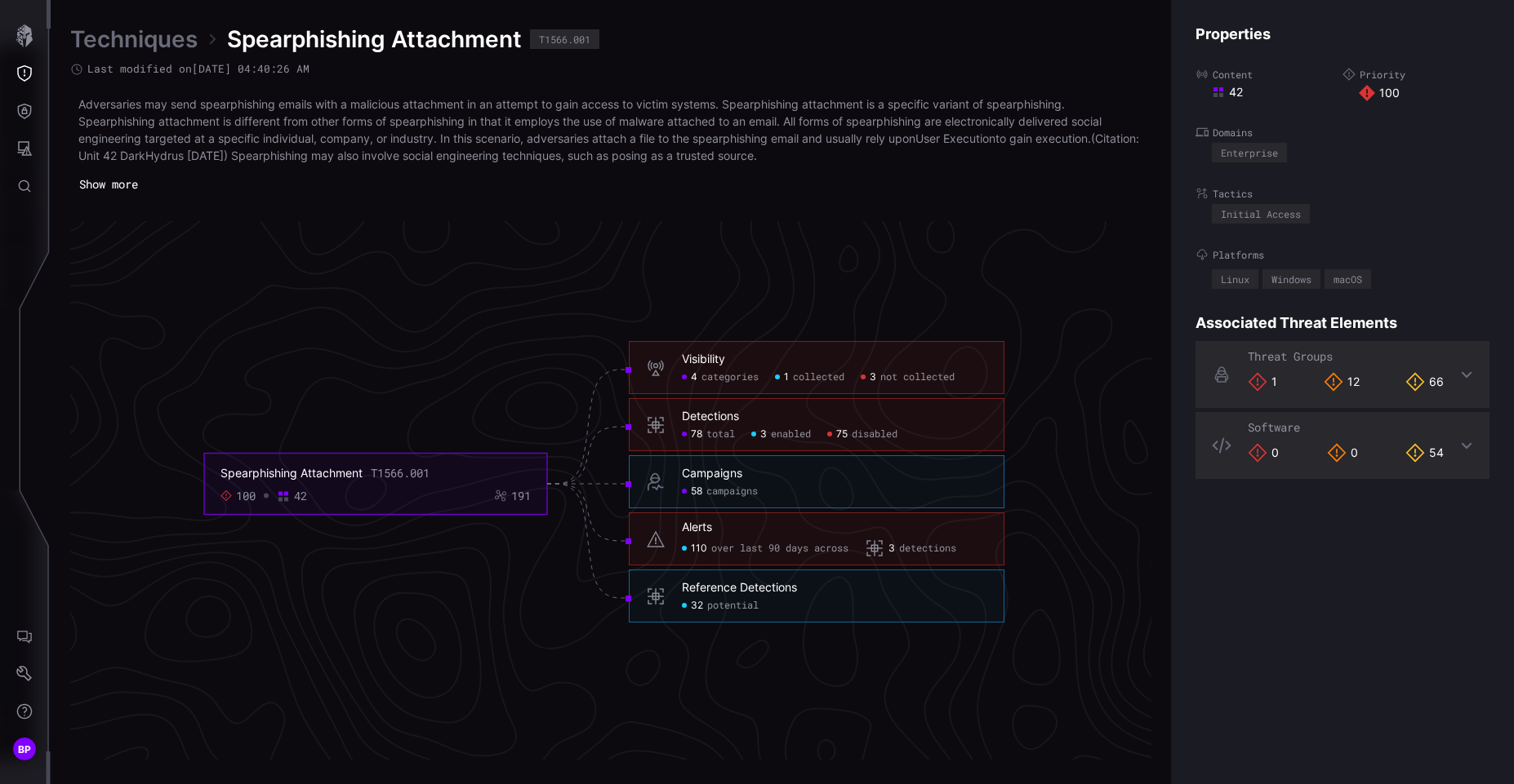
click at [775, 585] on div "Reference Detections" at bounding box center [739, 588] width 115 height 14
drag, startPoint x: 659, startPoint y: 604, endPoint x: 713, endPoint y: 603, distance: 54.0
click at [713, 603] on div "Reference Detections 32 potential" at bounding box center [817, 596] width 376 height 53
click at [713, 603] on span "potential" at bounding box center [732, 606] width 51 height 13
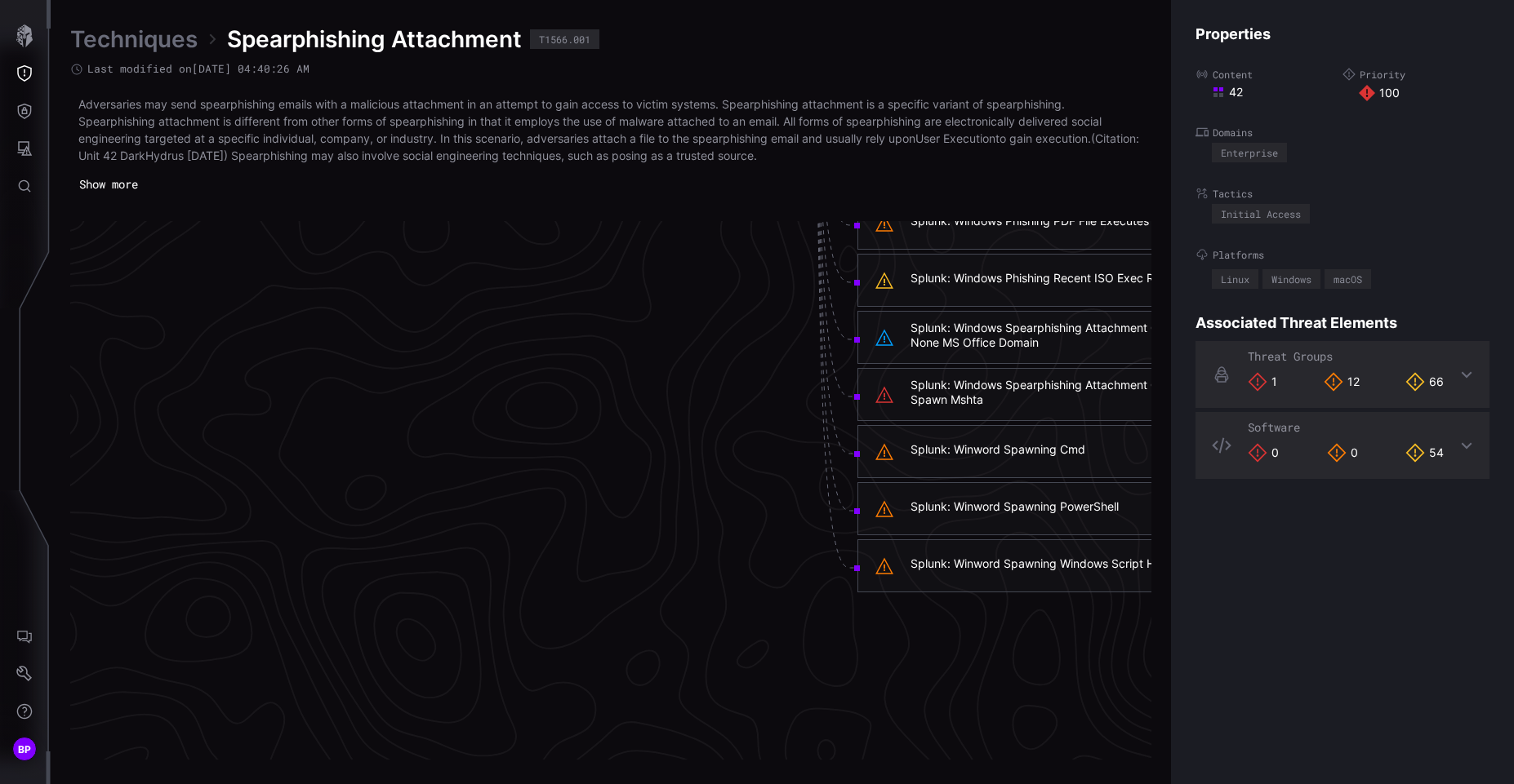
scroll to position [4221, 691]
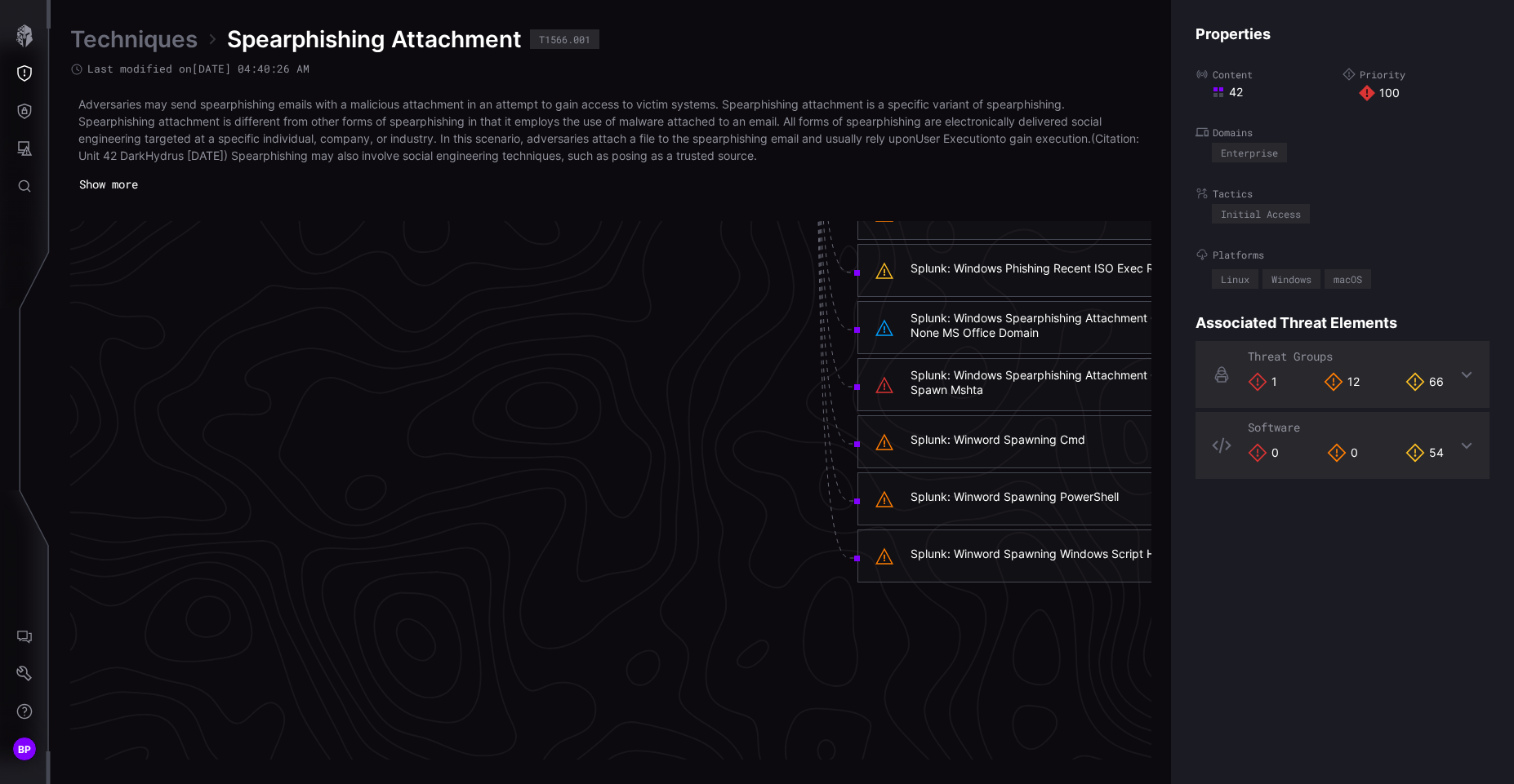
click at [962, 544] on div "Splunk: Winword Spawning Windows Script Host" at bounding box center [1045, 556] width 376 height 53
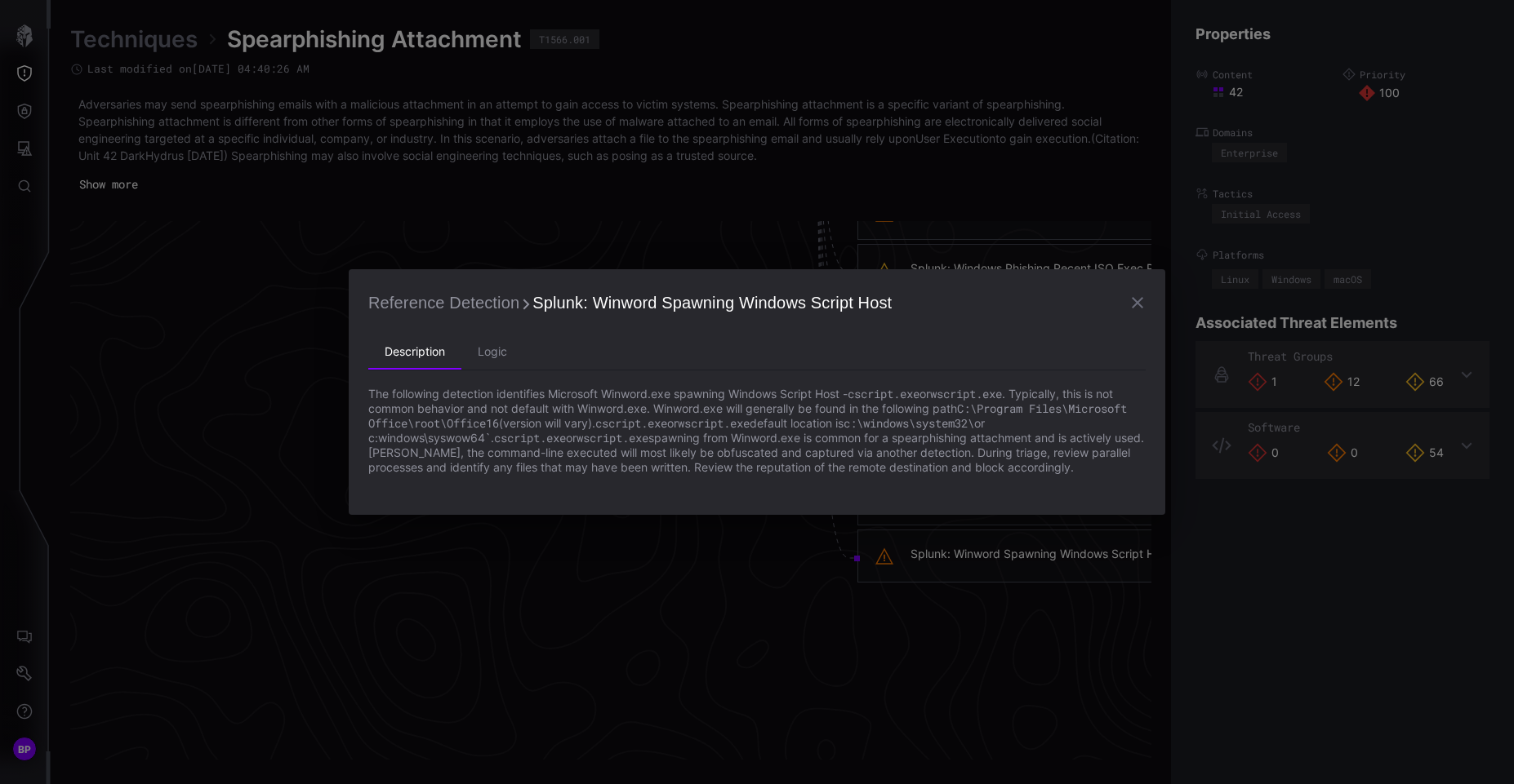
click at [319, 358] on div "Reference Detection Splunk: Winword Spawning Windows Script Host Description Lo…" at bounding box center [757, 392] width 1514 height 784
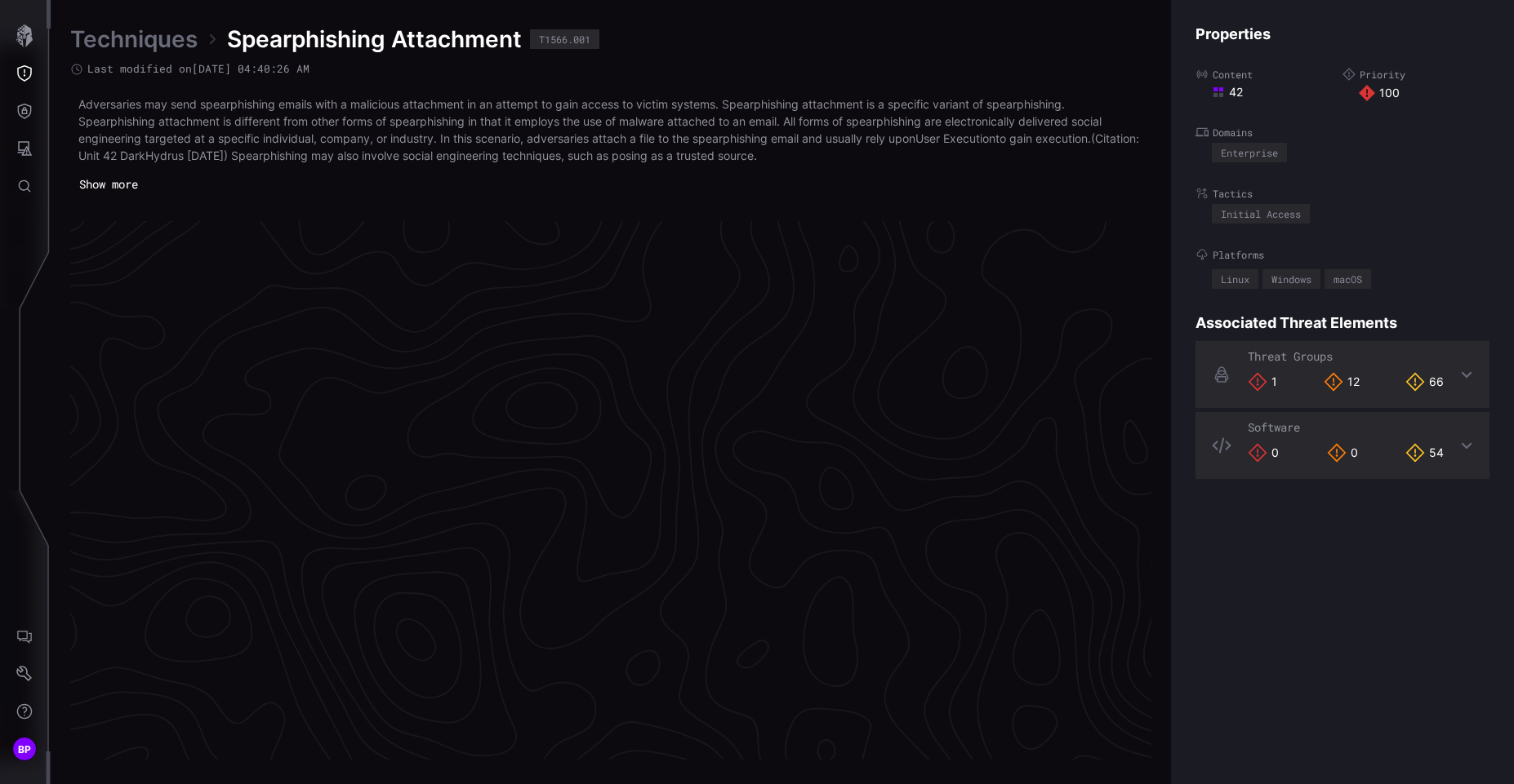
scroll to position [3105, 0]
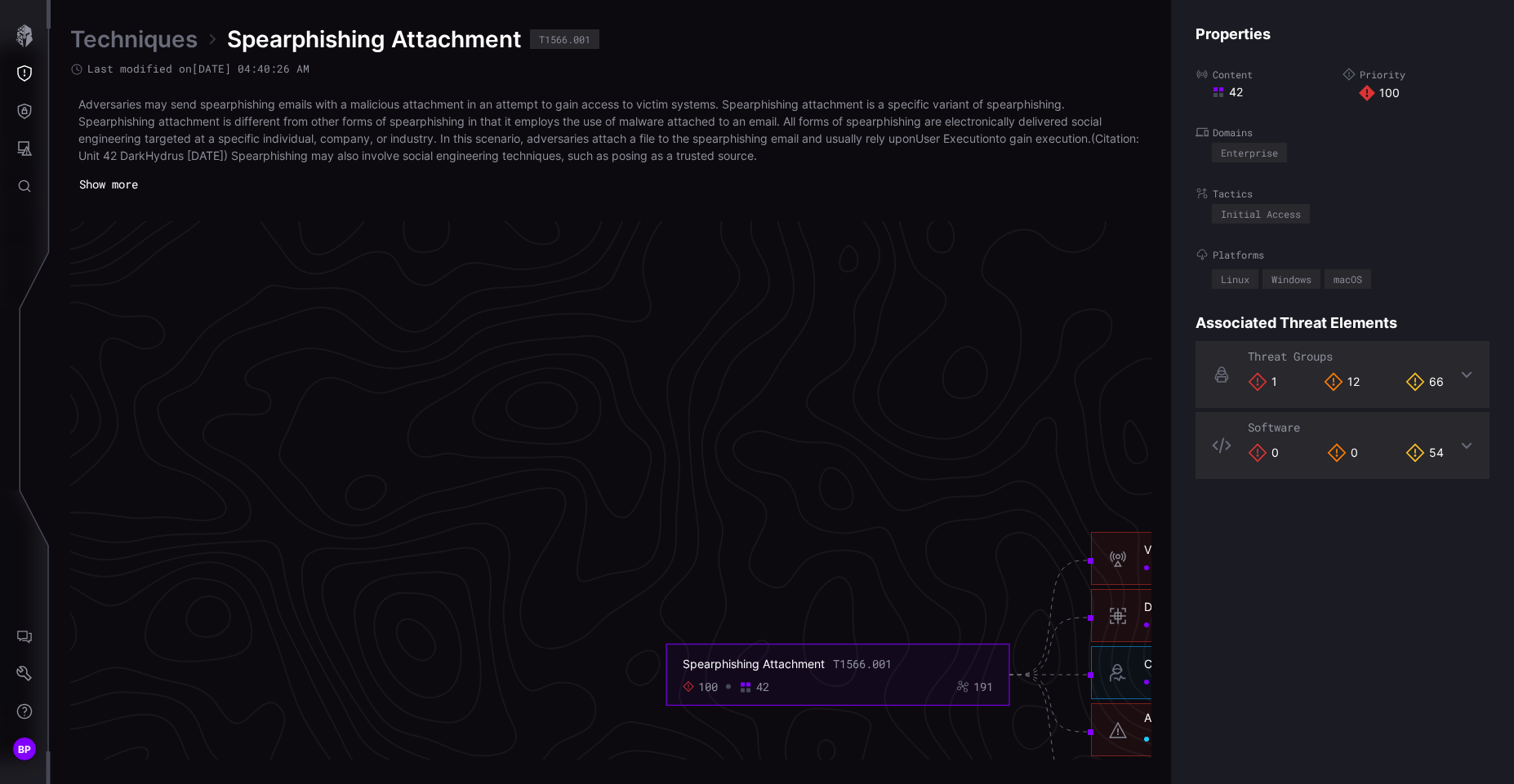
click at [1425, 377] on div "66" at bounding box center [1424, 382] width 39 height 20
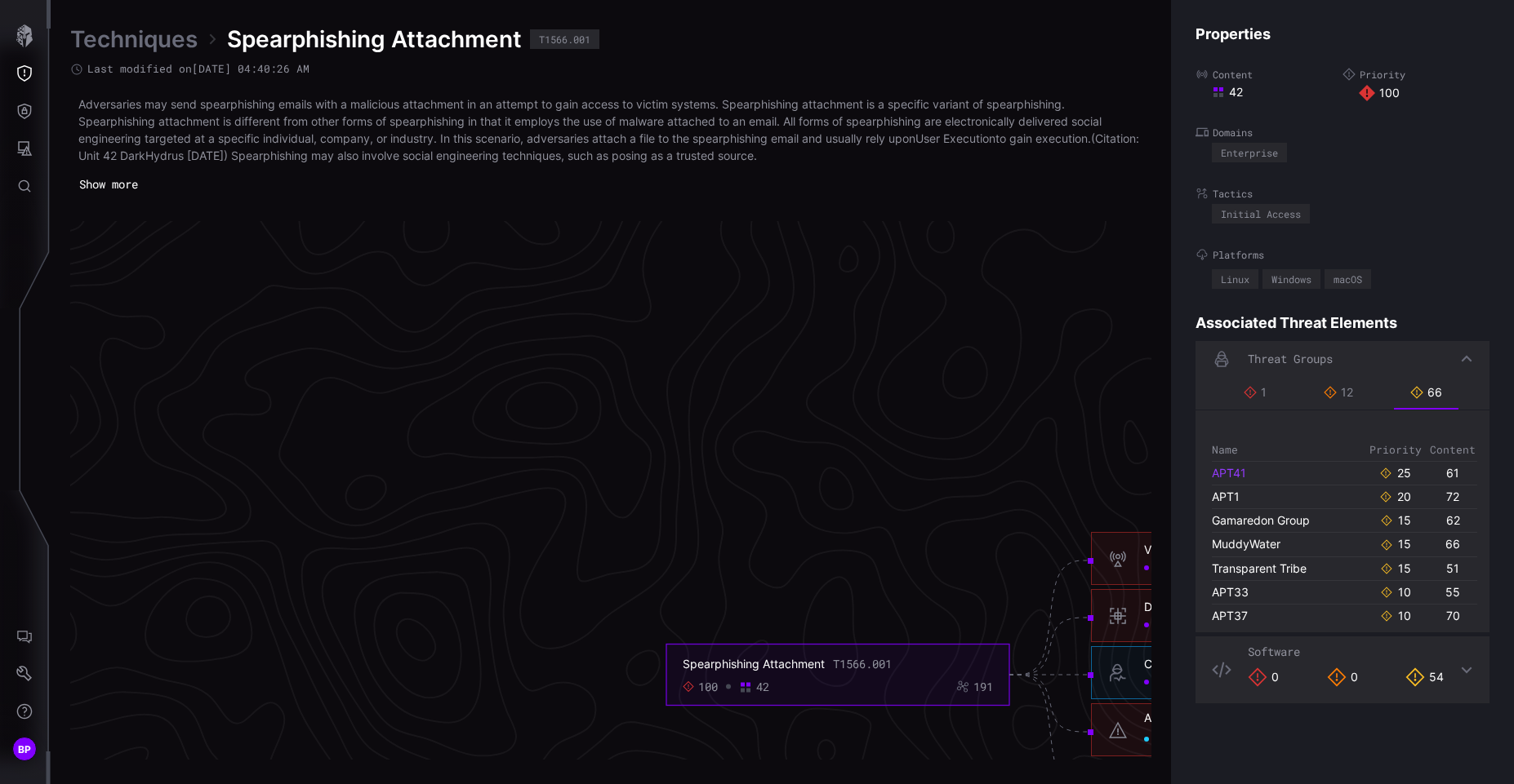
click at [1230, 466] on link "APT41" at bounding box center [1229, 473] width 34 height 13
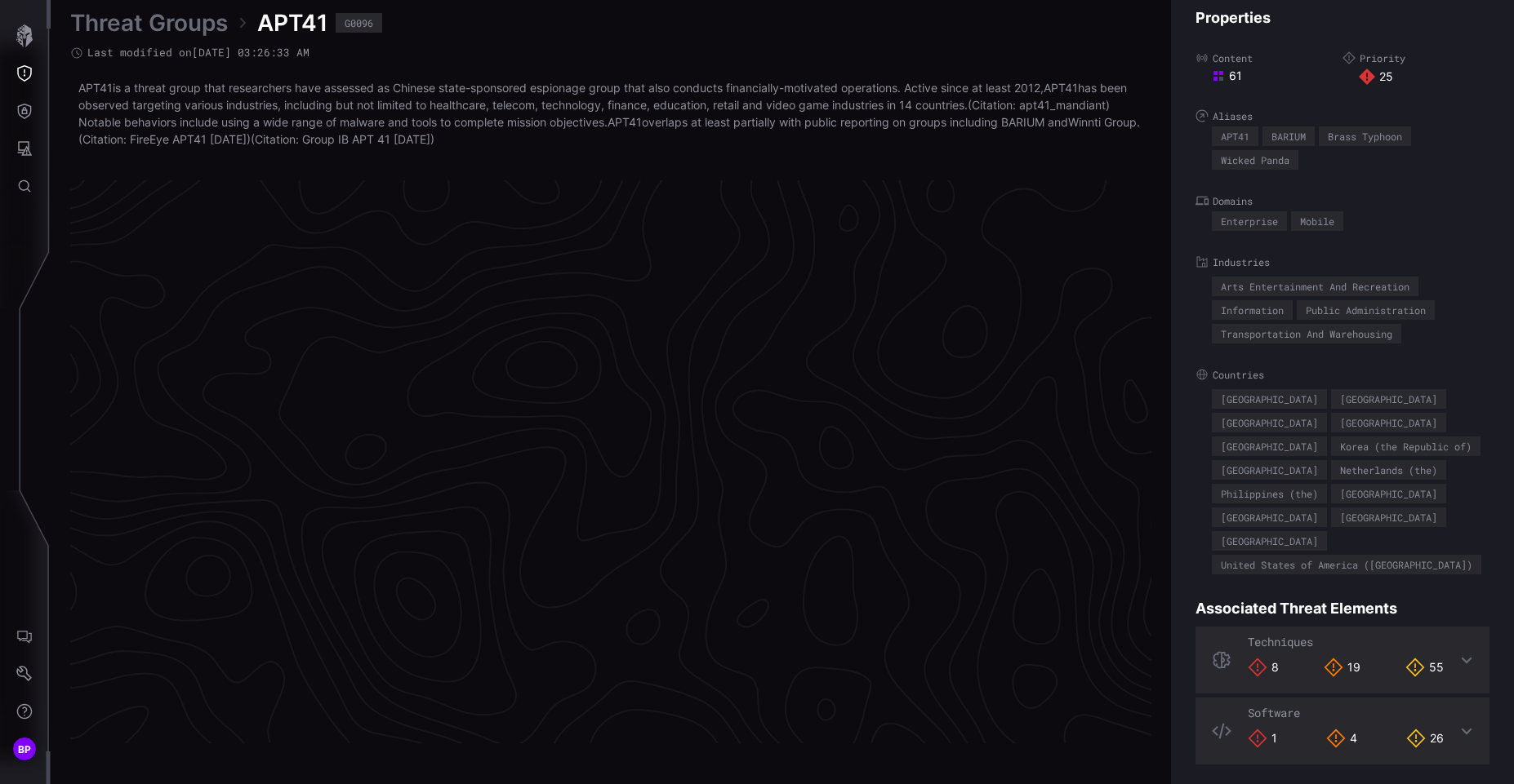
scroll to position [3398, 691]
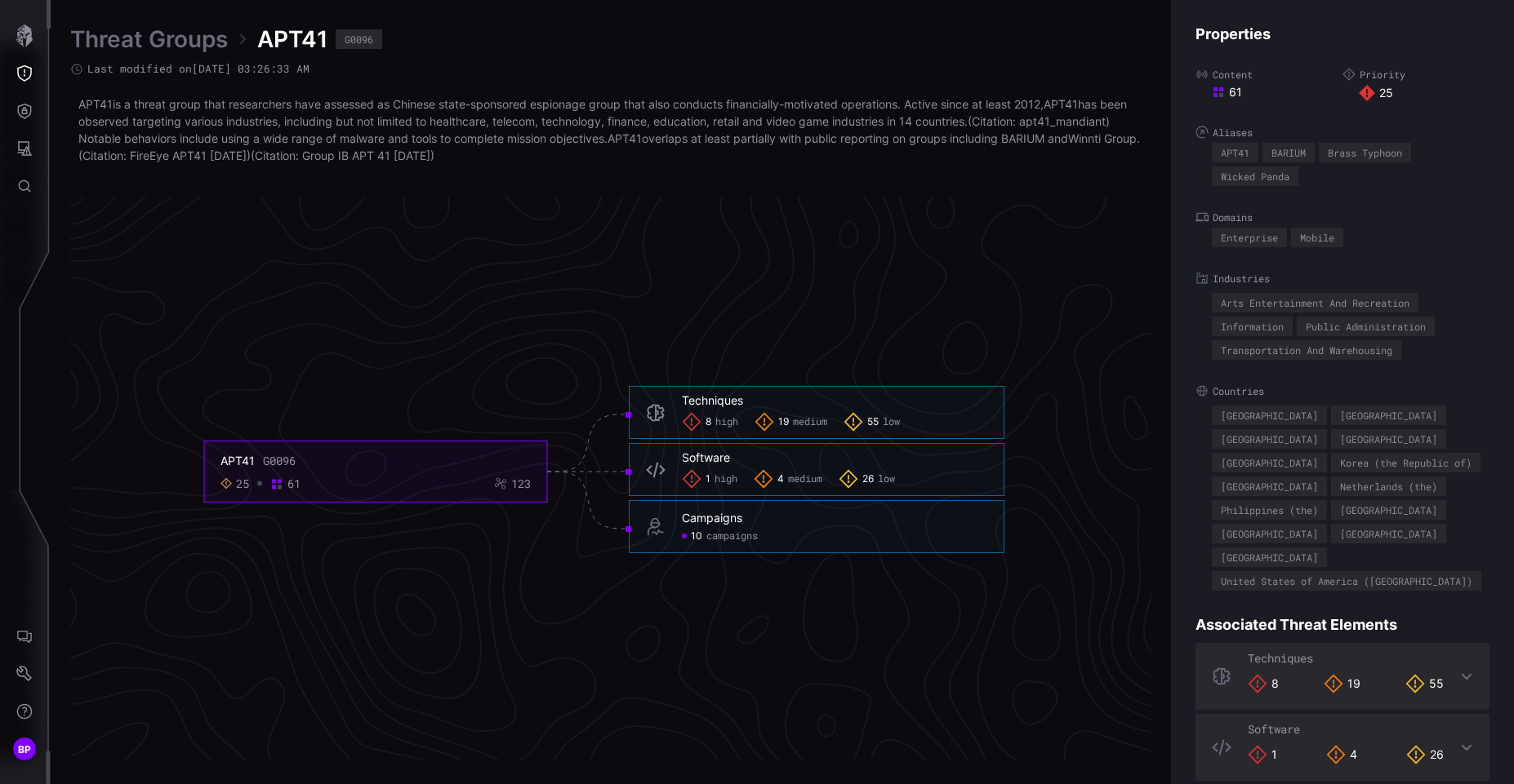
click at [729, 400] on div "Techniques" at bounding box center [713, 401] width 61 height 14
click at [810, 419] on span "medium" at bounding box center [810, 422] width 34 height 13
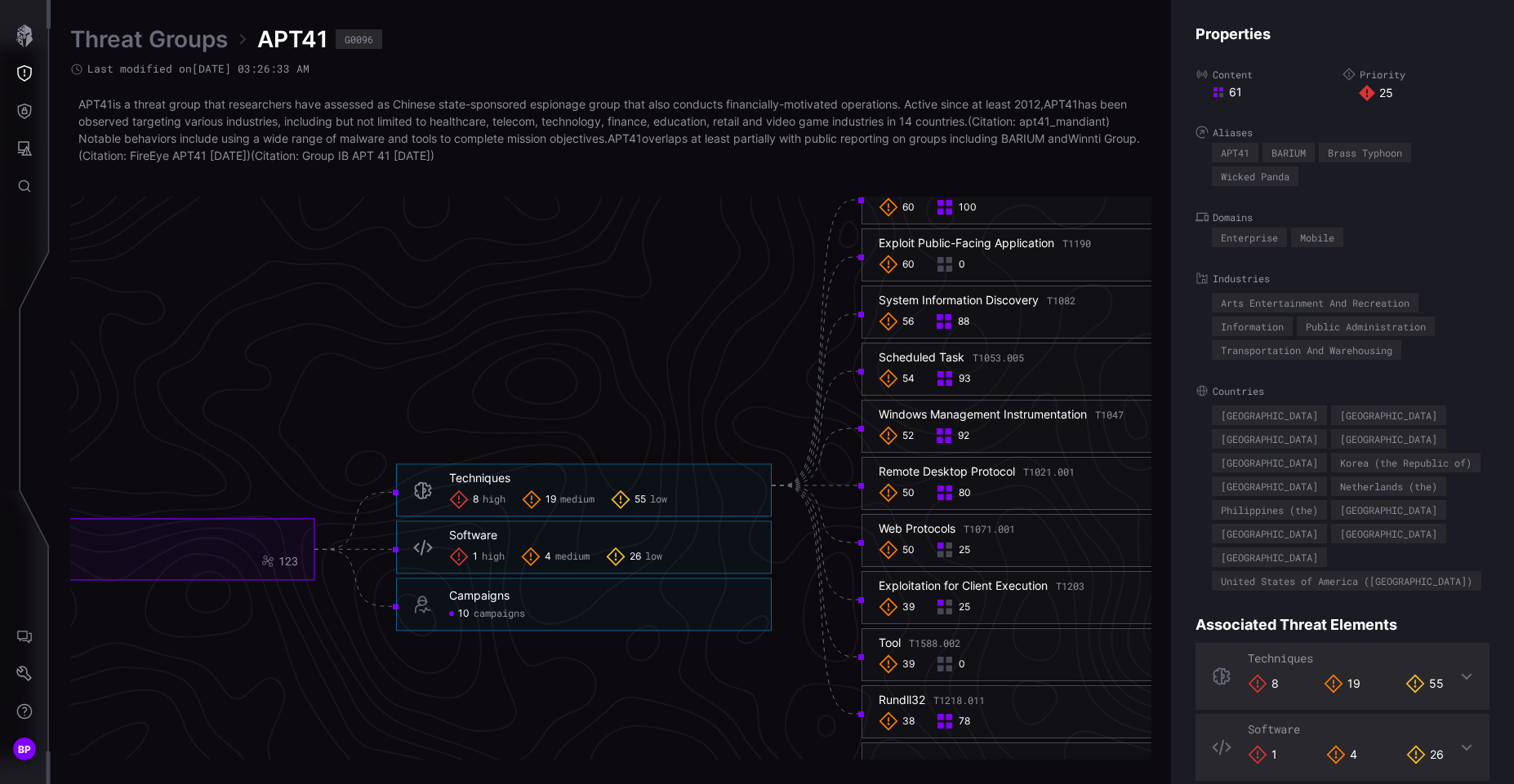
scroll to position [3358, 691]
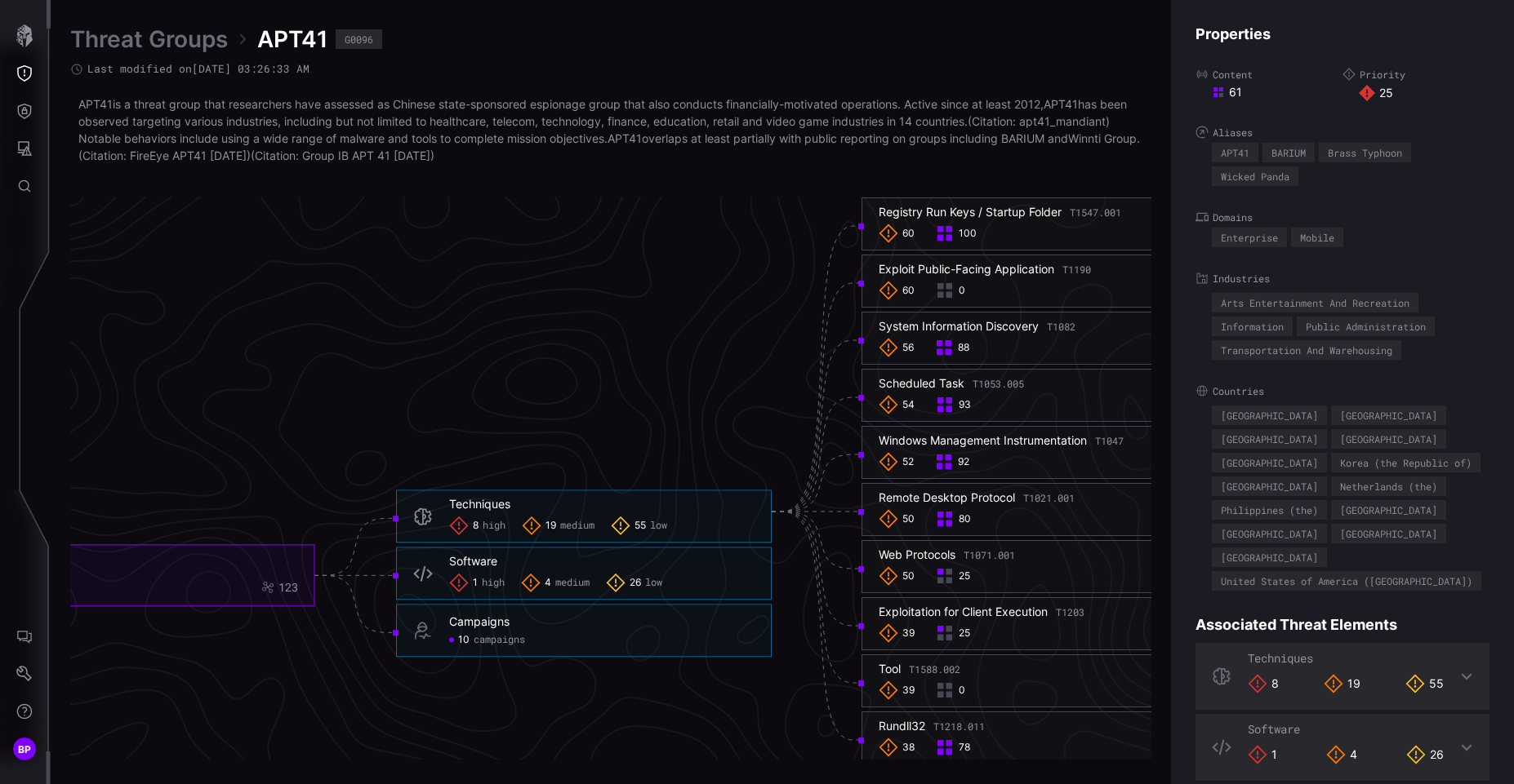
click at [494, 498] on div "Techniques" at bounding box center [479, 505] width 61 height 14
click at [947, 440] on div "Windows Management Instrumentation T1047" at bounding box center [1001, 440] width 245 height 14
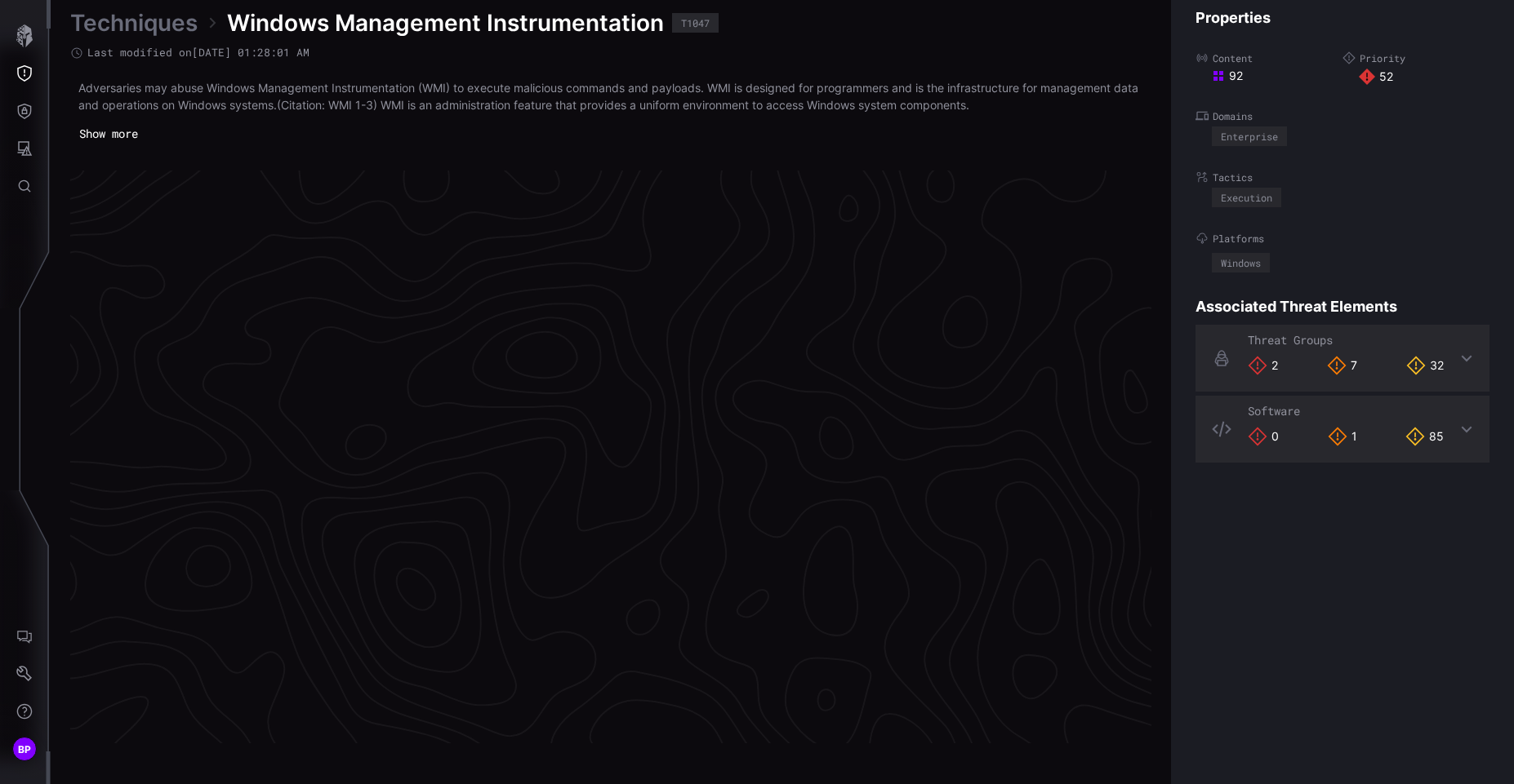
scroll to position [3393, 691]
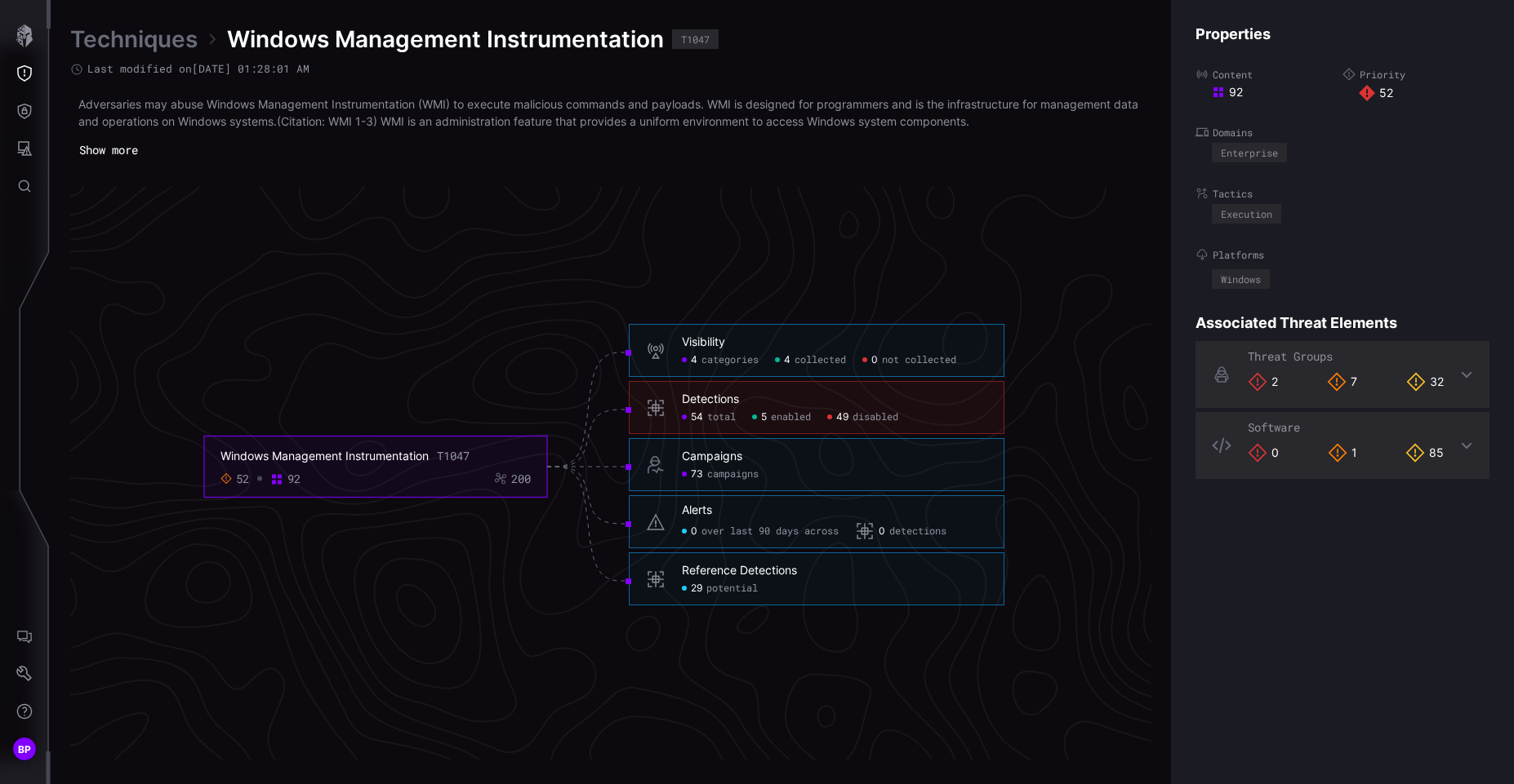
click at [719, 586] on span "potential" at bounding box center [731, 589] width 51 height 13
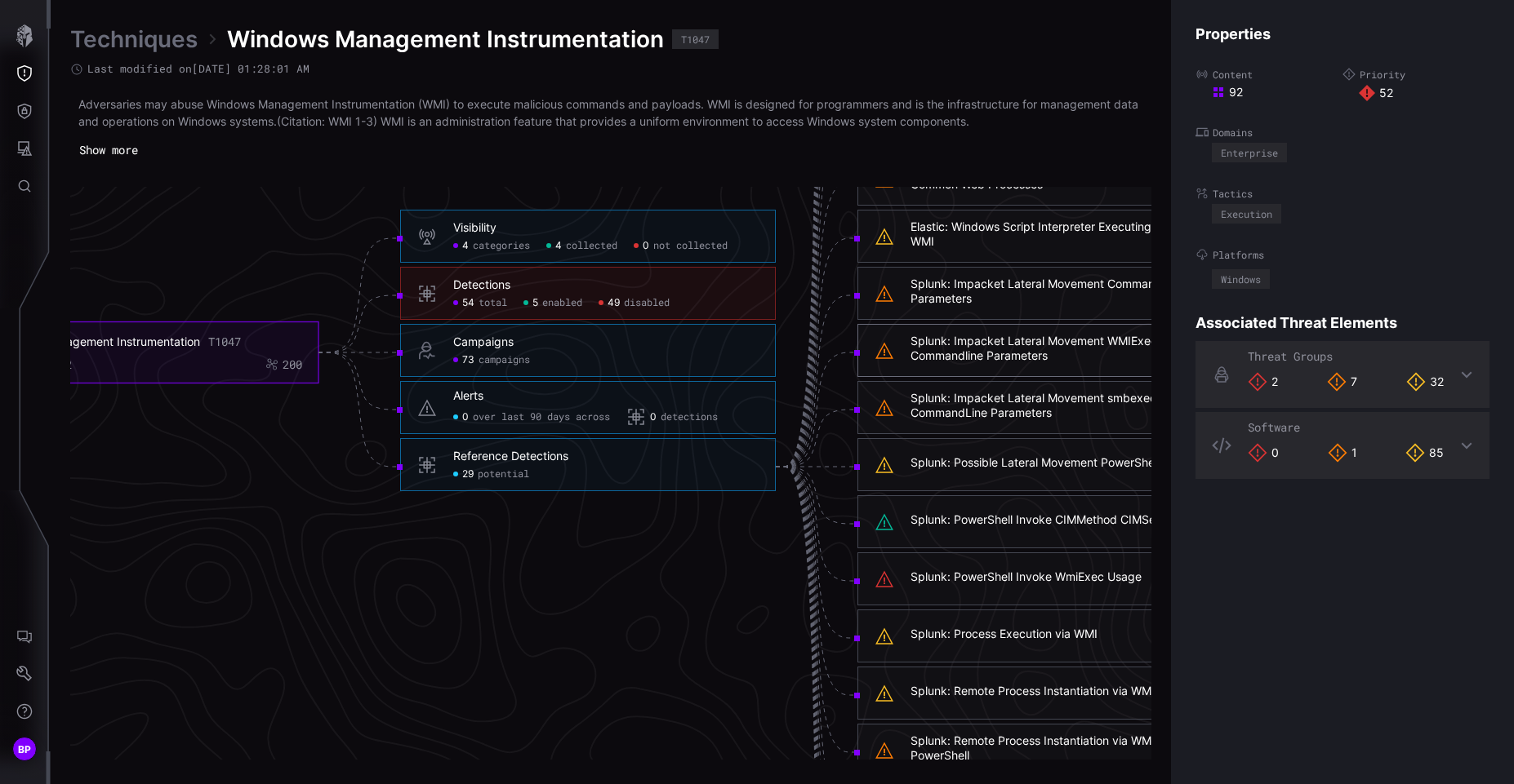
click at [966, 346] on div "Splunk: Impacket Lateral Movement WMIExec Commandline Parameters" at bounding box center [1063, 348] width 305 height 30
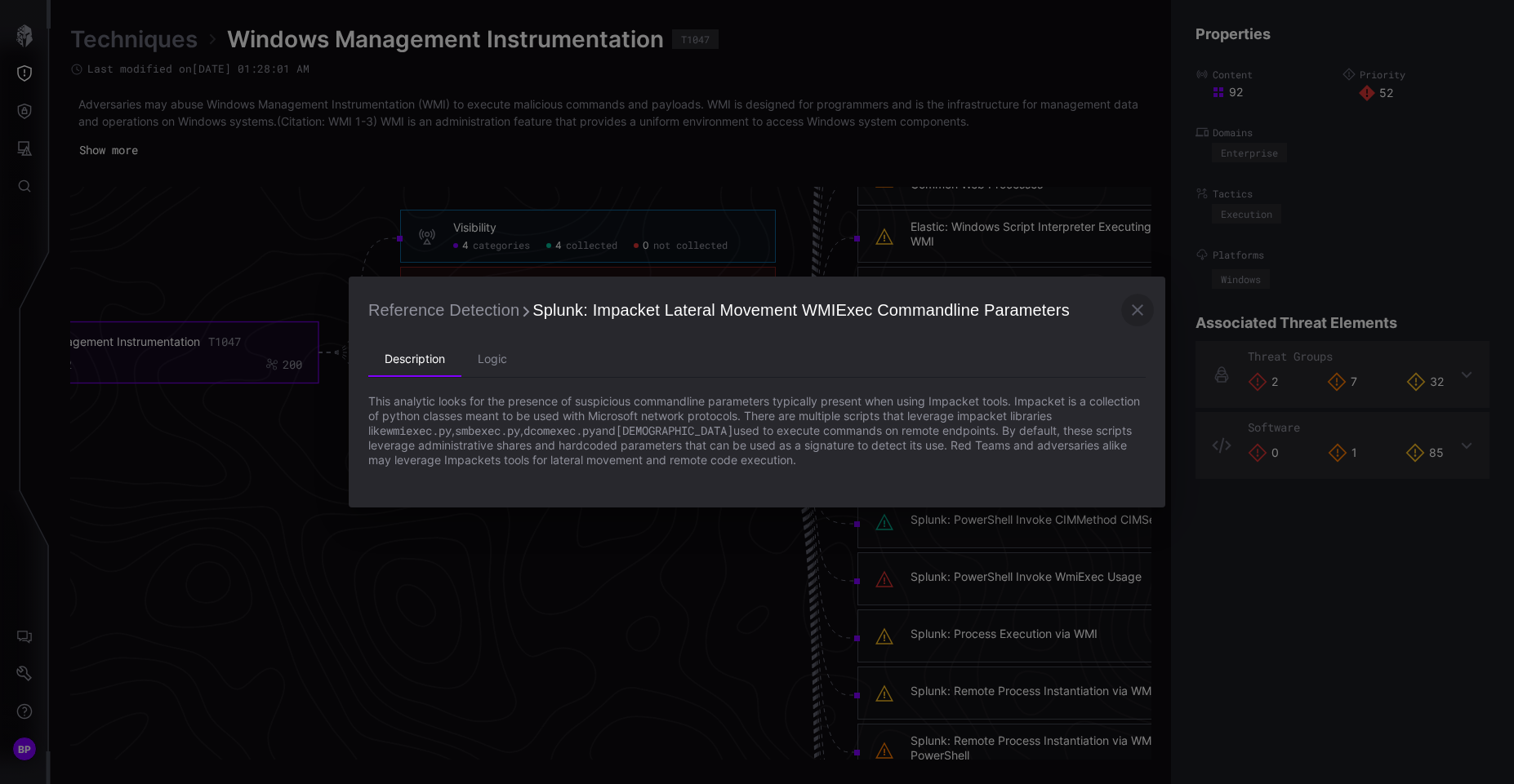
click at [1139, 309] on icon "button" at bounding box center [1137, 309] width 12 height 12
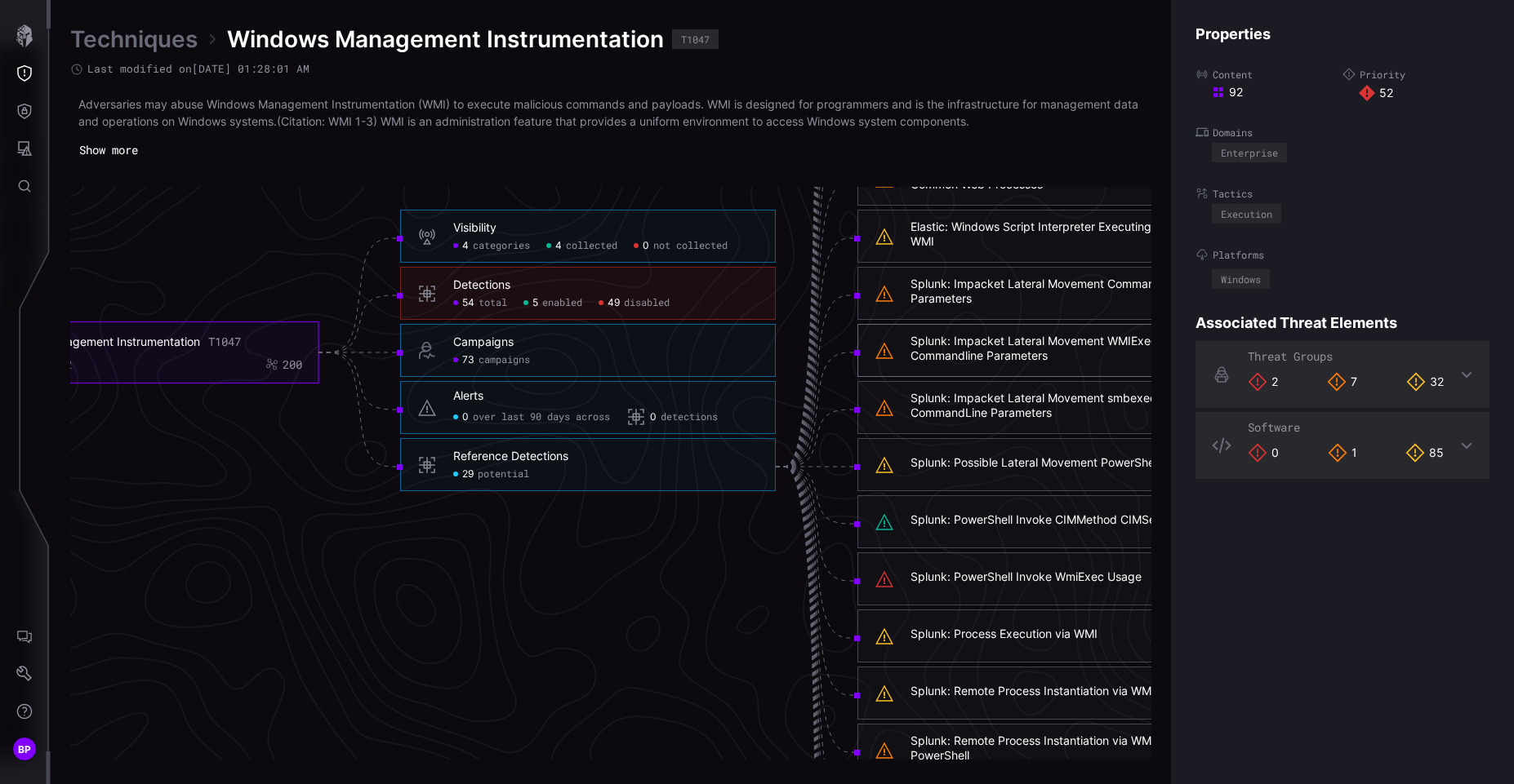
click at [1047, 518] on div "Splunk: PowerShell Invoke CIMMethod CIMSession" at bounding box center [1046, 519] width 272 height 14
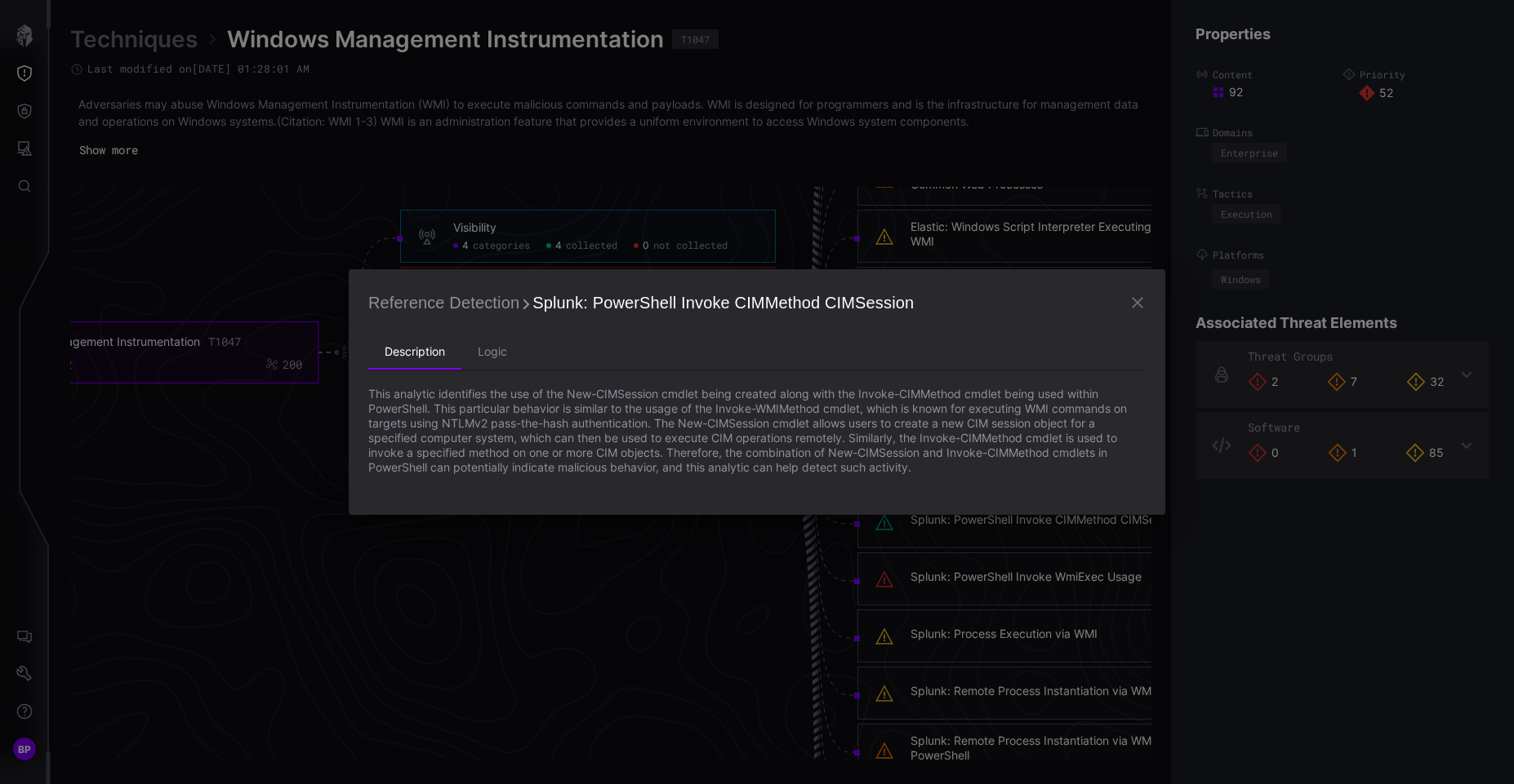
click at [337, 509] on div "Reference Detection Splunk: PowerShell Invoke CIMMethod CIMSession Description …" at bounding box center [757, 392] width 1514 height 784
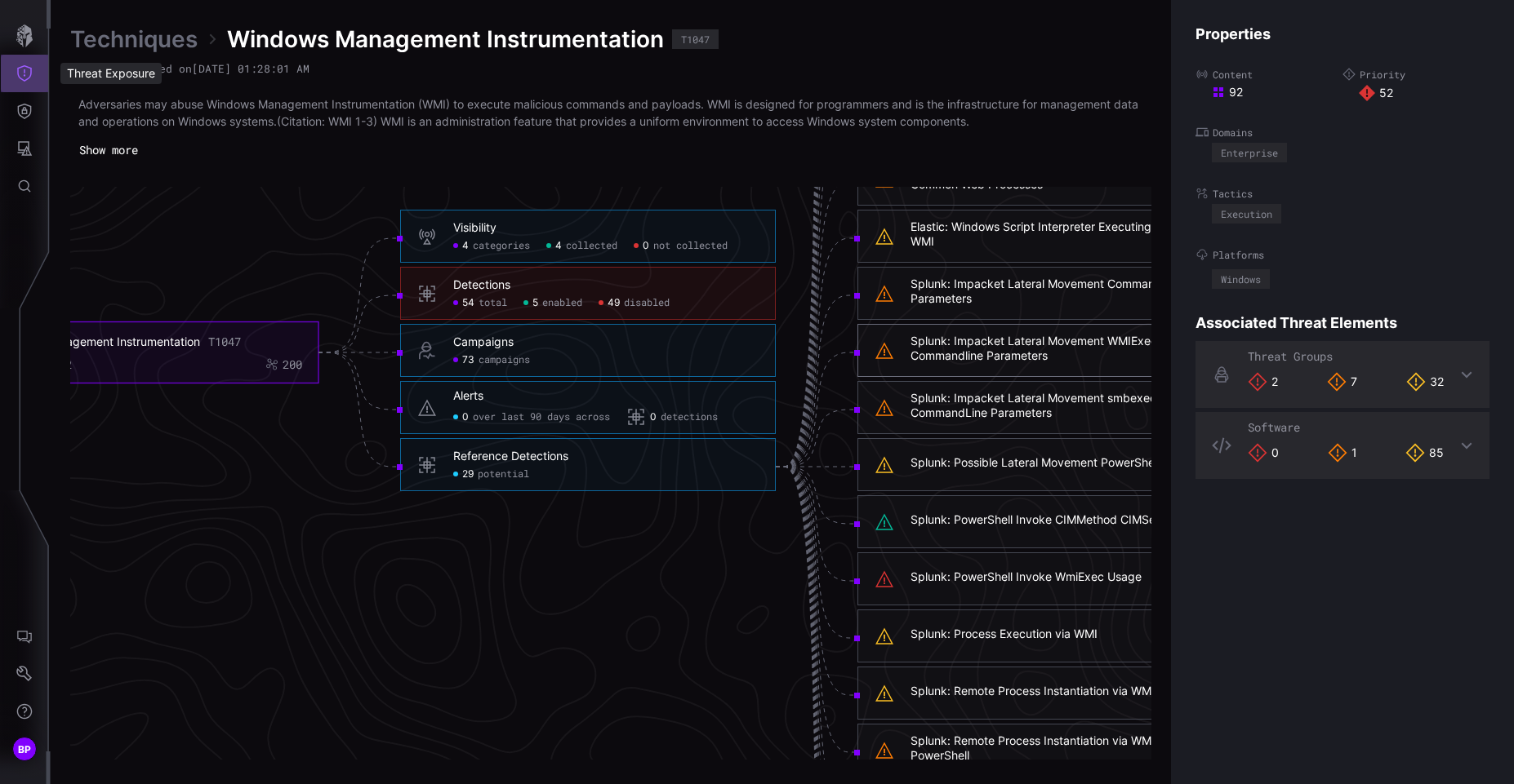
click at [27, 82] on button "Threat Exposure" at bounding box center [24, 74] width 48 height 38
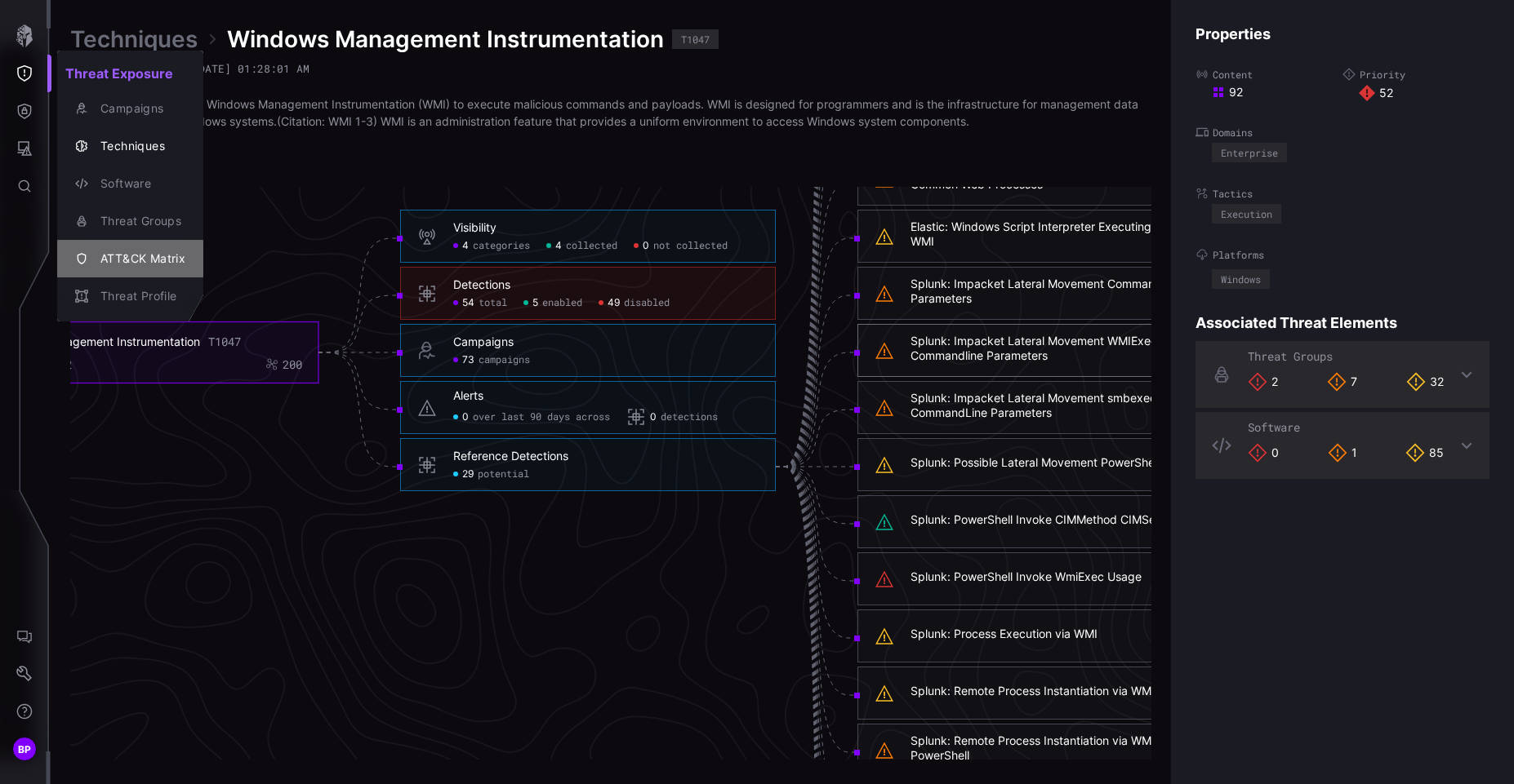
click at [145, 254] on div "ATT&CK Matrix" at bounding box center [139, 259] width 93 height 21
